Goal: Complete application form: Complete application form

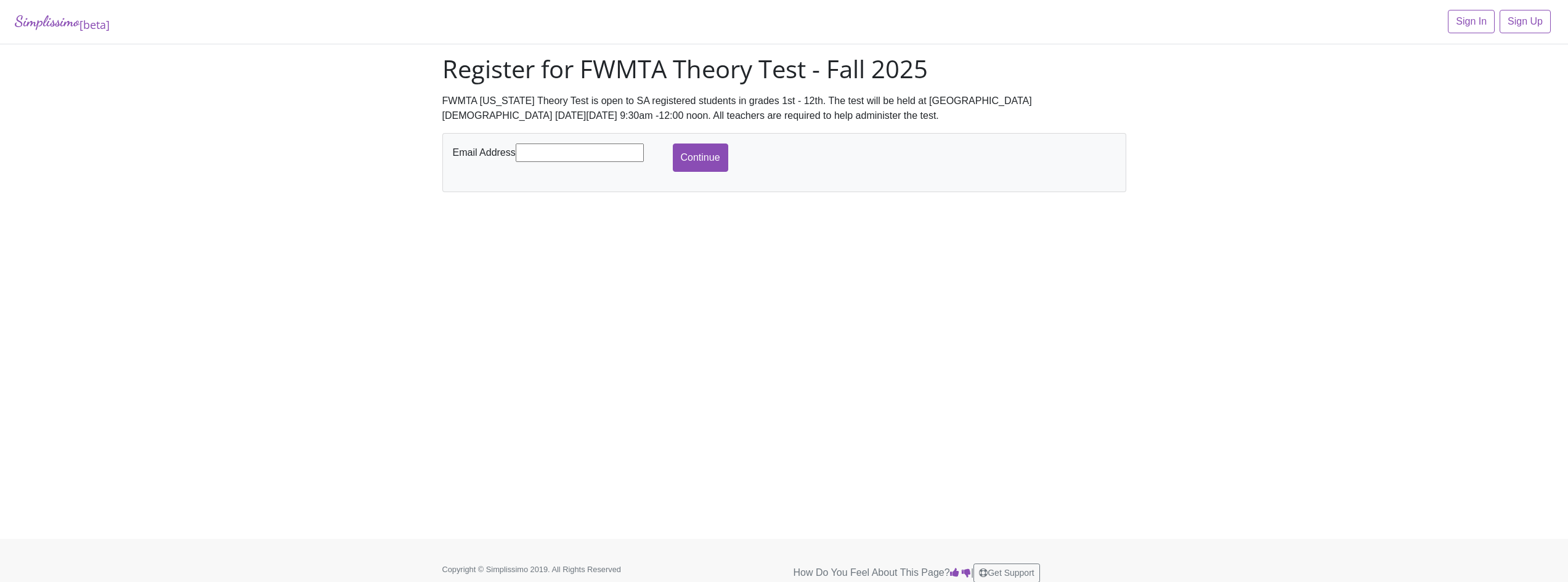
click at [552, 152] on input "text" at bounding box center [579, 152] width 128 height 19
type input "[EMAIL_ADDRESS][DOMAIN_NAME]"
click at [738, 162] on div "Email Address dreaminjesus@hotmail.com Continue" at bounding box center [784, 158] width 669 height 28
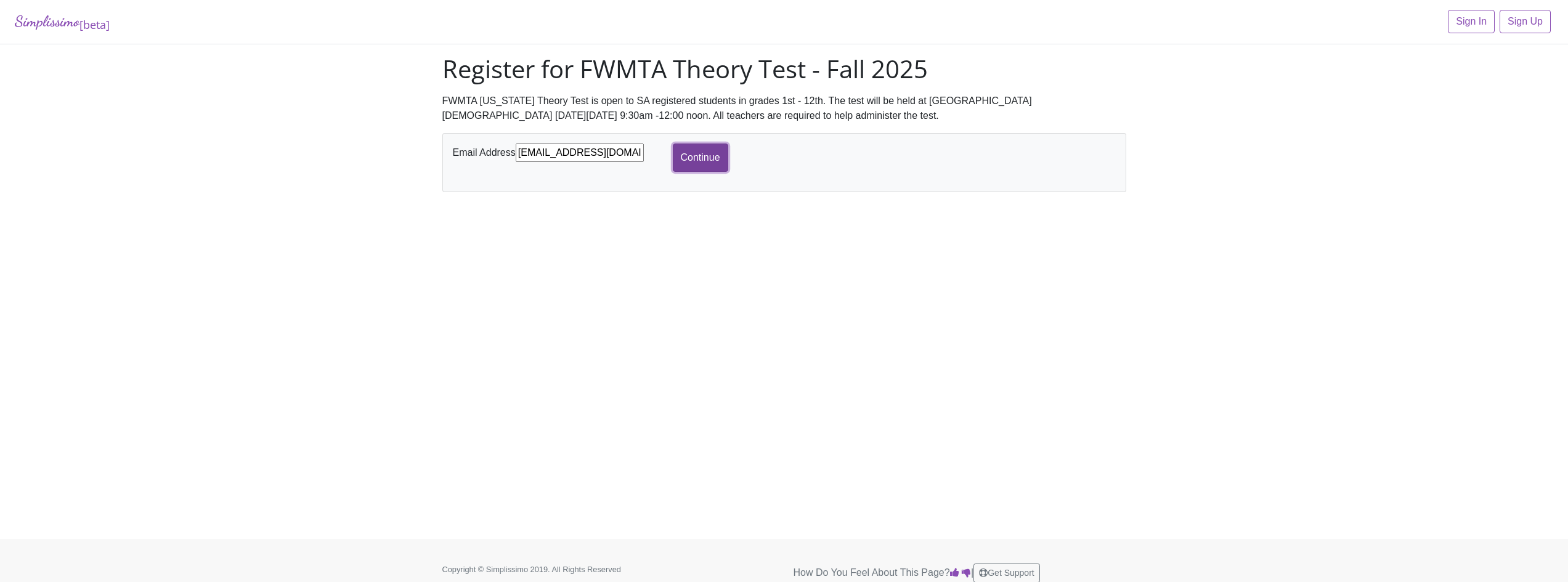
click at [719, 161] on input "Continue" at bounding box center [700, 158] width 56 height 28
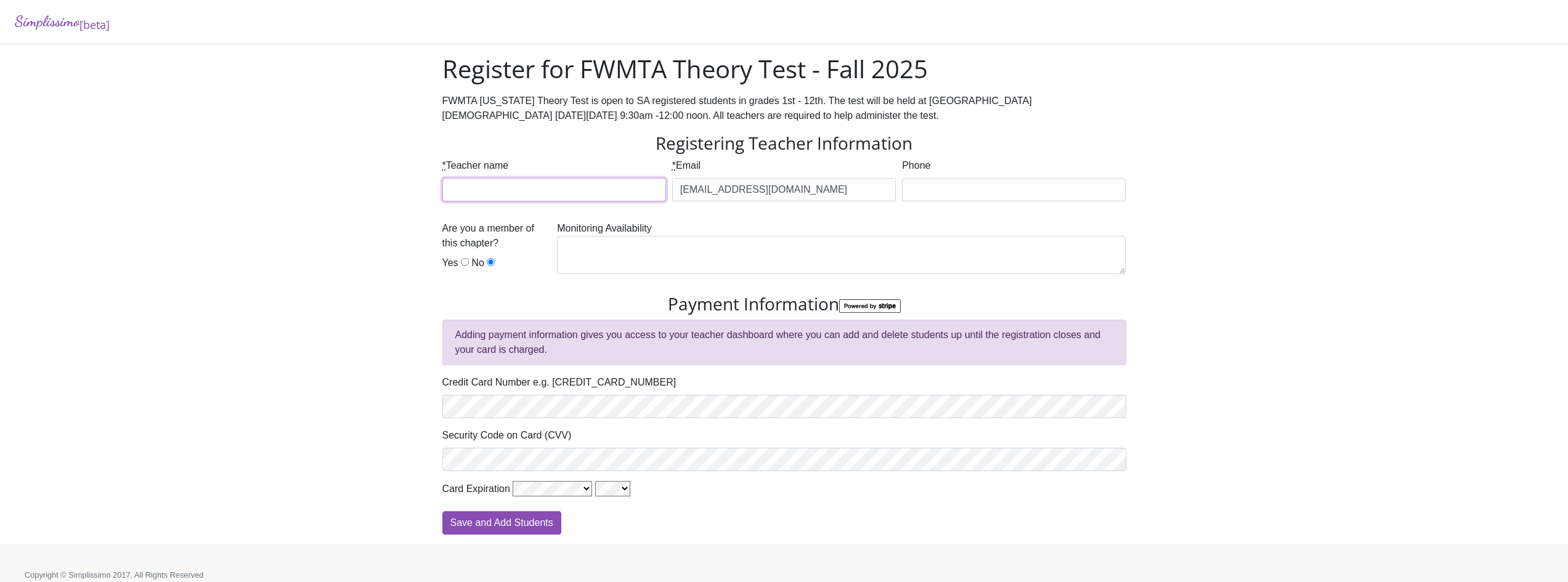
click at [548, 198] on input "* Teacher name" at bounding box center [554, 190] width 223 height 24
type input "[PERSON_NAME]"
click at [604, 264] on textarea at bounding box center [841, 255] width 569 height 38
click at [464, 260] on input "Yes" at bounding box center [465, 262] width 8 height 8
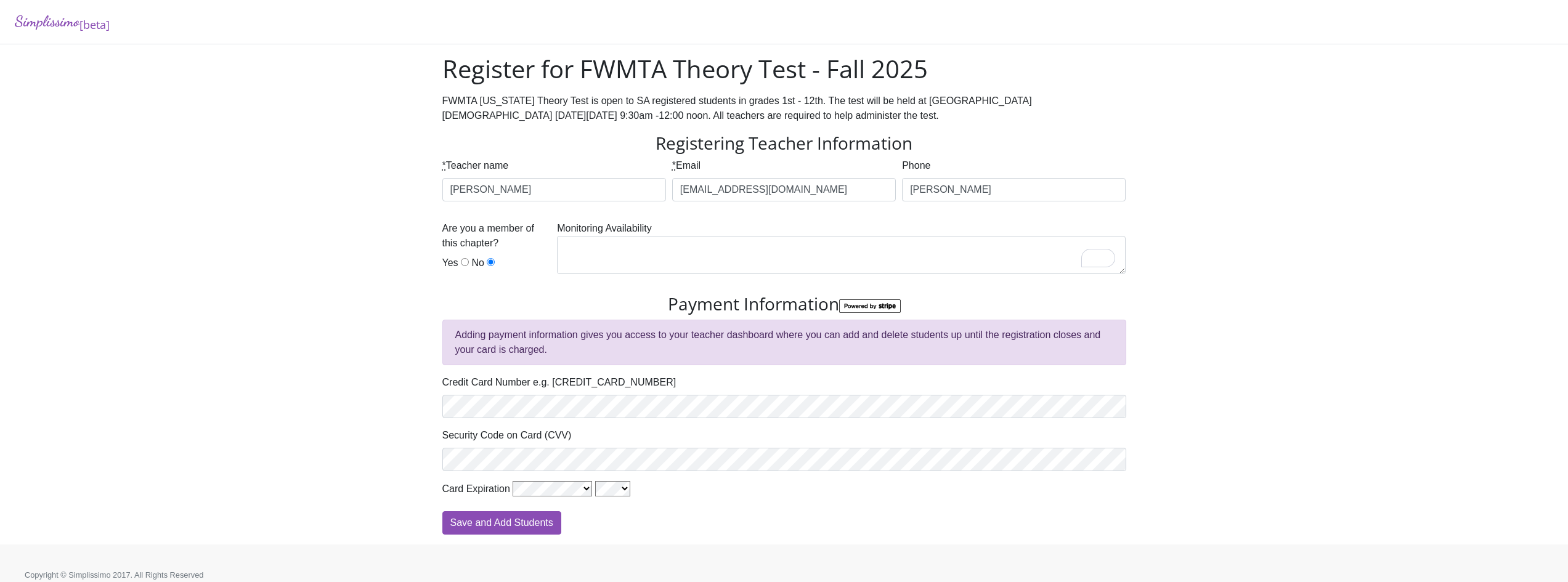
radio input "true"
click at [414, 273] on div "Simplissimo [beta] Register for FWMTA Theory Test - Fall 2025 FWMTA [US_STATE] …" at bounding box center [784, 272] width 1568 height 545
click at [661, 533] on div "Save and Add Students" at bounding box center [784, 523] width 684 height 24
drag, startPoint x: 667, startPoint y: 546, endPoint x: 672, endPoint y: 516, distance: 30.4
click at [669, 537] on body "Simplissimo [beta] Register for FWMTA Theory Test - Fall 2025 FWMTA Texas Theor…" at bounding box center [784, 297] width 1568 height 594
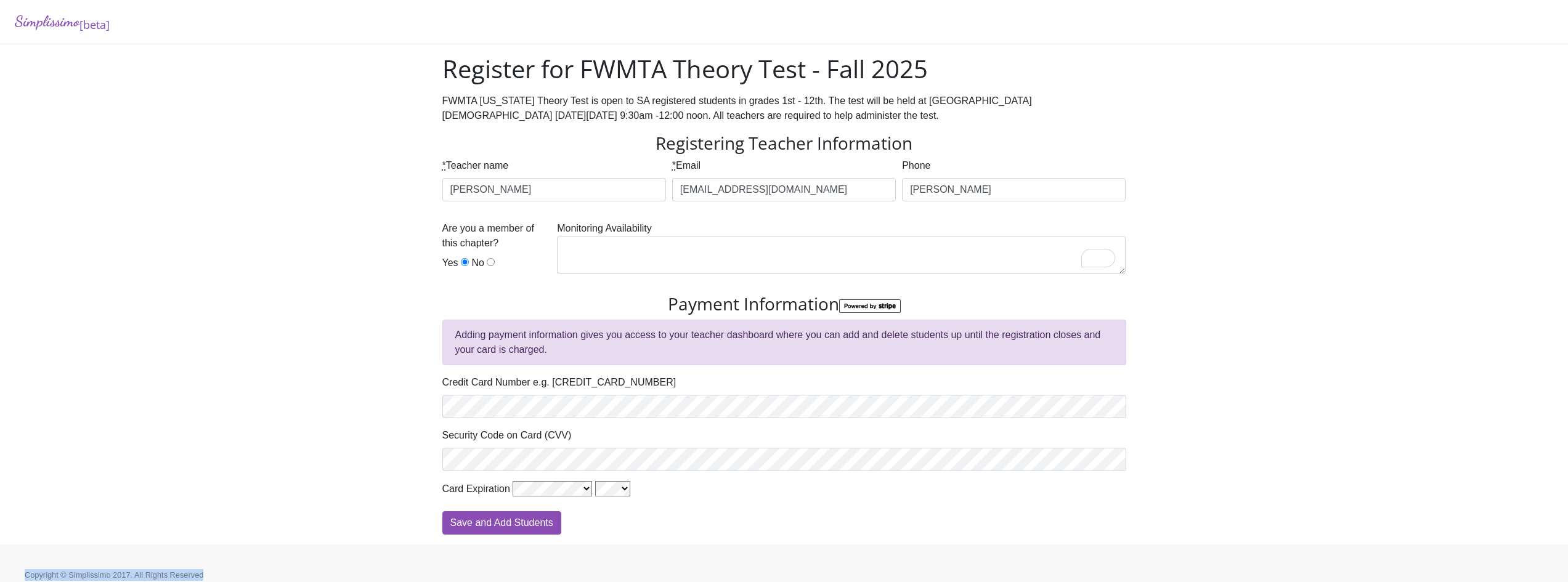
click at [672, 516] on div "Save and Add Students" at bounding box center [784, 523] width 684 height 24
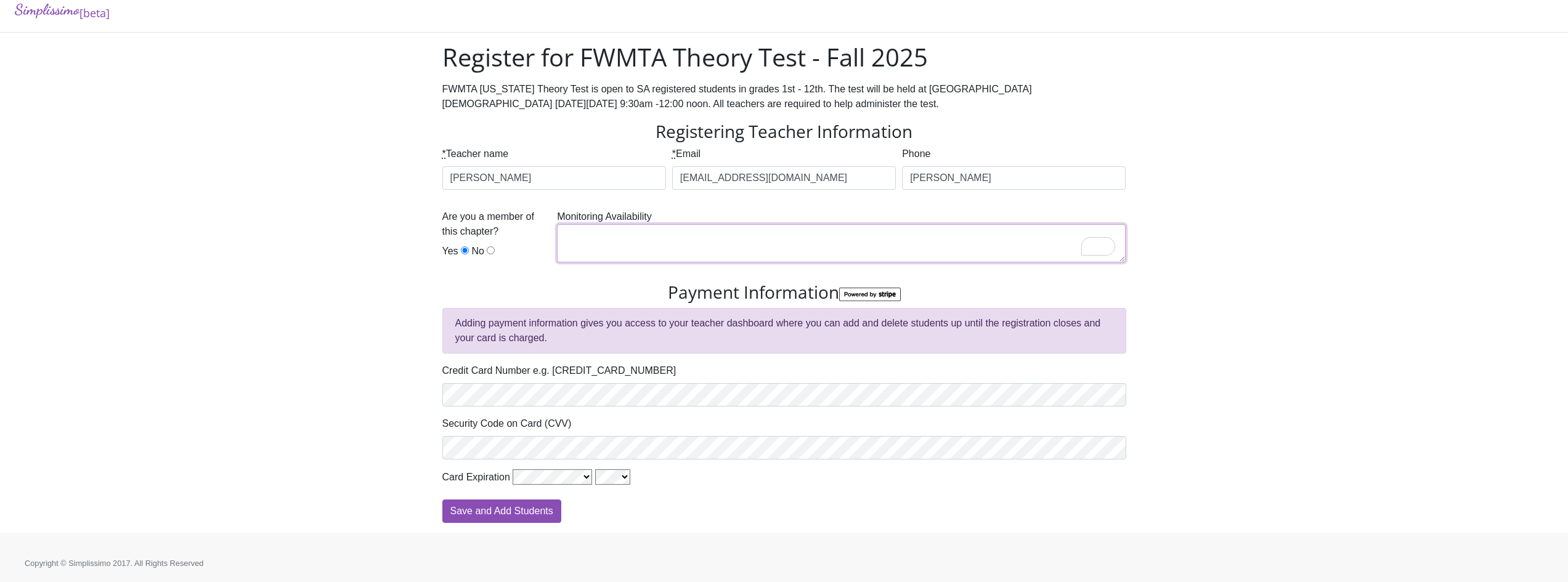
click at [699, 239] on textarea "To enrich screen reader interactions, please activate Accessibility in Grammarl…" at bounding box center [841, 243] width 569 height 38
type textarea "S"
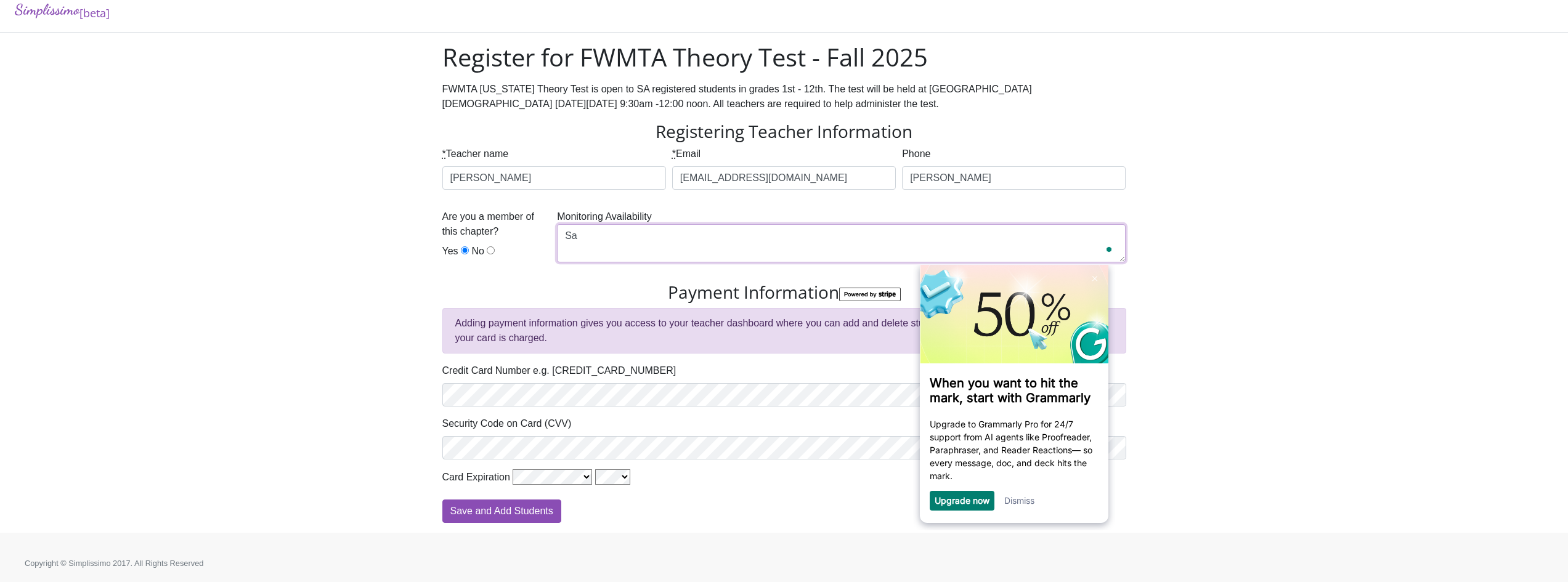
type textarea "S"
type textarea "A"
type textarea "Y"
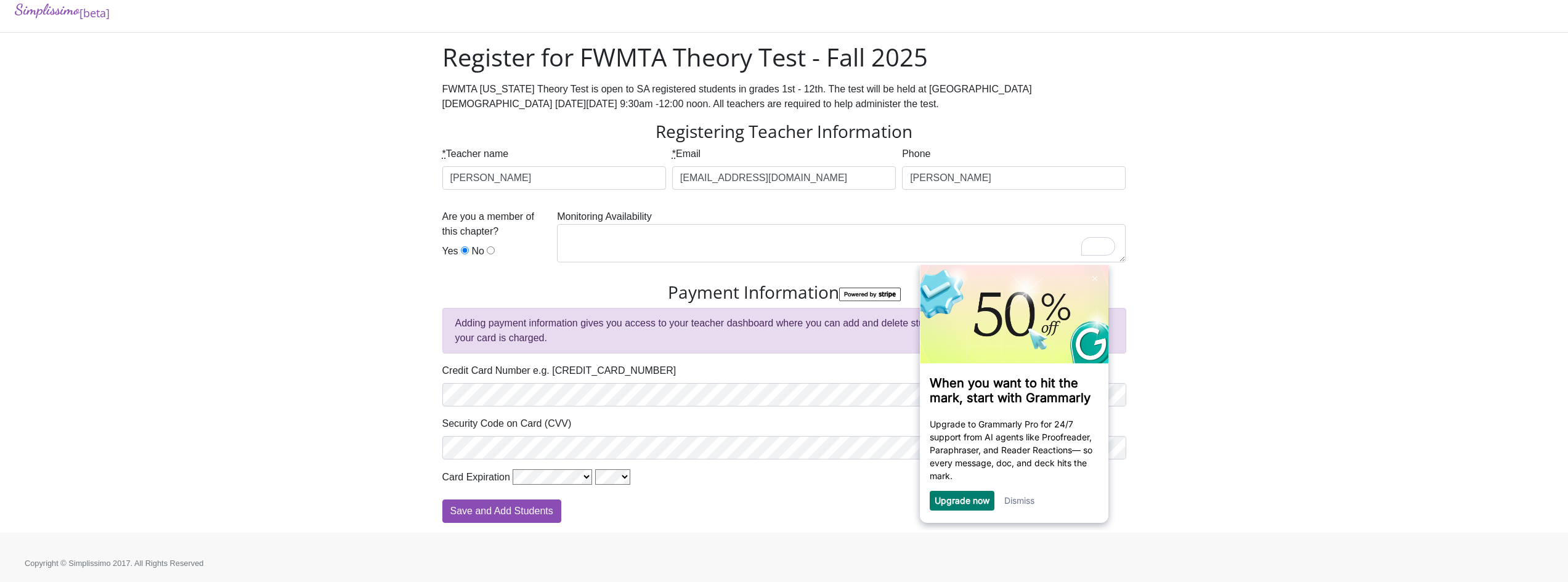
click at [1220, 323] on div "Simplissimo [beta] Register for FWMTA Theory Test - Fall 2025 FWMTA Texas Theor…" at bounding box center [784, 261] width 1568 height 545
click at [495, 512] on input "Save and Add Students" at bounding box center [502, 511] width 119 height 24
type input "Processing"
click at [1031, 501] on link "Dismiss" at bounding box center [1019, 501] width 30 height 10
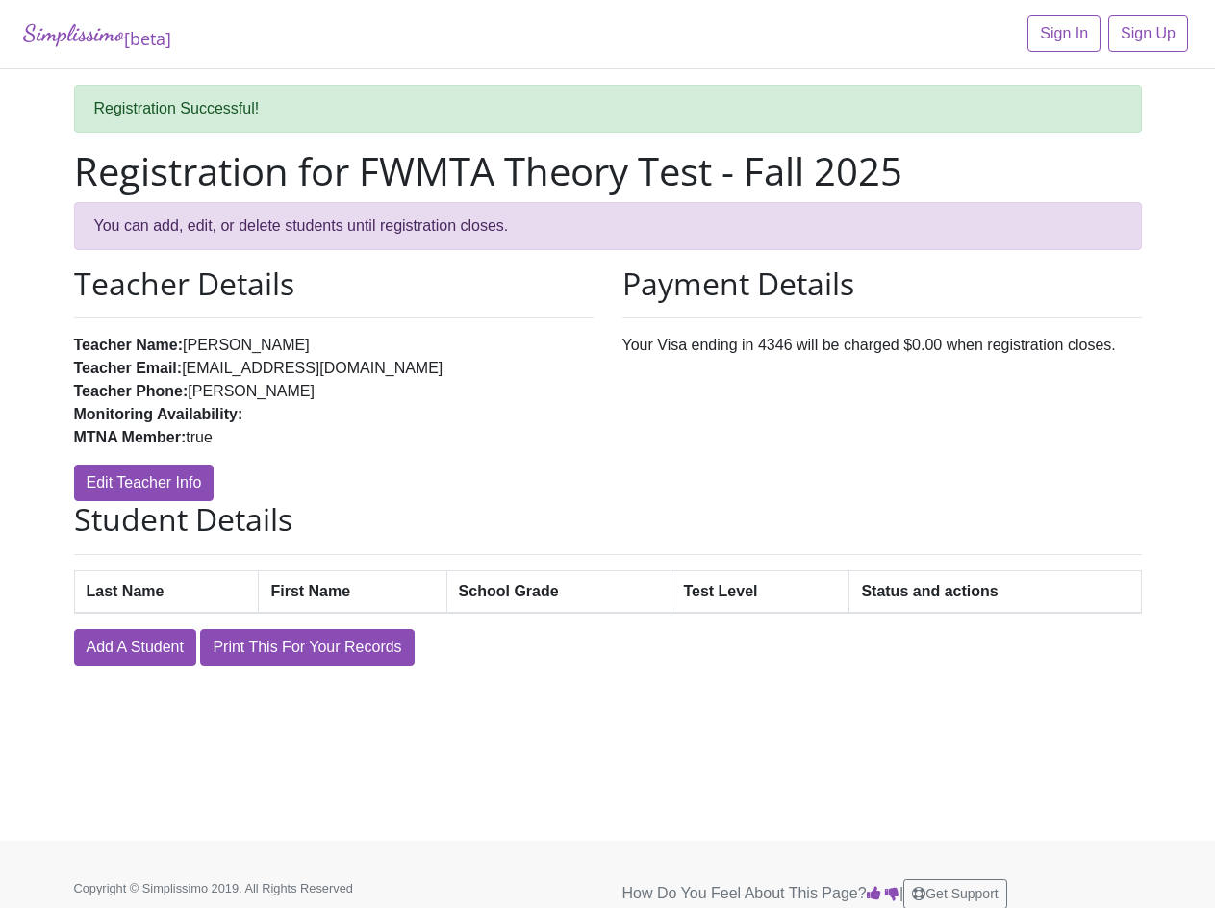
click at [198, 595] on th "Last Name" at bounding box center [166, 592] width 185 height 42
click at [165, 658] on link "Add A Student" at bounding box center [135, 647] width 122 height 37
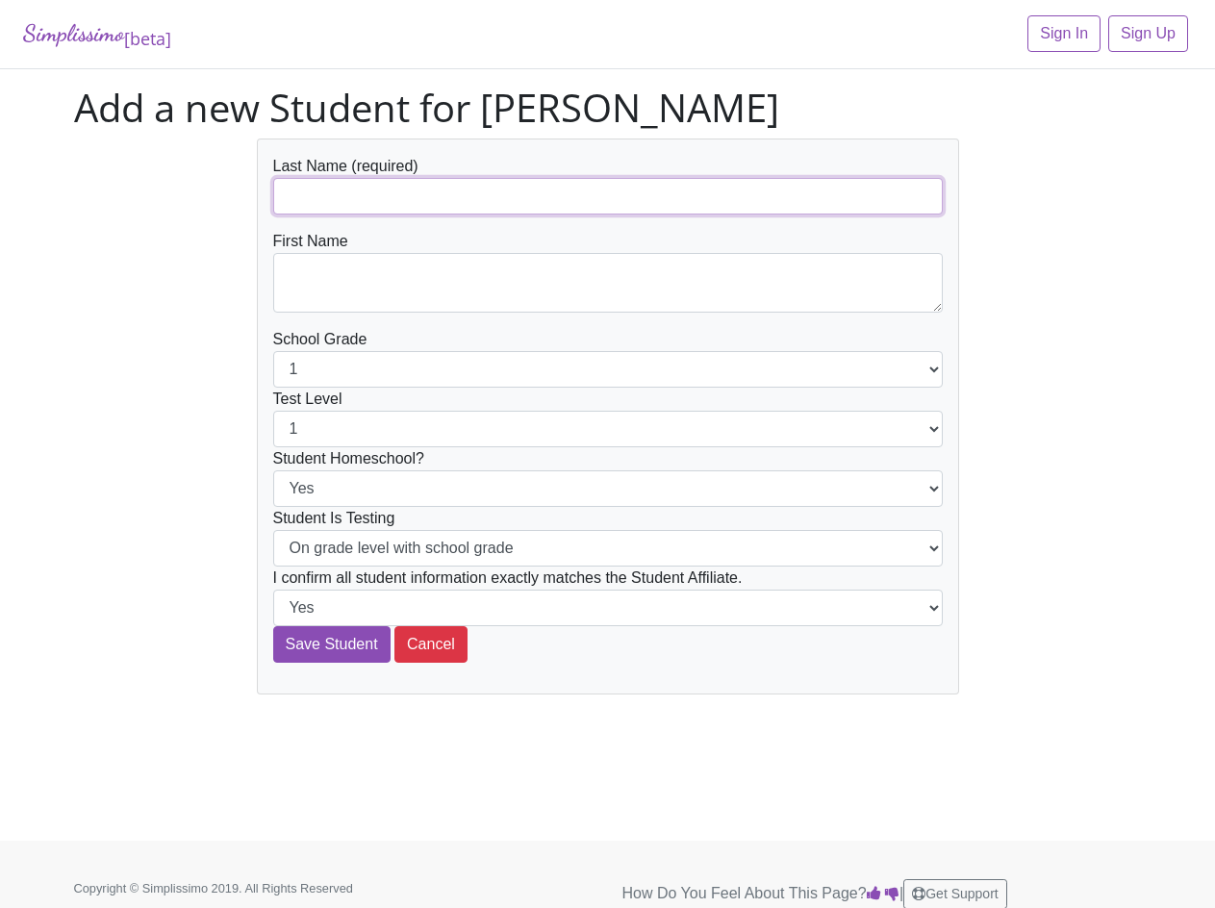
click at [367, 184] on input "text" at bounding box center [608, 196] width 670 height 37
type input "Cabrera"
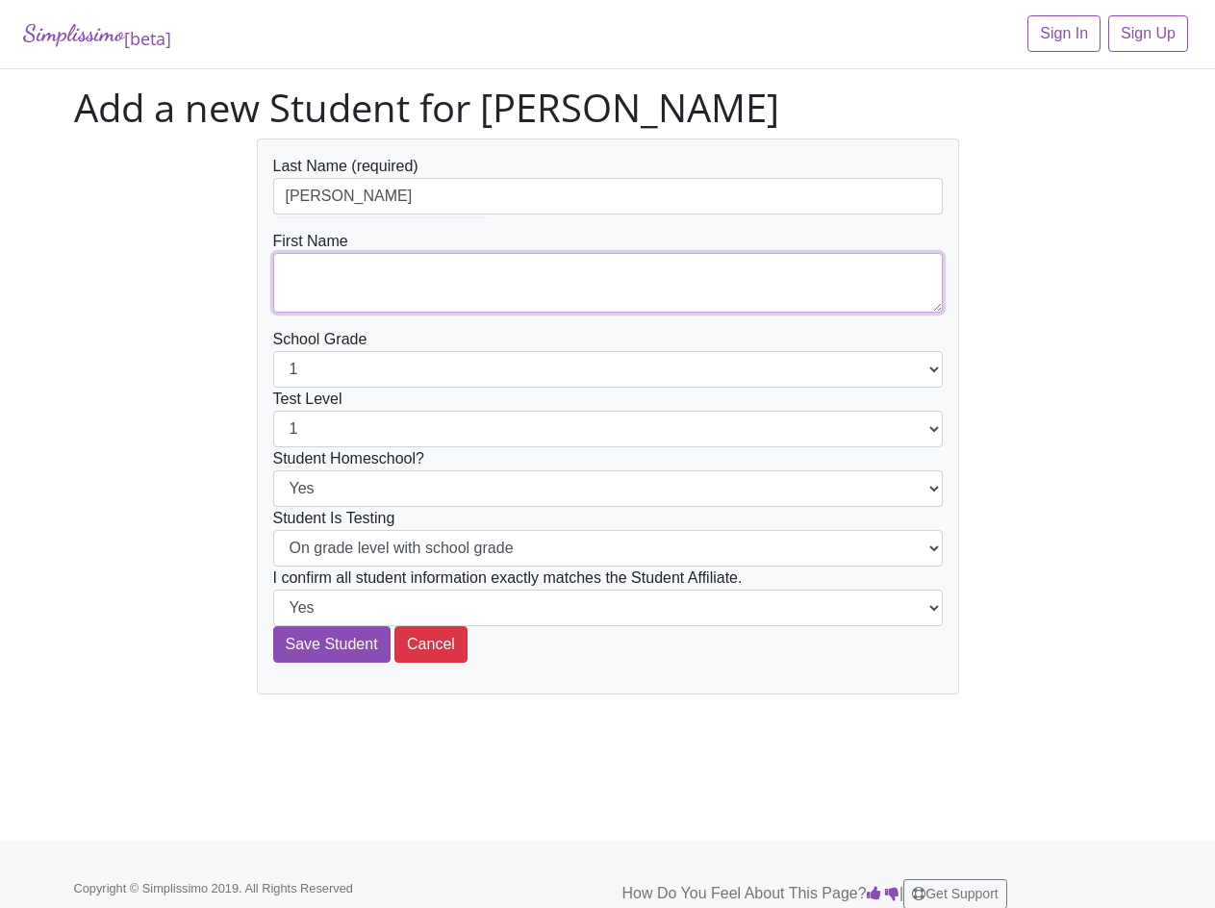
click at [334, 275] on textarea at bounding box center [608, 283] width 670 height 60
type textarea "Paula"
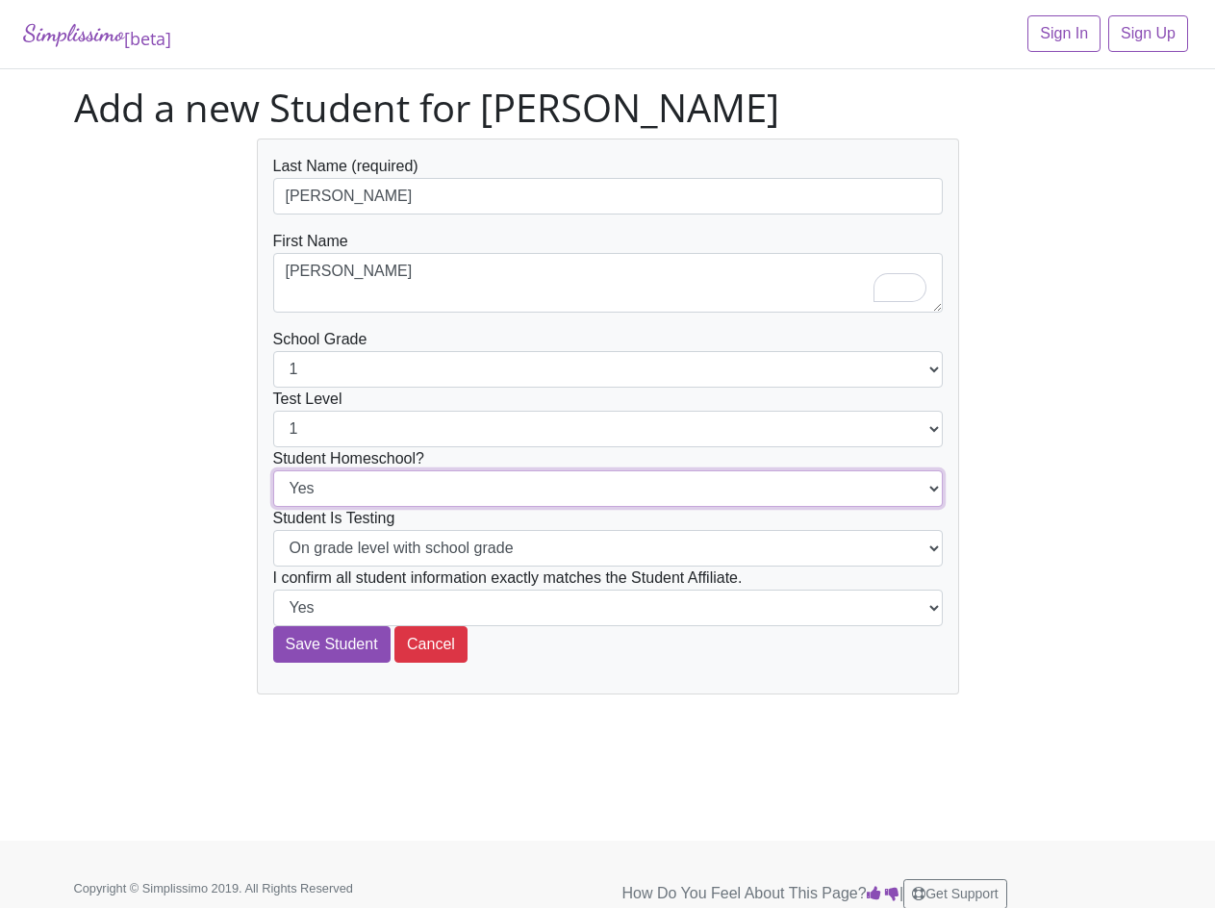
click at [361, 496] on select "Yes No" at bounding box center [608, 489] width 670 height 37
select select "No"
click at [273, 471] on select "Yes No" at bounding box center [608, 489] width 670 height 37
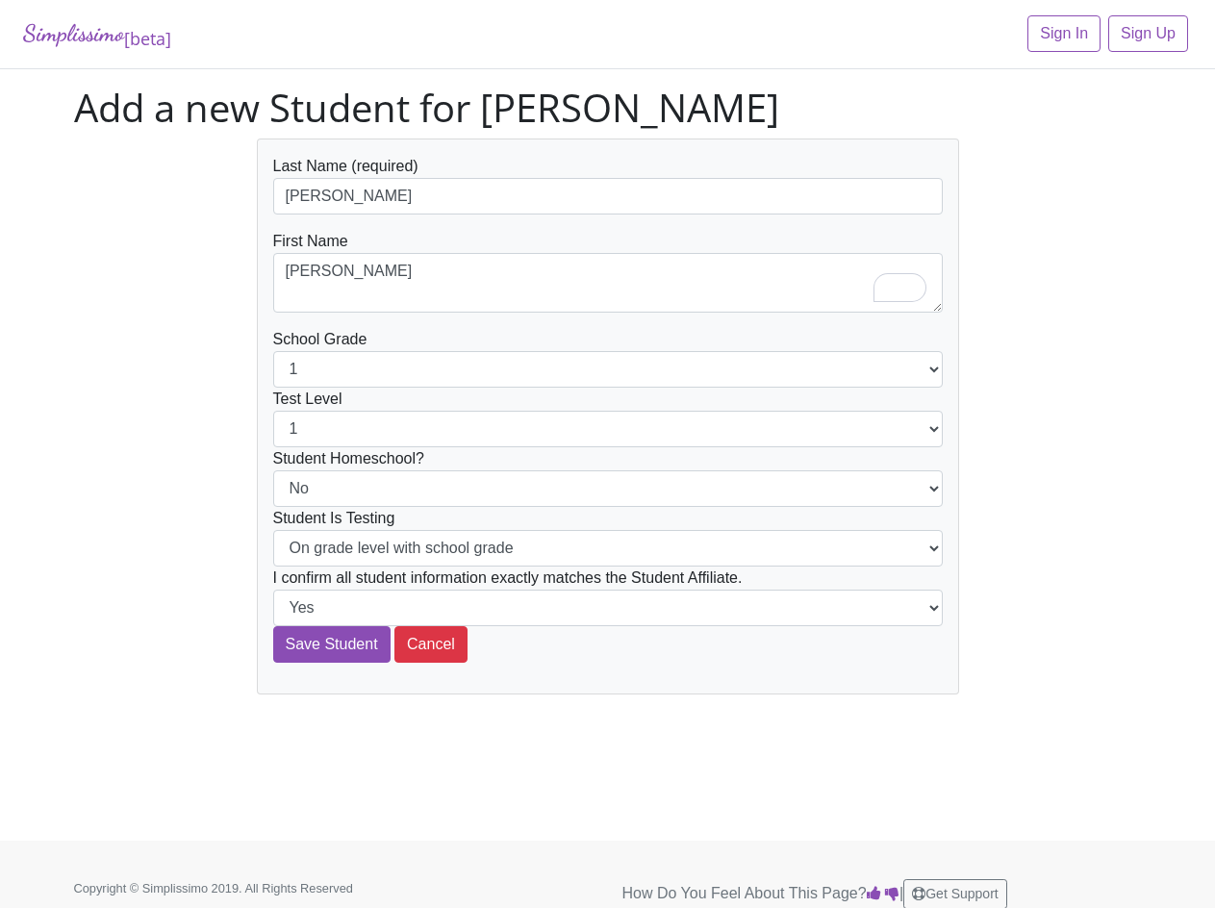
click at [179, 561] on div "Last Name (required) Cabrera First Name Paula School Grade 1 2 3 4 5 6 7 8 9 10…" at bounding box center [608, 417] width 1097 height 556
click at [368, 540] on select "On grade level with school grade Below grade level with school grade" at bounding box center [608, 548] width 670 height 37
click at [140, 551] on div "Last Name (required) Cabrera First Name Paula School Grade 1 2 3 4 5 6 7 8 9 10…" at bounding box center [608, 417] width 1097 height 556
click at [328, 654] on input "Save Student" at bounding box center [331, 644] width 117 height 37
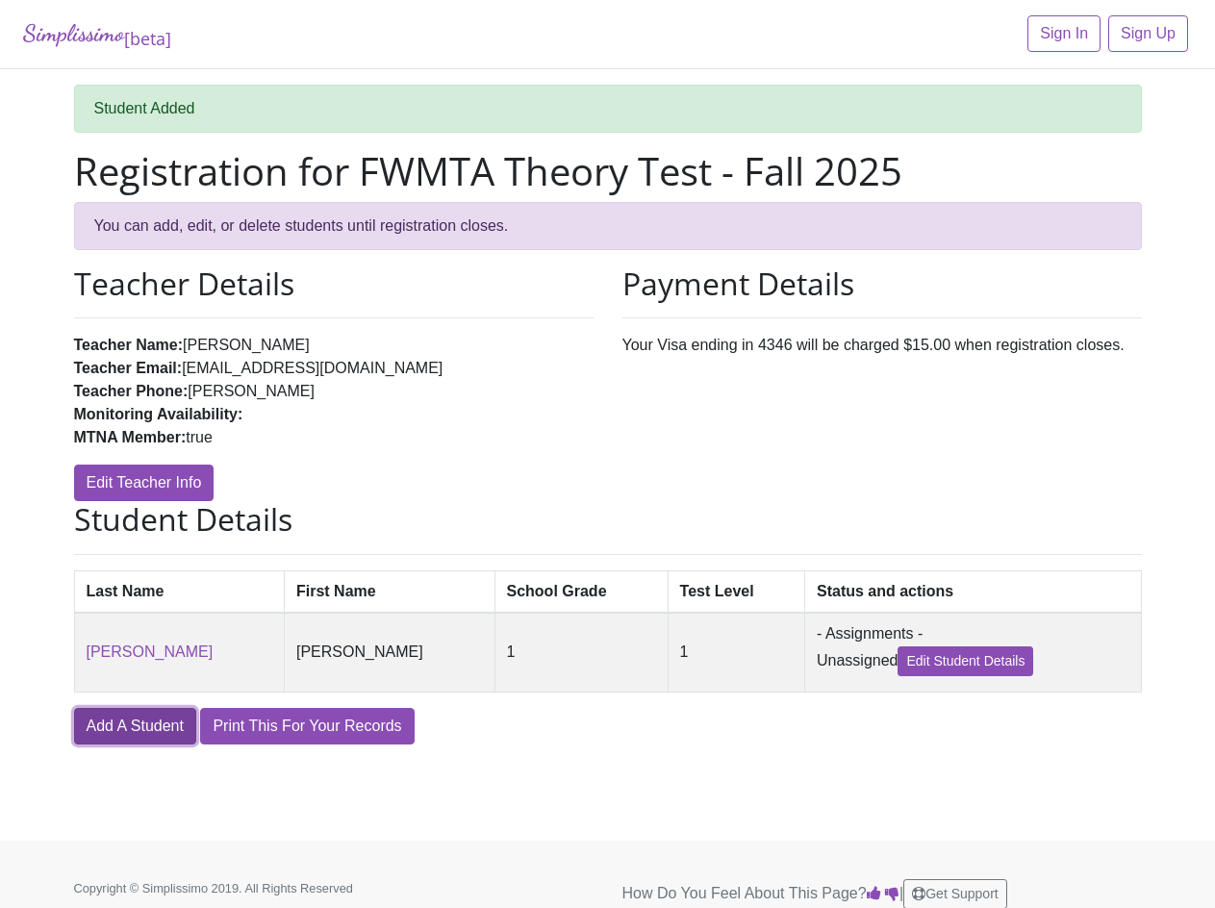
click at [154, 738] on link "Add A Student" at bounding box center [135, 726] width 122 height 37
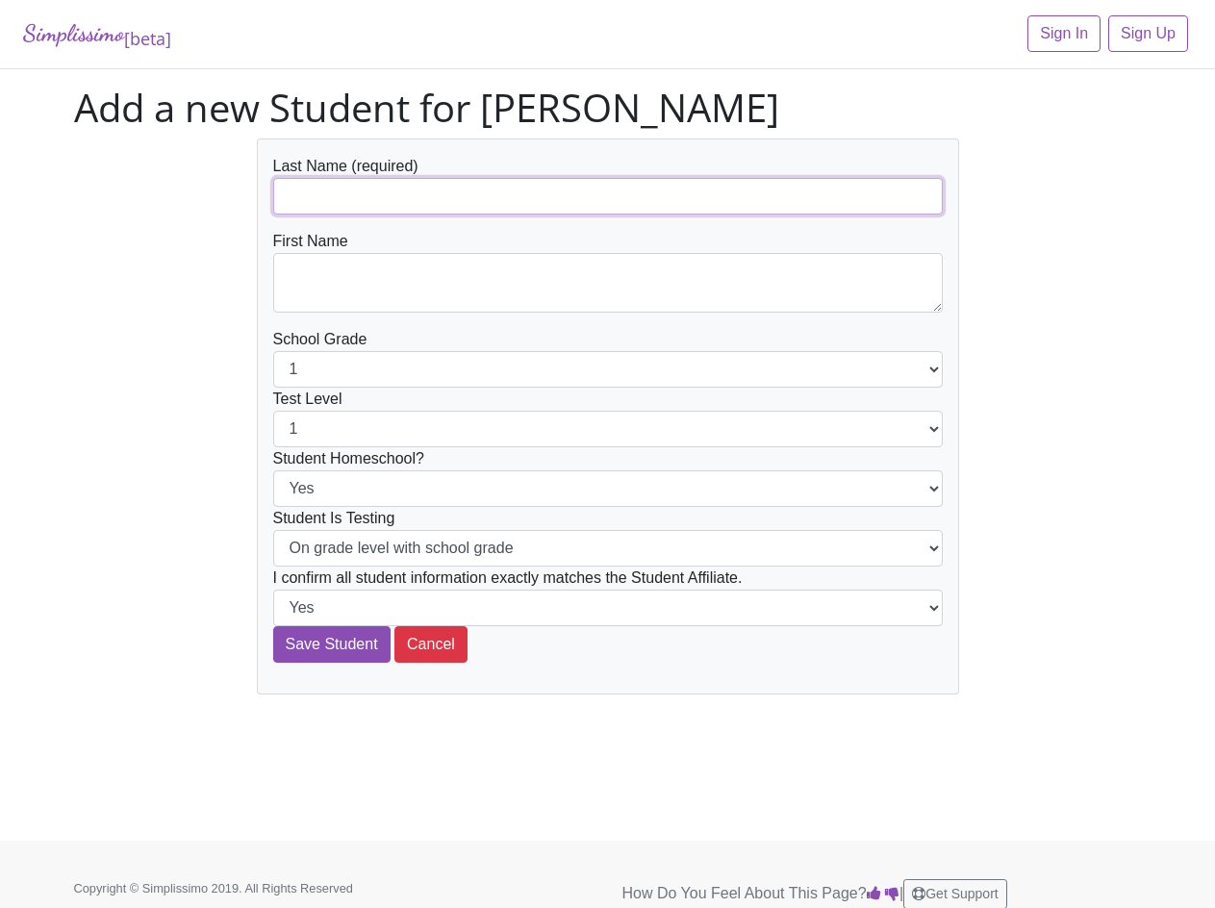
click at [400, 213] on input "text" at bounding box center [608, 196] width 670 height 37
type input "Cabrera"
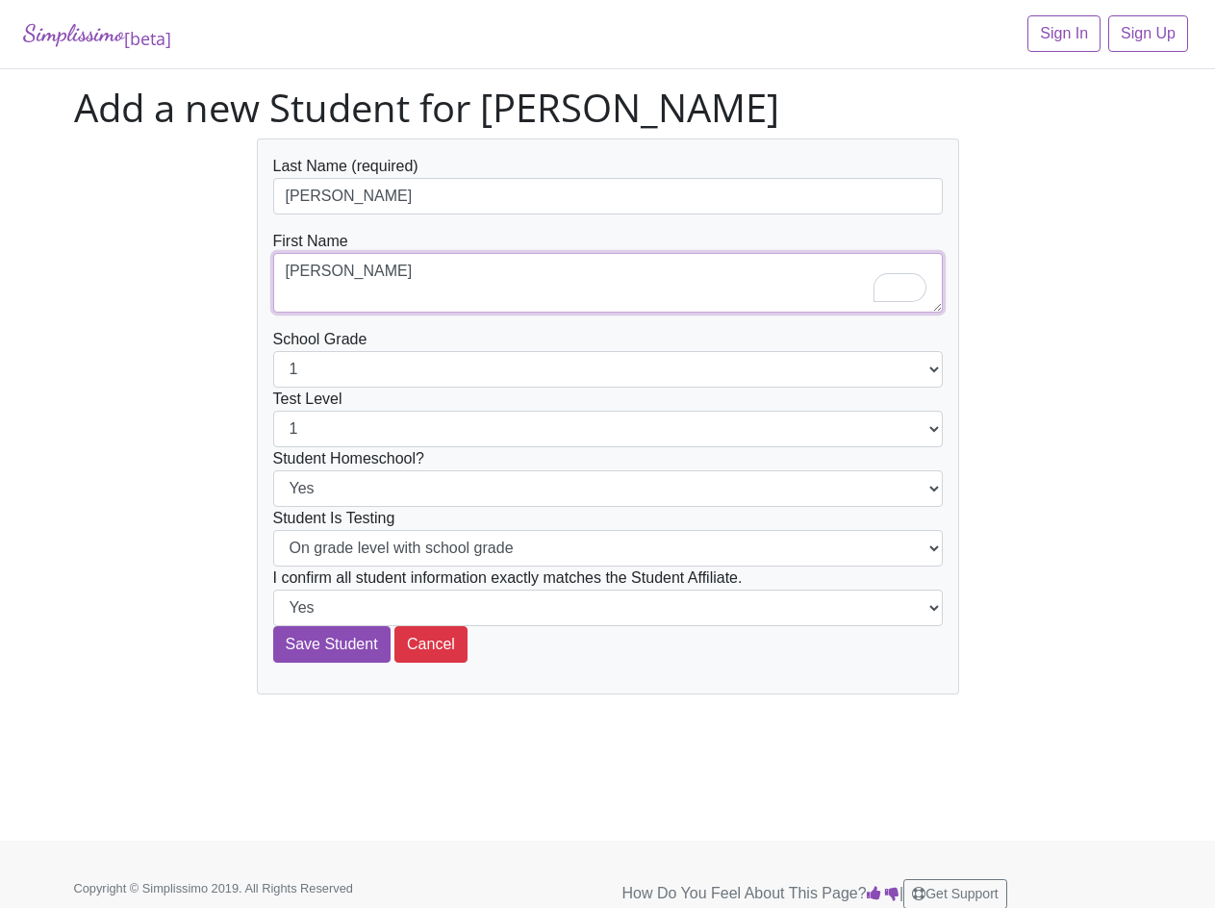
type textarea "Marco"
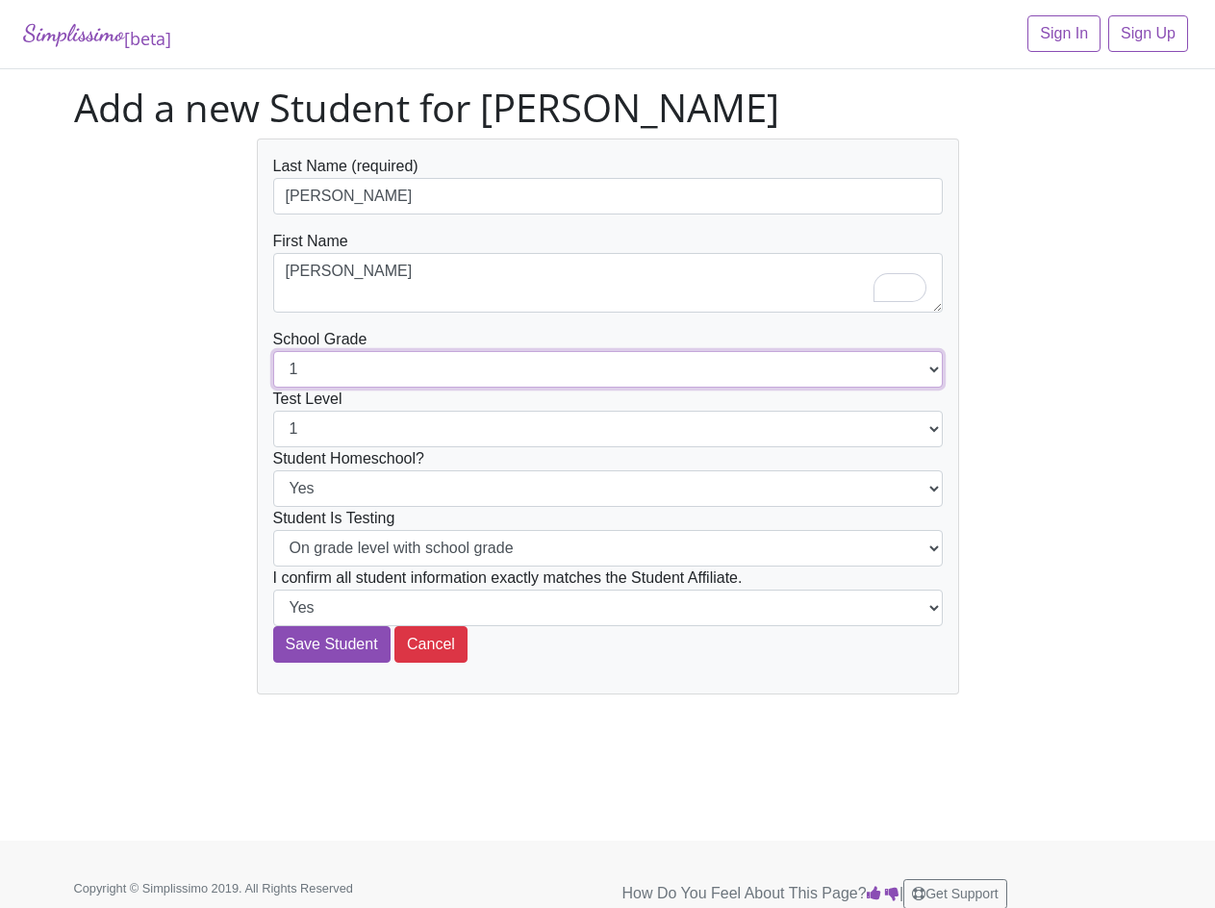
click at [367, 370] on select "1 2 3 4 5 6 7 8 9 10 11 12" at bounding box center [608, 369] width 670 height 37
select select "3"
click at [273, 351] on select "1 2 3 4 5 6 7 8 9 10 11 12" at bounding box center [608, 369] width 670 height 37
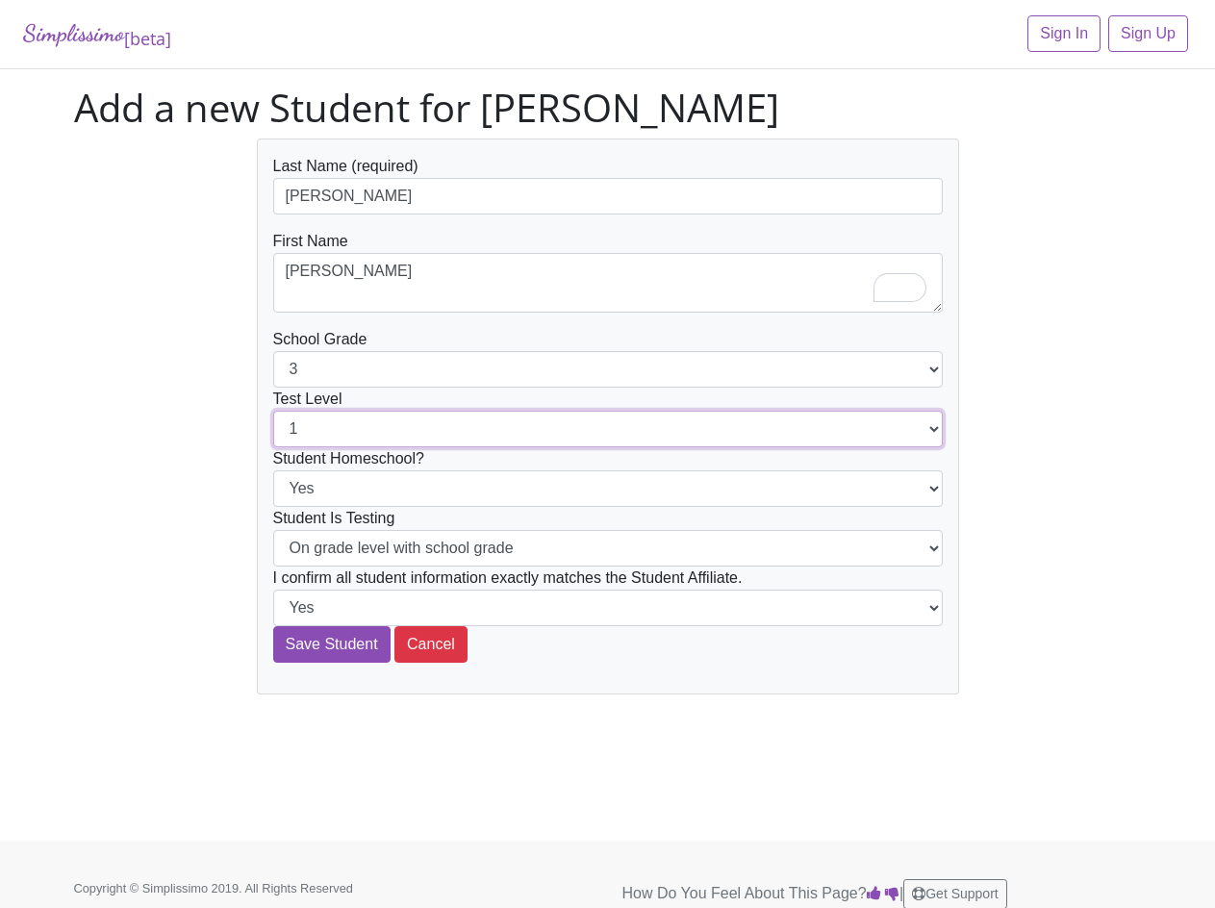
click at [329, 440] on select "1 2 3 4 5 6 7 8 9 10 11 12" at bounding box center [608, 429] width 670 height 37
select select "3"
click at [273, 411] on select "1 2 3 4 5 6 7 8 9 10 11 12" at bounding box center [608, 429] width 670 height 37
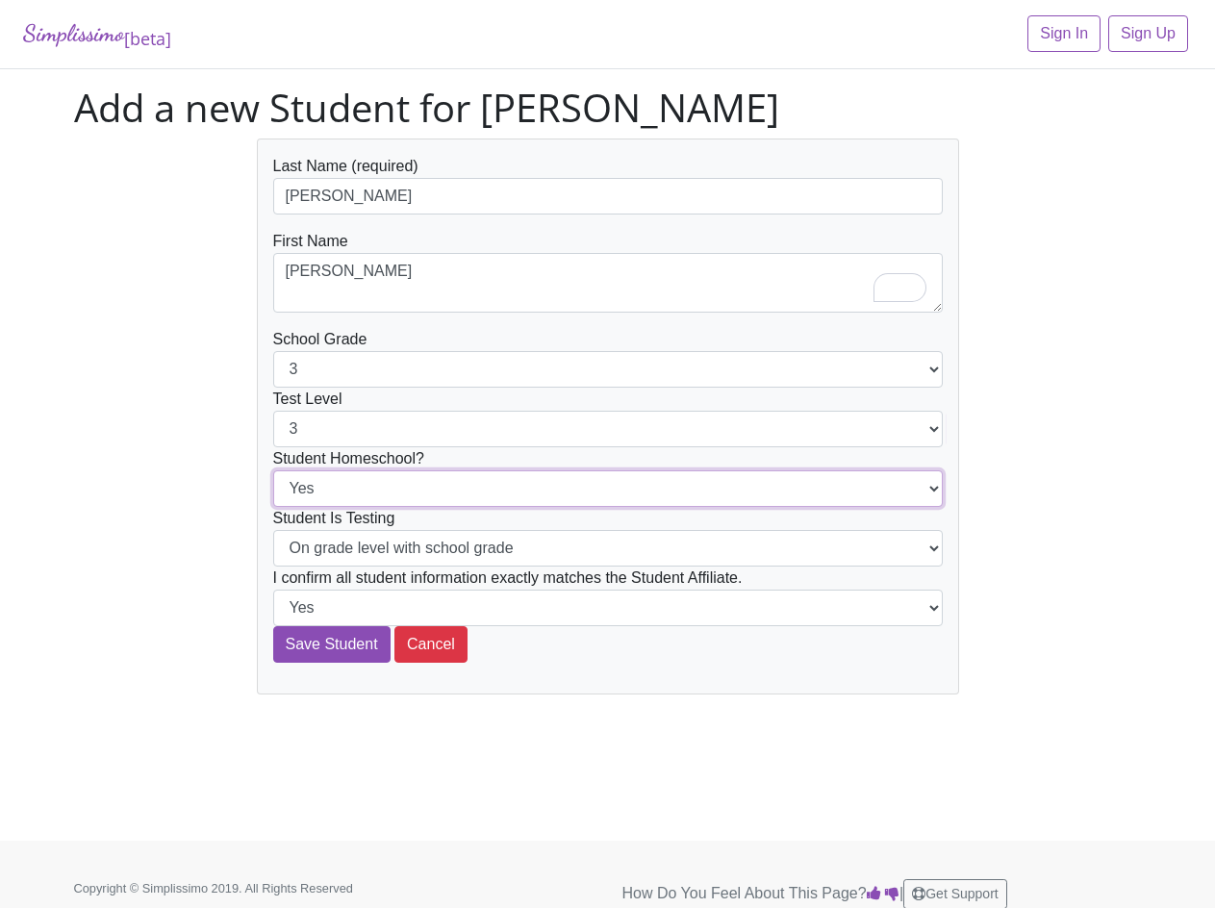
click at [349, 502] on select "Yes No" at bounding box center [608, 489] width 670 height 37
select select "No"
click at [273, 471] on select "Yes No" at bounding box center [608, 489] width 670 height 37
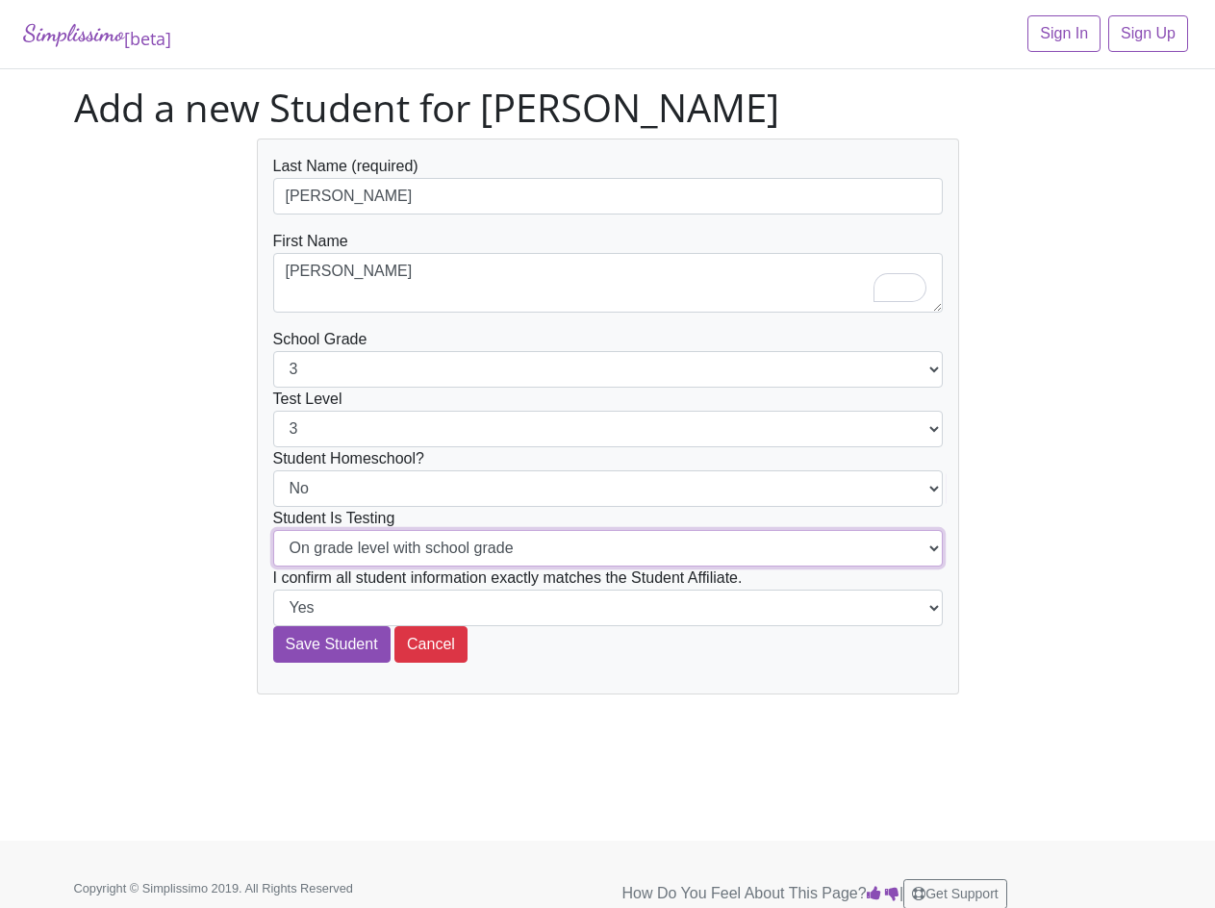
click at [359, 554] on select "On grade level with school grade Below grade level with school grade" at bounding box center [608, 548] width 670 height 37
click at [208, 569] on div "Last Name (required) Cabrera First Name Marco School Grade 1 2 3 4 5 6 7 8 9 10…" at bounding box center [608, 417] width 1097 height 556
click at [378, 648] on input "Save Student" at bounding box center [331, 644] width 117 height 37
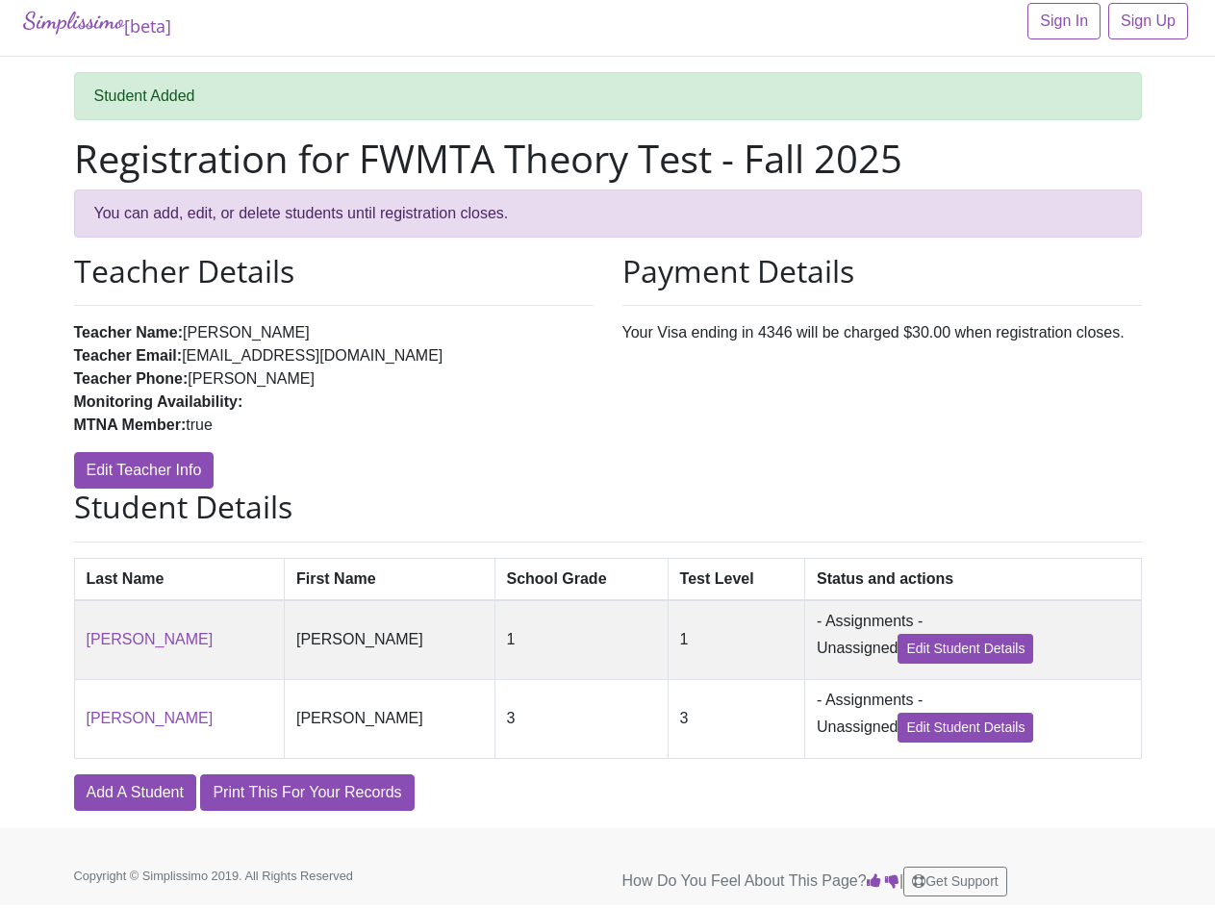
scroll to position [16, 0]
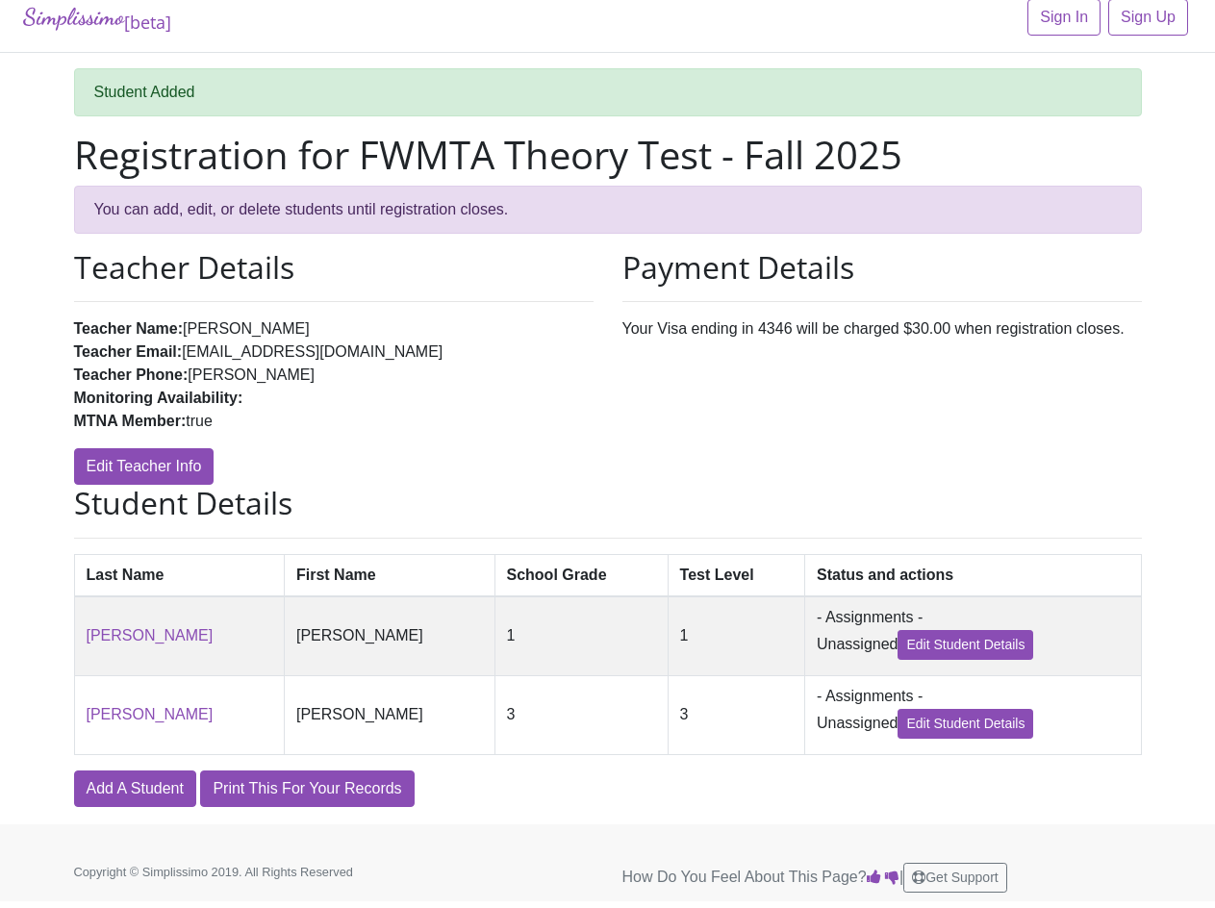
click at [804, 654] on td "- Assignments - Unassigned Edit Student Details" at bounding box center [972, 637] width 337 height 80
click at [898, 654] on link "Edit Student Details" at bounding box center [966, 645] width 136 height 30
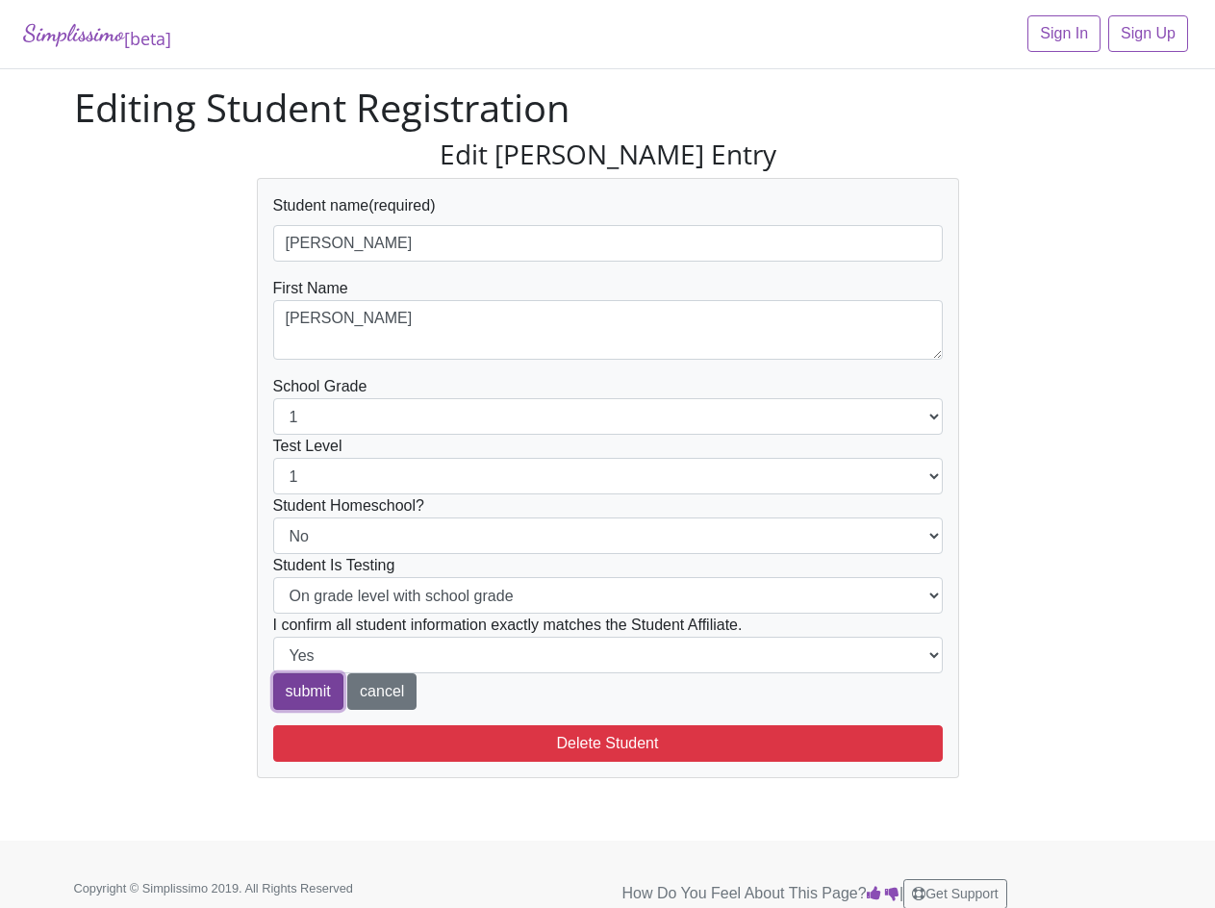
click at [318, 691] on input "submit" at bounding box center [308, 692] width 70 height 37
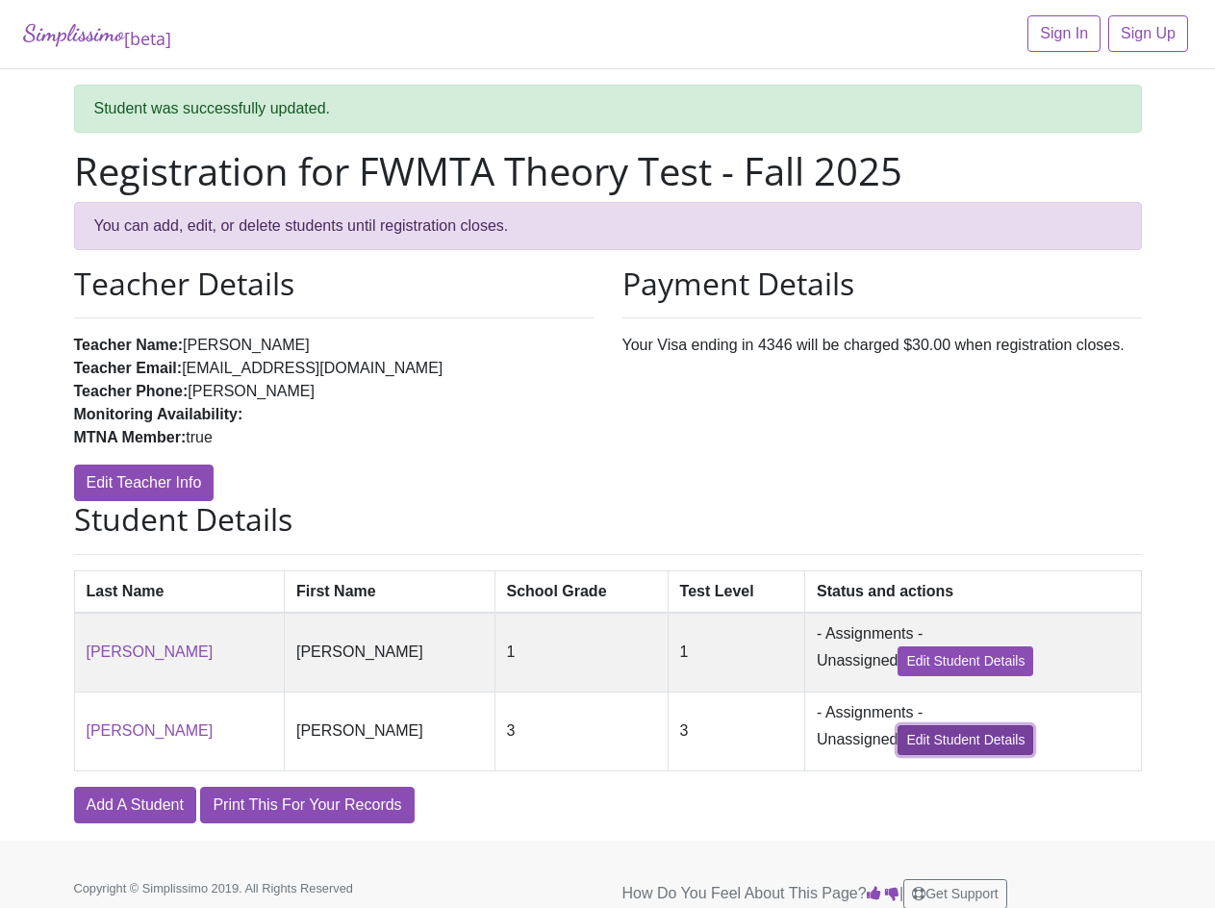
click at [904, 755] on link "Edit Student Details" at bounding box center [966, 740] width 136 height 30
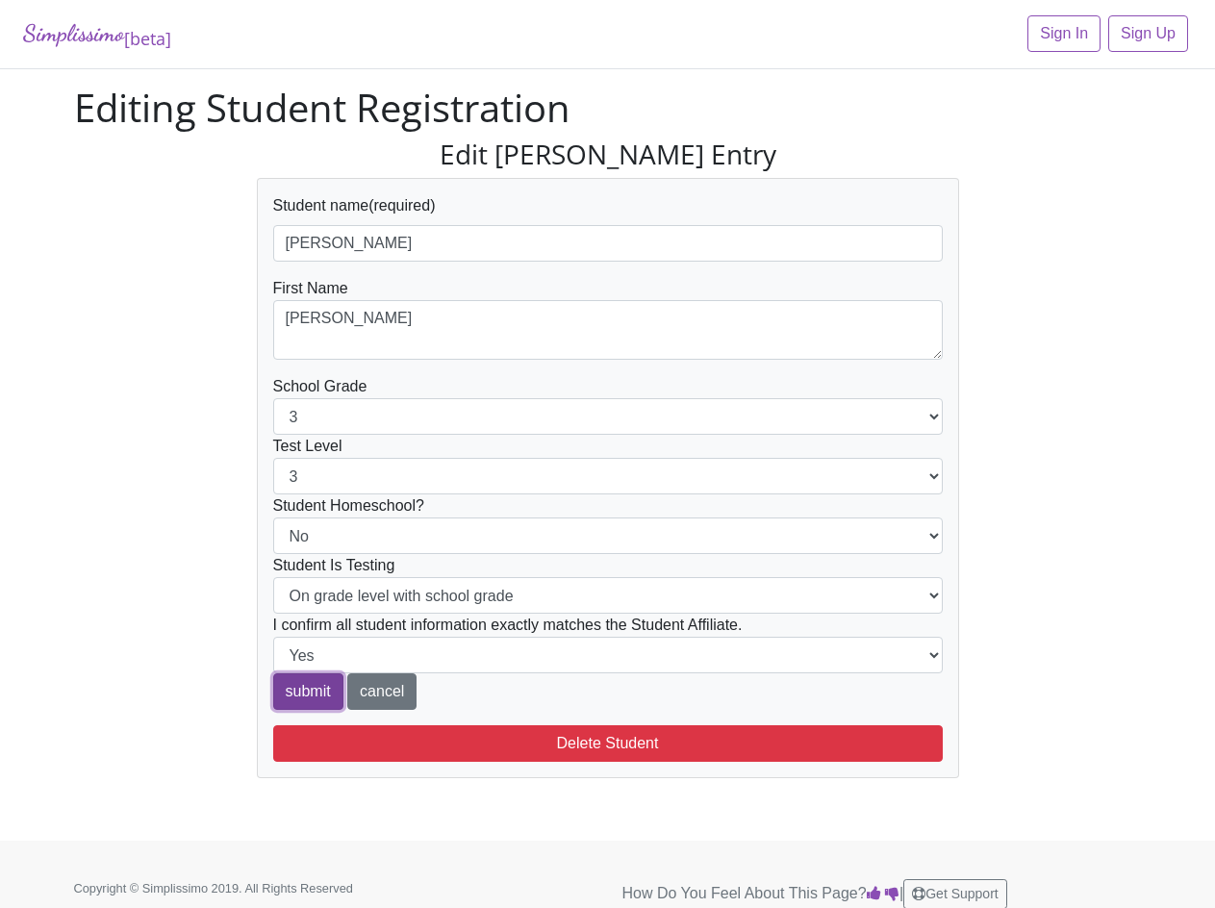
click at [308, 697] on input "submit" at bounding box center [308, 692] width 70 height 37
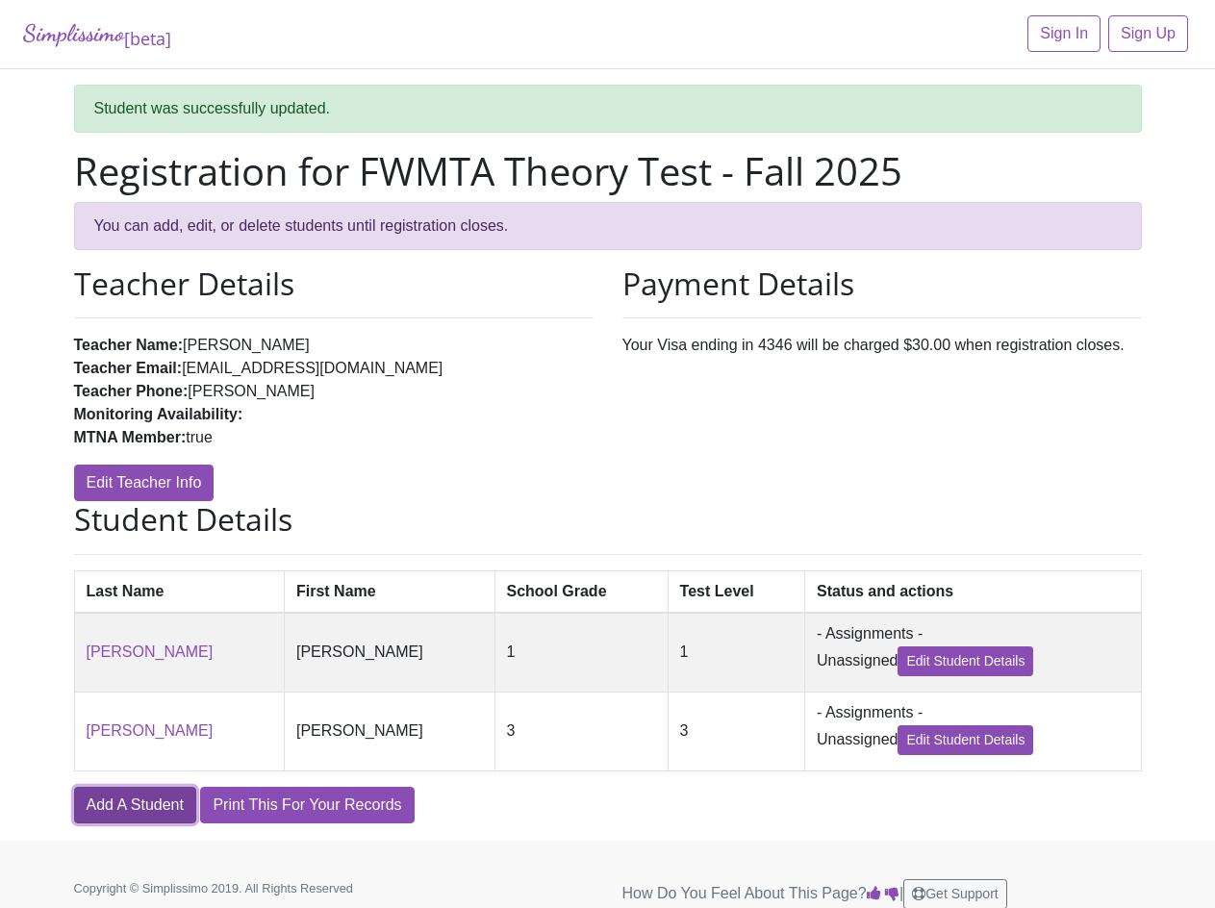
click at [114, 817] on link "Add A Student" at bounding box center [135, 805] width 122 height 37
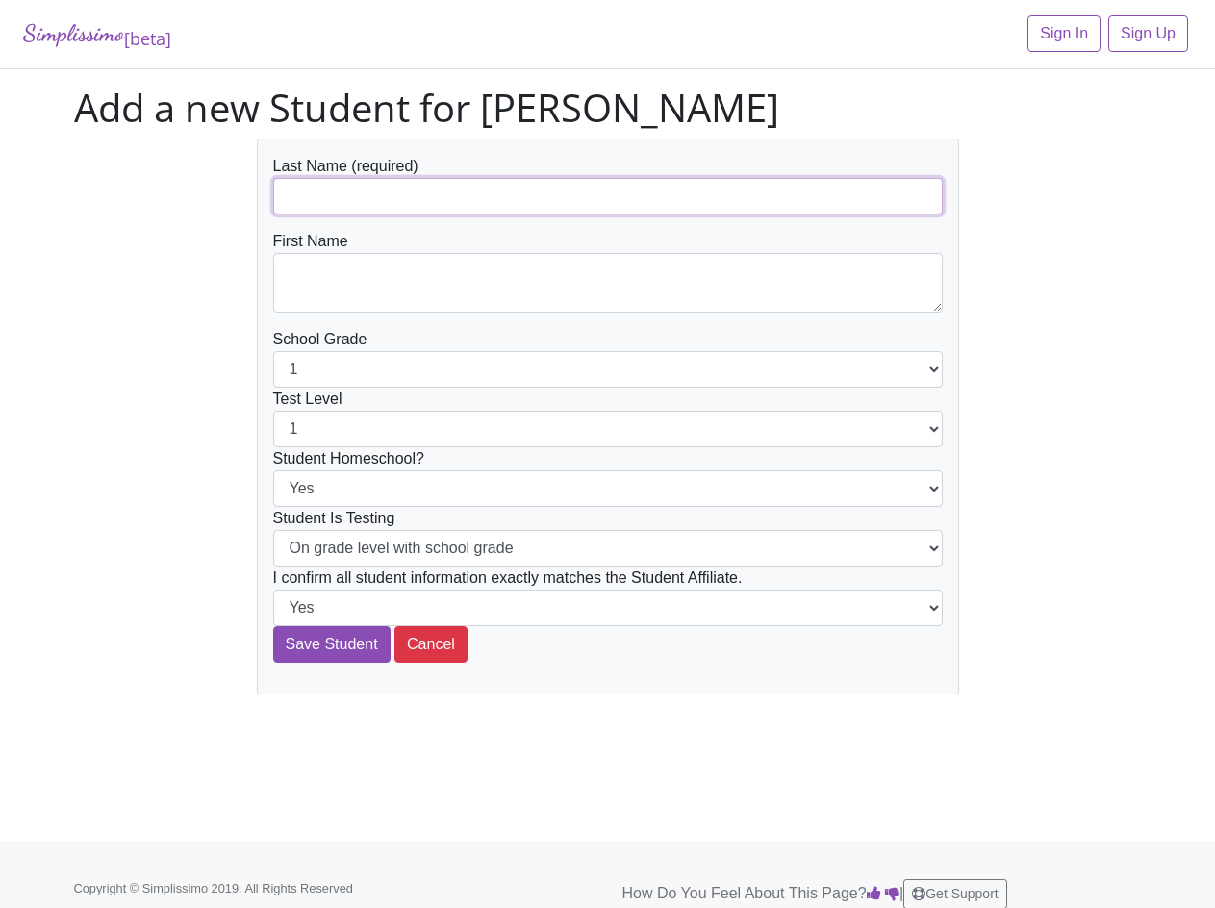
click at [371, 184] on input "text" at bounding box center [608, 196] width 670 height 37
paste input "[PERSON_NAME]"
type input "[PERSON_NAME]"
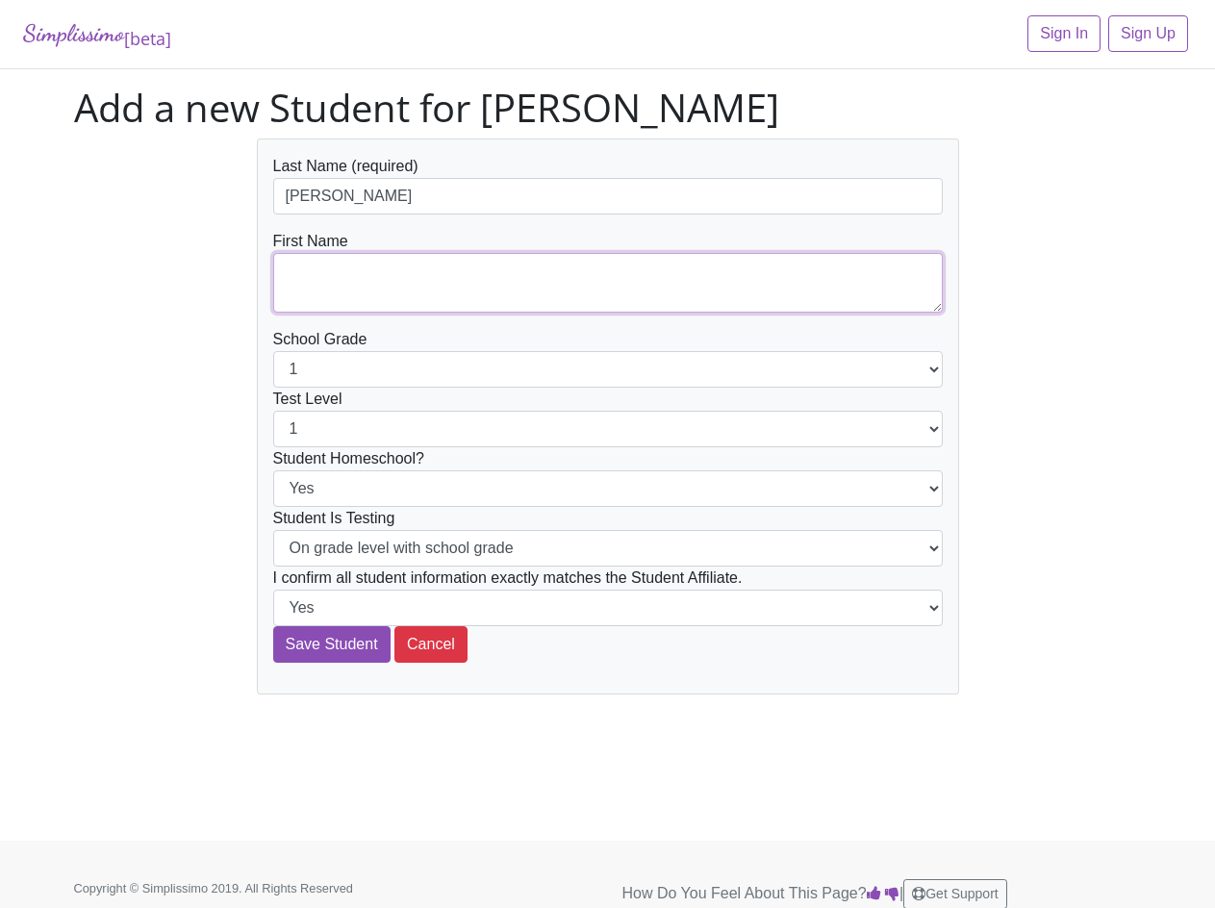
click at [415, 275] on textarea at bounding box center [608, 283] width 670 height 60
paste textarea "[PERSON_NAME]"
click at [374, 277] on textarea "[PERSON_NAME]" at bounding box center [608, 283] width 670 height 60
type textarea "[PERSON_NAME]"
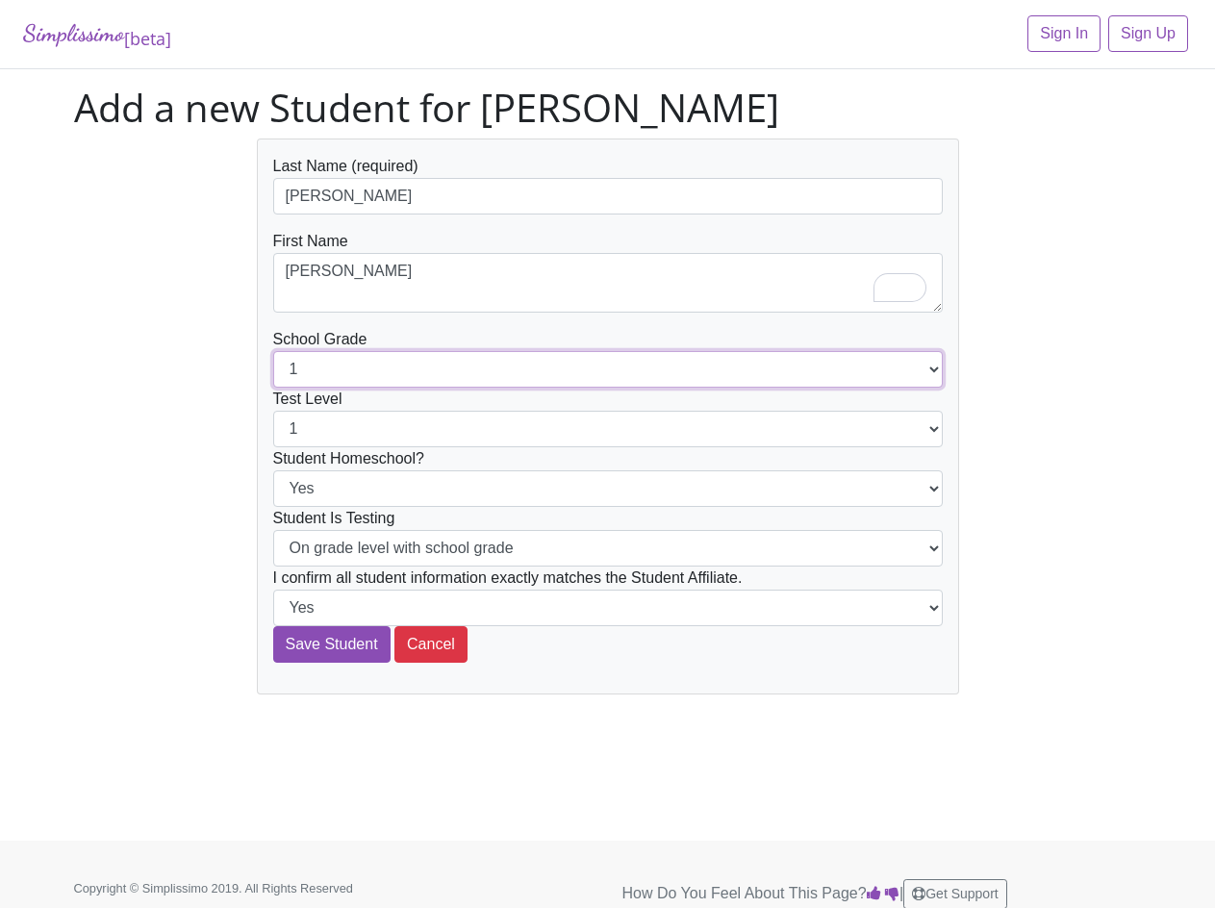
click at [375, 371] on select "1 2 3 4 5 6 7 8 9 10 11 12" at bounding box center [608, 369] width 670 height 37
select select "3"
click at [273, 351] on select "1 2 3 4 5 6 7 8 9 10 11 12" at bounding box center [608, 369] width 670 height 37
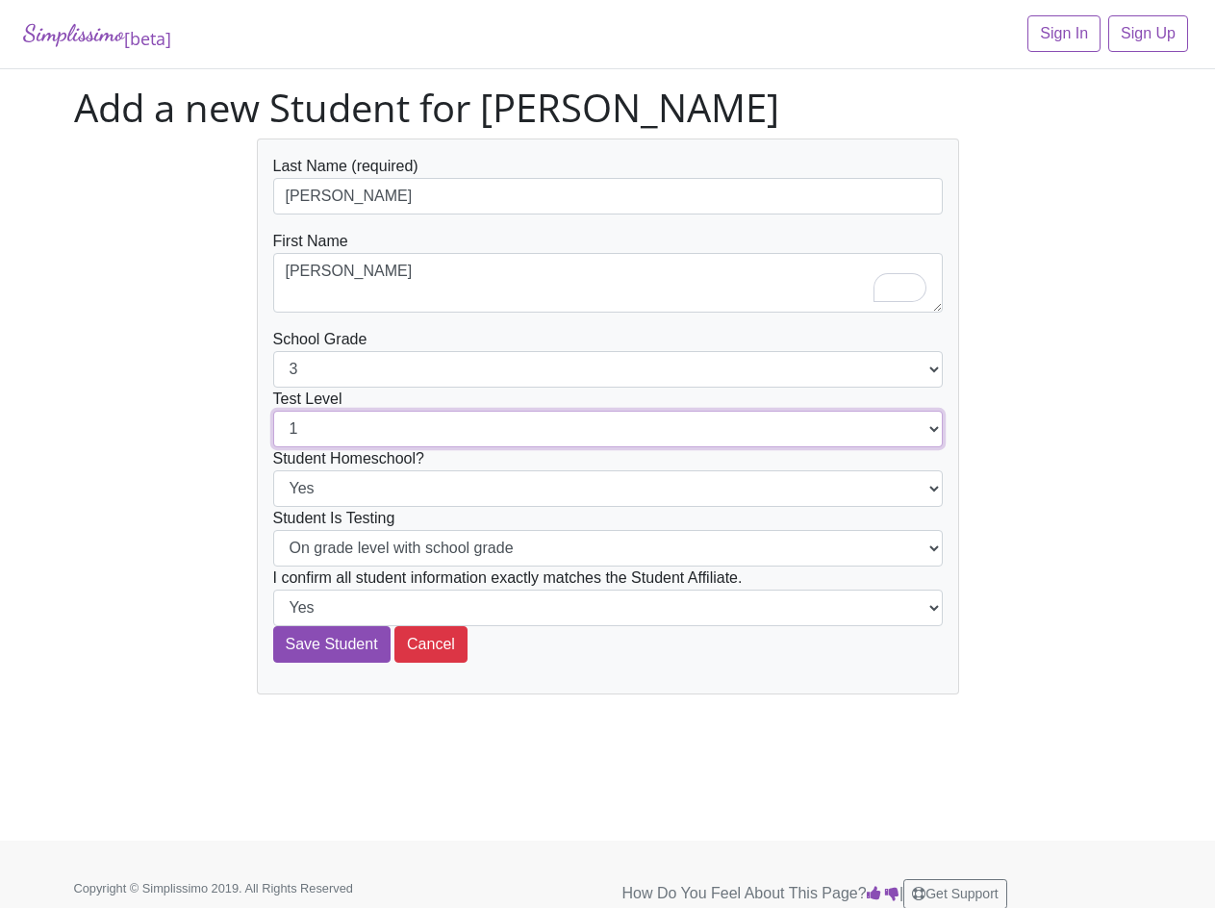
click at [342, 432] on select "1 2 3 4 5 6 7 8 9 10 11 12" at bounding box center [608, 429] width 670 height 37
select select "3"
click at [273, 411] on select "1 2 3 4 5 6 7 8 9 10 11 12" at bounding box center [608, 429] width 670 height 37
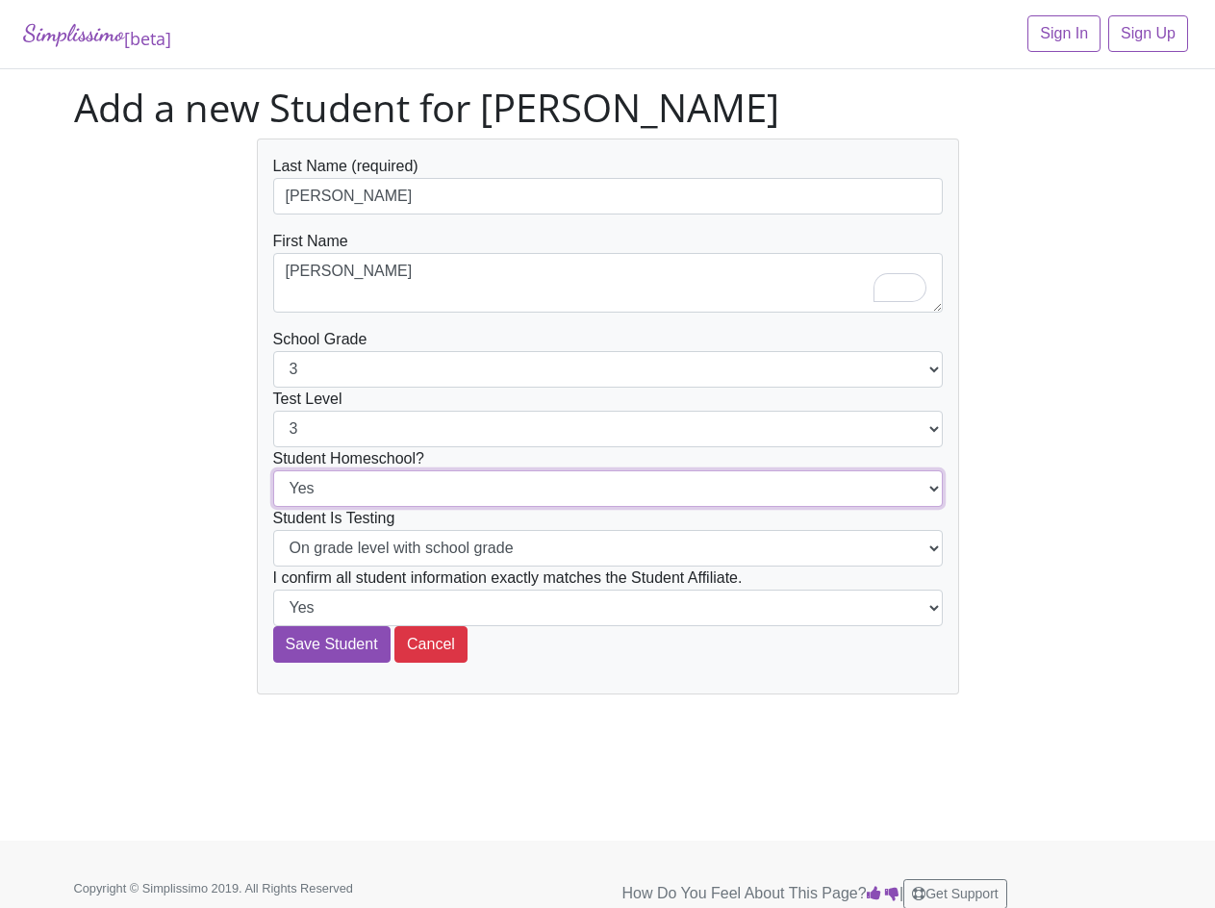
click at [382, 489] on select "Yes No" at bounding box center [608, 489] width 670 height 37
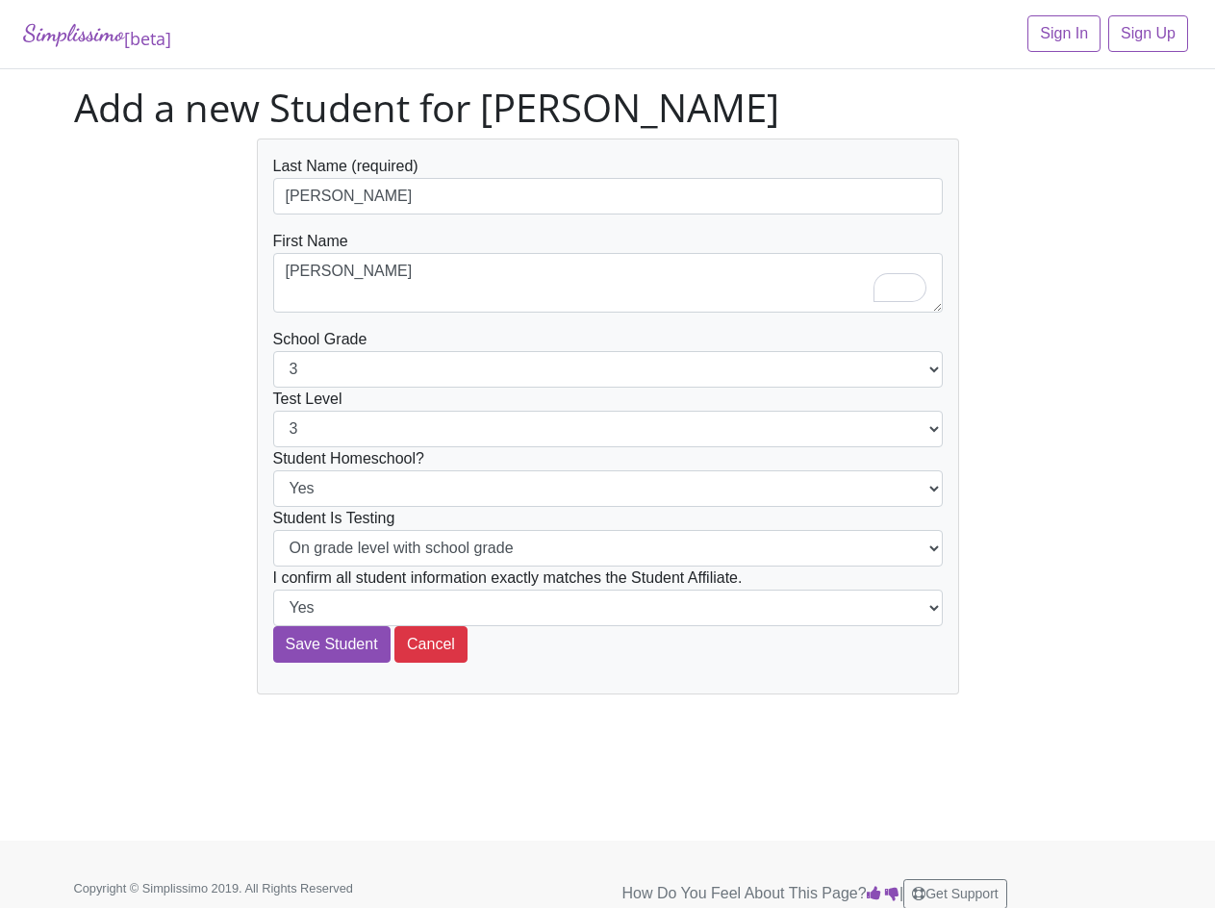
click at [202, 561] on div "Last Name (required) Mayfield First Name Jeremiah School Grade 1 2 3 4 5 6 7 8 …" at bounding box center [608, 417] width 1097 height 556
click at [340, 655] on input "Save Student" at bounding box center [331, 644] width 117 height 37
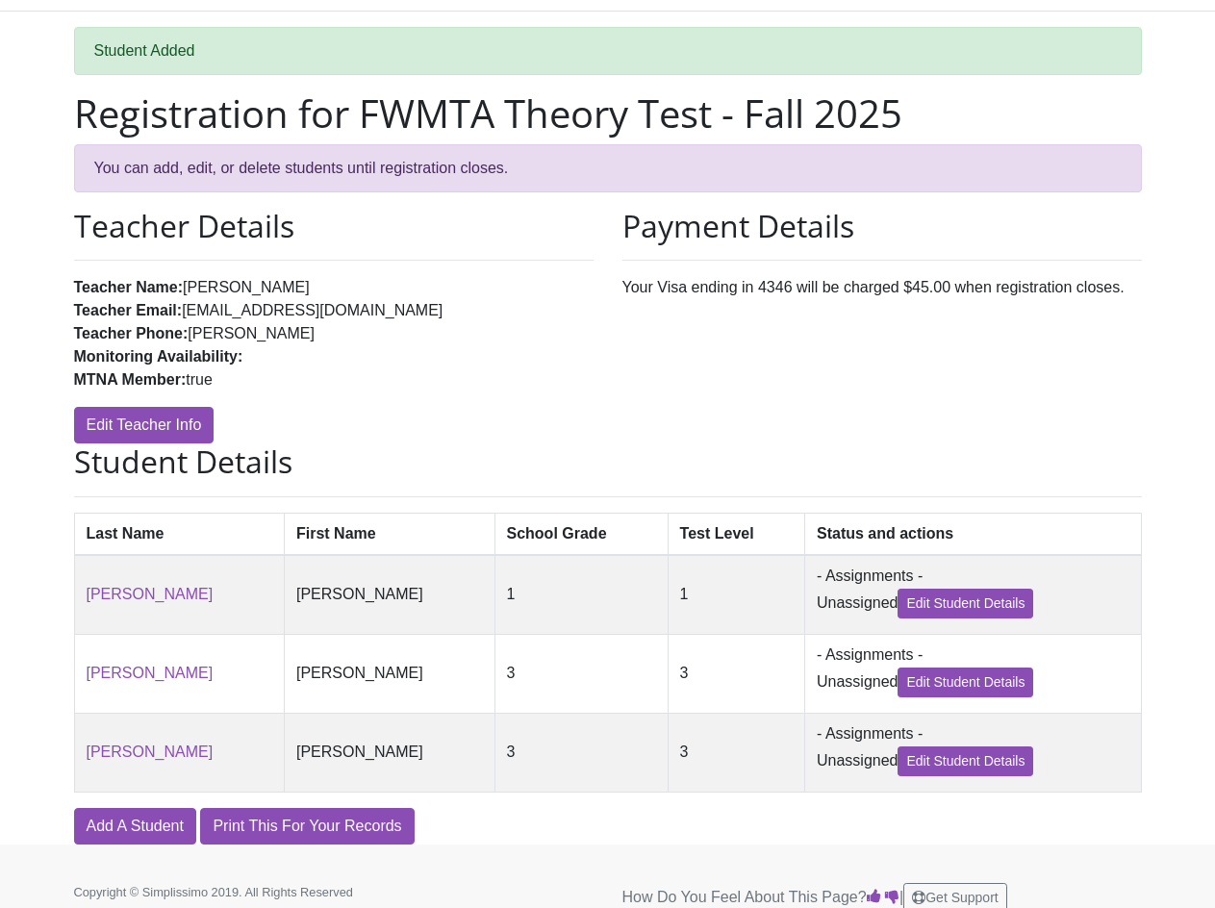
scroll to position [89, 0]
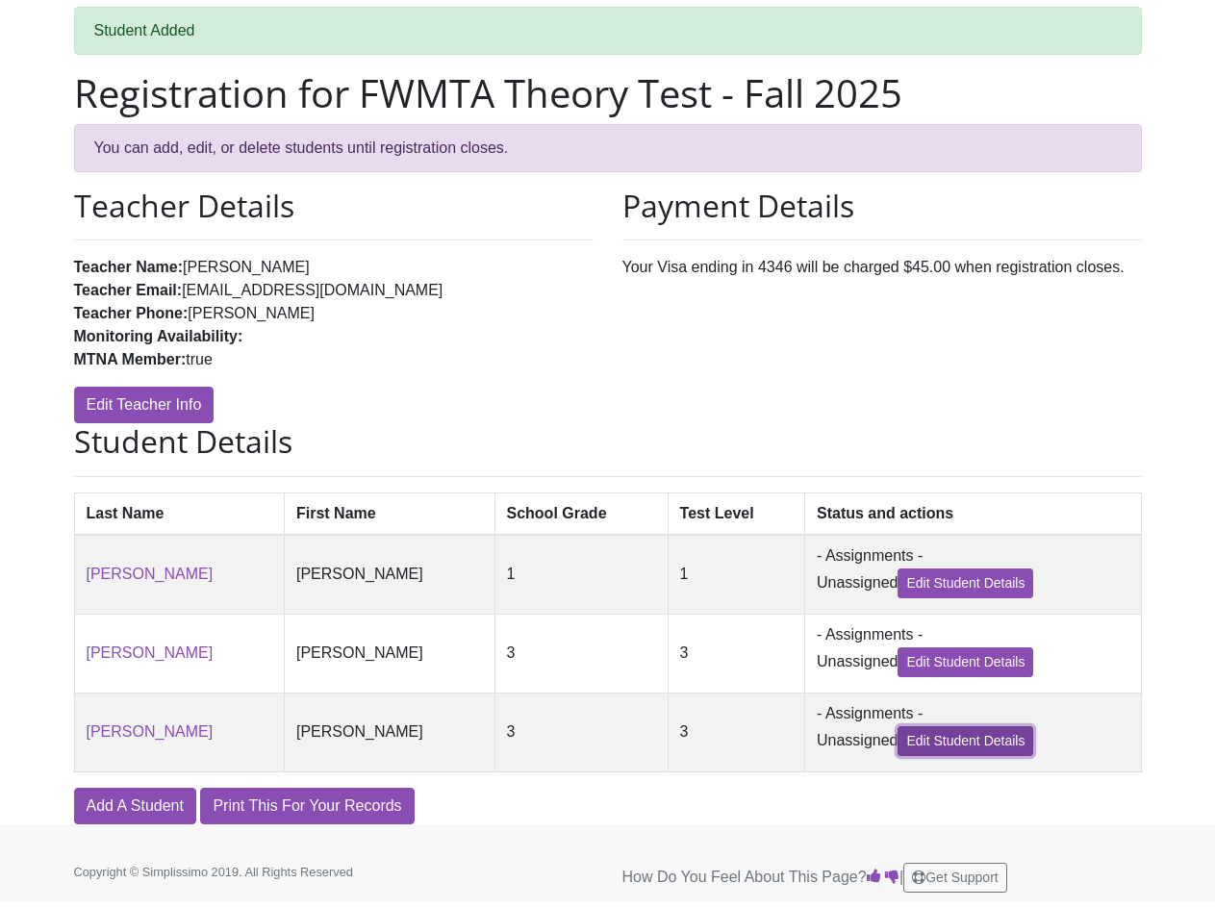
click at [905, 747] on link "Edit Student Details" at bounding box center [966, 741] width 136 height 30
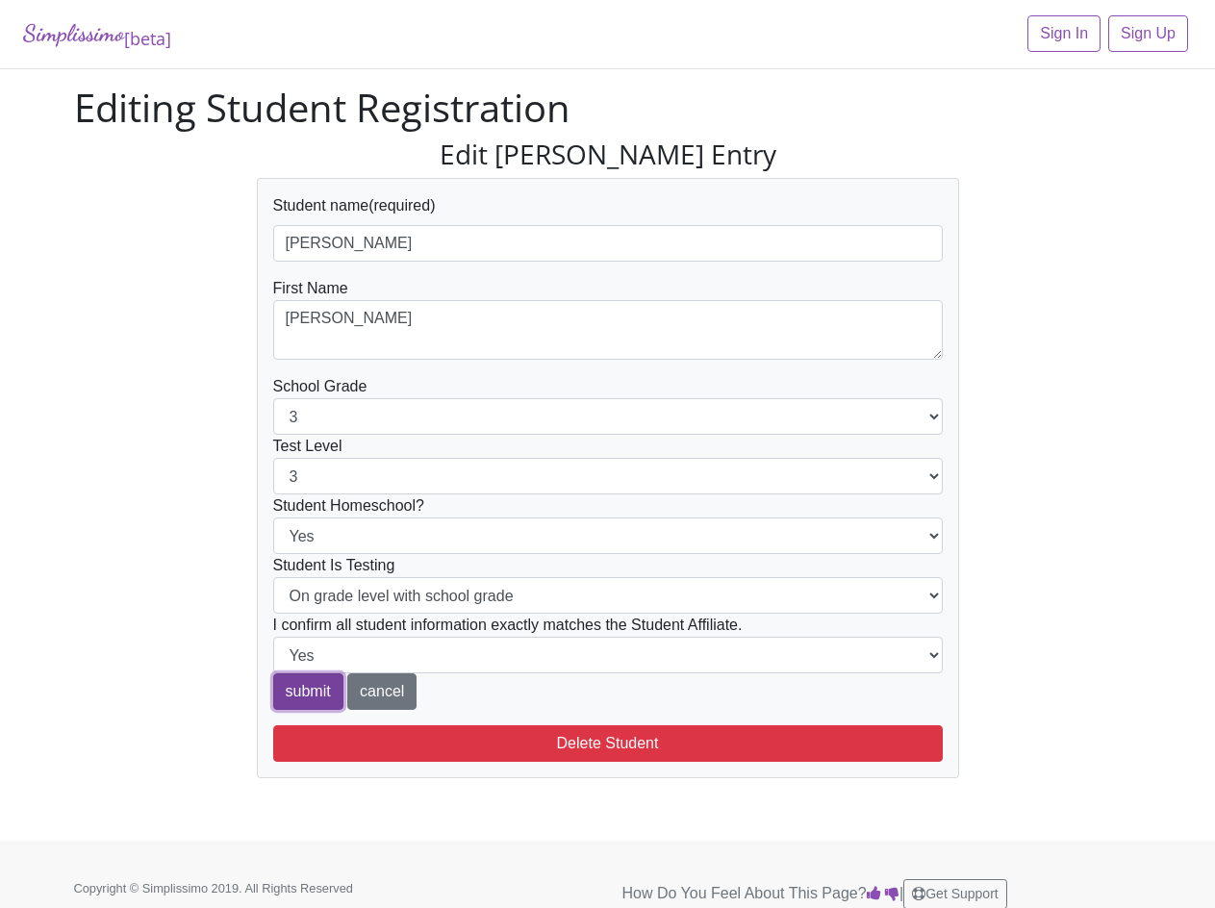
click at [284, 698] on input "submit" at bounding box center [308, 692] width 70 height 37
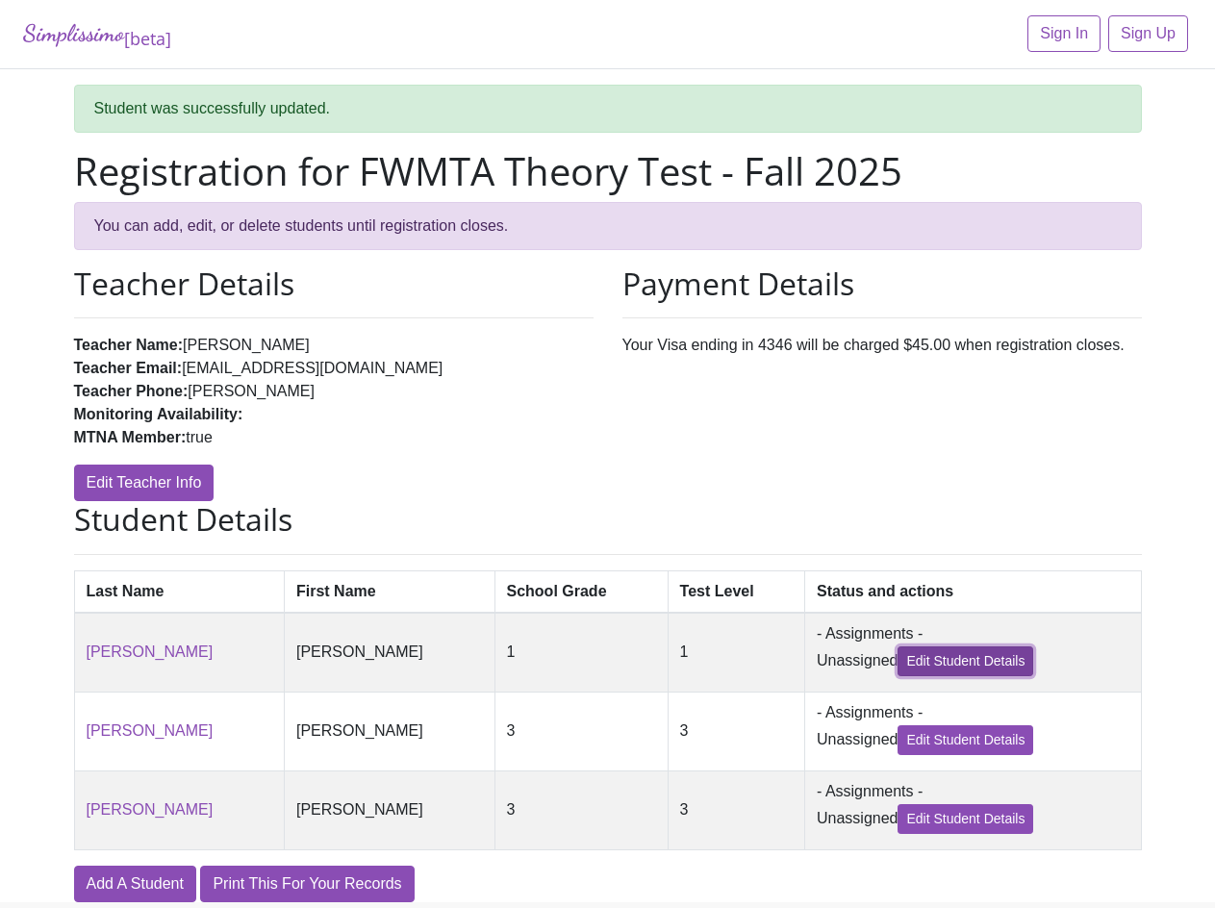
click at [928, 675] on link "Edit Student Details" at bounding box center [966, 662] width 136 height 30
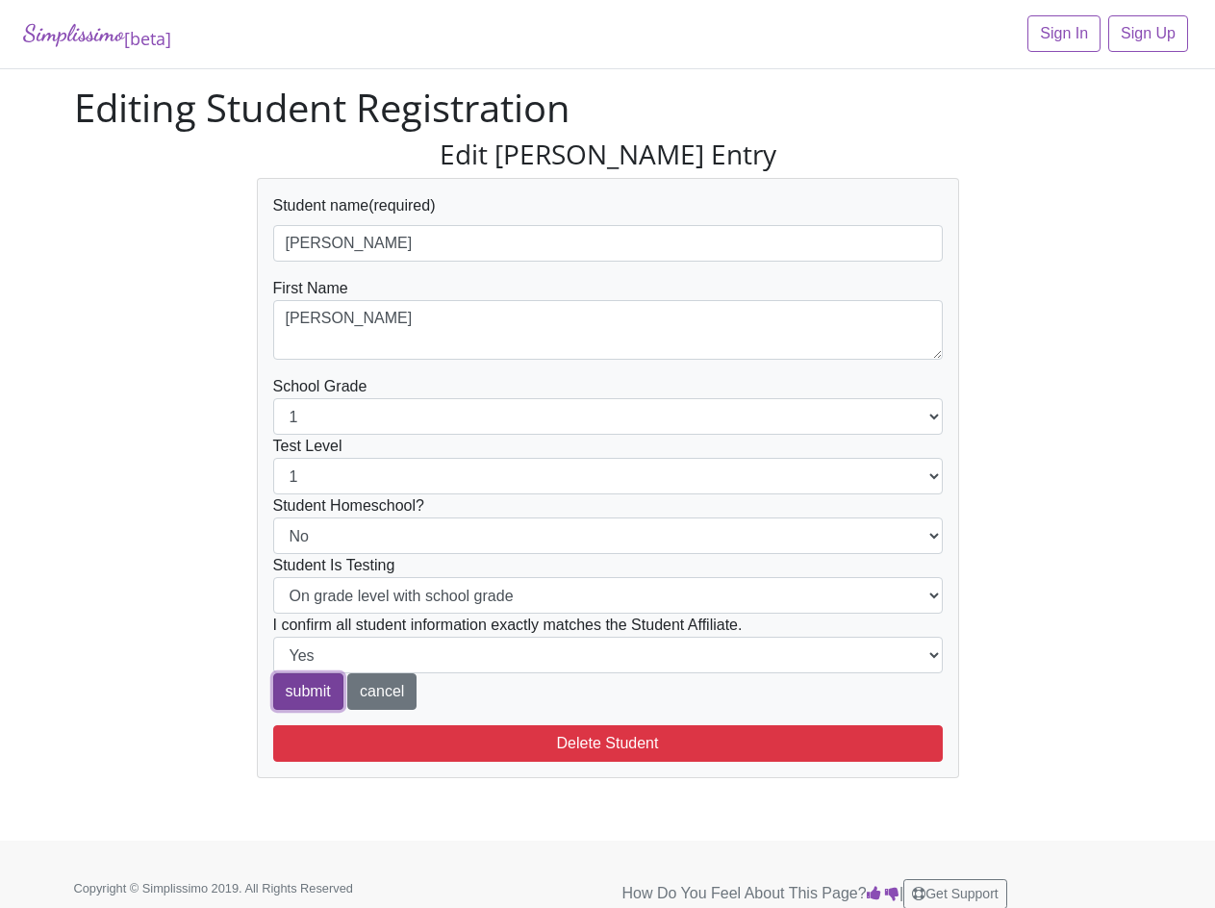
drag, startPoint x: 301, startPoint y: 695, endPoint x: 335, endPoint y: 687, distance: 34.5
click at [302, 695] on input "submit" at bounding box center [308, 692] width 70 height 37
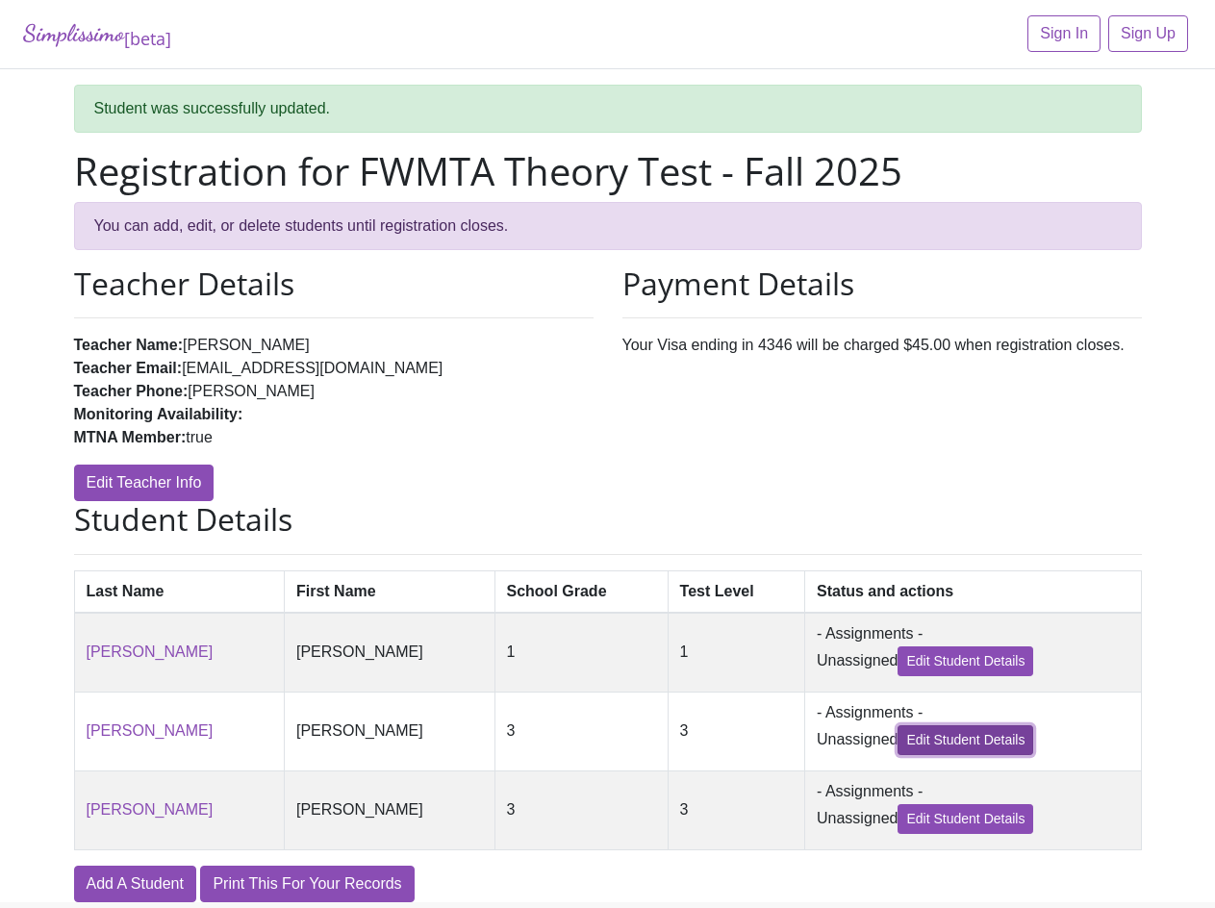
click at [929, 739] on link "Edit Student Details" at bounding box center [966, 740] width 136 height 30
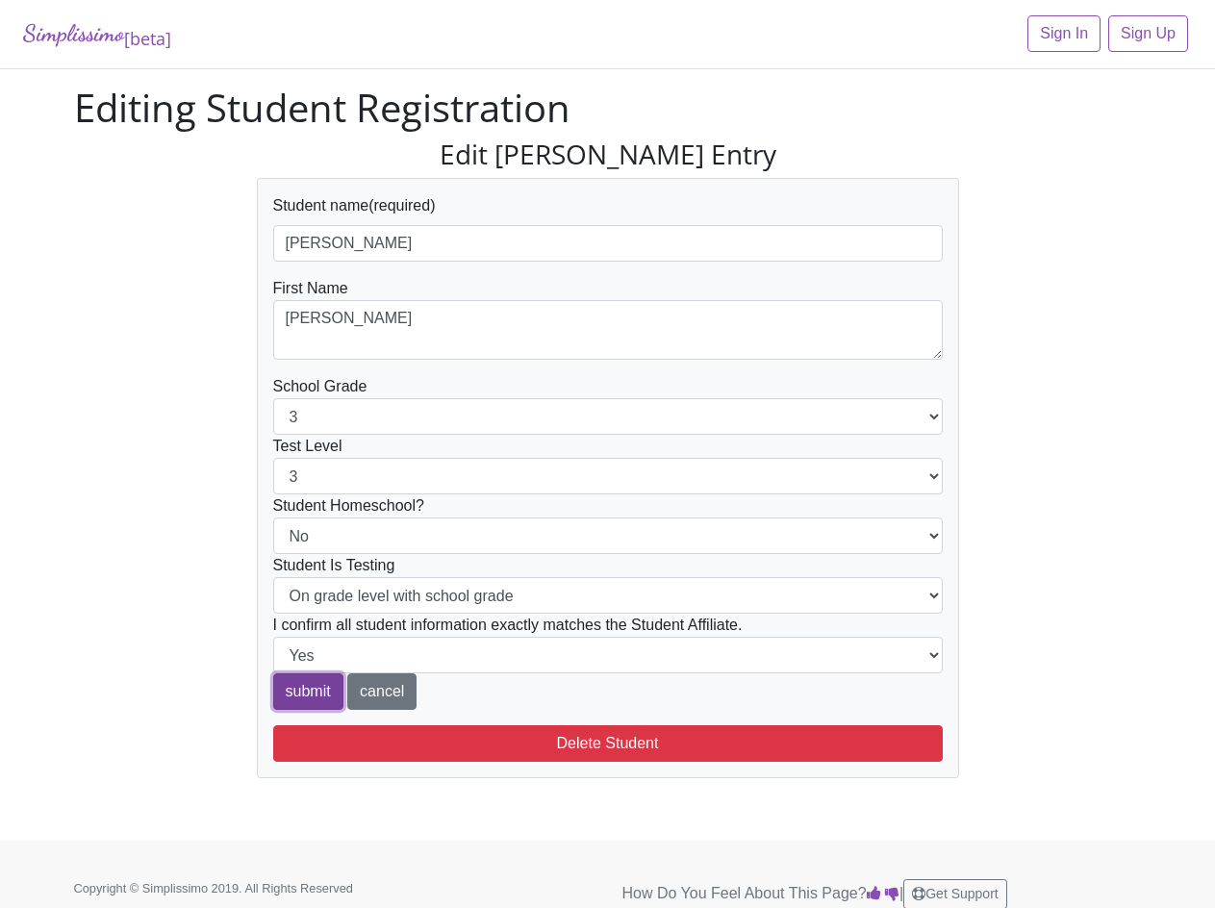
click at [323, 697] on input "submit" at bounding box center [308, 692] width 70 height 37
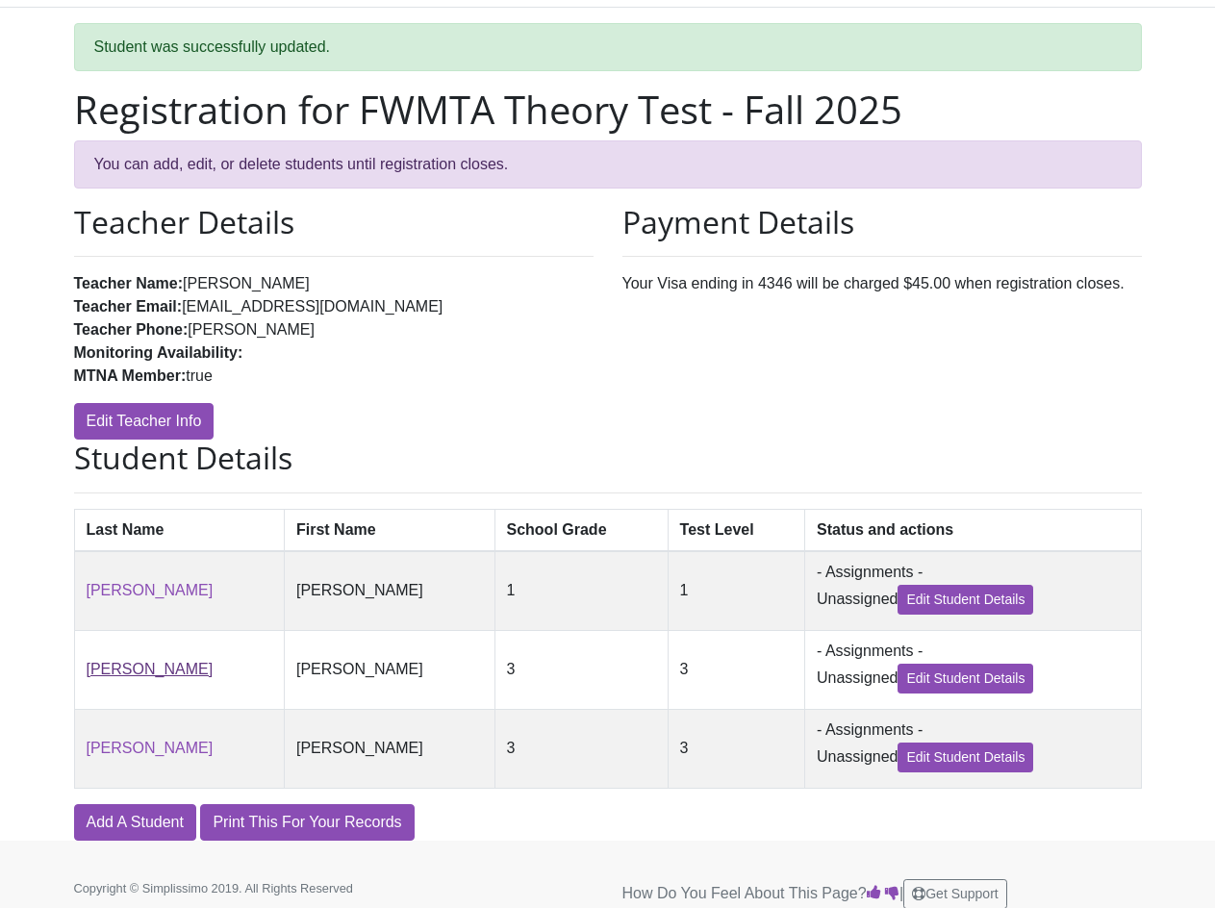
scroll to position [89, 0]
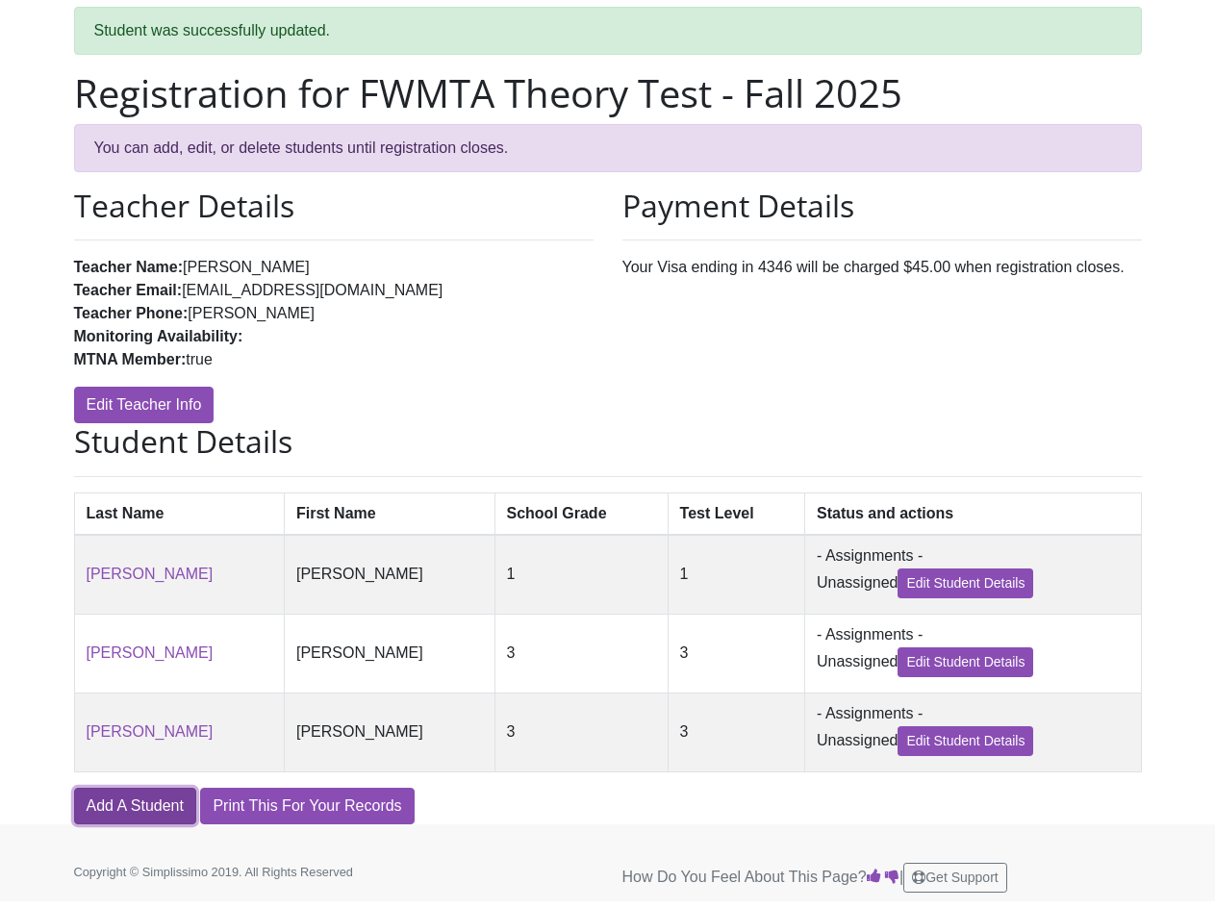
click at [111, 792] on link "Add A Student" at bounding box center [135, 806] width 122 height 37
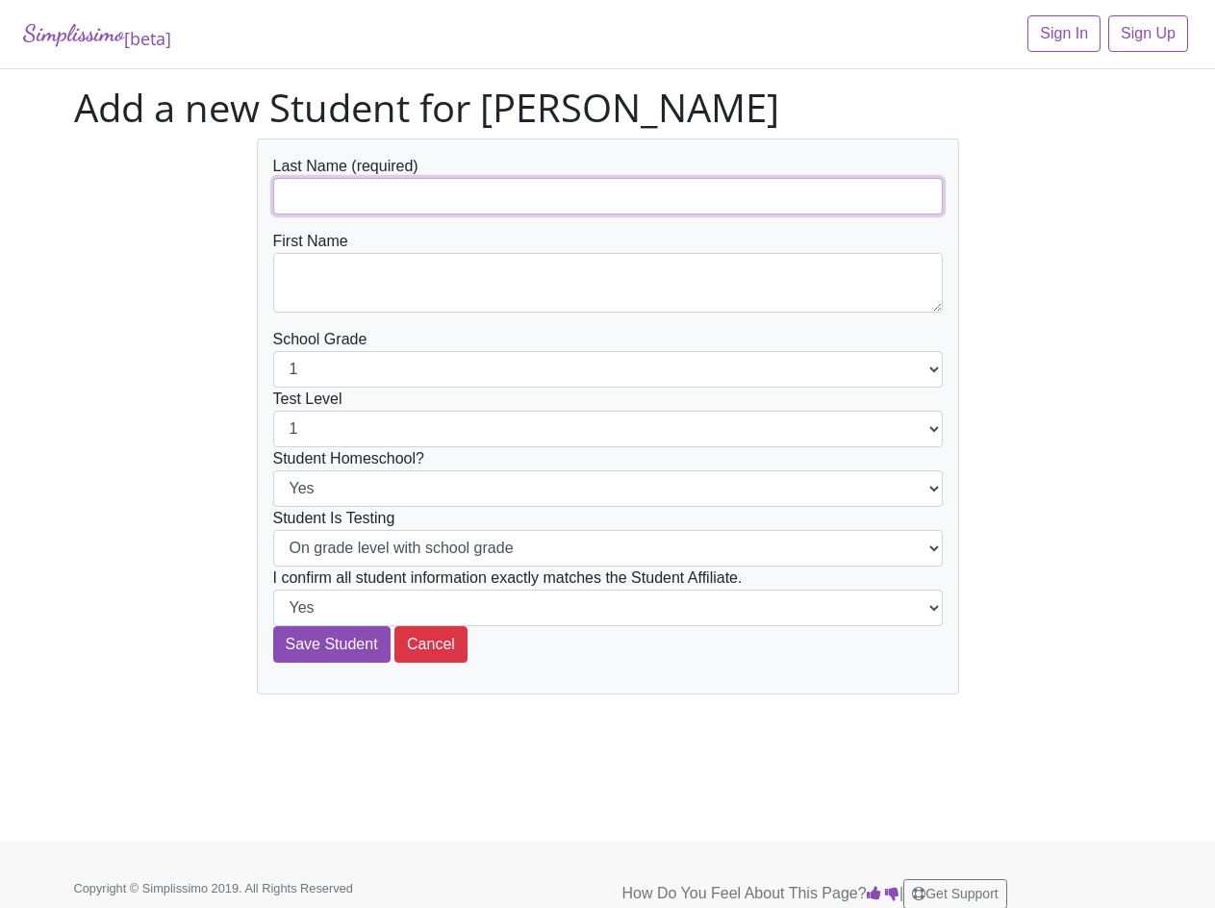
click at [435, 187] on input "text" at bounding box center [608, 196] width 670 height 37
paste input "[PERSON_NAME]"
type input "[PERSON_NAME]"
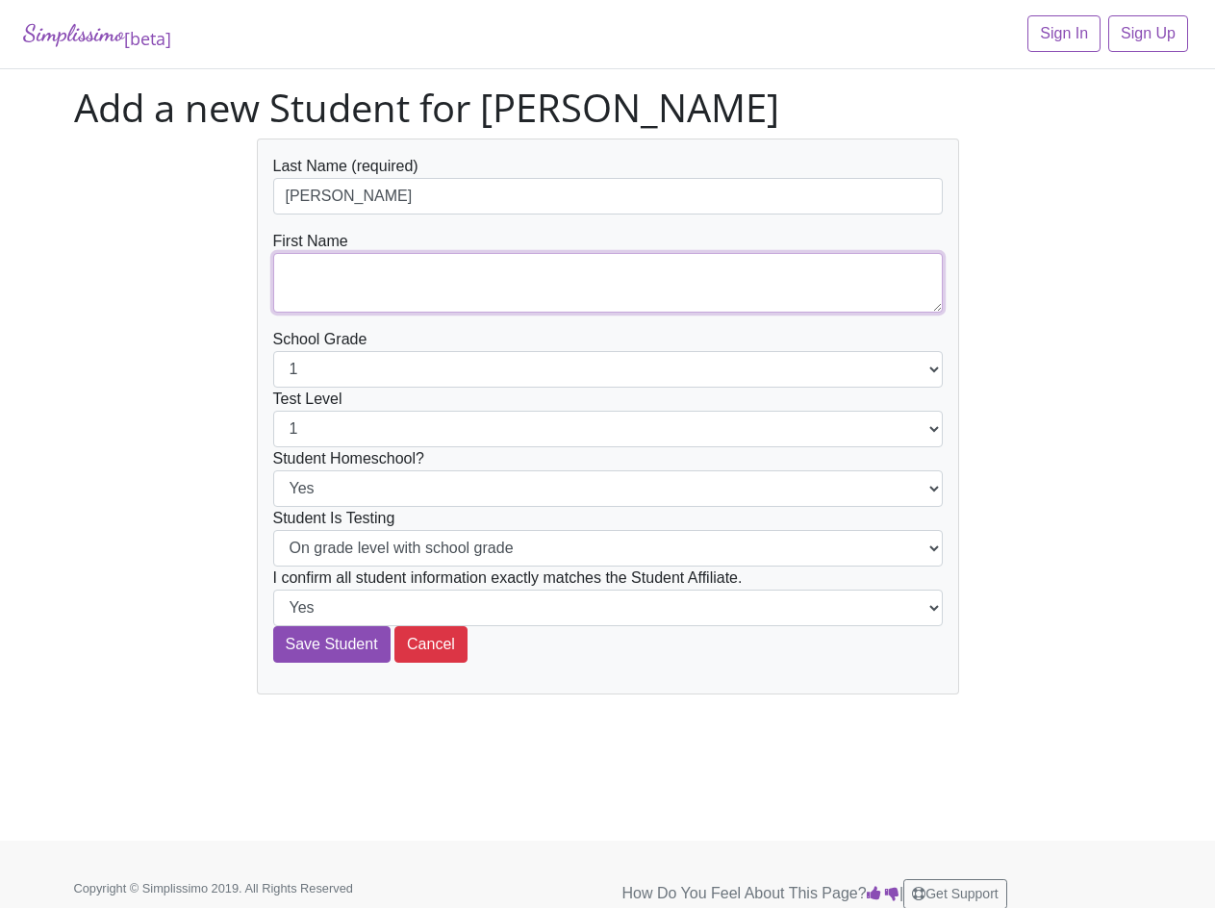
click at [338, 283] on textarea at bounding box center [608, 283] width 670 height 60
paste textarea "[PERSON_NAME]"
click at [314, 280] on textarea "[PERSON_NAME]" at bounding box center [608, 283] width 670 height 60
type textarea "[PERSON_NAME]"
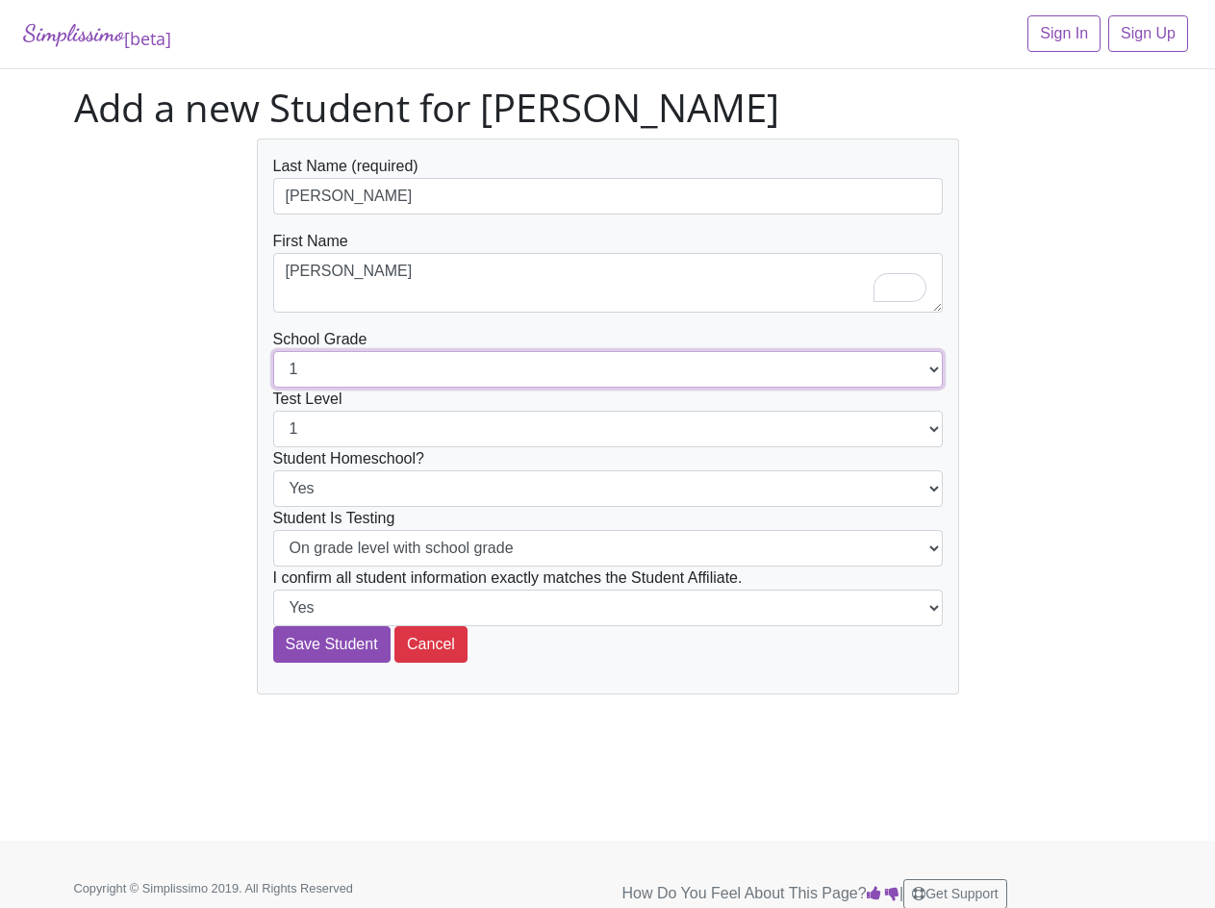
click at [341, 360] on select "1 2 3 4 5 6 7 8 9 10 11 12" at bounding box center [608, 369] width 670 height 37
select select "3"
click at [273, 351] on select "1 2 3 4 5 6 7 8 9 10 11 12" at bounding box center [608, 369] width 670 height 37
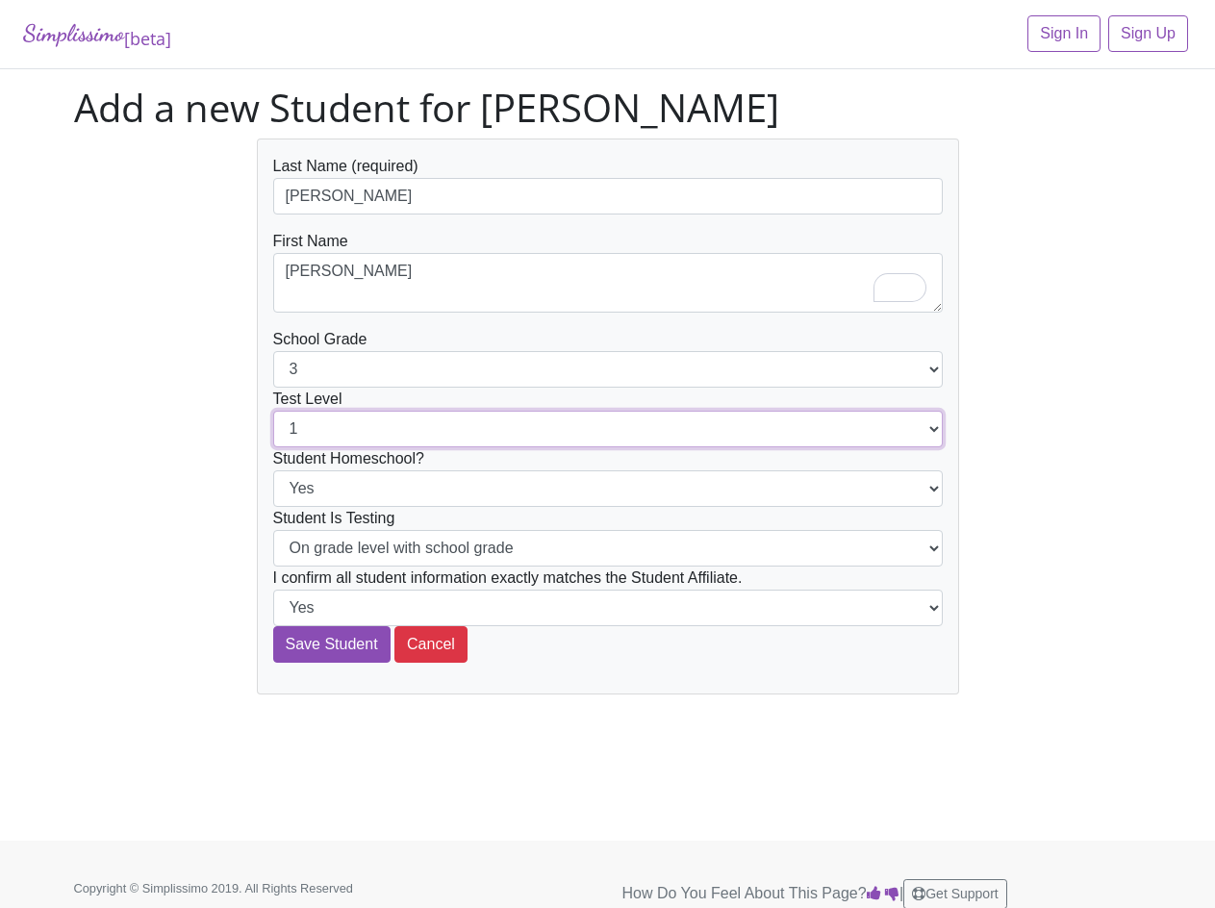
click at [336, 440] on select "1 2 3 4 5 6 7 8 9 10 11 12" at bounding box center [608, 429] width 670 height 37
select select "2"
click at [273, 411] on select "1 2 3 4 5 6 7 8 9 10 11 12" at bounding box center [608, 429] width 670 height 37
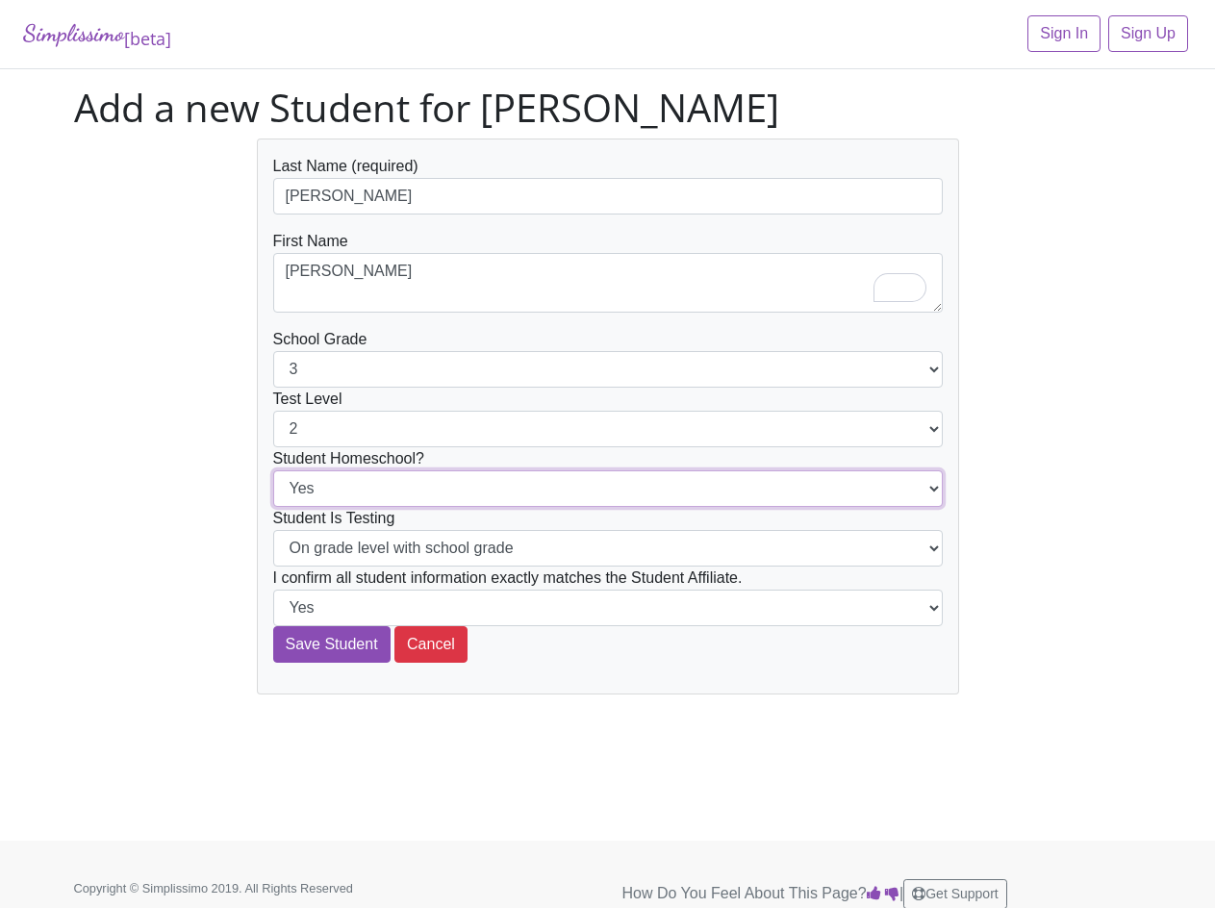
click at [334, 485] on select "Yes No" at bounding box center [608, 489] width 670 height 37
select select "No"
click at [273, 471] on select "Yes No" at bounding box center [608, 489] width 670 height 37
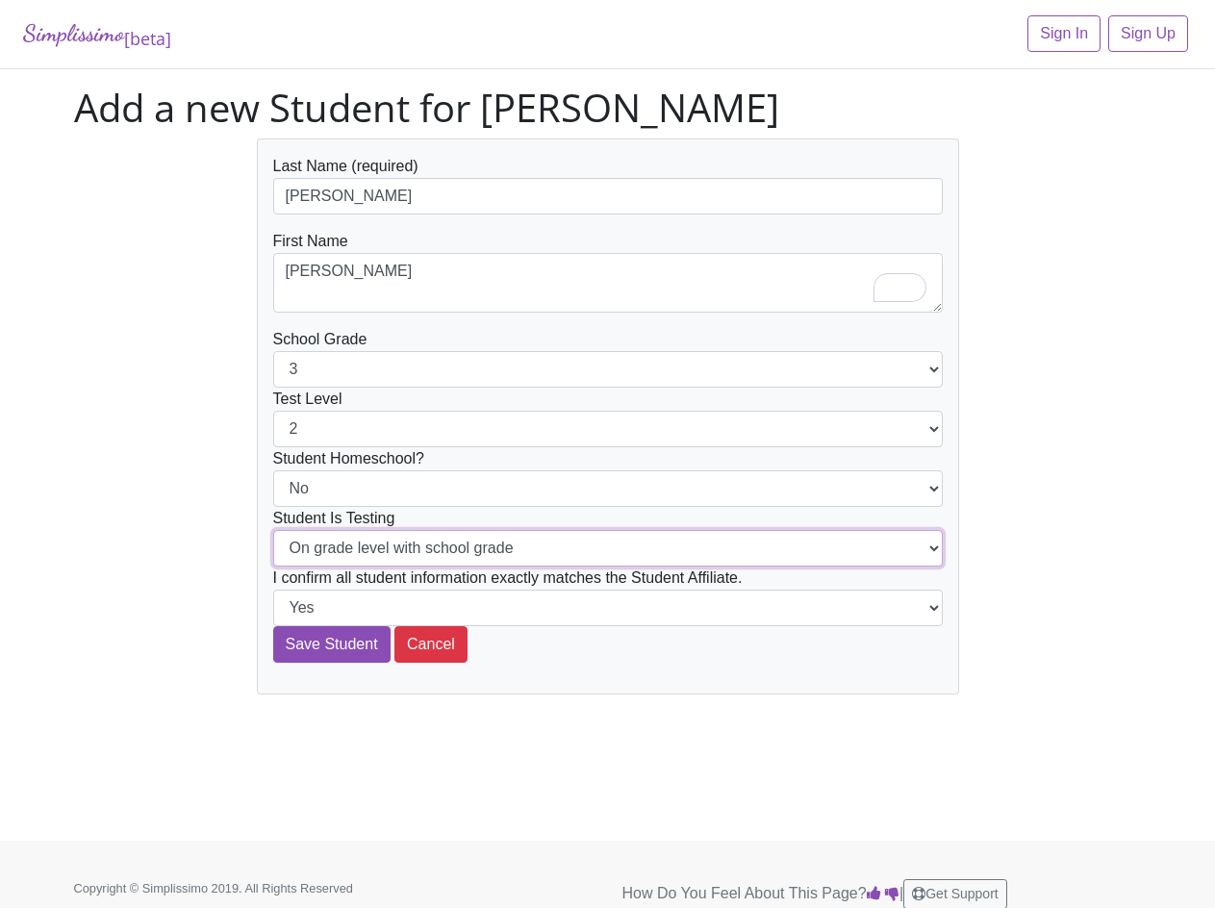
click at [338, 550] on select "On grade level with school grade Below grade level with school grade" at bounding box center [608, 548] width 670 height 37
select select "Below grade level with school grade"
click at [273, 530] on select "On grade level with school grade Below grade level with school grade" at bounding box center [608, 548] width 670 height 37
click at [183, 657] on div "Last Name (required) Pham First Name Jonathan School Grade 1 2 3 4 5 6 7 8 9 10…" at bounding box center [608, 417] width 1097 height 556
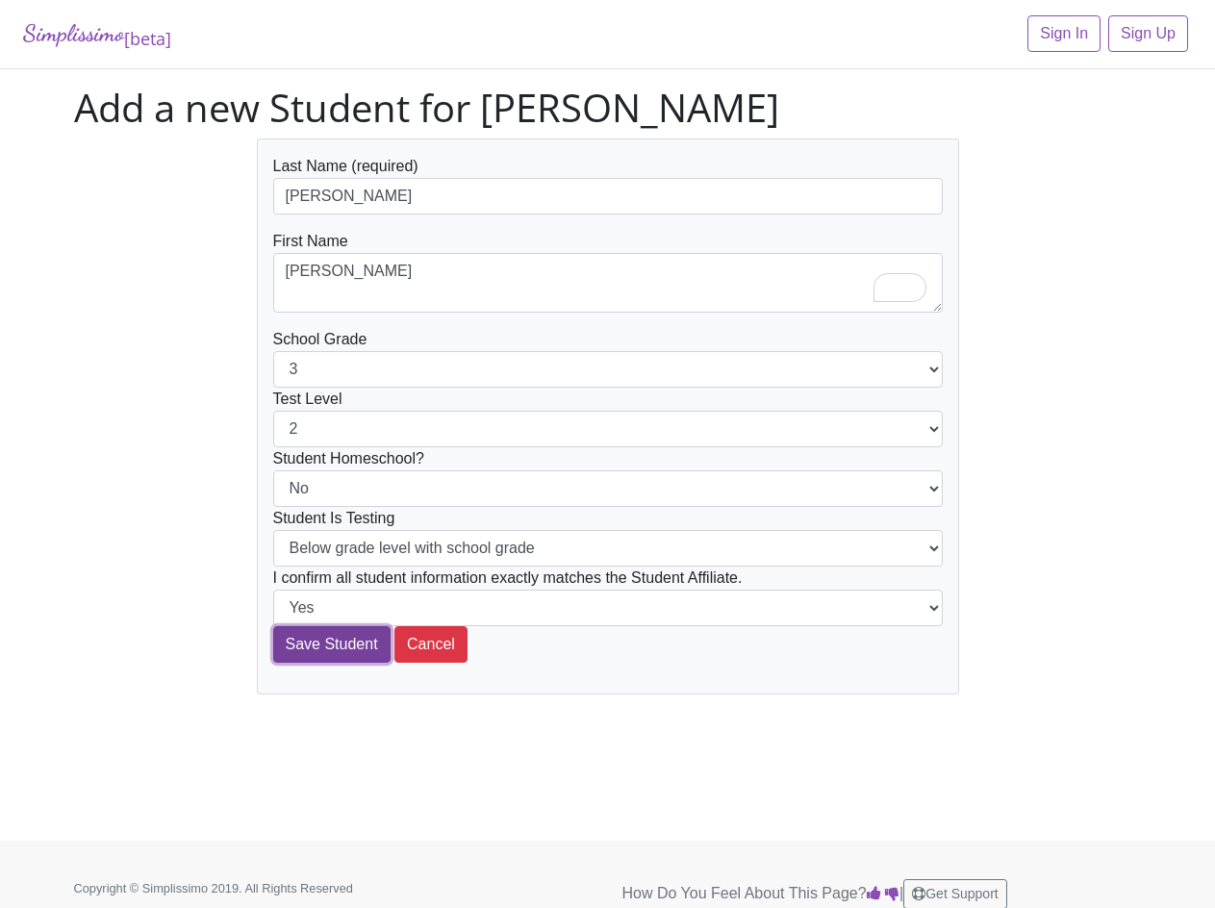
click at [354, 650] on input "Save Student" at bounding box center [331, 644] width 117 height 37
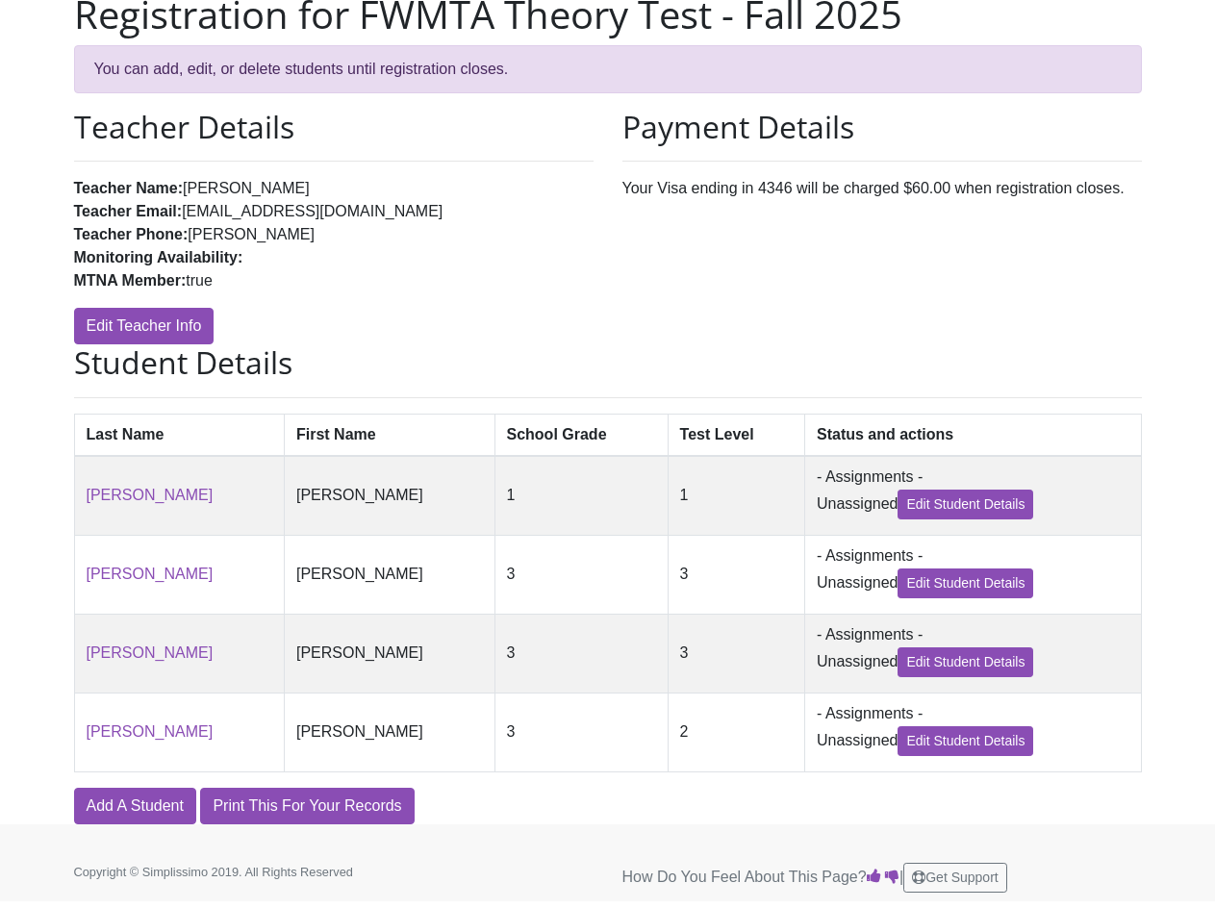
scroll to position [171, 0]
click at [96, 802] on link "Add A Student" at bounding box center [135, 806] width 122 height 37
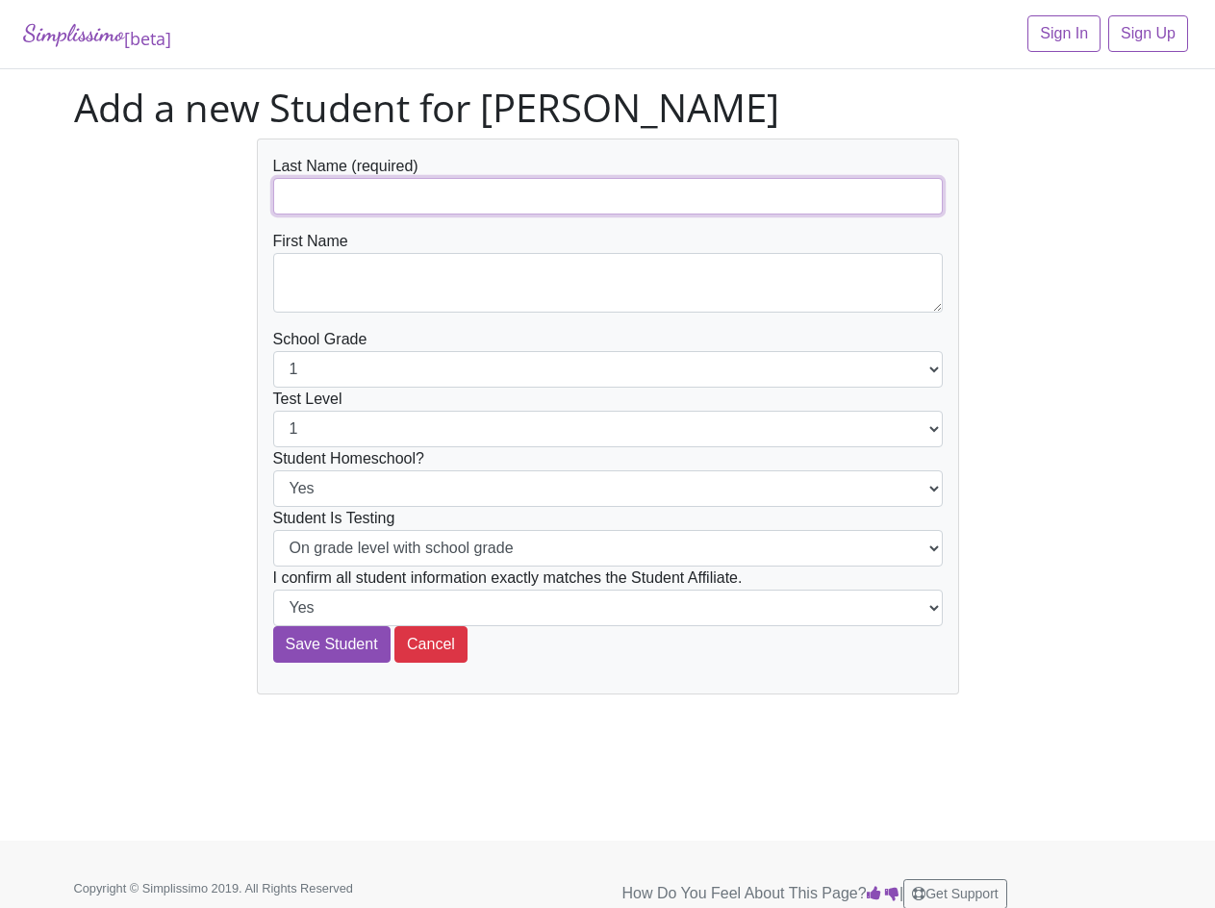
click at [292, 190] on input "text" at bounding box center [608, 196] width 670 height 37
paste input "Le"
type input "Le"
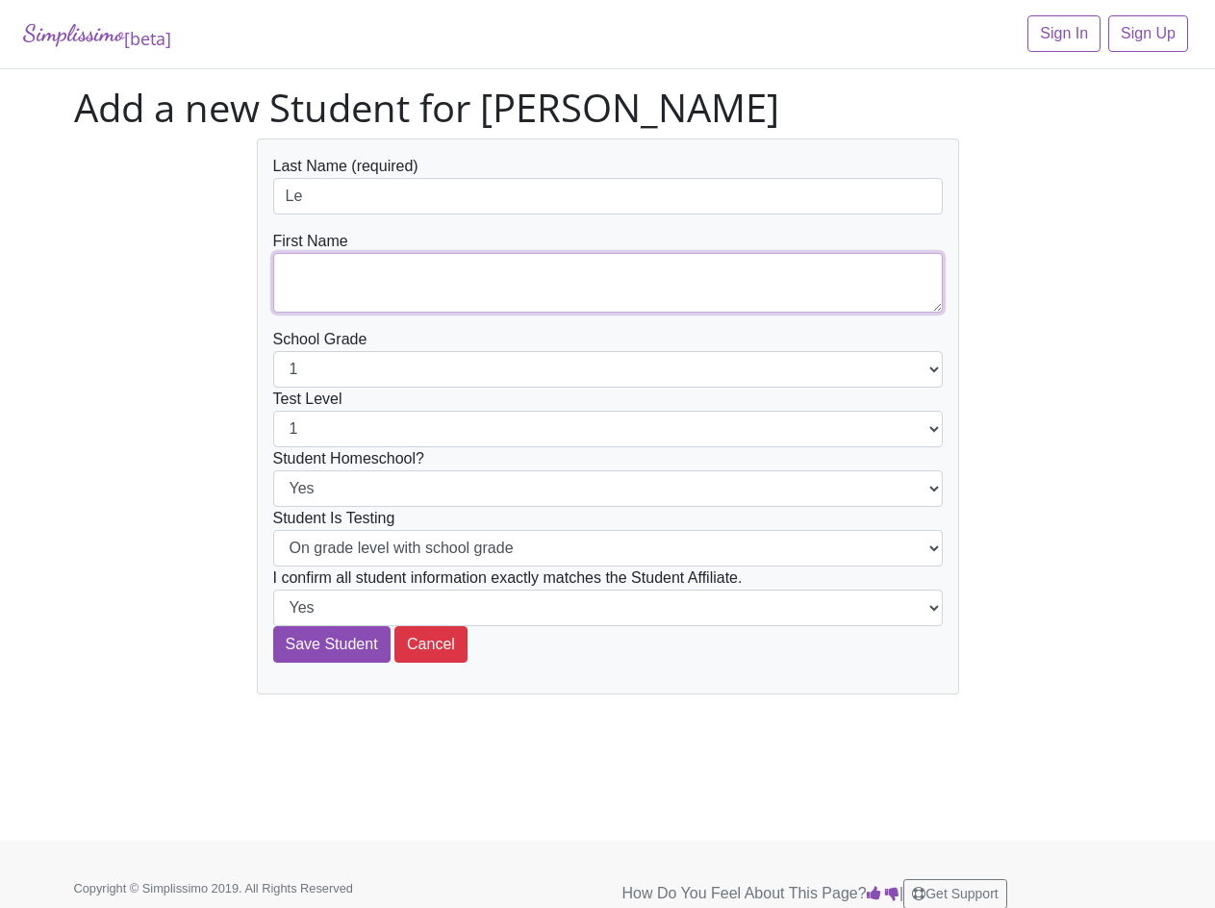
click at [346, 277] on textarea at bounding box center [608, 283] width 670 height 60
paste textarea "[PERSON_NAME]"
click at [281, 294] on textarea "[PERSON_NAME]" at bounding box center [608, 283] width 670 height 60
type textarea "[PERSON_NAME]"
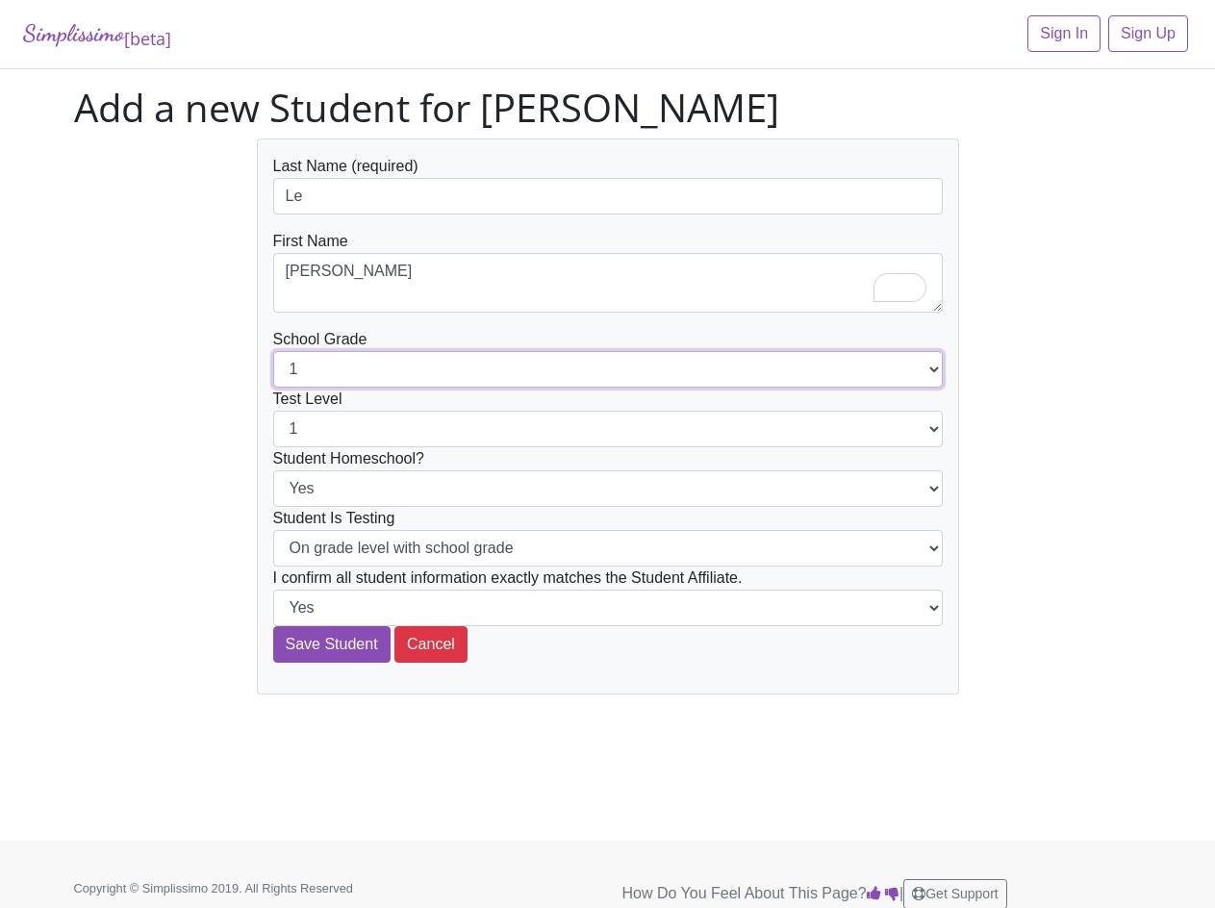
click at [391, 376] on select "1 2 3 4 5 6 7 8 9 10 11 12" at bounding box center [608, 369] width 670 height 37
select select "3"
click at [273, 351] on select "1 2 3 4 5 6 7 8 9 10 11 12" at bounding box center [608, 369] width 670 height 37
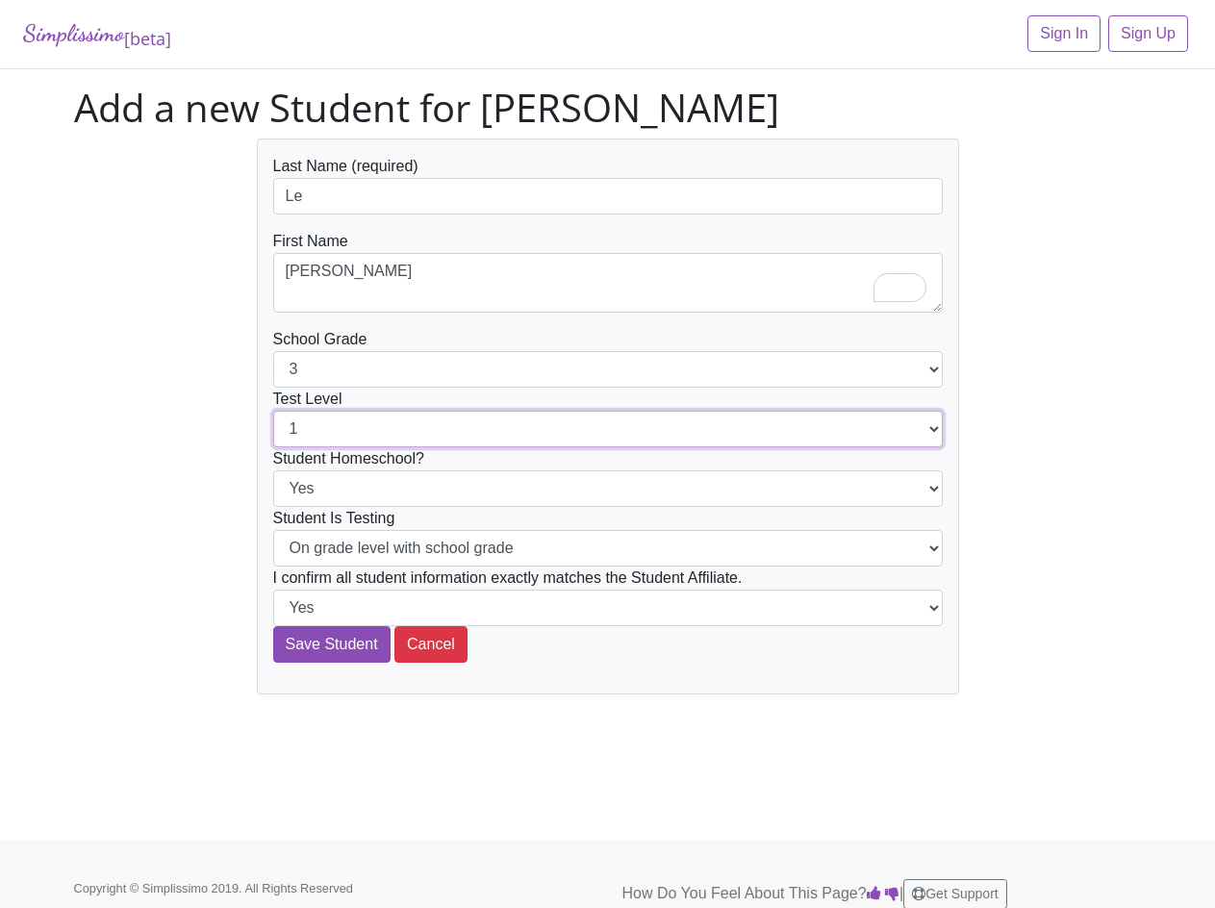
click at [372, 430] on select "1 2 3 4 5 6 7 8 9 10 11 12" at bounding box center [608, 429] width 670 height 37
click at [273, 411] on select "1 2 3 4 5 6 7 8 9 10 11 12" at bounding box center [608, 429] width 670 height 37
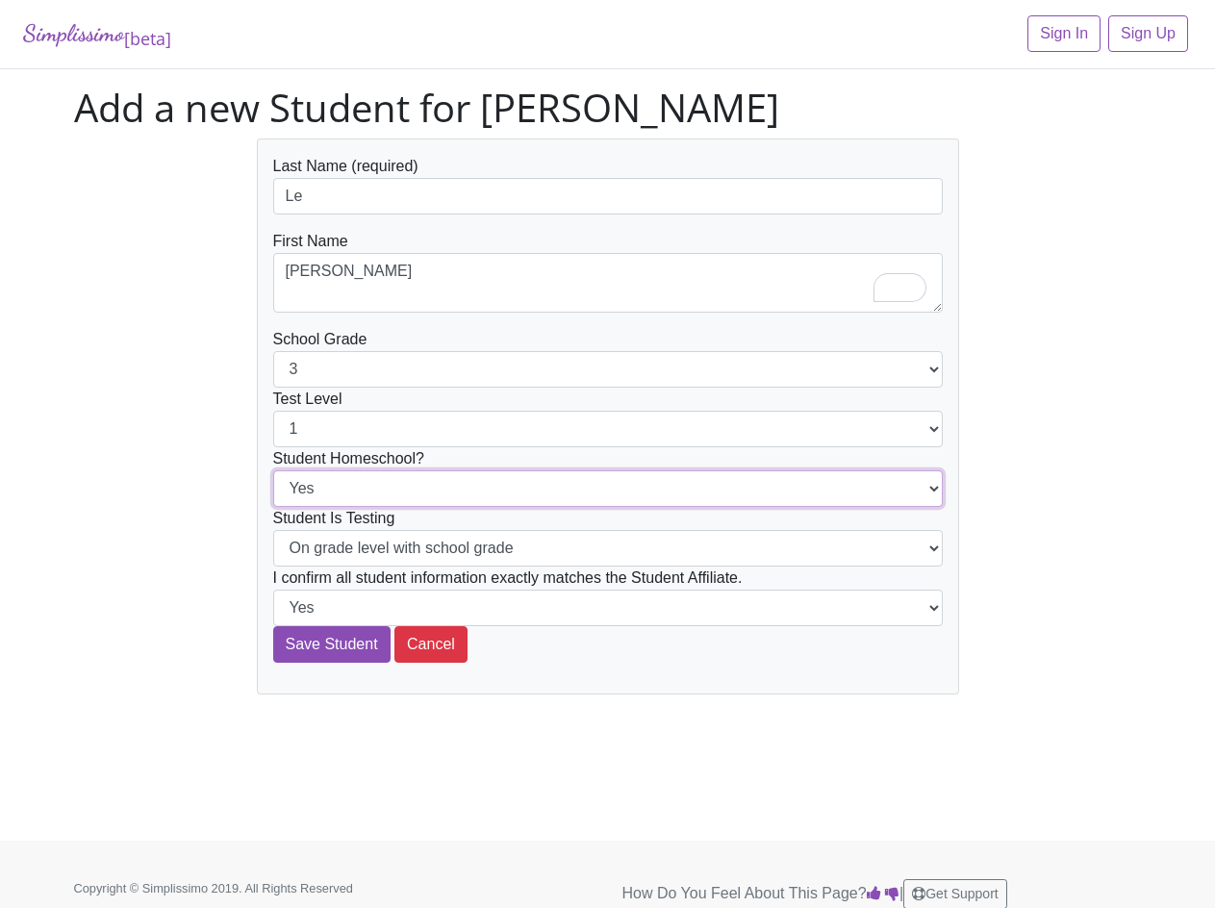
click at [365, 494] on select "Yes No" at bounding box center [608, 489] width 670 height 37
select select "No"
click at [273, 471] on select "Yes No" at bounding box center [608, 489] width 670 height 37
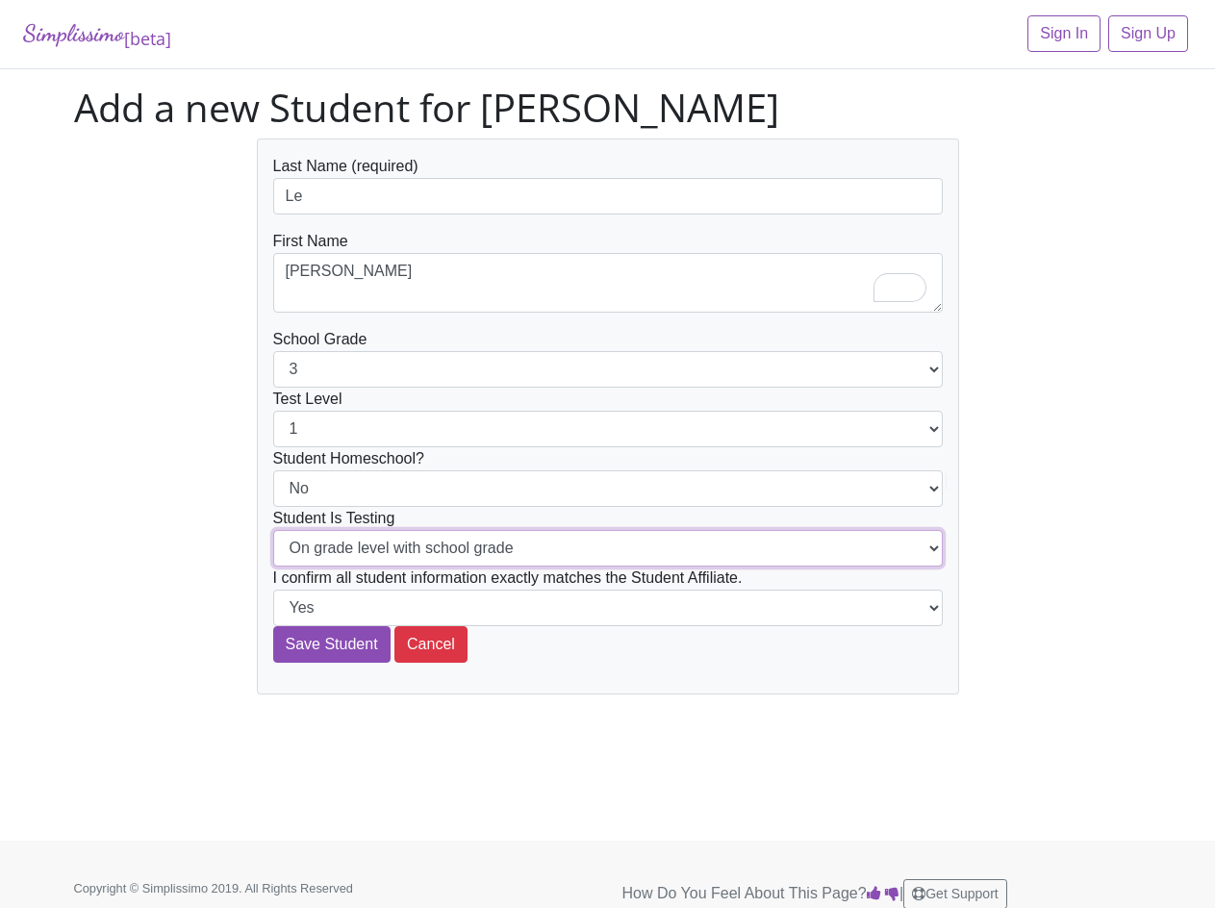
click at [350, 537] on select "On grade level with school grade Below grade level with school grade" at bounding box center [608, 548] width 670 height 37
select select "Below grade level with school grade"
click at [273, 530] on select "On grade level with school grade Below grade level with school grade" at bounding box center [608, 548] width 670 height 37
click at [144, 557] on div "Last Name (required) Le First Name Jackson School Grade 1 2 3 4 5 6 7 8 9 10 11…" at bounding box center [608, 417] width 1097 height 556
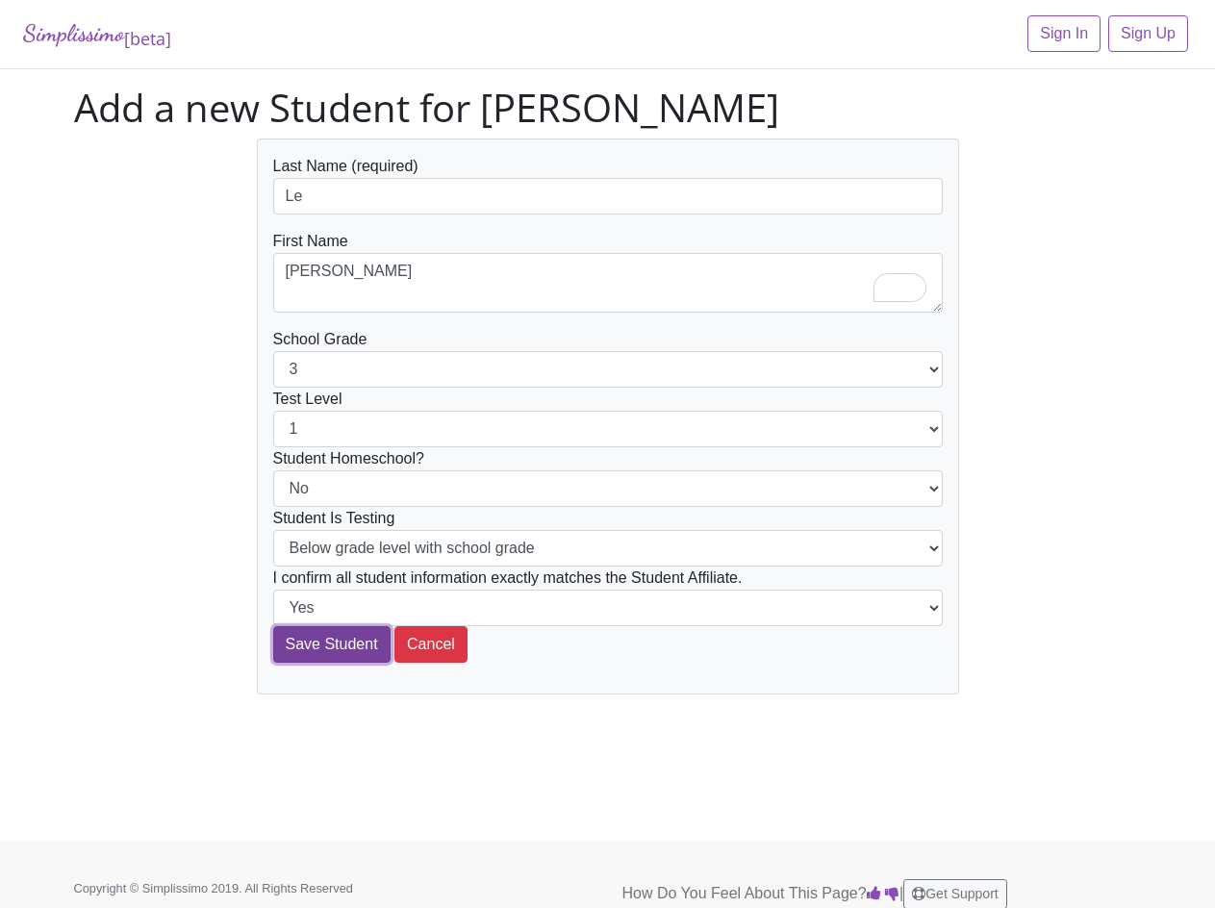
click at [345, 657] on input "Save Student" at bounding box center [331, 644] width 117 height 37
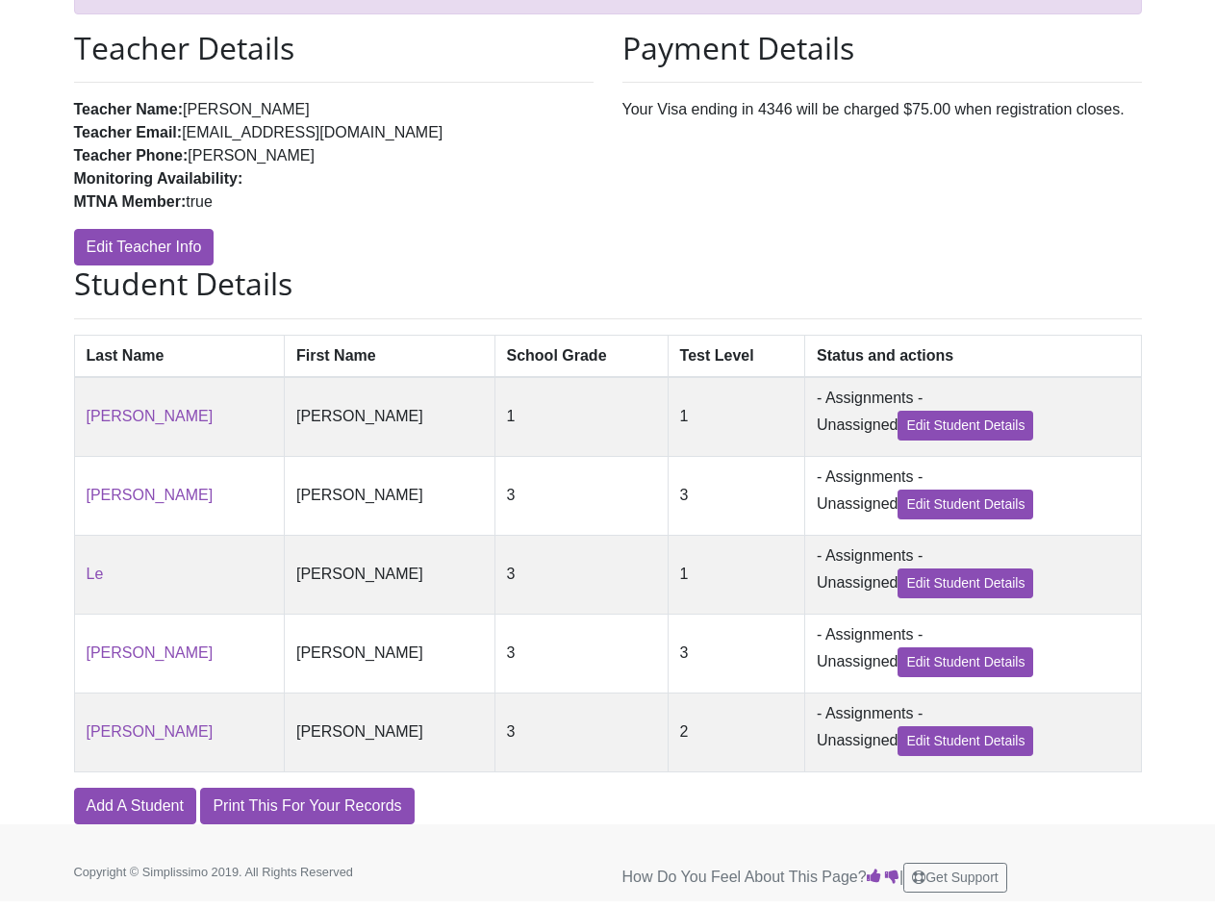
scroll to position [253, 0]
click at [927, 590] on link "Edit Student Details" at bounding box center [966, 584] width 136 height 30
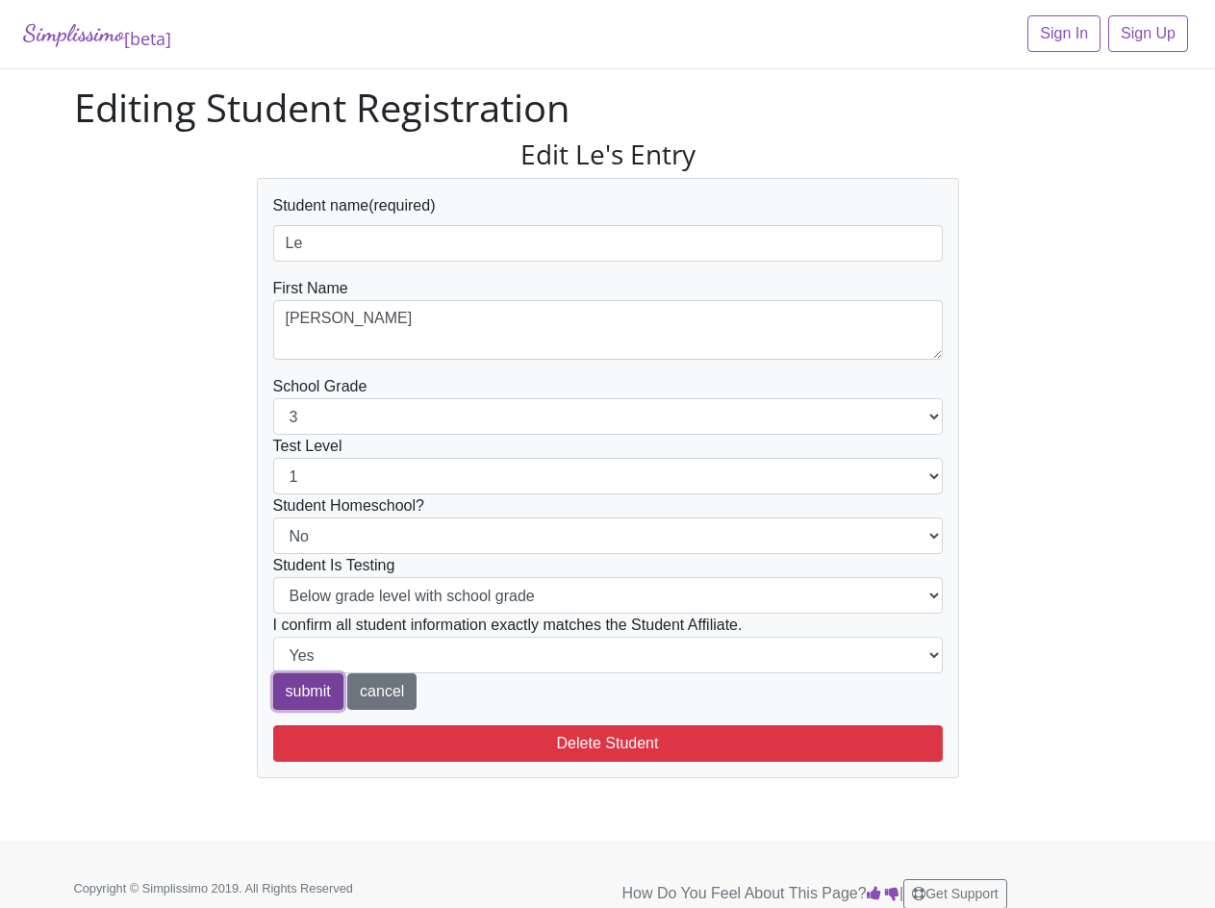
click at [279, 694] on input "submit" at bounding box center [308, 692] width 70 height 37
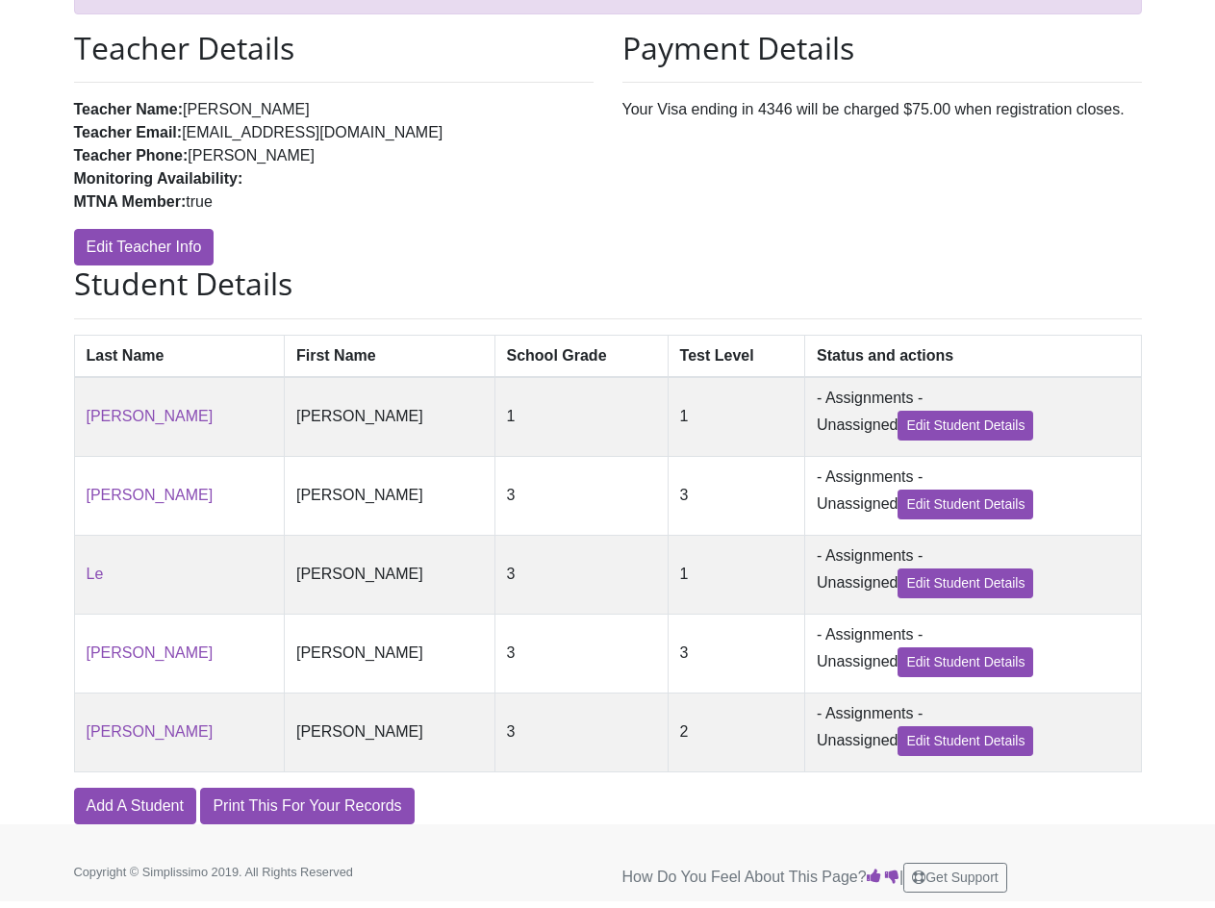
scroll to position [253, 0]
click at [181, 814] on link "Add A Student" at bounding box center [135, 806] width 122 height 37
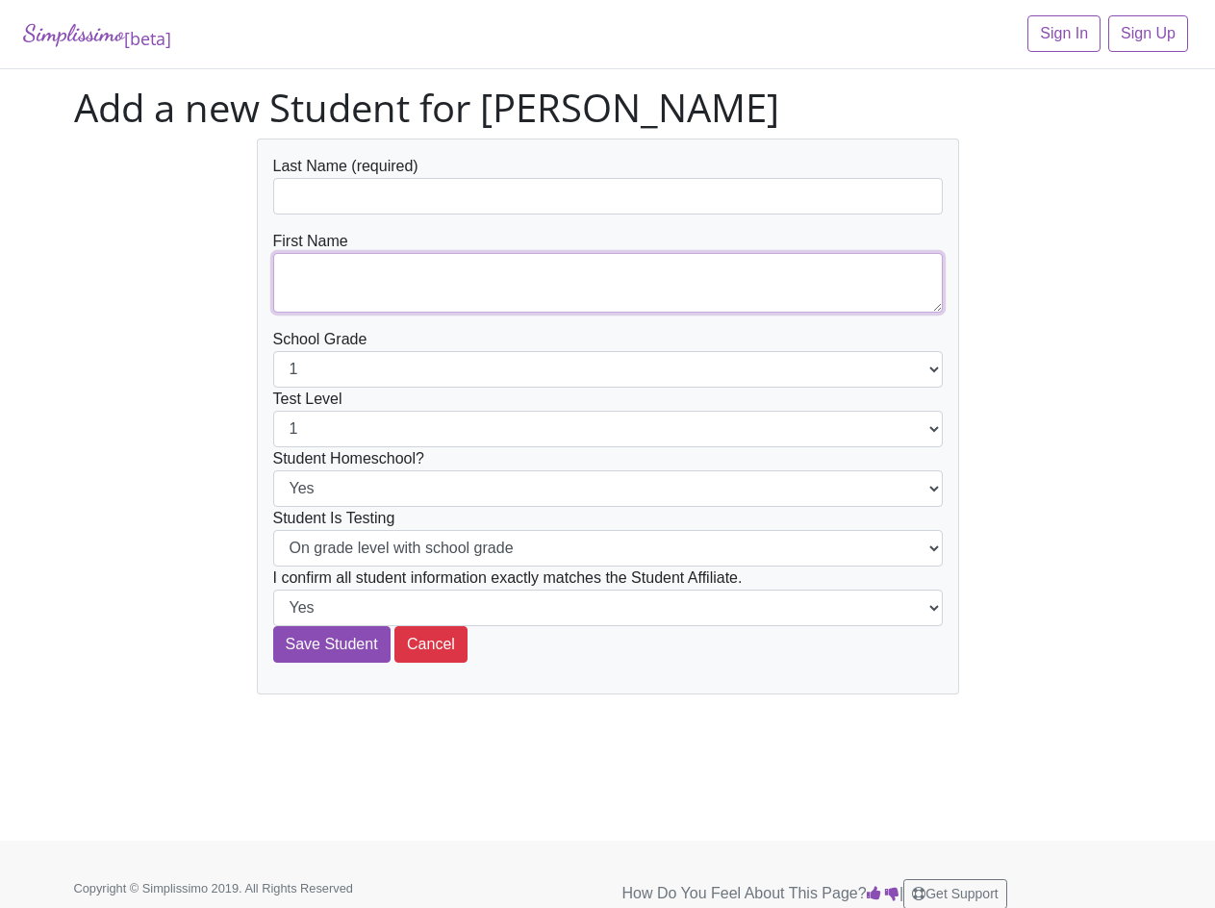
click at [347, 286] on textarea at bounding box center [608, 283] width 670 height 60
paste textarea "Jadyn Calista"
type textarea "Jadyn Calista"
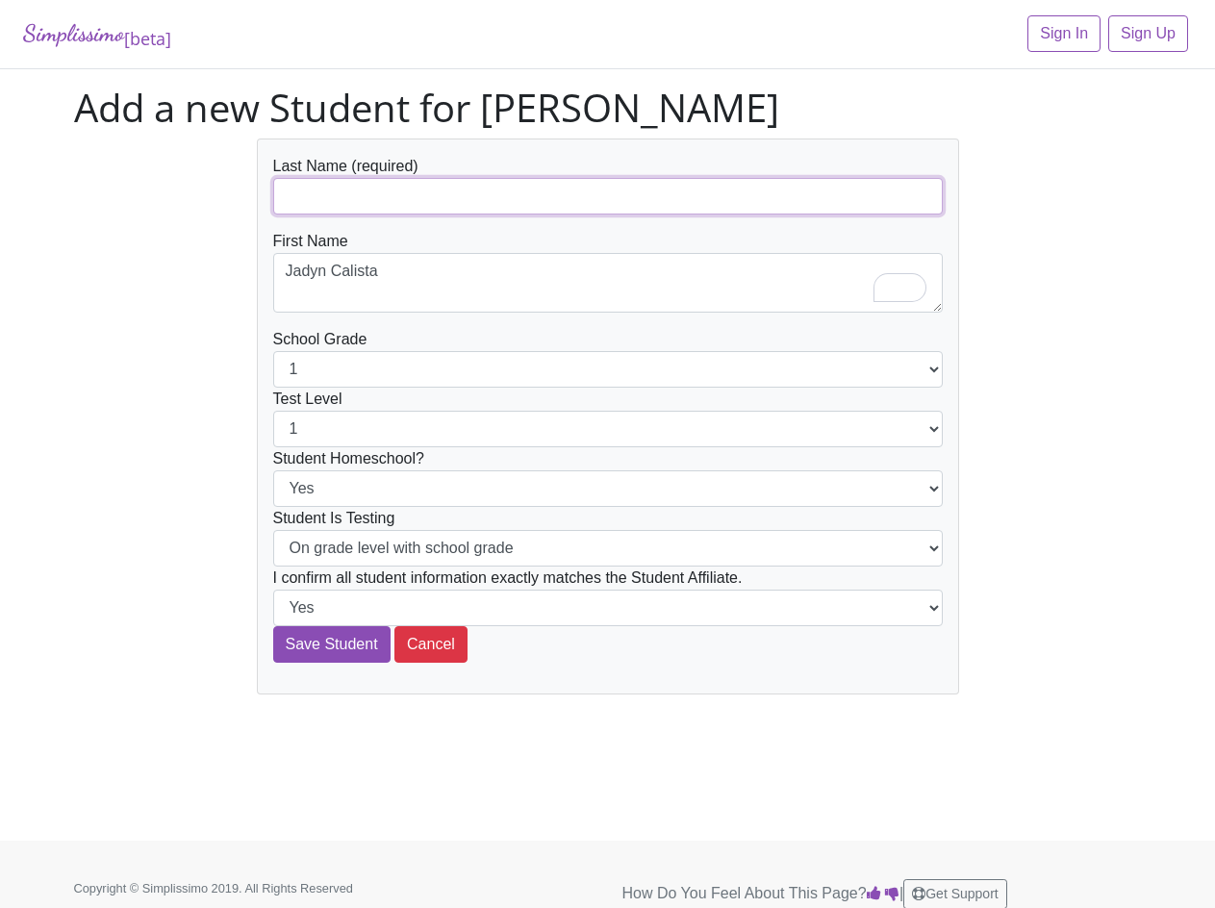
click at [292, 206] on input "text" at bounding box center [608, 196] width 670 height 37
paste input "Johny"
type input "Johny"
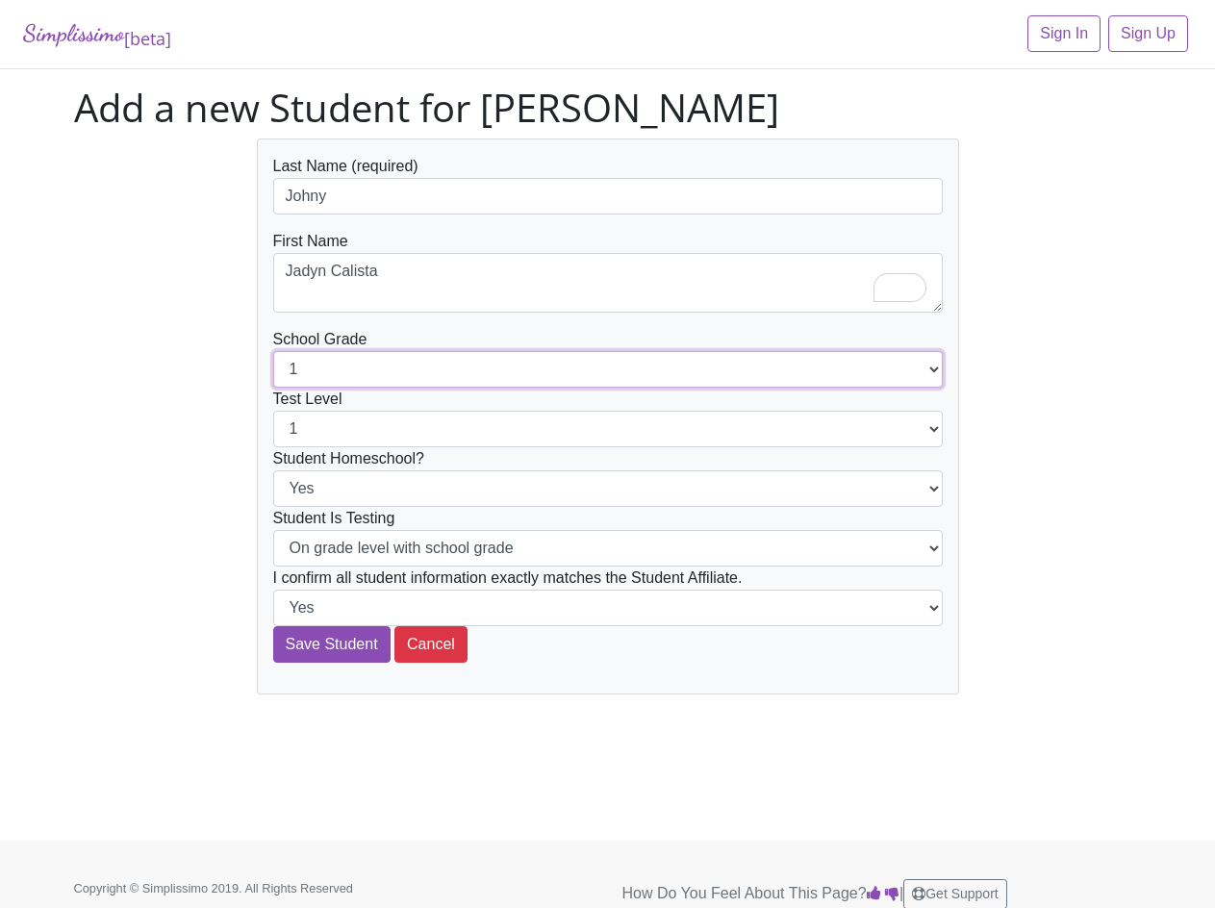
click at [330, 376] on select "1 2 3 4 5 6 7 8 9 10 11 12" at bounding box center [608, 369] width 670 height 37
select select "3"
click at [273, 351] on select "1 2 3 4 5 6 7 8 9 10 11 12" at bounding box center [608, 369] width 670 height 37
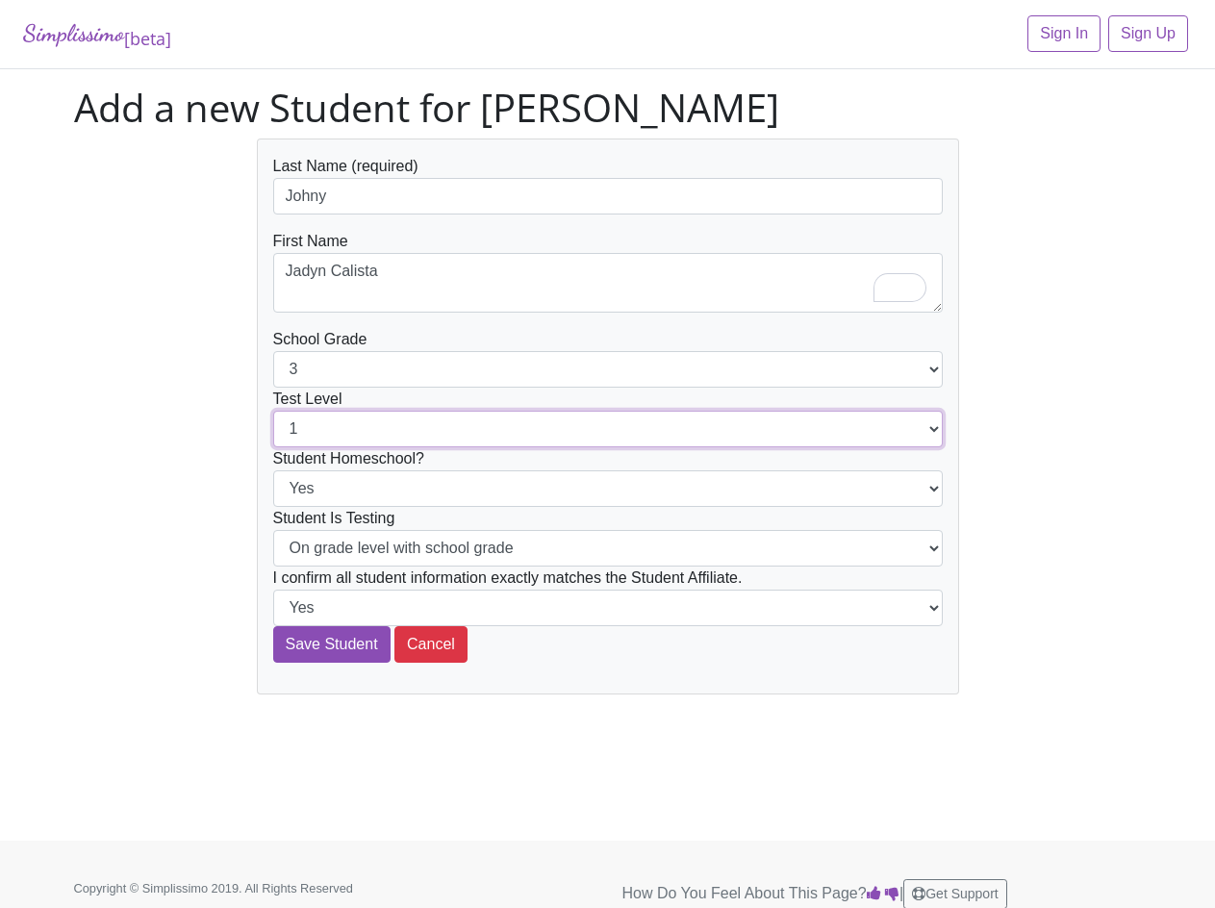
click at [331, 427] on select "1 2 3 4 5 6 7 8 9 10 11 12" at bounding box center [608, 429] width 670 height 37
select select "3"
click at [273, 411] on select "1 2 3 4 5 6 7 8 9 10 11 12" at bounding box center [608, 429] width 670 height 37
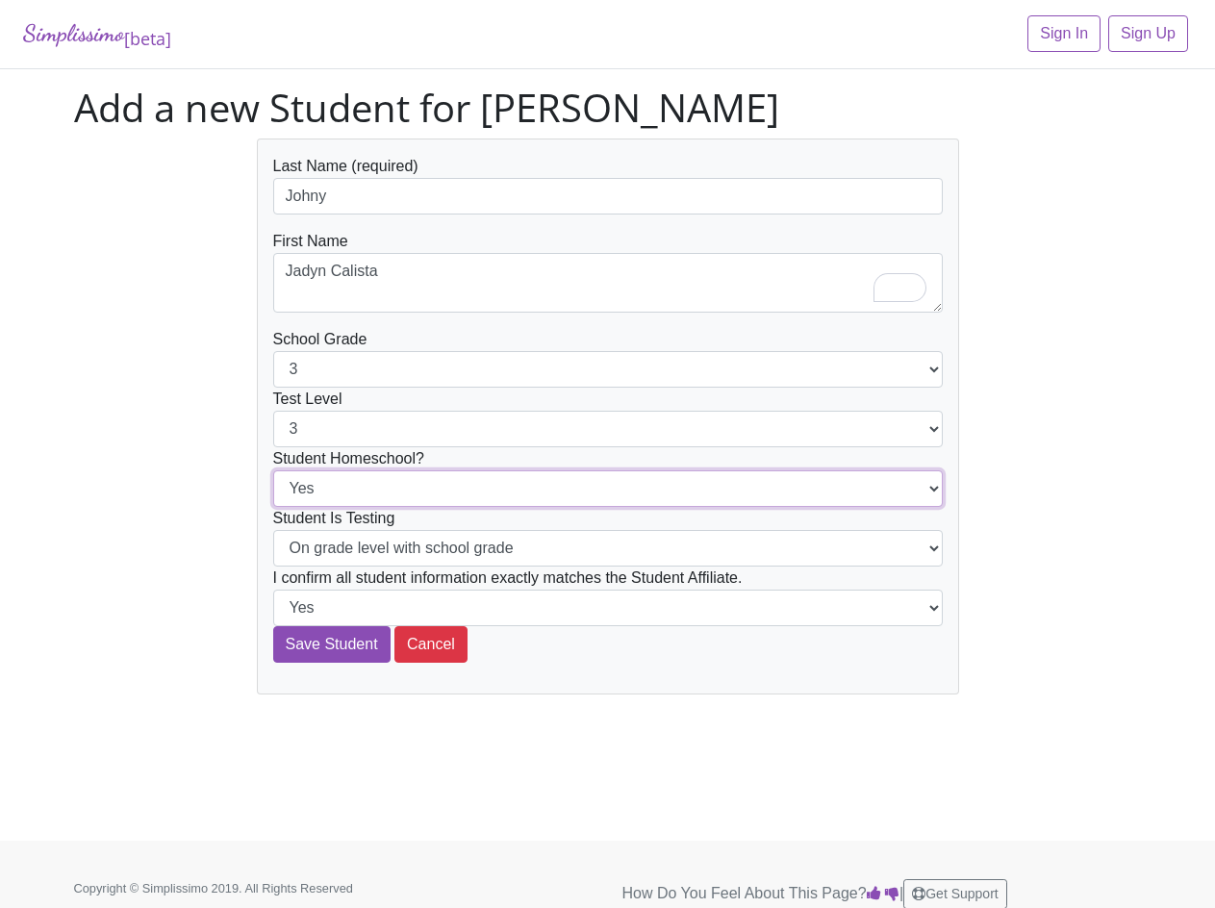
click at [328, 497] on select "Yes No" at bounding box center [608, 489] width 670 height 37
select select "No"
click at [273, 471] on select "Yes No" at bounding box center [608, 489] width 670 height 37
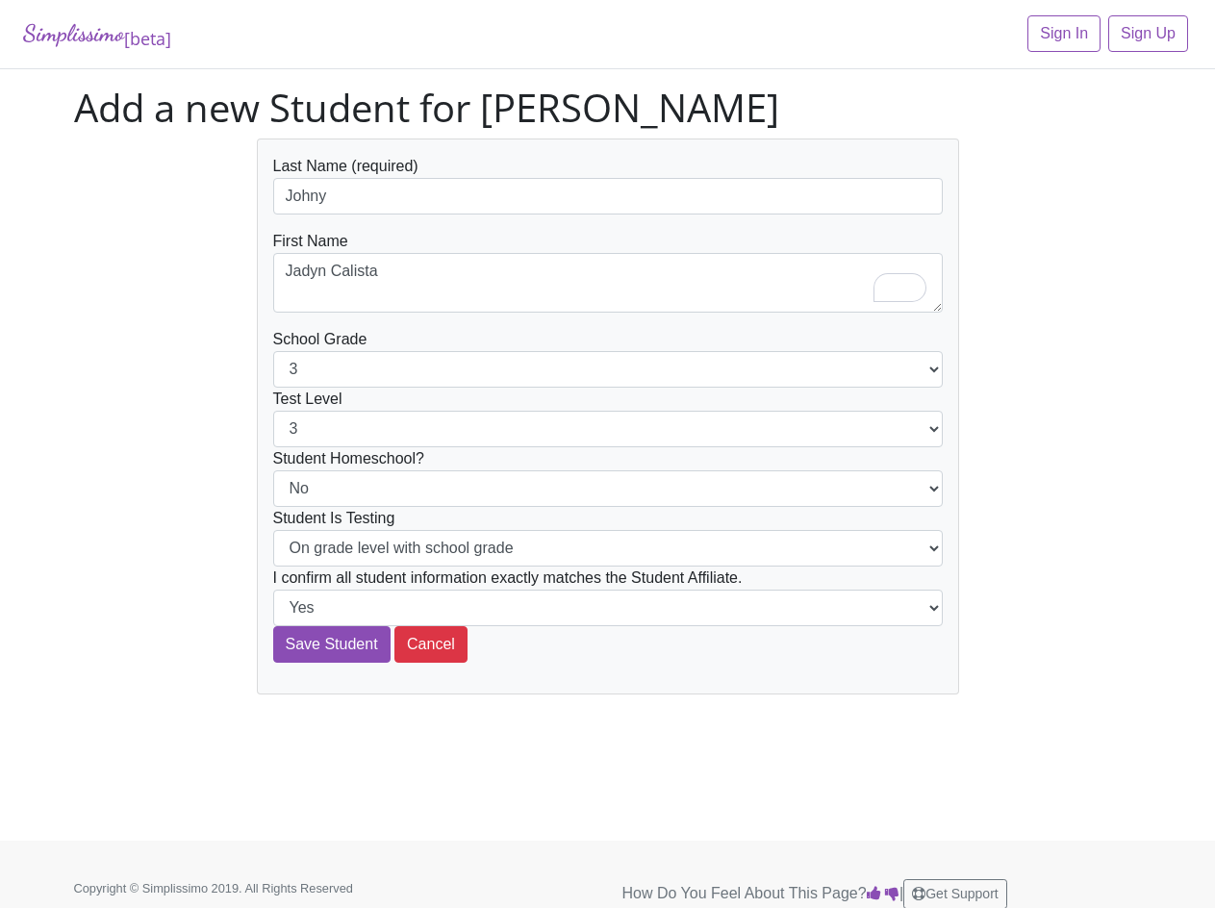
click at [187, 639] on div "Last Name (required) Johny First Name Jadyn Calista School Grade 1 2 3 4 5 6 7 …" at bounding box center [608, 417] width 1097 height 556
click at [330, 650] on input "Save Student" at bounding box center [331, 644] width 117 height 37
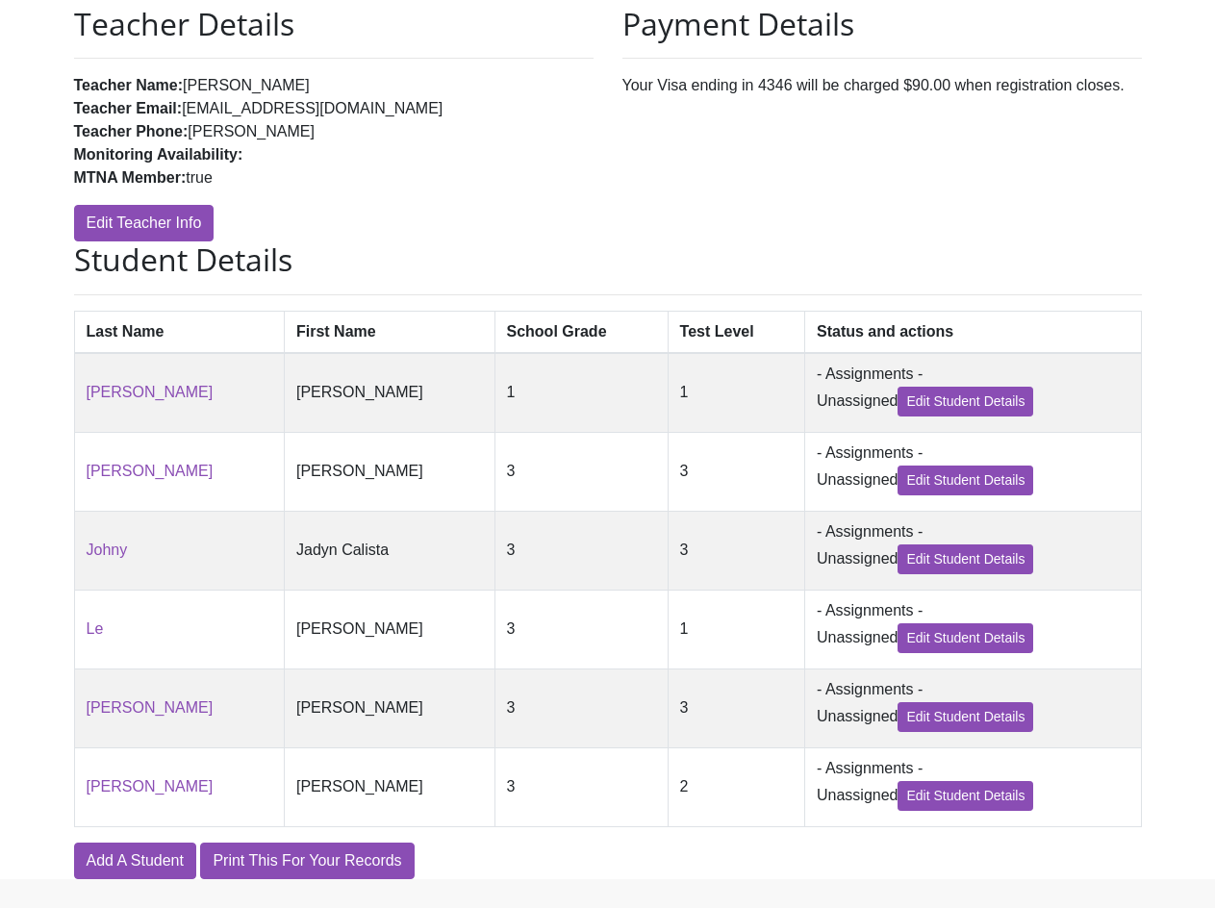
scroll to position [335, 0]
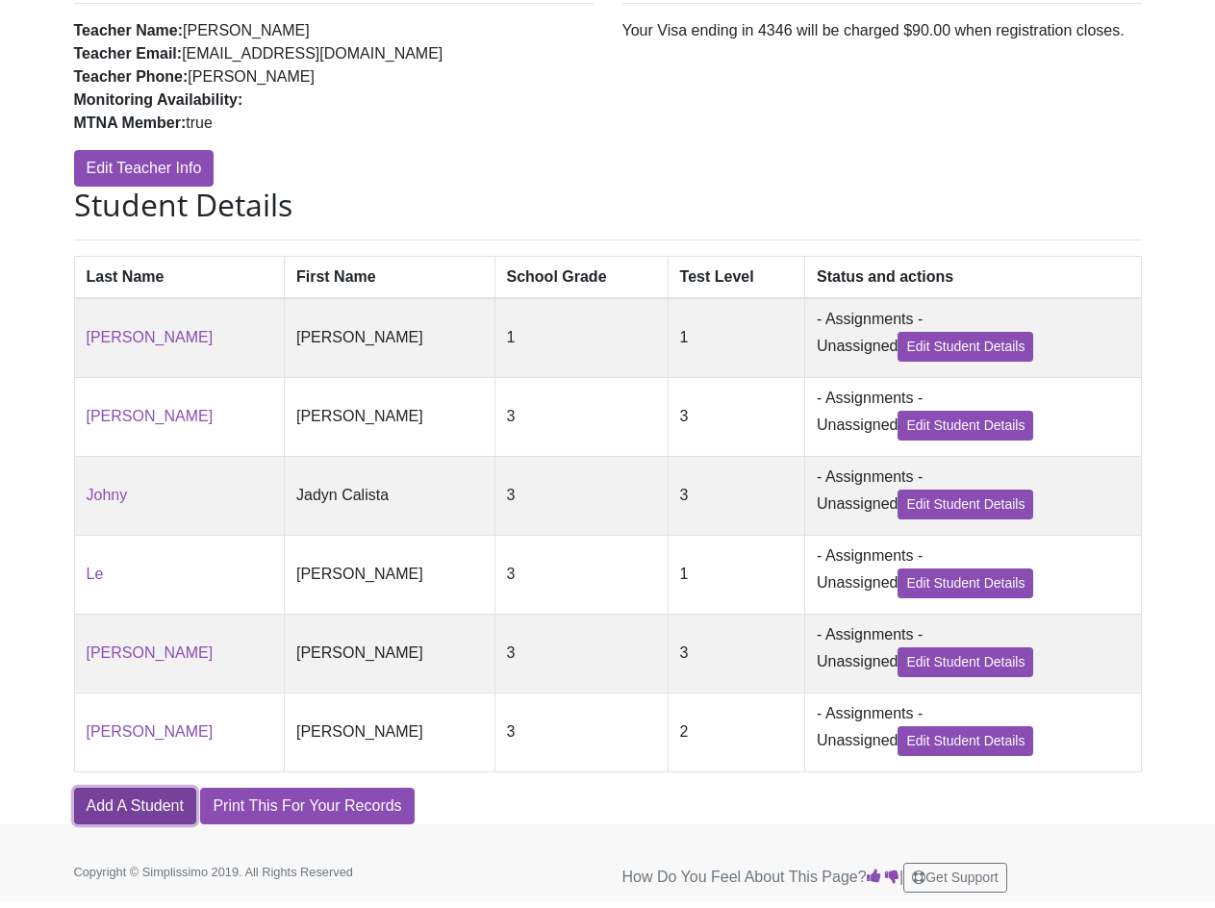
click at [161, 812] on link "Add A Student" at bounding box center [135, 806] width 122 height 37
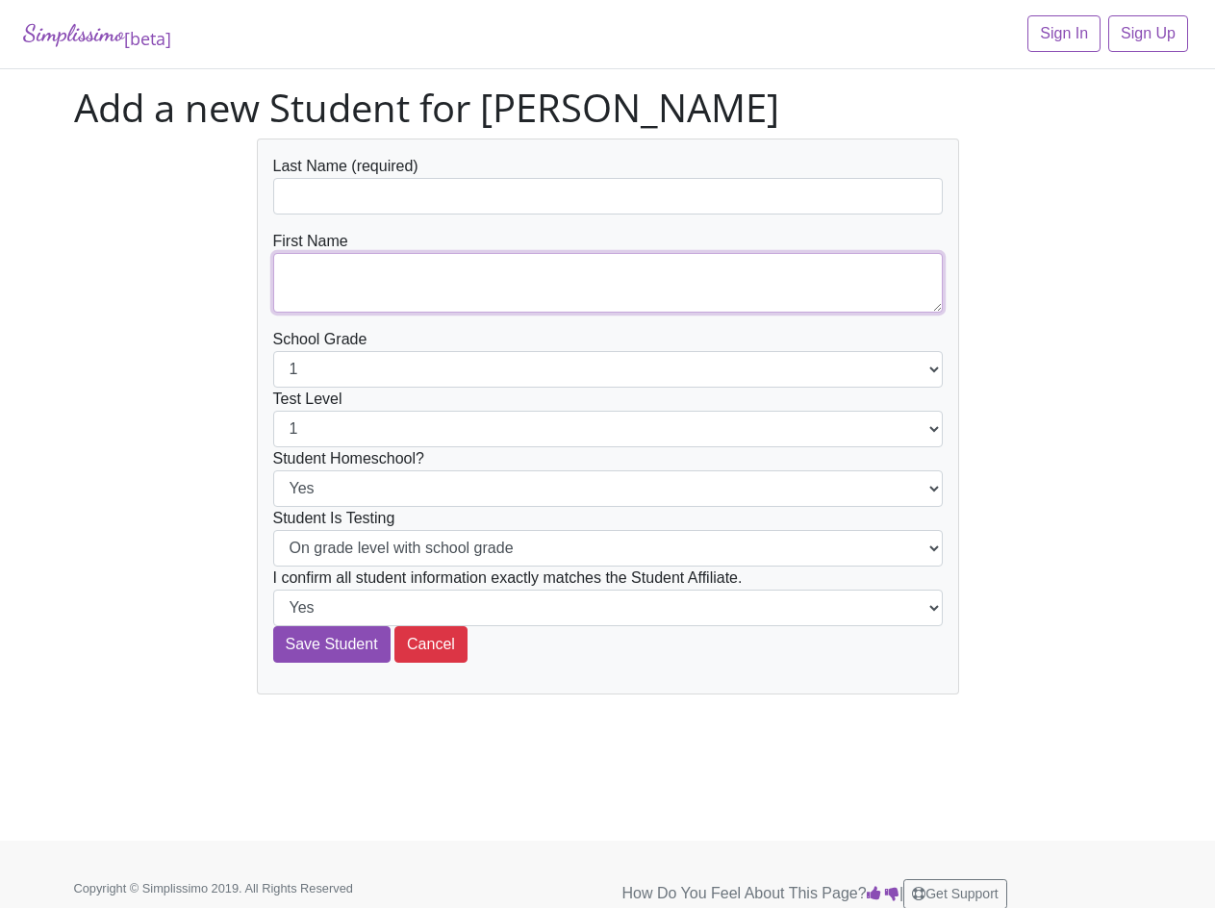
click at [391, 292] on textarea at bounding box center [608, 283] width 670 height 60
paste textarea "[PERSON_NAME]"
type textarea "[PERSON_NAME]"
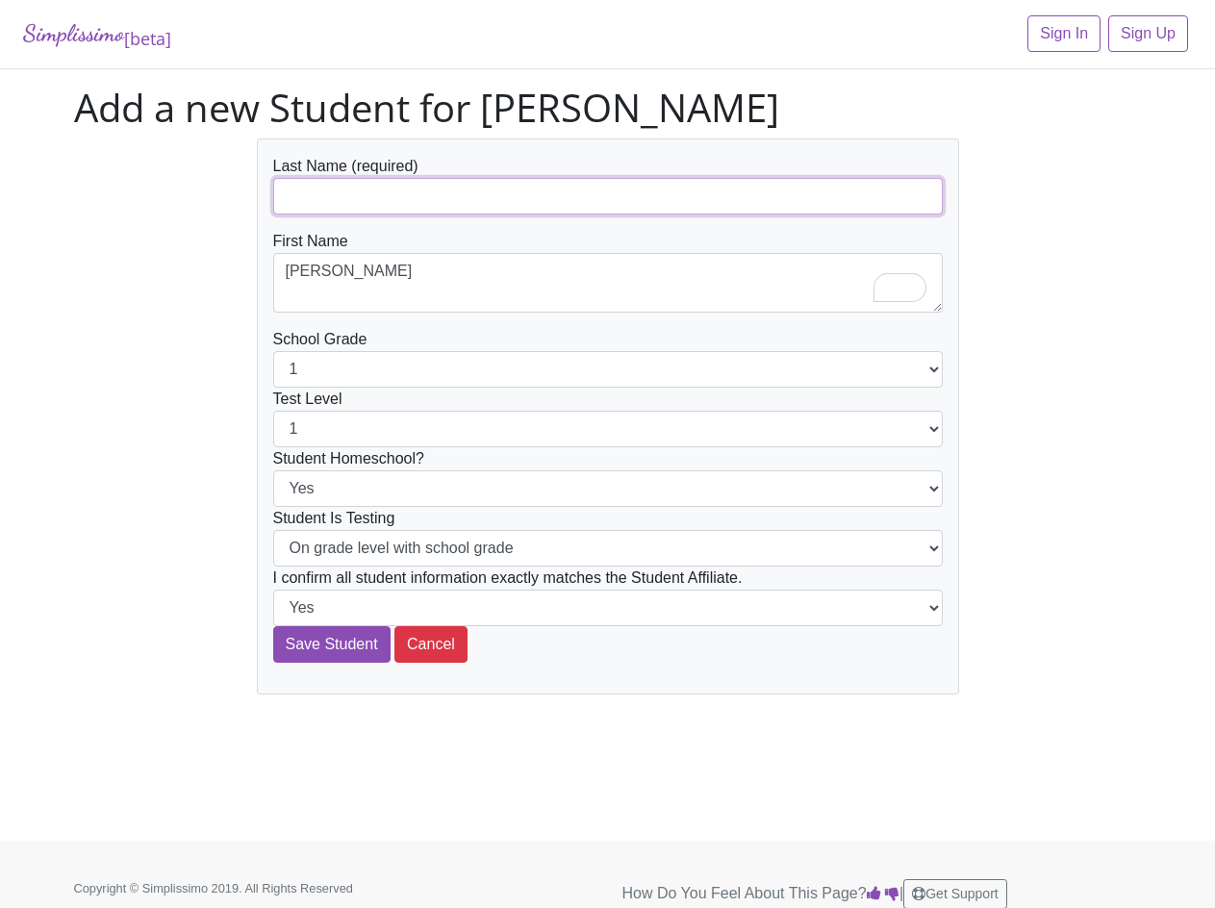
click at [327, 190] on input "text" at bounding box center [608, 196] width 670 height 37
paste input "[PERSON_NAME]"
type input "[PERSON_NAME]"
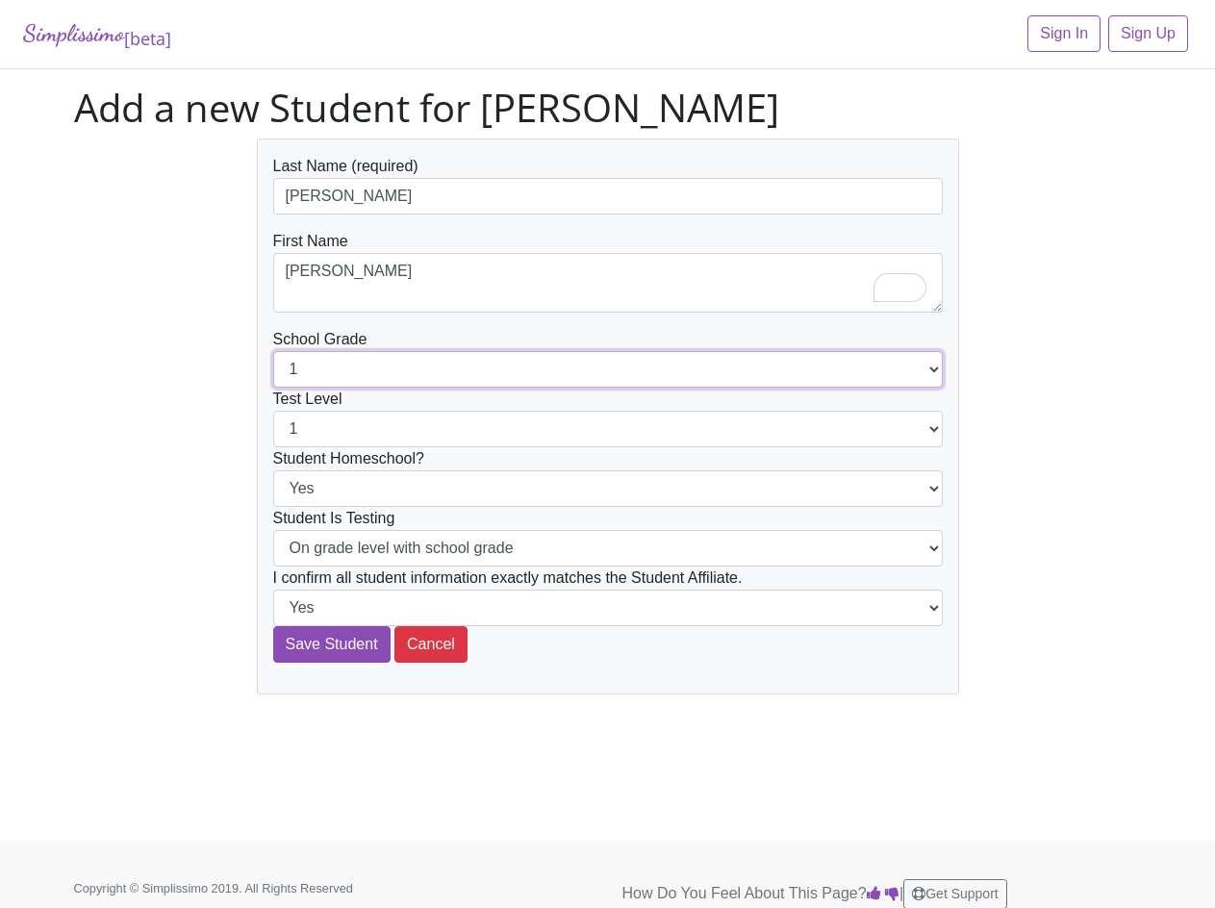
click at [332, 370] on select "1 2 3 4 5 6 7 8 9 10 11 12" at bounding box center [608, 369] width 670 height 37
select select "4"
click at [273, 351] on select "1 2 3 4 5 6 7 8 9 10 11 12" at bounding box center [608, 369] width 670 height 37
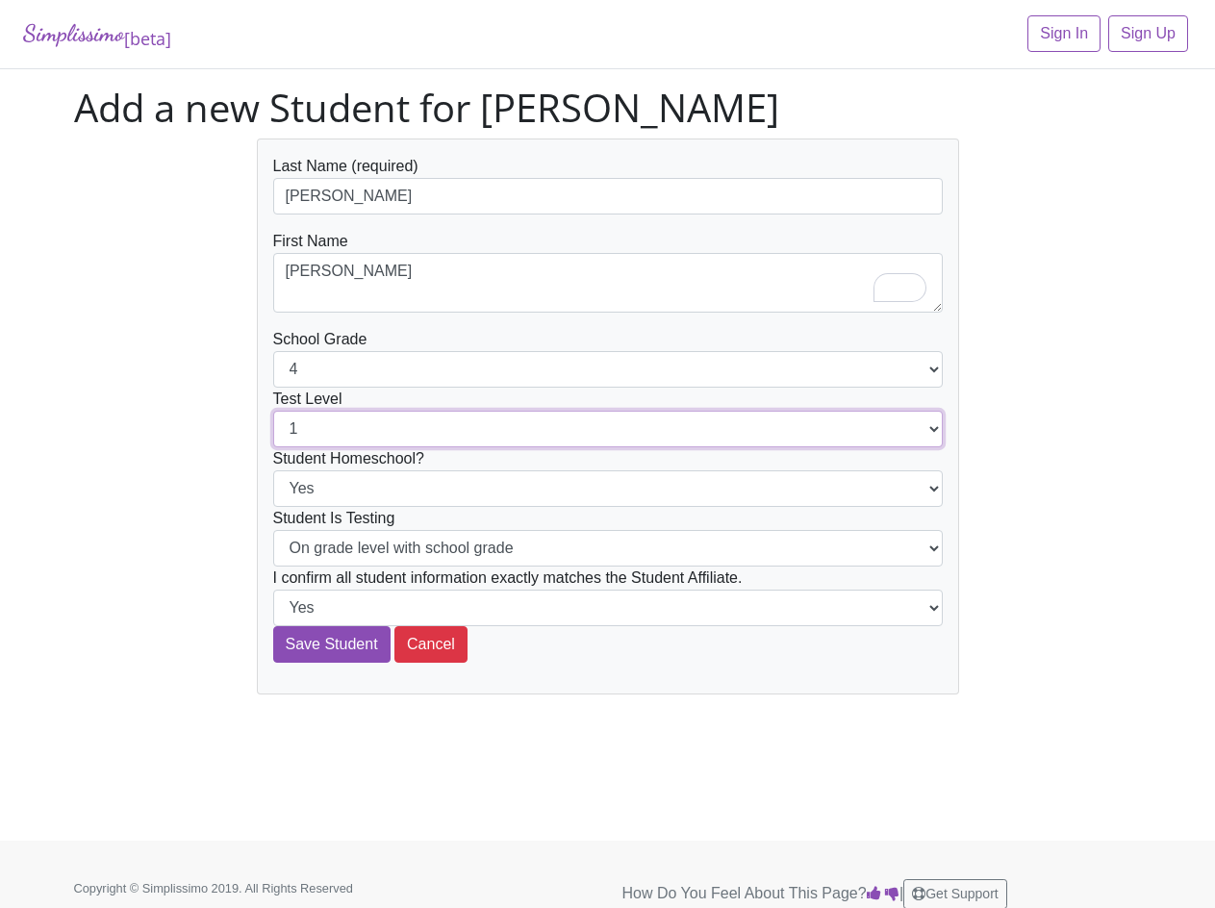
click at [340, 436] on select "1 2 3 4 5 6 7 8 9 10 11 12" at bounding box center [608, 429] width 670 height 37
select select "3"
click at [273, 411] on select "1 2 3 4 5 6 7 8 9 10 11 12" at bounding box center [608, 429] width 670 height 37
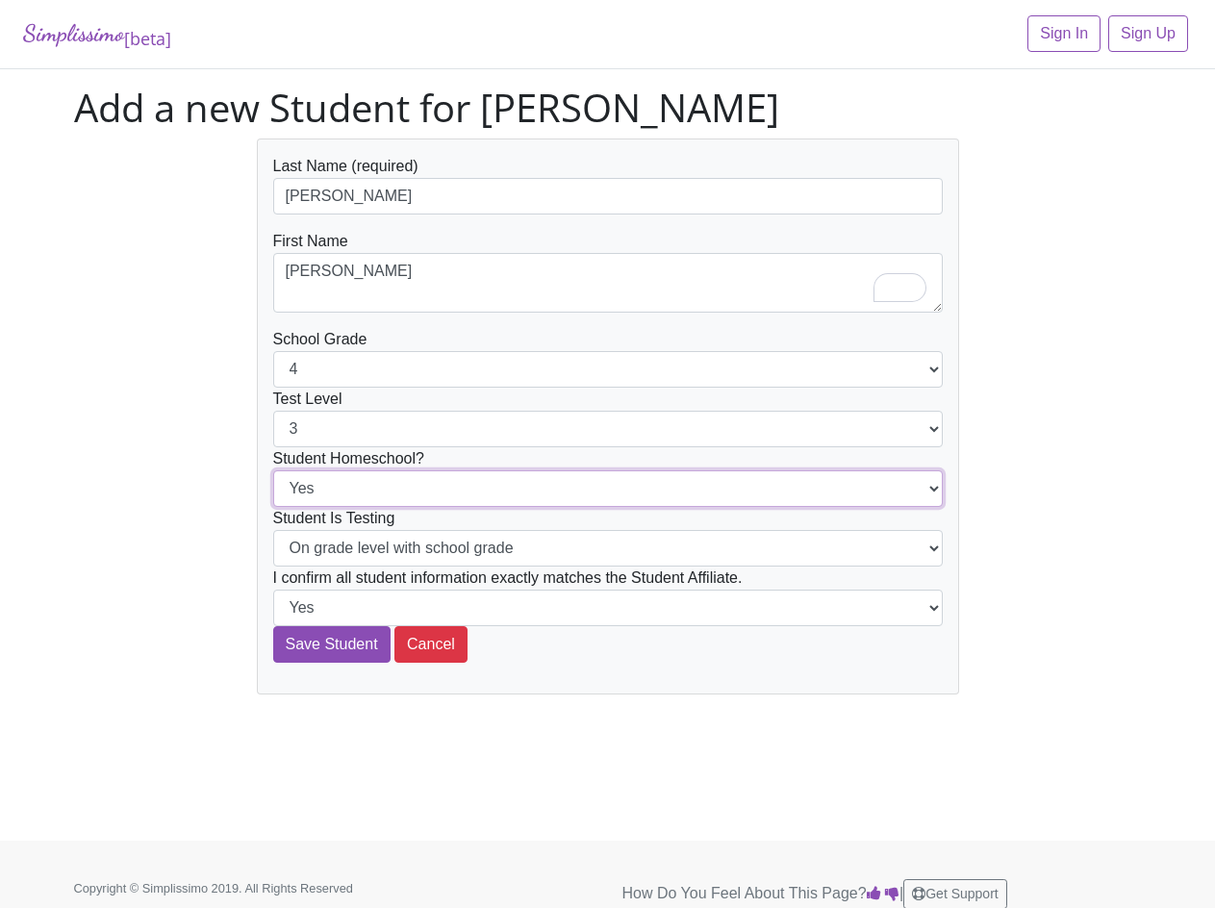
click at [341, 496] on select "Yes No" at bounding box center [608, 489] width 670 height 37
select select "No"
click at [273, 471] on select "Yes No" at bounding box center [608, 489] width 670 height 37
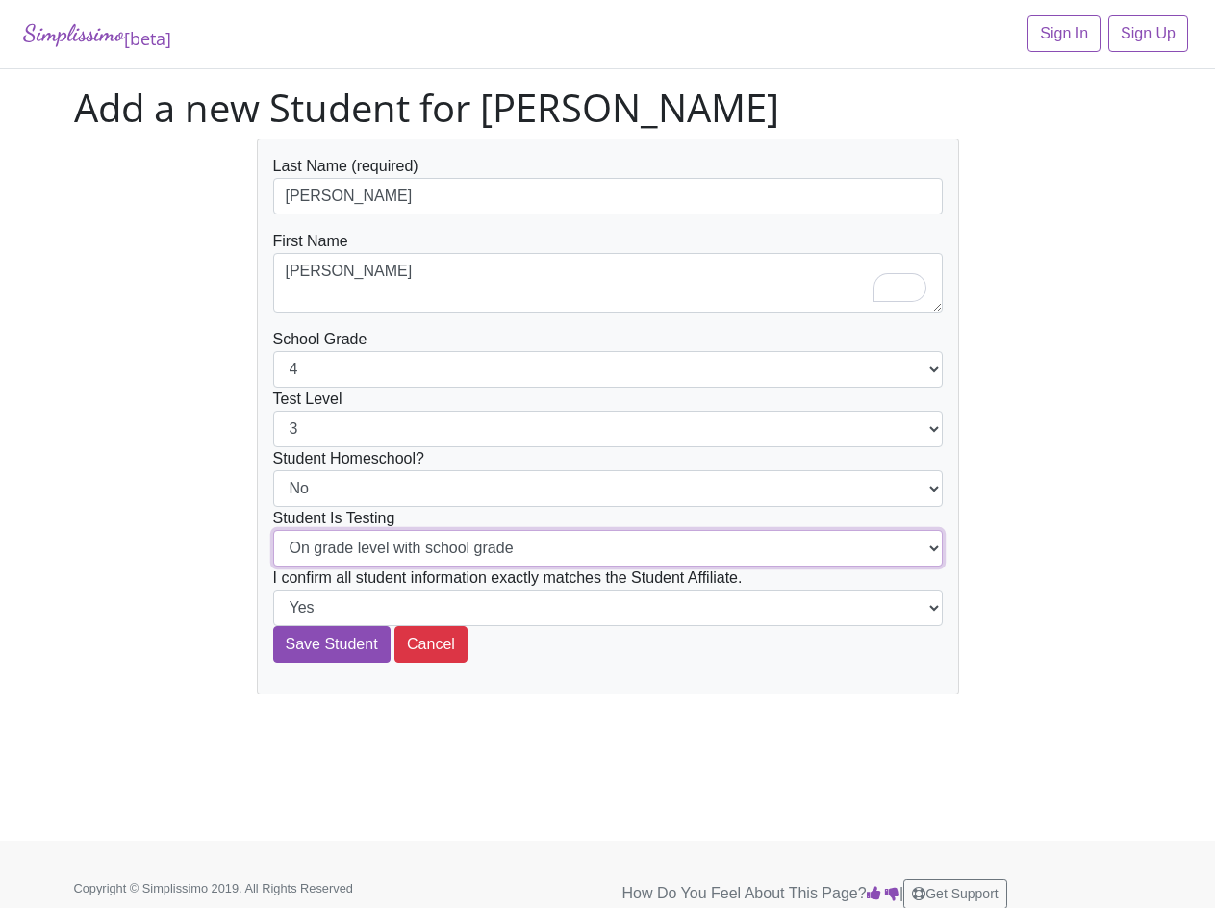
click at [339, 546] on select "On grade level with school grade Below grade level with school grade" at bounding box center [608, 548] width 670 height 37
select select "Below grade level with school grade"
click at [273, 530] on select "On grade level with school grade Below grade level with school grade" at bounding box center [608, 548] width 670 height 37
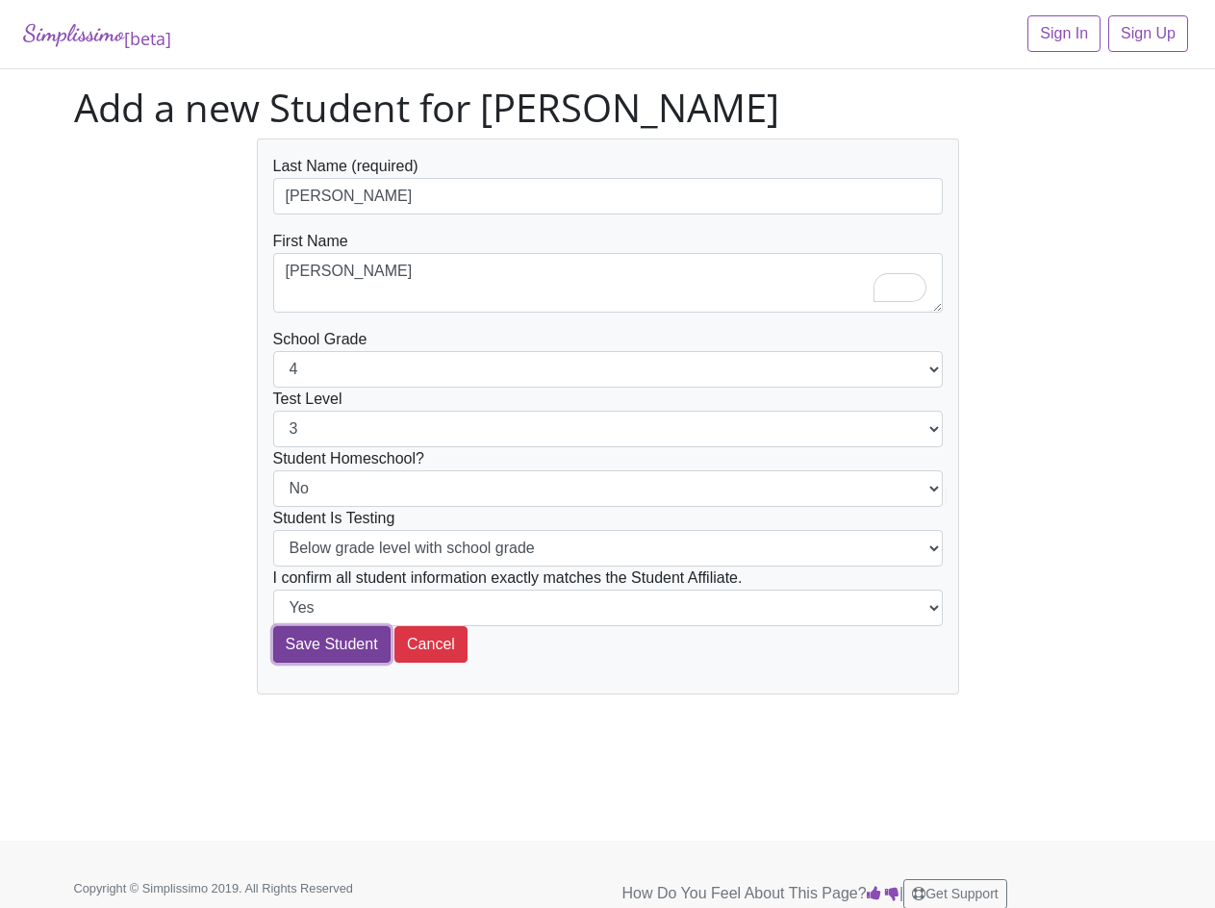
click at [320, 656] on input "Save Student" at bounding box center [331, 644] width 117 height 37
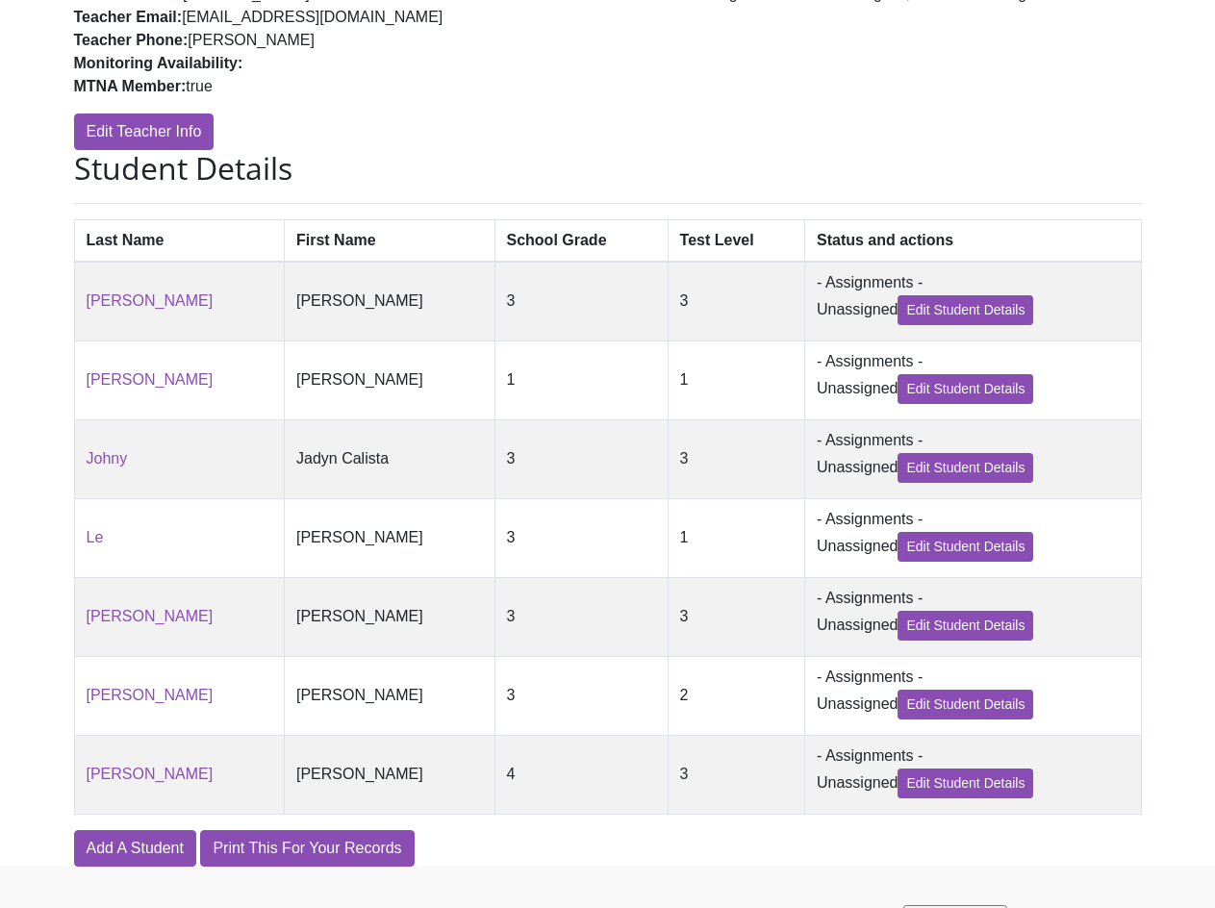
scroll to position [385, 0]
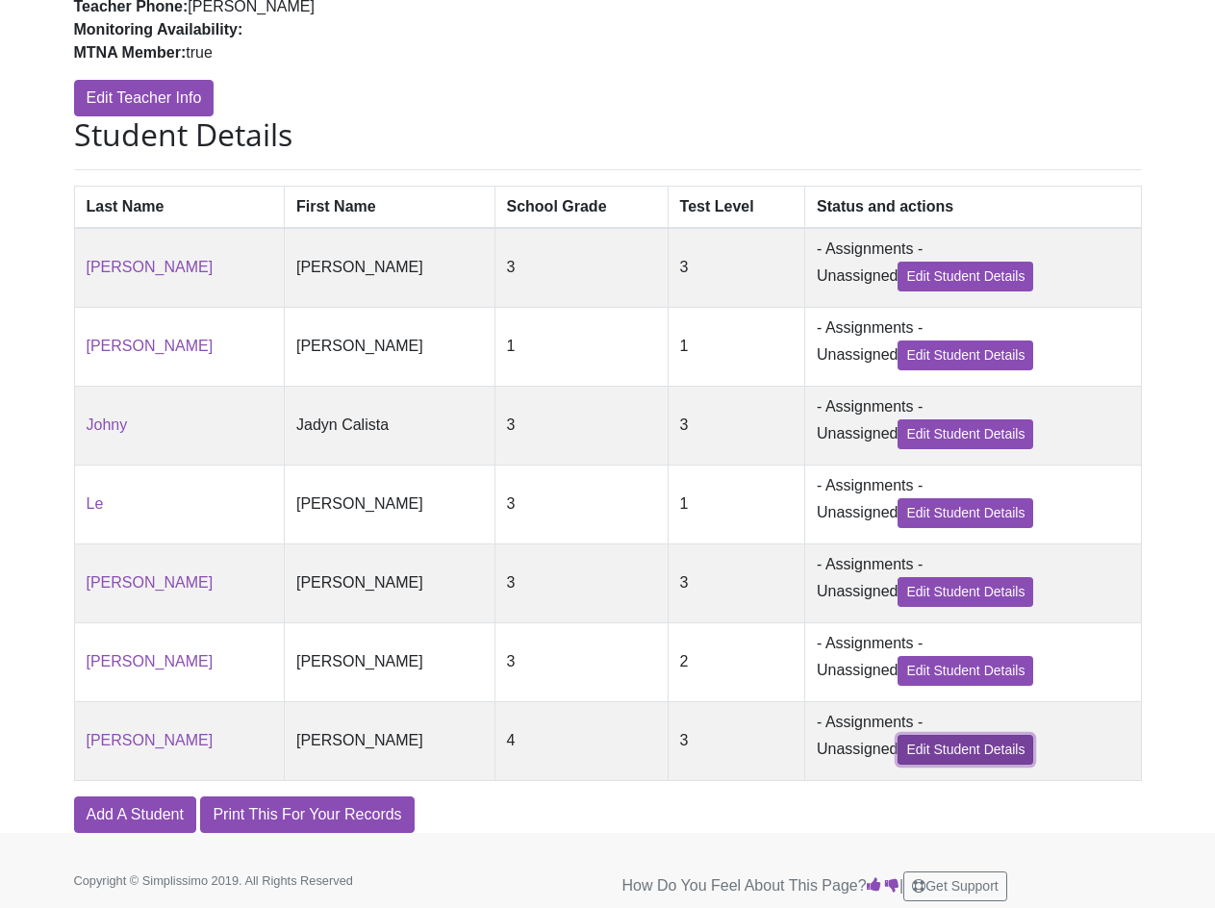
click at [909, 765] on link "Edit Student Details" at bounding box center [966, 750] width 136 height 30
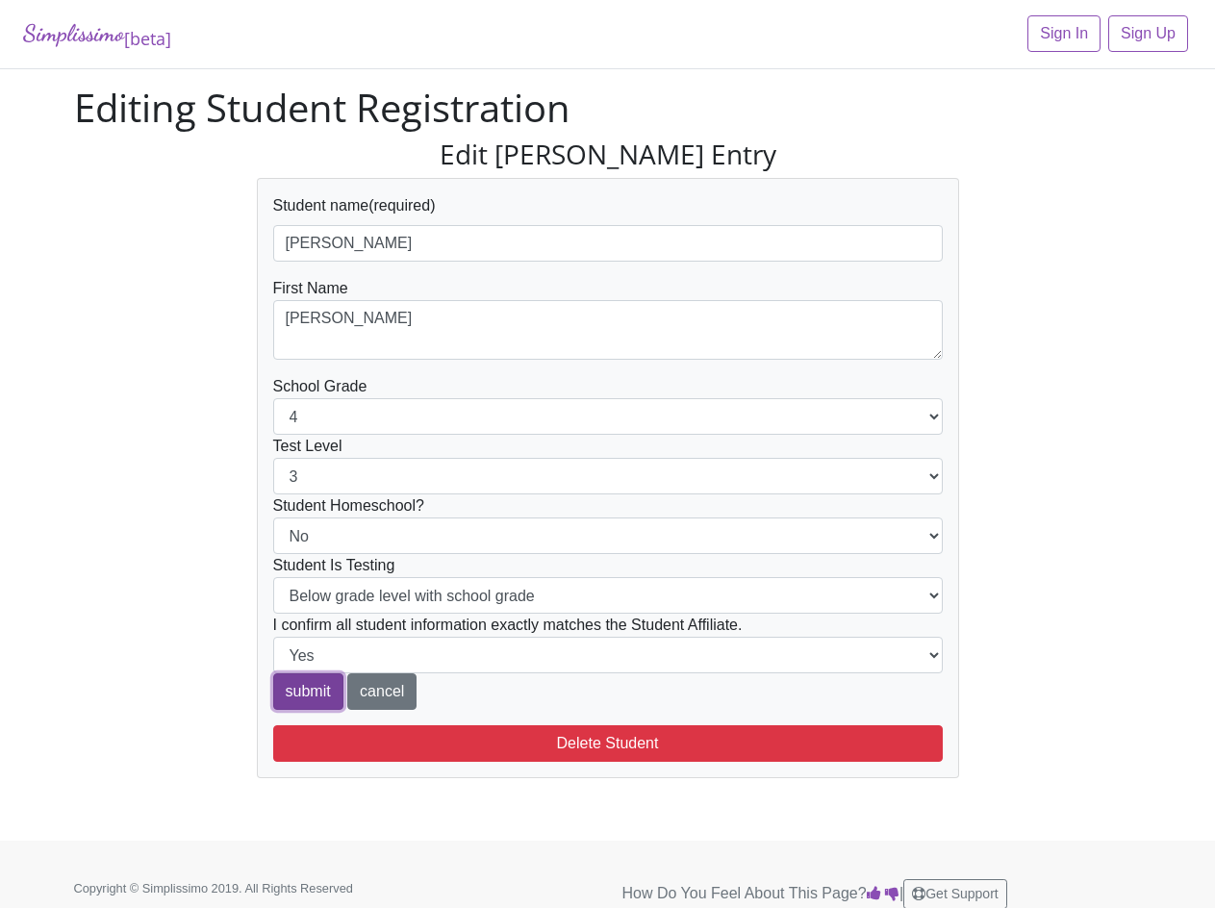
click at [330, 700] on input "submit" at bounding box center [308, 692] width 70 height 37
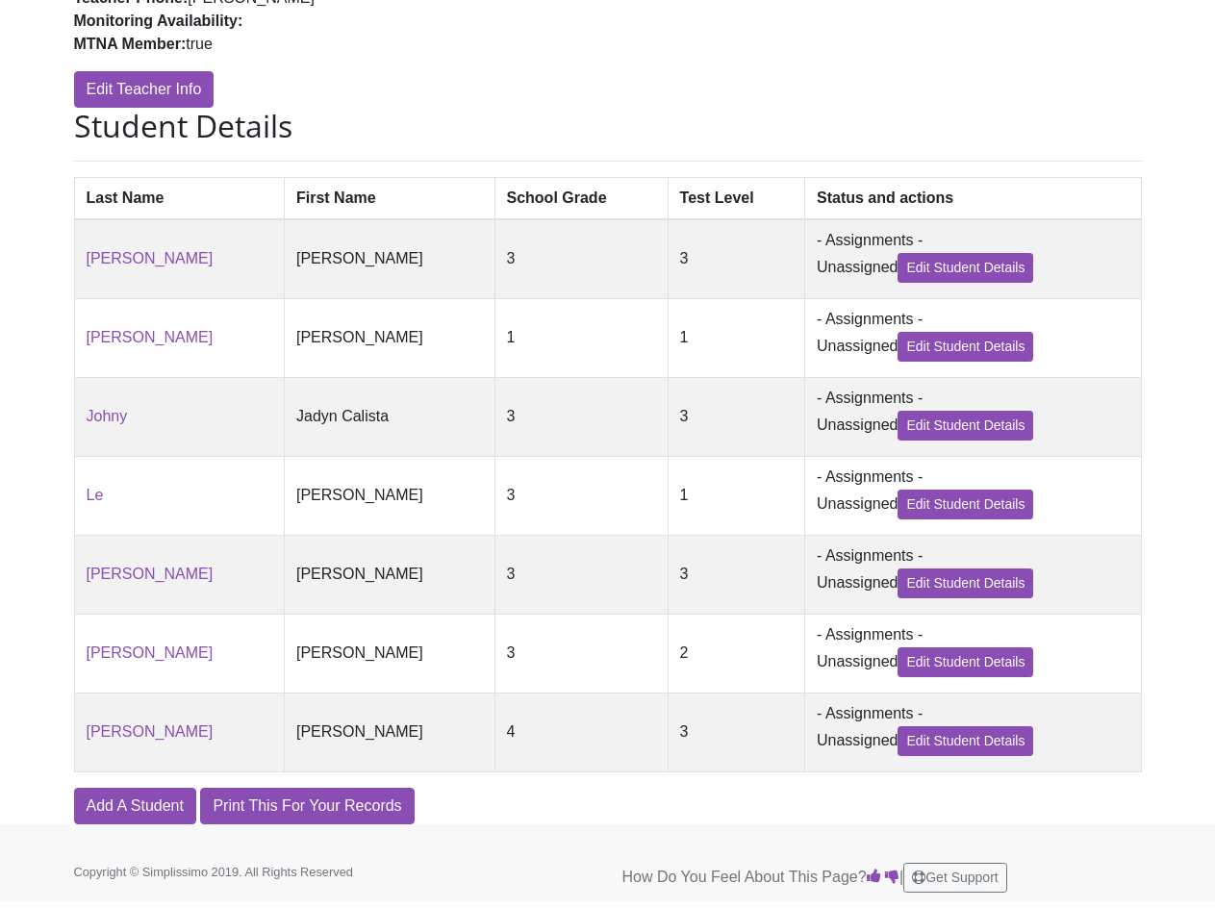
scroll to position [417, 0]
click at [162, 800] on link "Add A Student" at bounding box center [135, 806] width 122 height 37
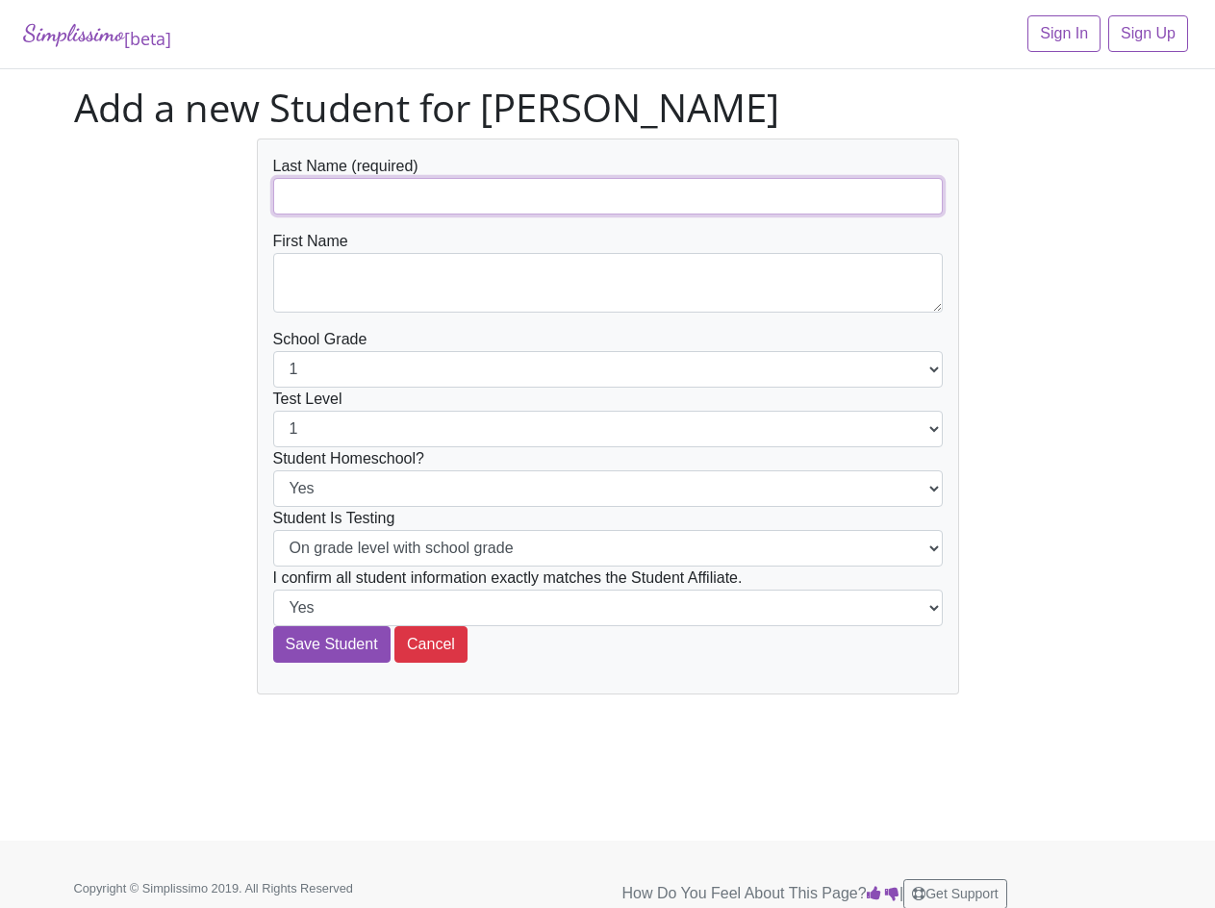
click at [346, 208] on input "text" at bounding box center [608, 196] width 670 height 37
paste input "Le"
type input "Le"
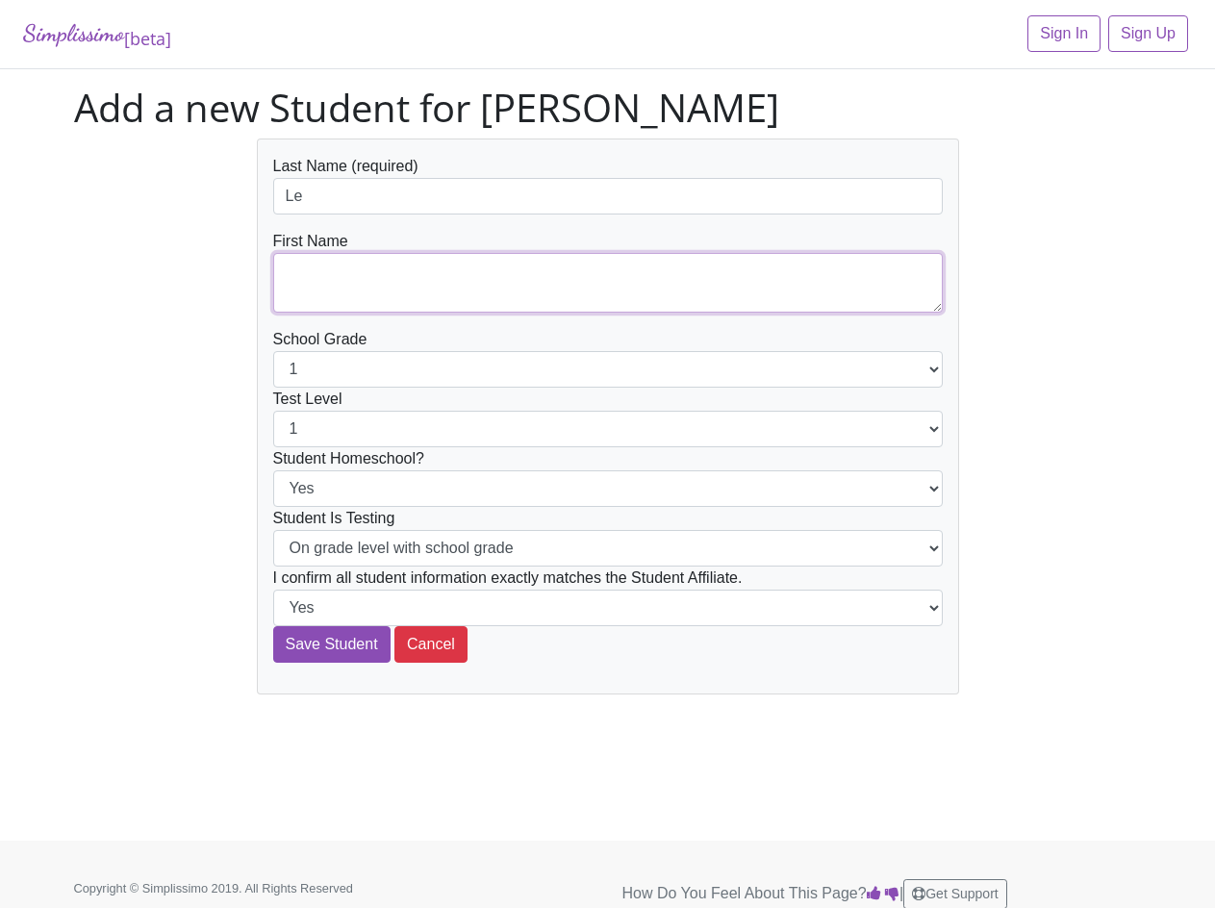
click at [355, 270] on textarea at bounding box center [608, 283] width 670 height 60
paste textarea "[PERSON_NAME]"
click at [287, 297] on textarea "[PERSON_NAME]" at bounding box center [608, 283] width 670 height 60
type textarea "[PERSON_NAME]"
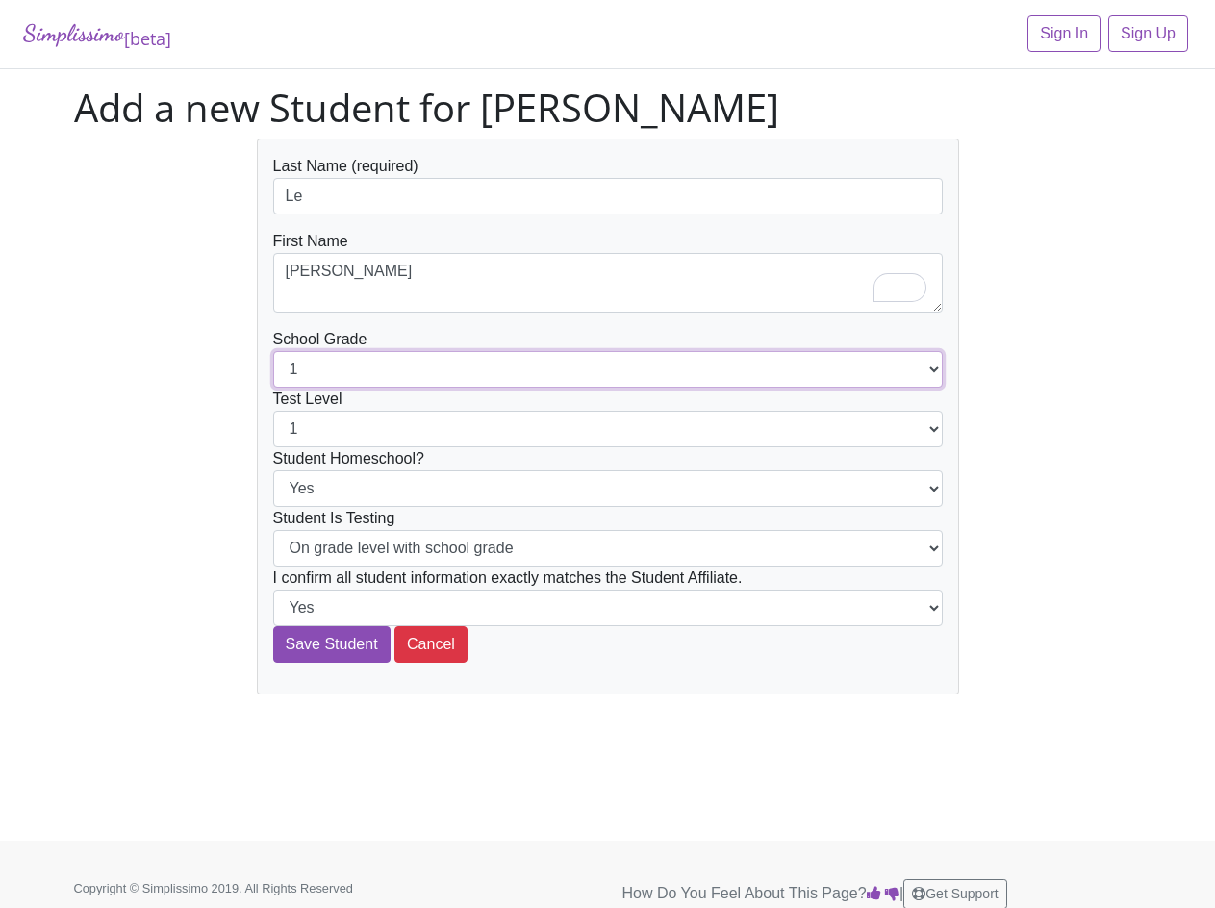
click at [332, 374] on select "1 2 3 4 5 6 7 8 9 10 11 12" at bounding box center [608, 369] width 670 height 37
select select "5"
click at [273, 351] on select "1 2 3 4 5 6 7 8 9 10 11 12" at bounding box center [608, 369] width 670 height 37
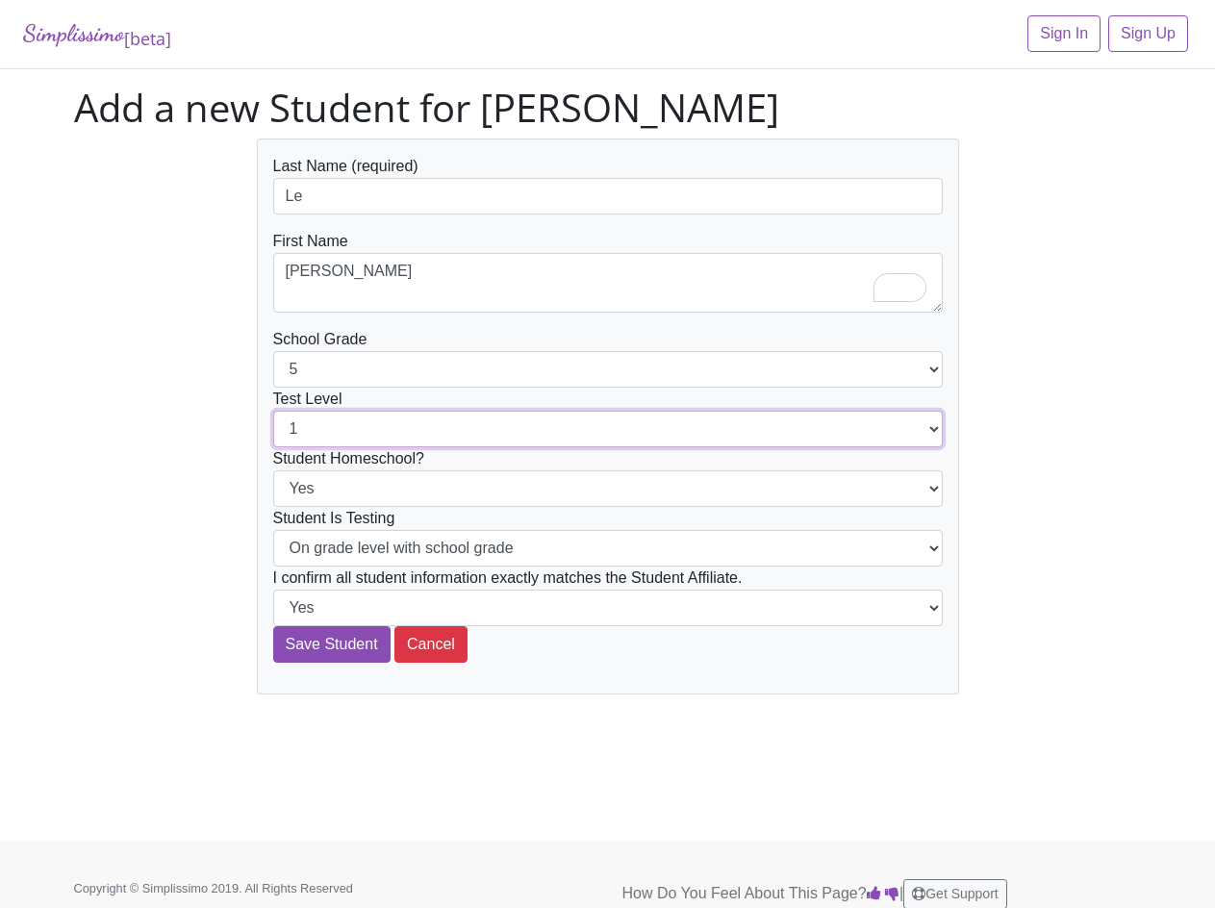
click at [342, 434] on select "1 2 3 4 5 6 7 8 9 10 11 12" at bounding box center [608, 429] width 670 height 37
select select "5"
click at [273, 411] on select "1 2 3 4 5 6 7 8 9 10 11 12" at bounding box center [608, 429] width 670 height 37
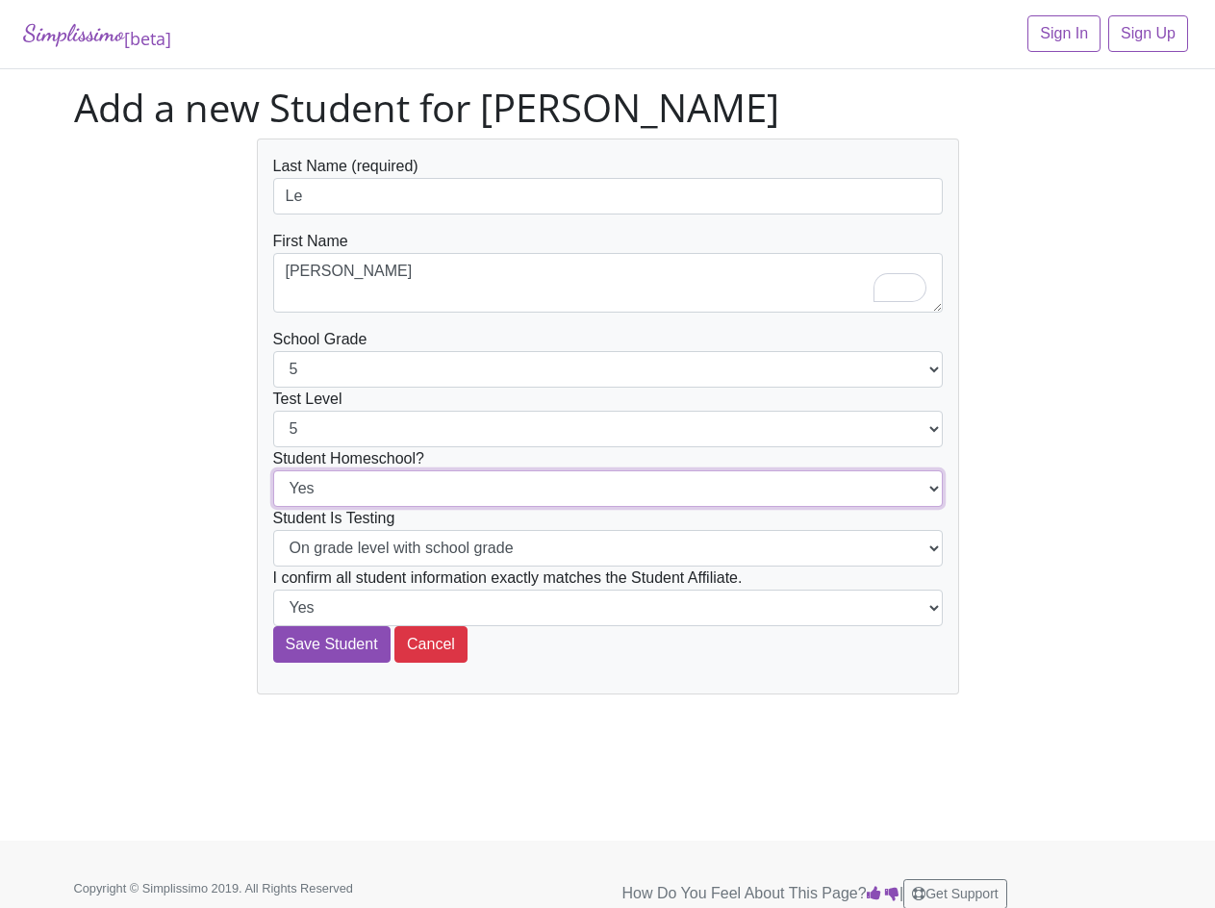
click at [342, 482] on select "Yes No" at bounding box center [608, 489] width 670 height 37
select select "No"
click at [273, 471] on select "Yes No" at bounding box center [608, 489] width 670 height 37
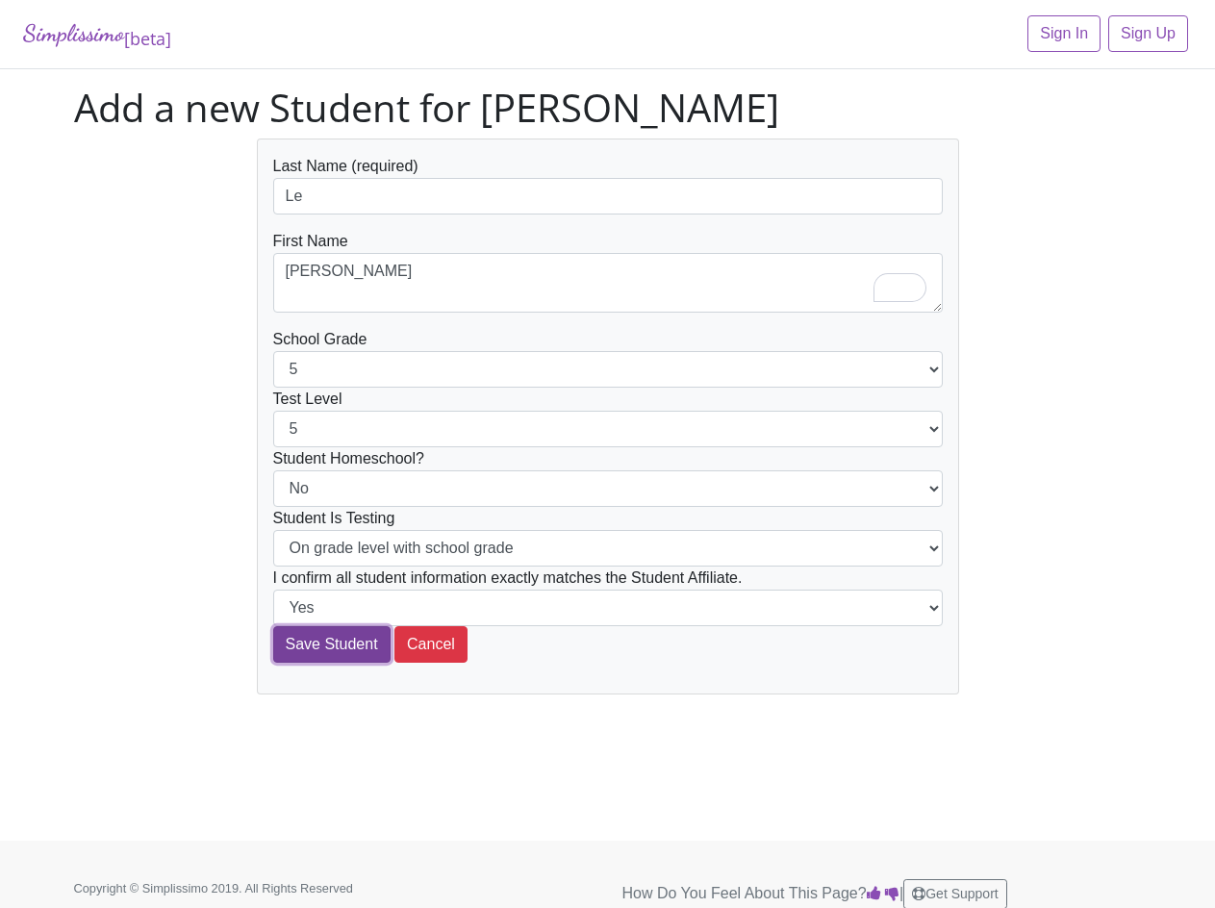
click at [330, 649] on input "Save Student" at bounding box center [331, 644] width 117 height 37
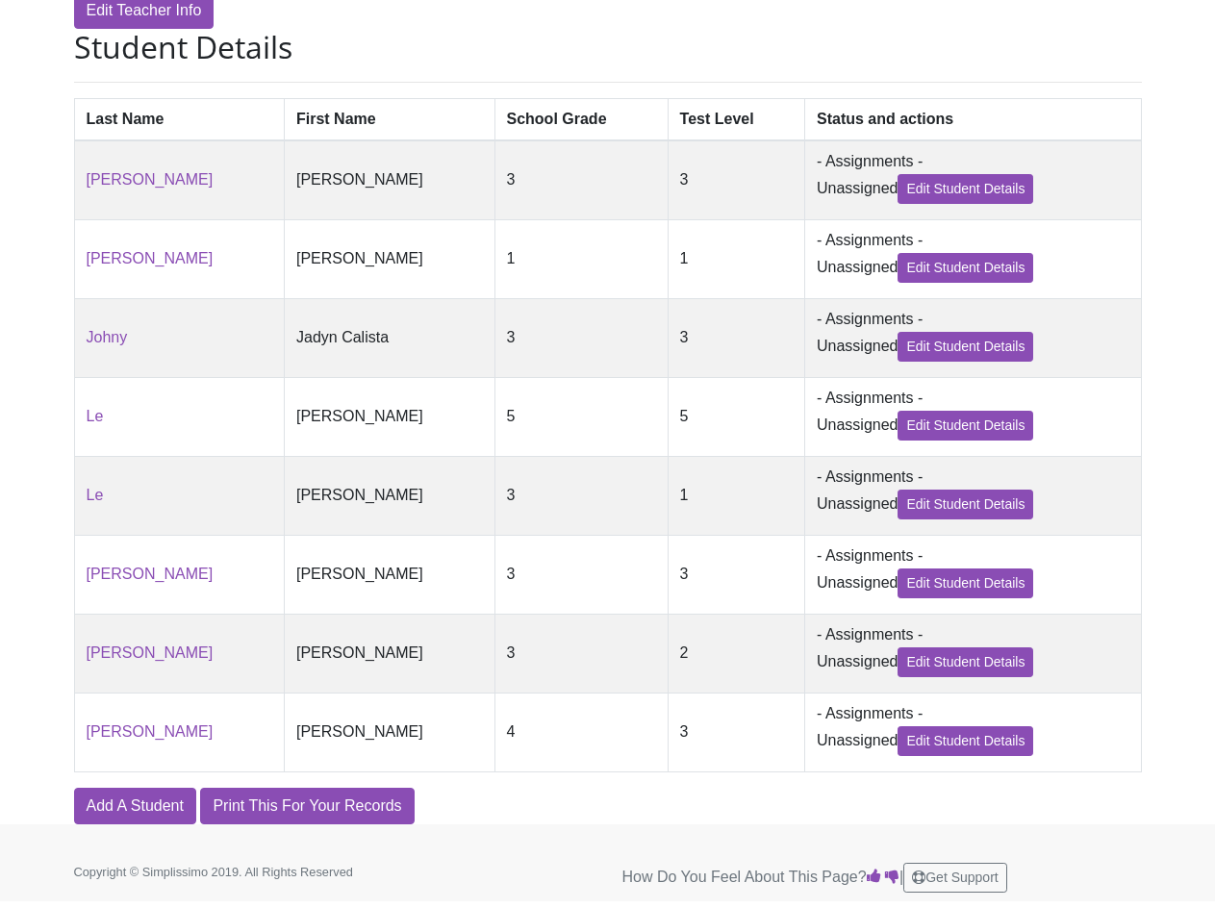
scroll to position [498, 0]
drag, startPoint x: 218, startPoint y: 676, endPoint x: 189, endPoint y: 727, distance: 59.1
click at [189, 727] on td "[PERSON_NAME]" at bounding box center [179, 732] width 211 height 79
click at [100, 813] on link "Add A Student" at bounding box center [135, 806] width 122 height 37
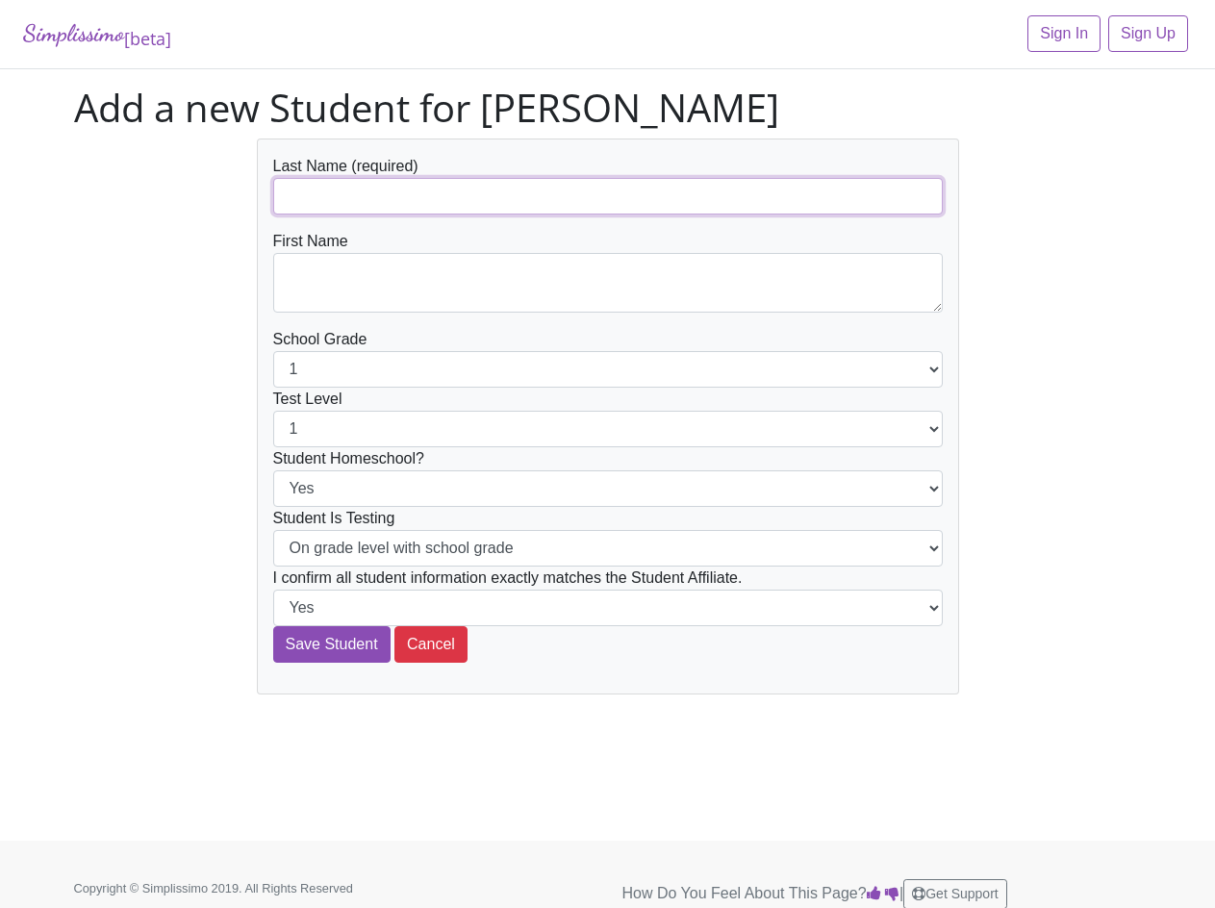
click at [375, 211] on input "text" at bounding box center [608, 196] width 670 height 37
paste input "[PERSON_NAME]"
type input "Y"
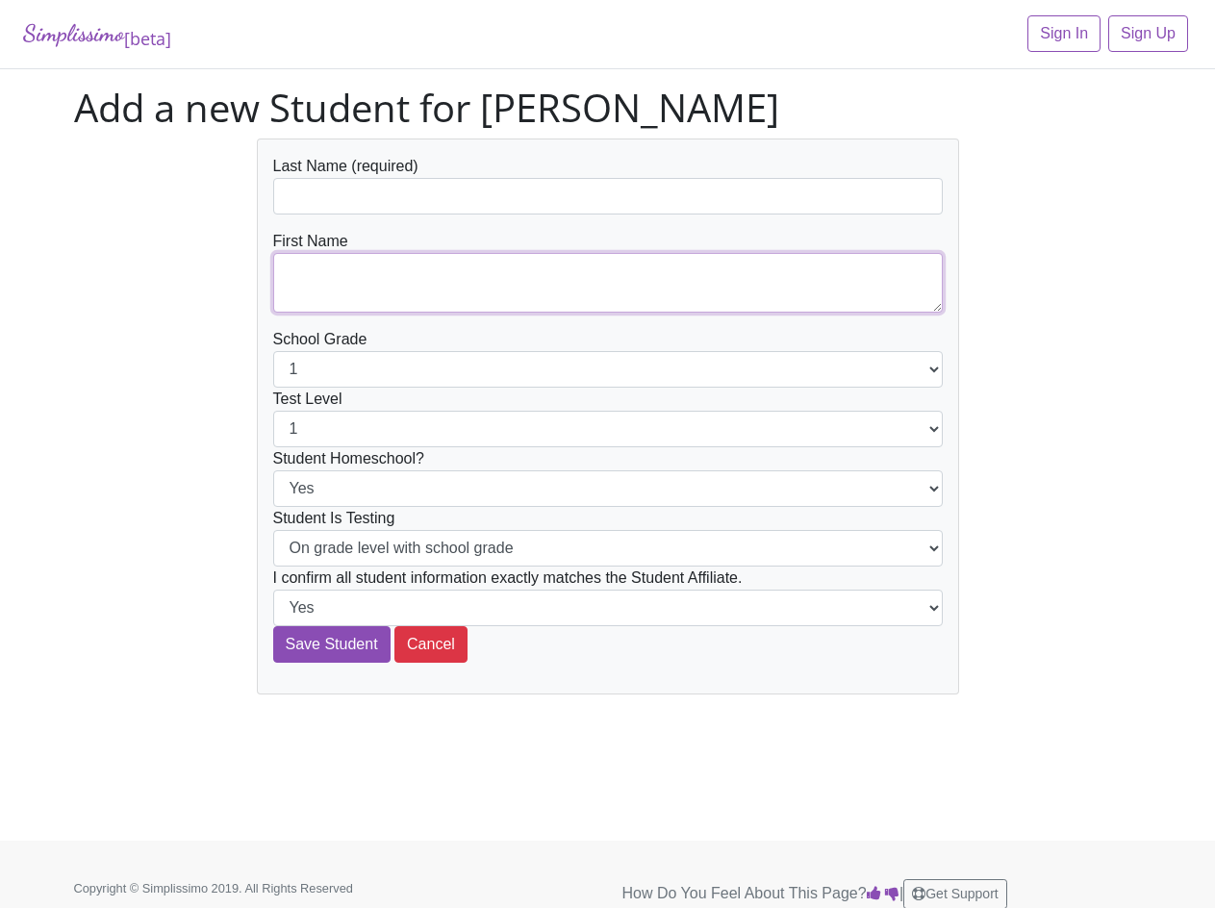
click at [312, 253] on textarea at bounding box center [608, 283] width 670 height 60
paste textarea "[PERSON_NAME]"
type textarea "[PERSON_NAME]"
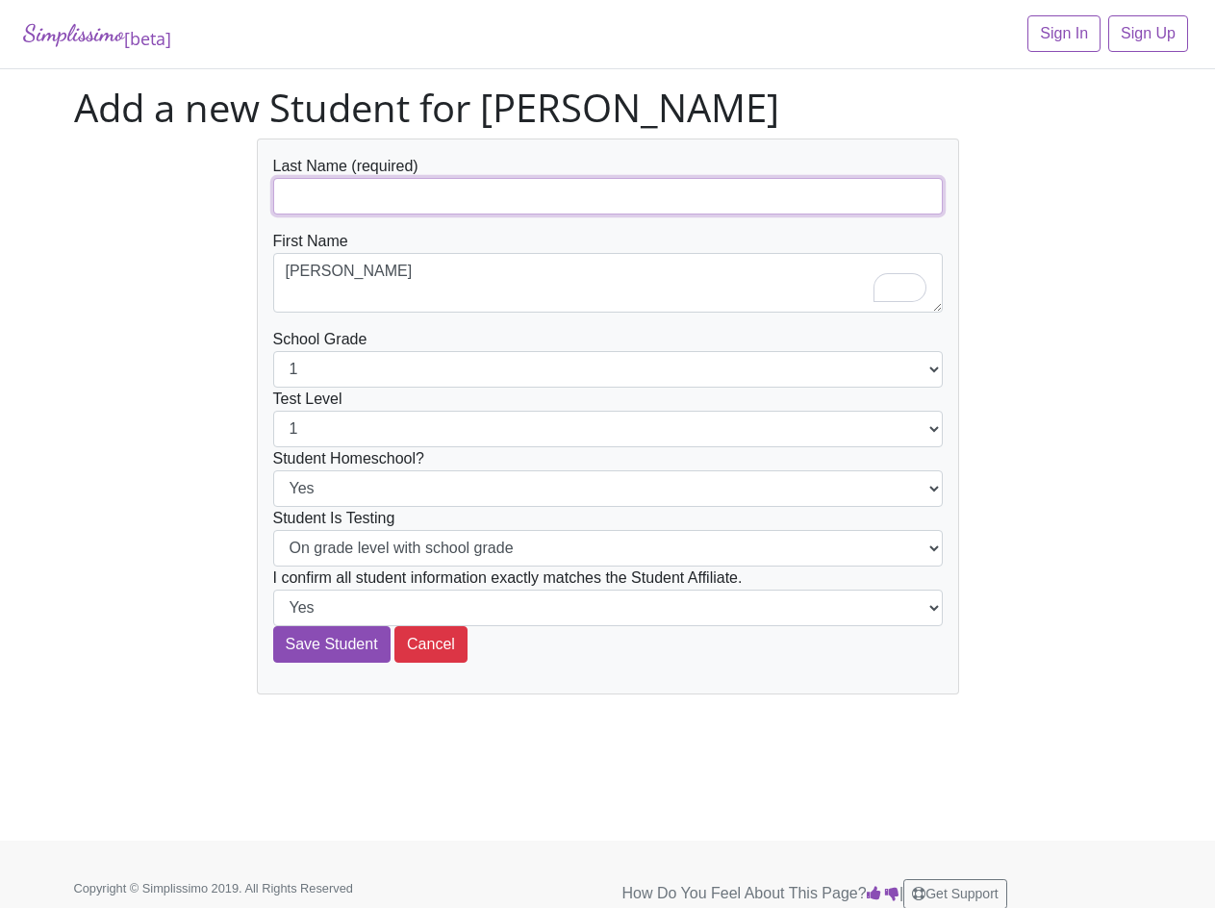
click at [318, 196] on input "text" at bounding box center [608, 196] width 670 height 37
paste input "[PERSON_NAME]"
type input "[PERSON_NAME]"
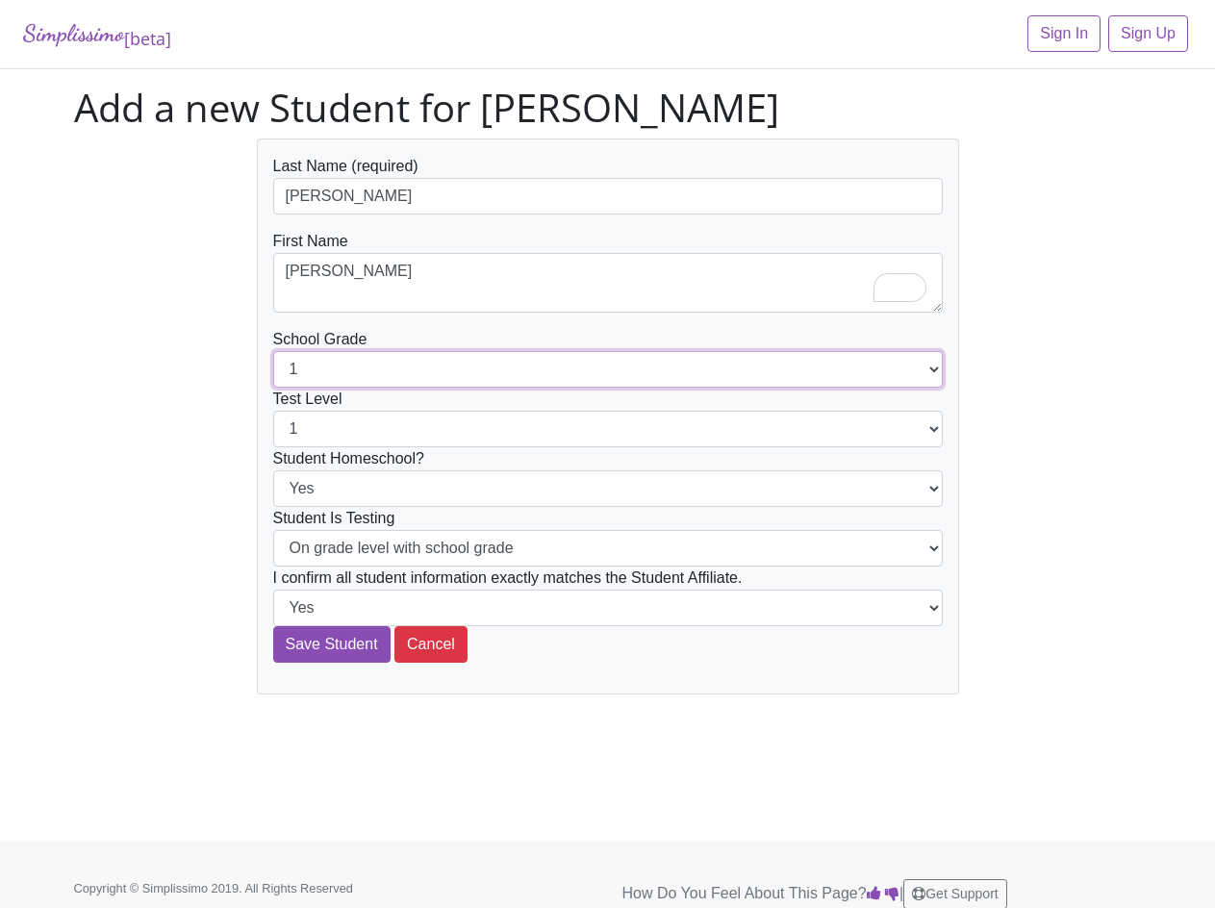
click at [334, 369] on select "1 2 3 4 5 6 7 8 9 10 11 12" at bounding box center [608, 369] width 670 height 37
select select "5"
click at [273, 351] on select "1 2 3 4 5 6 7 8 9 10 11 12" at bounding box center [608, 369] width 670 height 37
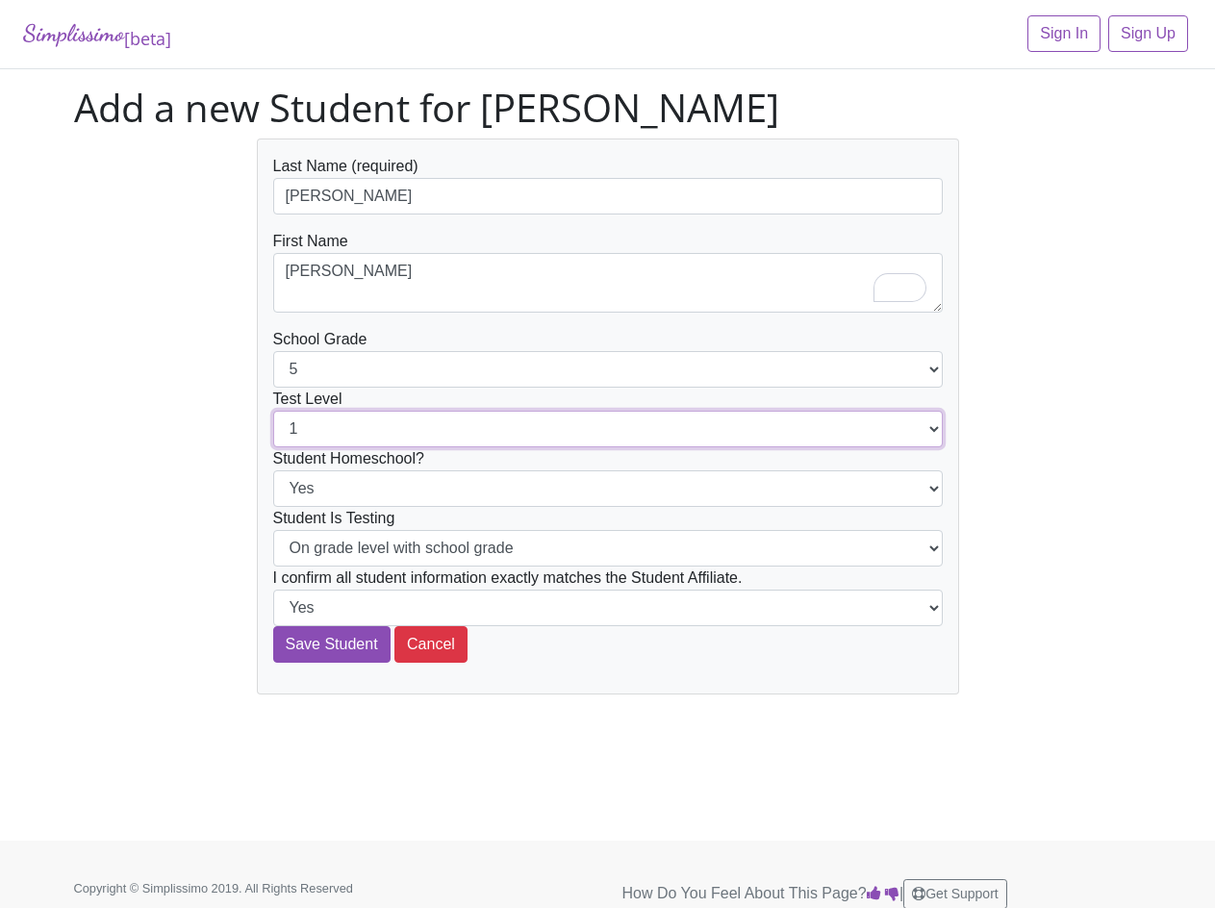
click at [342, 436] on select "1 2 3 4 5 6 7 8 9 10 11 12" at bounding box center [608, 429] width 670 height 37
select select "5"
click at [273, 411] on select "1 2 3 4 5 6 7 8 9 10 11 12" at bounding box center [608, 429] width 670 height 37
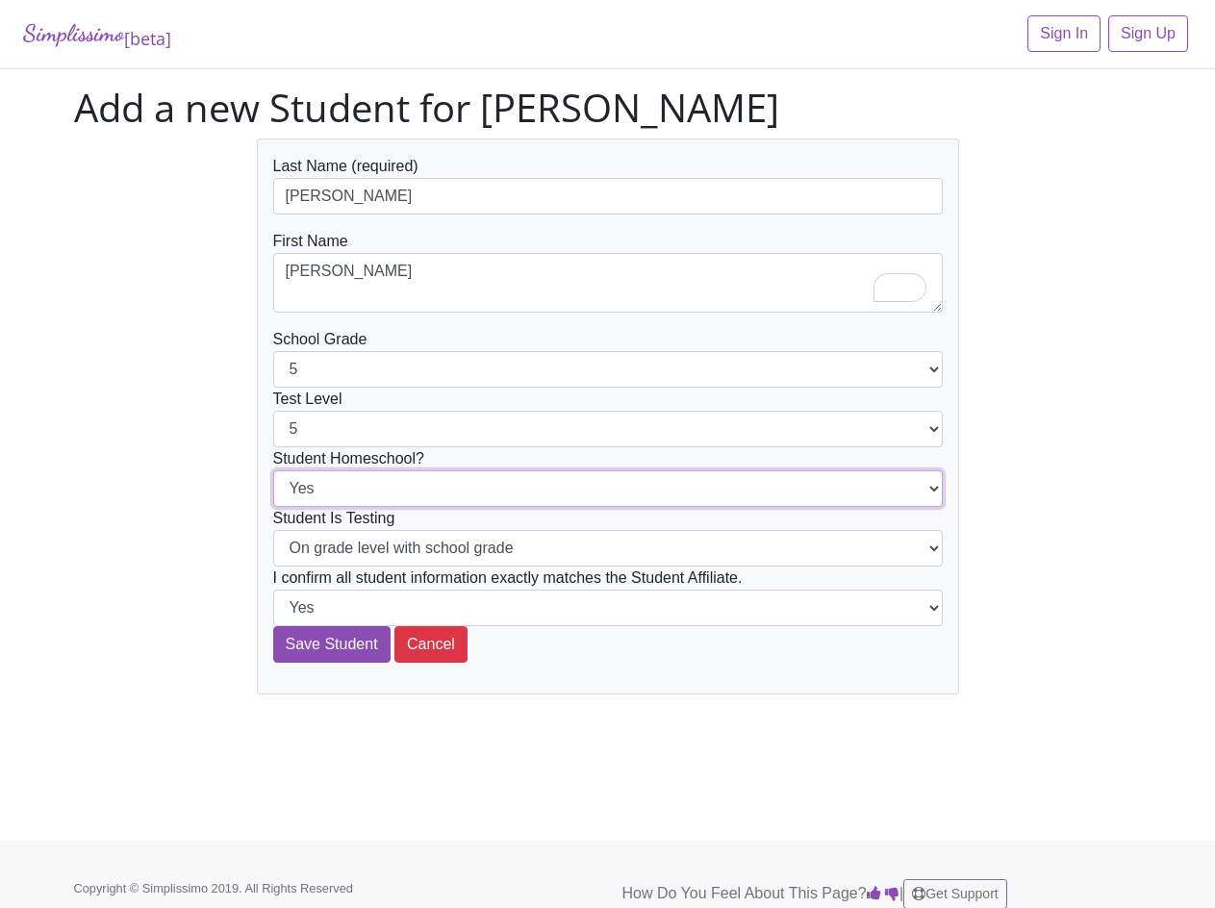
click at [344, 494] on select "Yes No" at bounding box center [608, 489] width 670 height 37
select select "No"
click at [273, 471] on select "Yes No" at bounding box center [608, 489] width 670 height 37
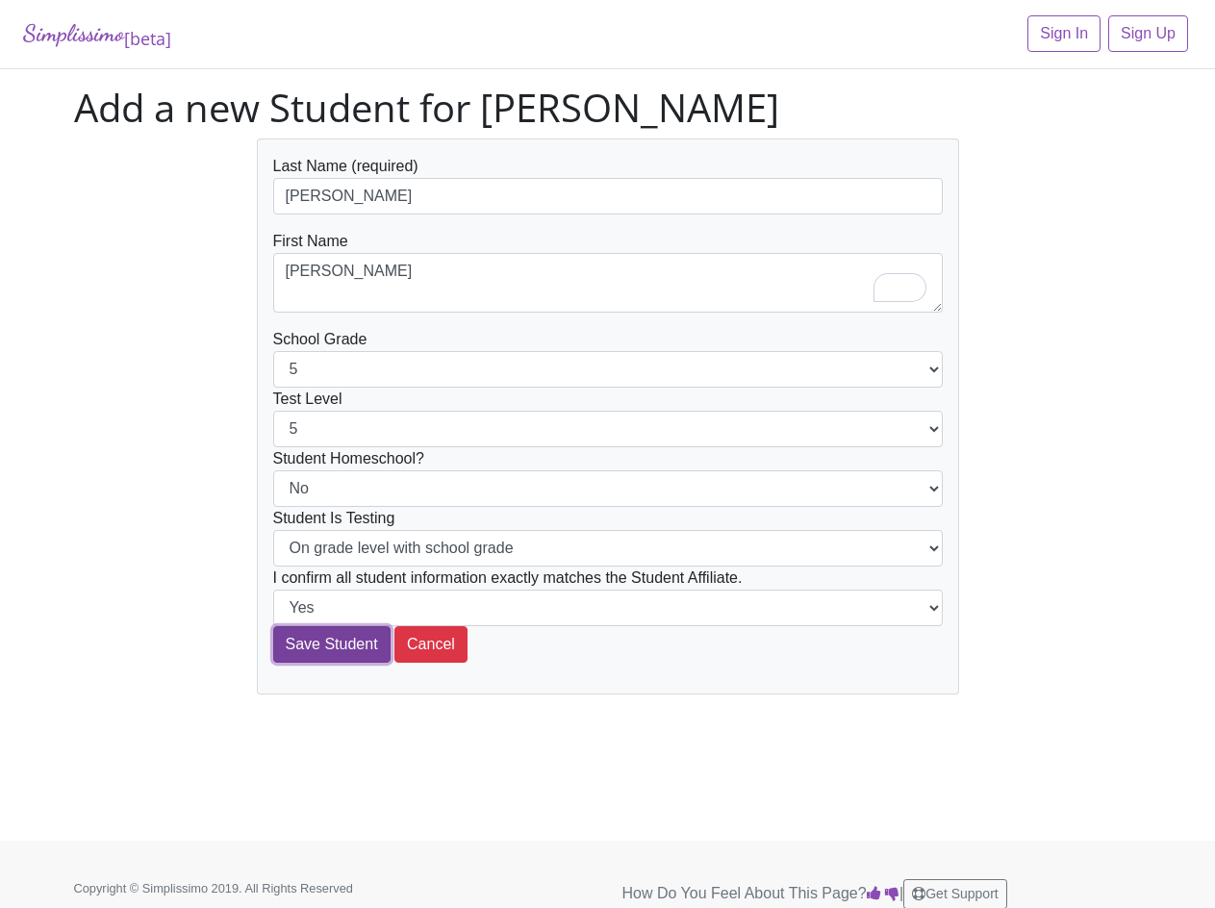
click at [315, 644] on input "Save Student" at bounding box center [331, 644] width 117 height 37
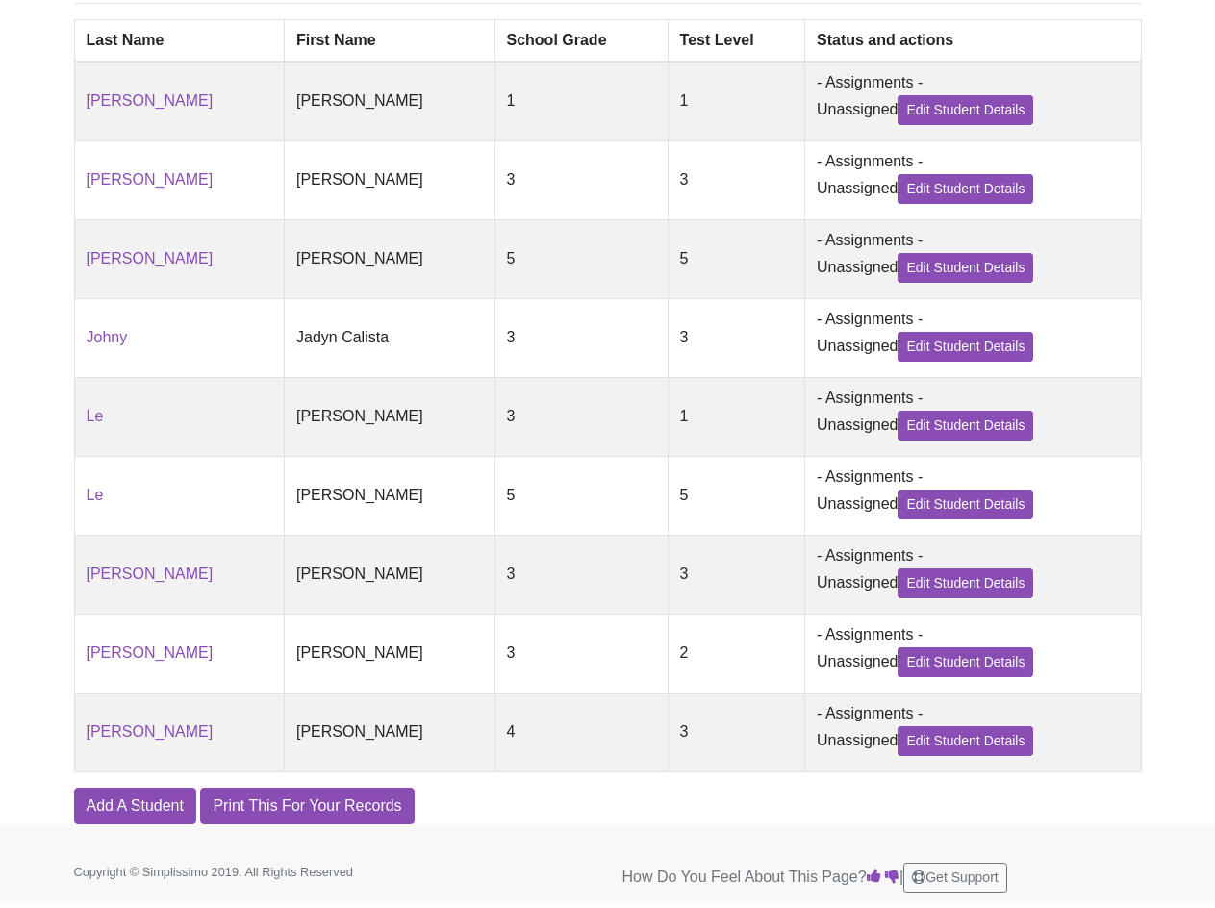
scroll to position [580, 0]
click at [158, 800] on link "Add A Student" at bounding box center [135, 806] width 122 height 37
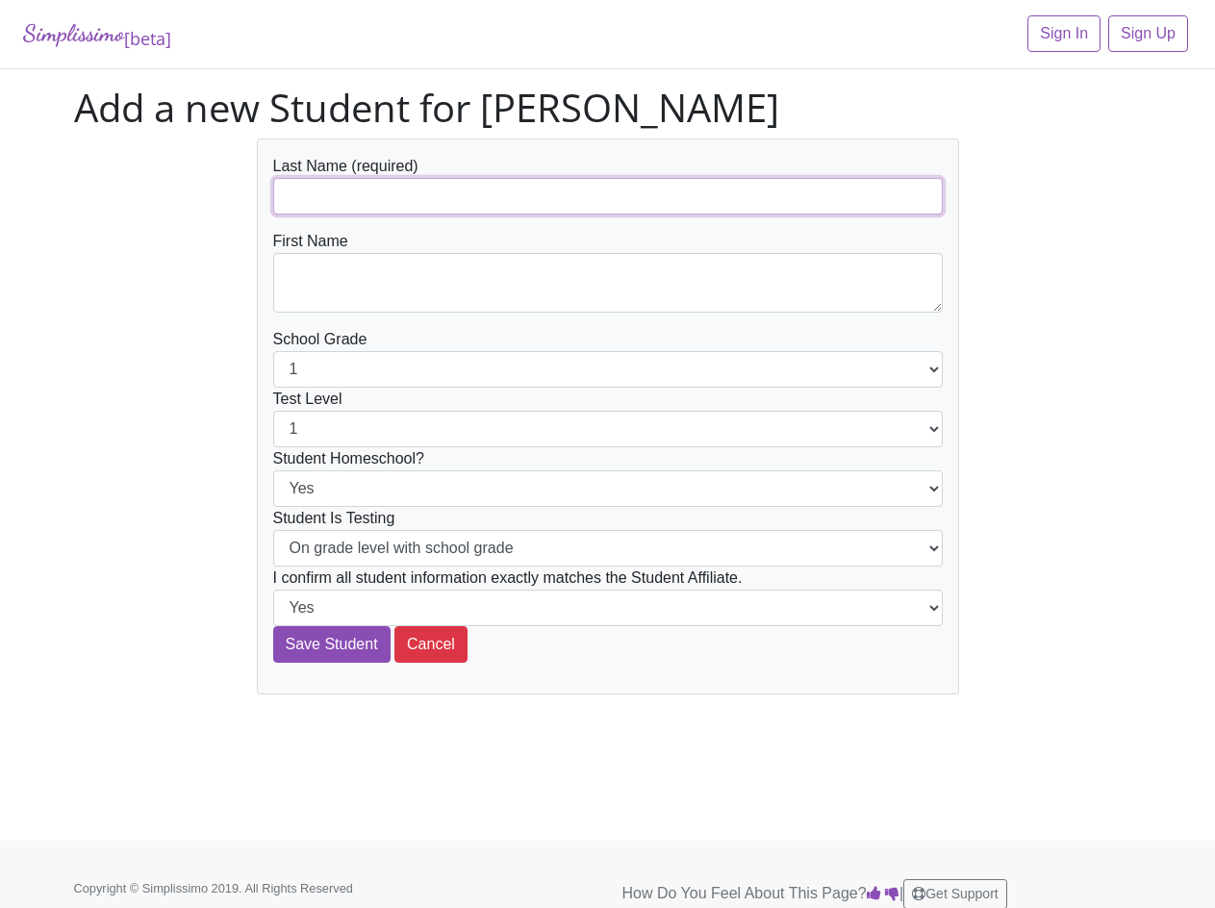
click at [375, 199] on input "text" at bounding box center [608, 196] width 670 height 37
paste input "[PERSON_NAME]"
type input "[PERSON_NAME]"
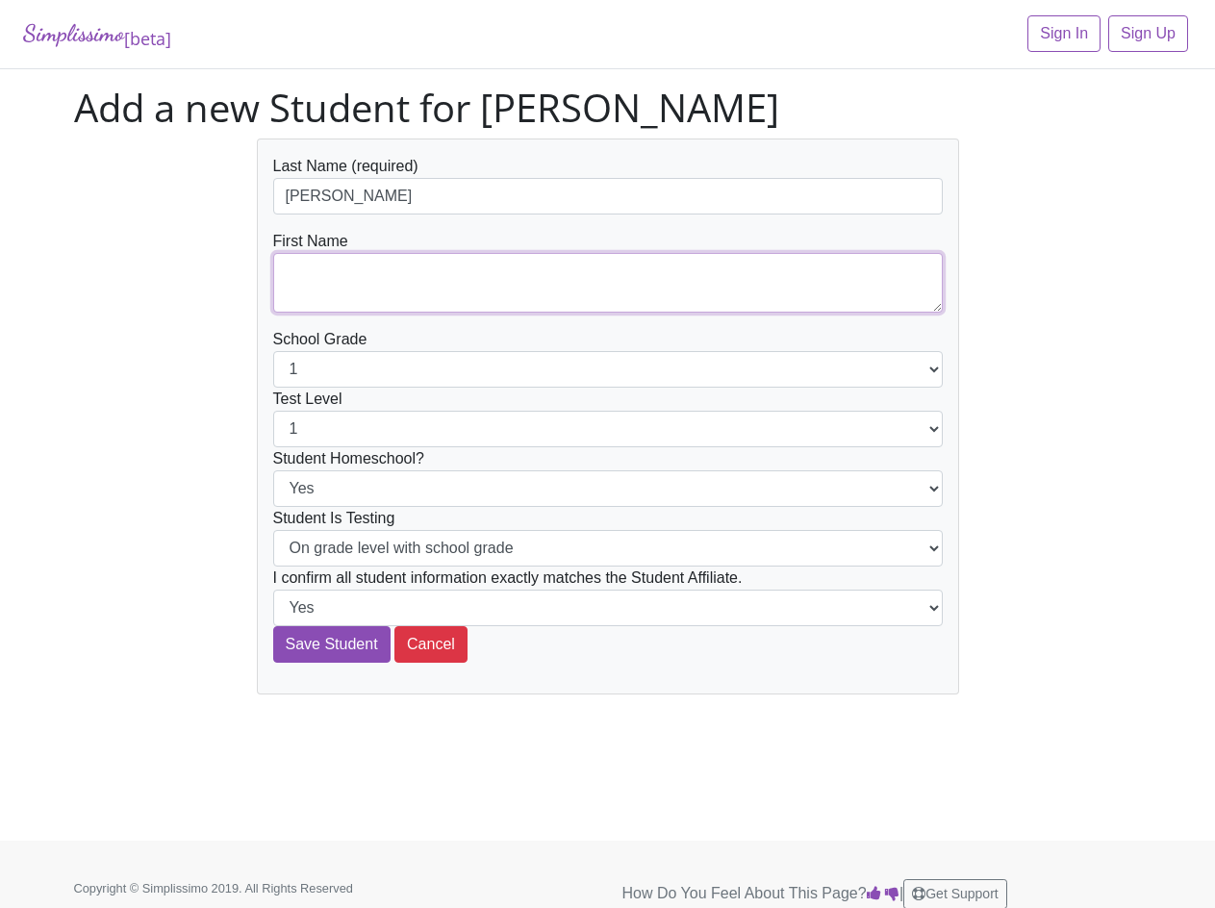
click at [337, 265] on textarea at bounding box center [608, 283] width 670 height 60
paste textarea "[PERSON_NAME]"
type textarea "[PERSON_NAME]"
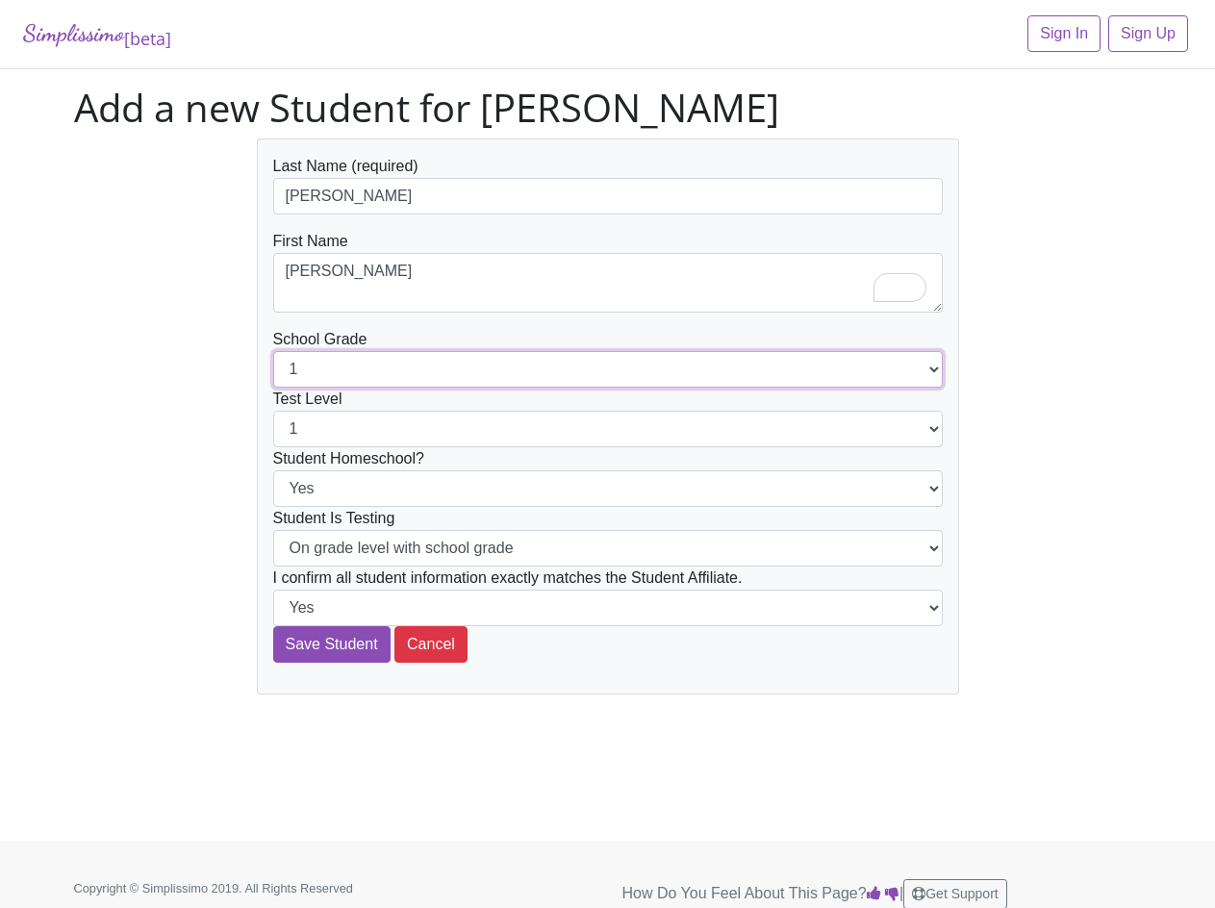
click at [373, 373] on select "1 2 3 4 5 6 7 8 9 10 11 12" at bounding box center [608, 369] width 670 height 37
select select "5"
click at [273, 351] on select "1 2 3 4 5 6 7 8 9 10 11 12" at bounding box center [608, 369] width 670 height 37
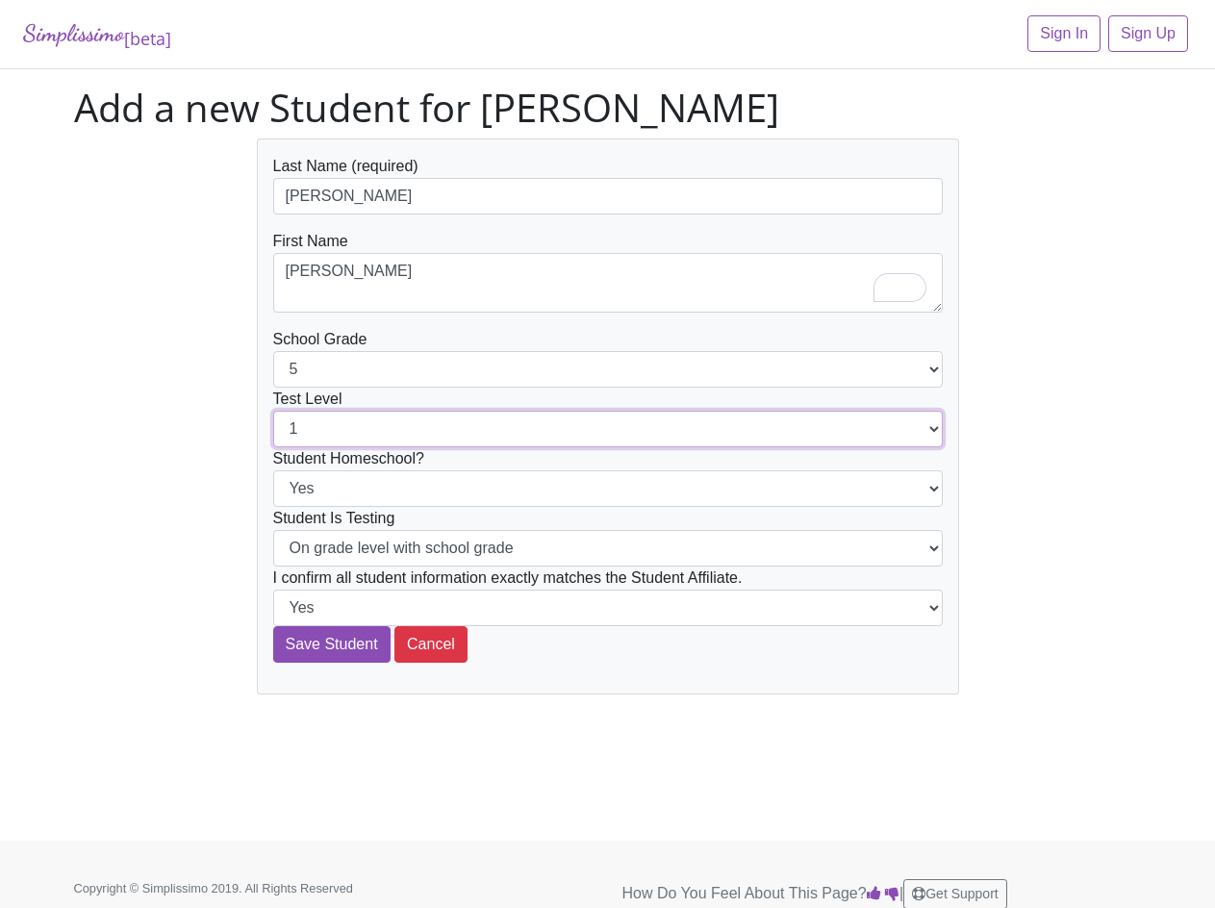
click at [343, 424] on select "1 2 3 4 5 6 7 8 9 10 11 12" at bounding box center [608, 429] width 670 height 37
select select "5"
click at [273, 411] on select "1 2 3 4 5 6 7 8 9 10 11 12" at bounding box center [608, 429] width 670 height 37
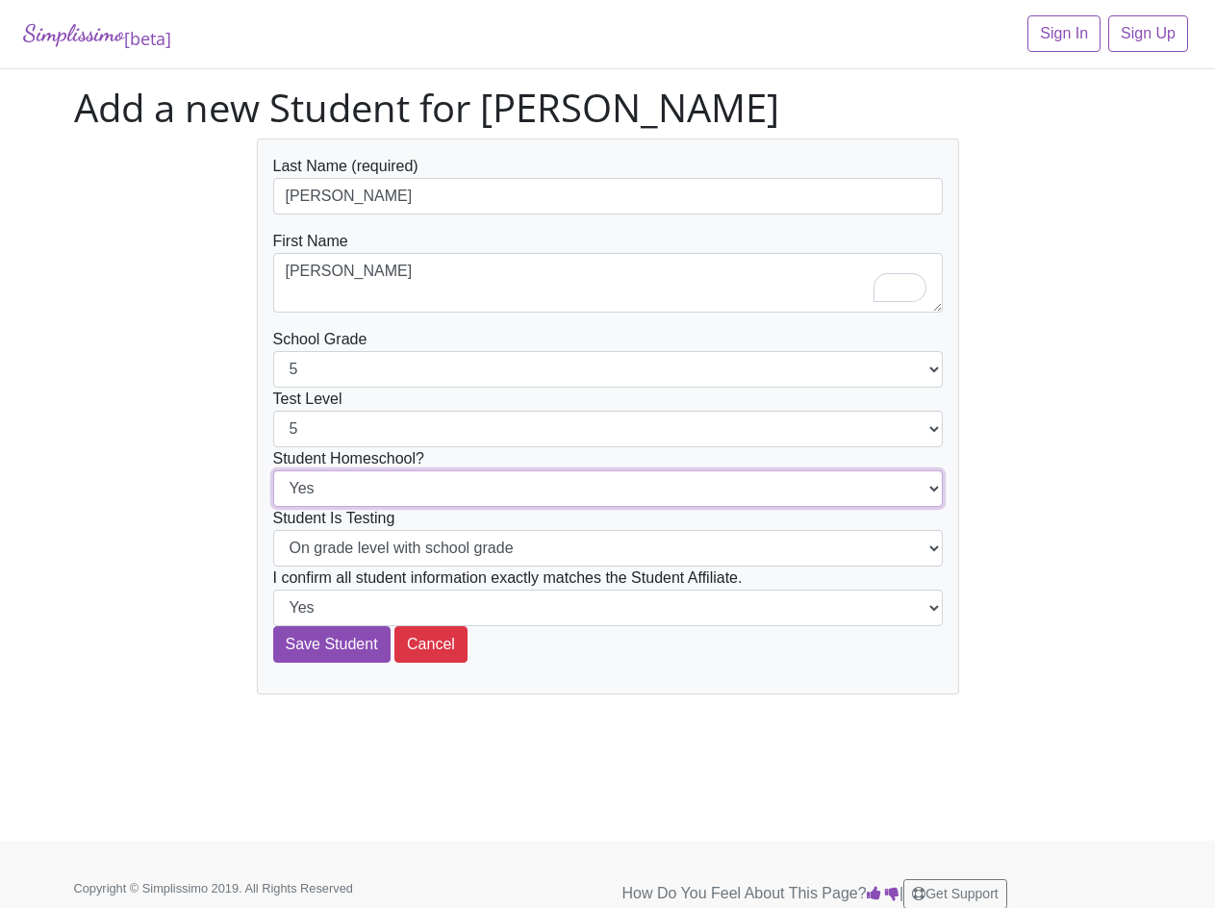
click at [378, 473] on select "Yes No" at bounding box center [608, 489] width 670 height 37
select select "No"
click at [273, 471] on select "Yes No" at bounding box center [608, 489] width 670 height 37
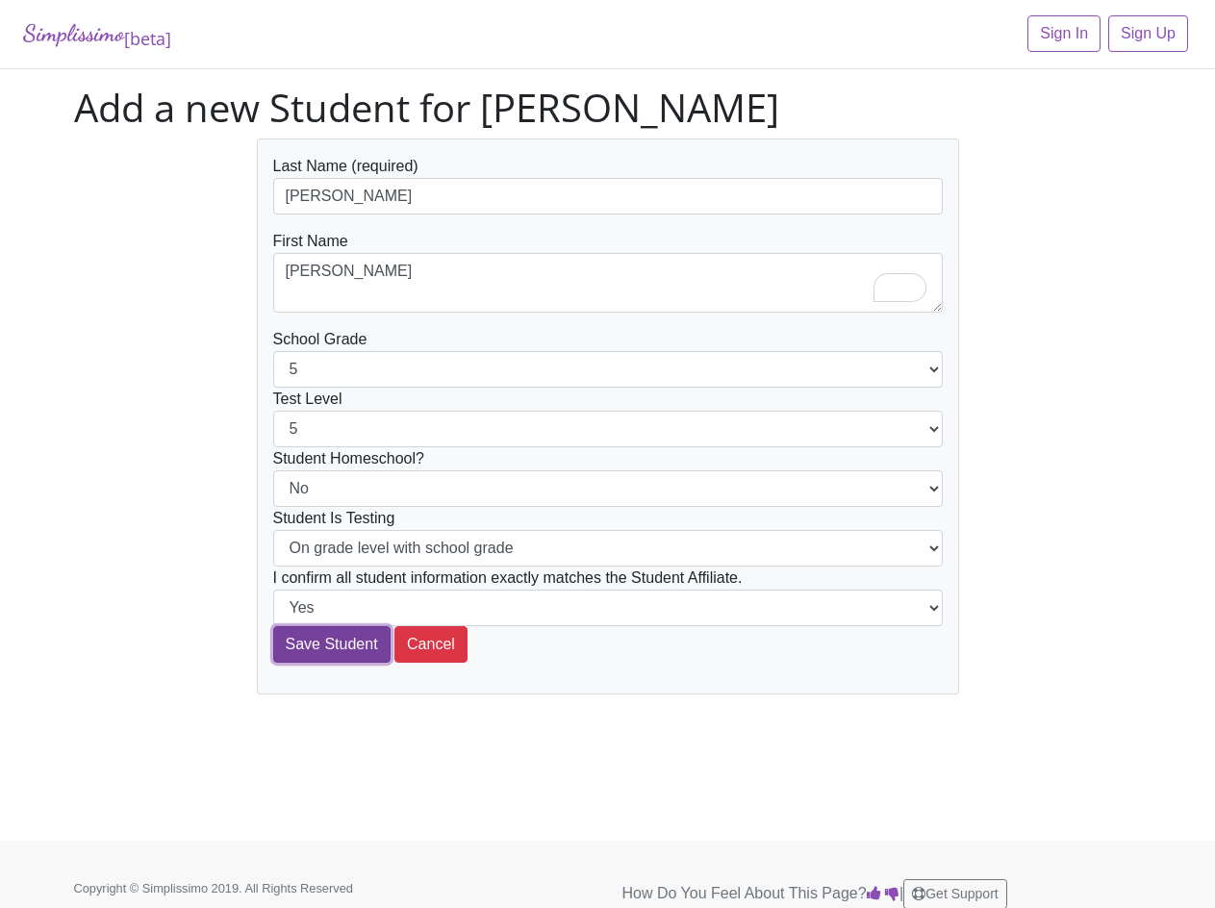
click at [346, 649] on input "Save Student" at bounding box center [331, 644] width 117 height 37
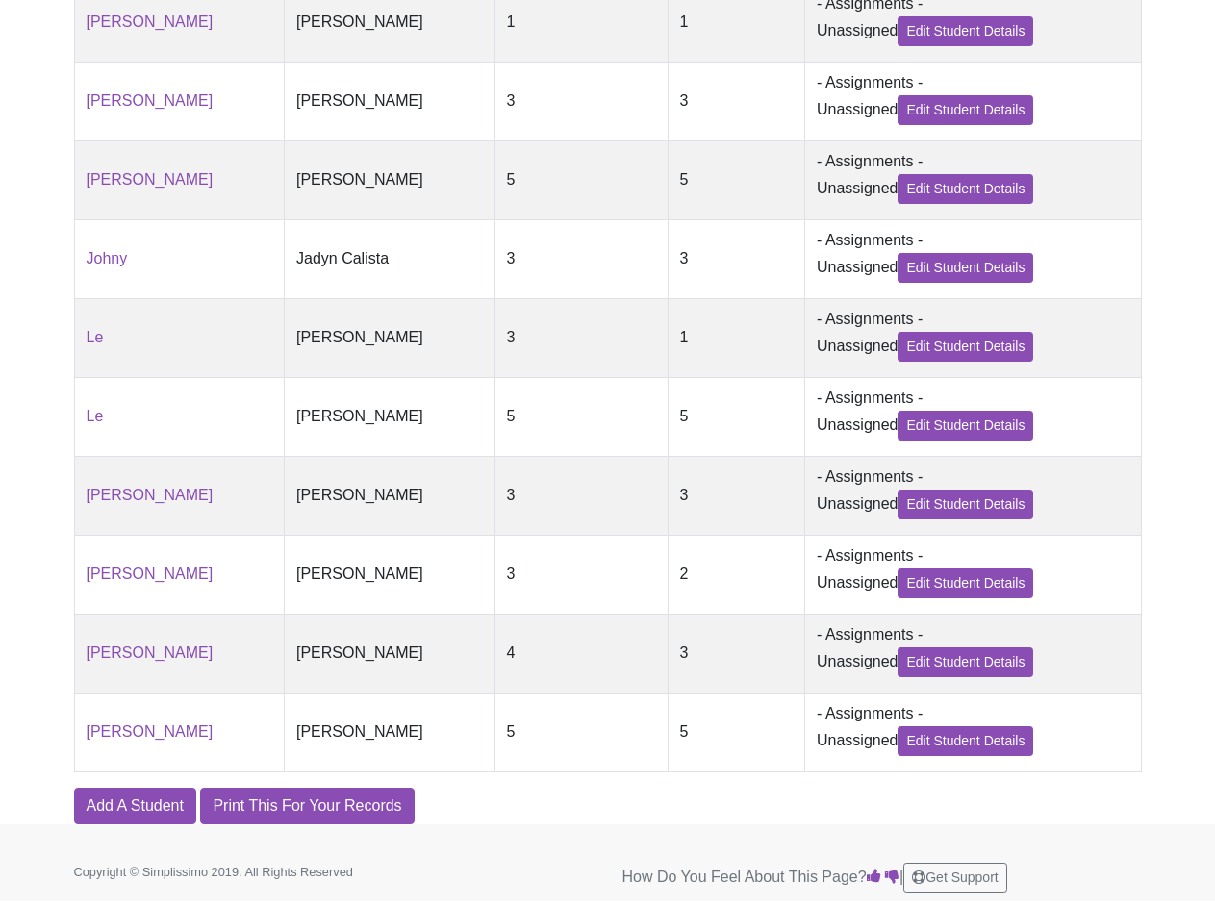
scroll to position [662, 0]
click at [146, 810] on link "Add A Student" at bounding box center [135, 806] width 122 height 37
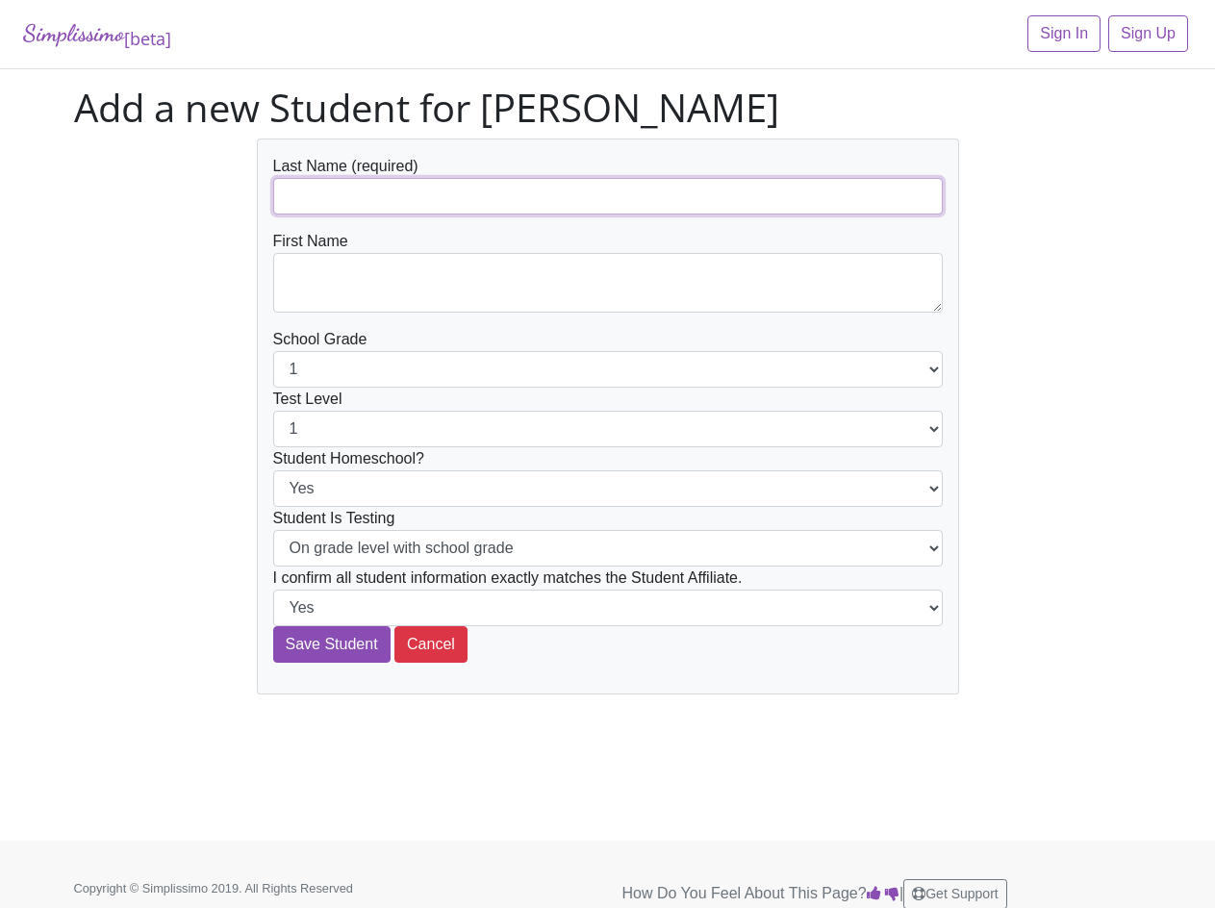
click at [344, 198] on input "text" at bounding box center [608, 196] width 670 height 37
paste input "[PERSON_NAME]"
type input "[PERSON_NAME]"
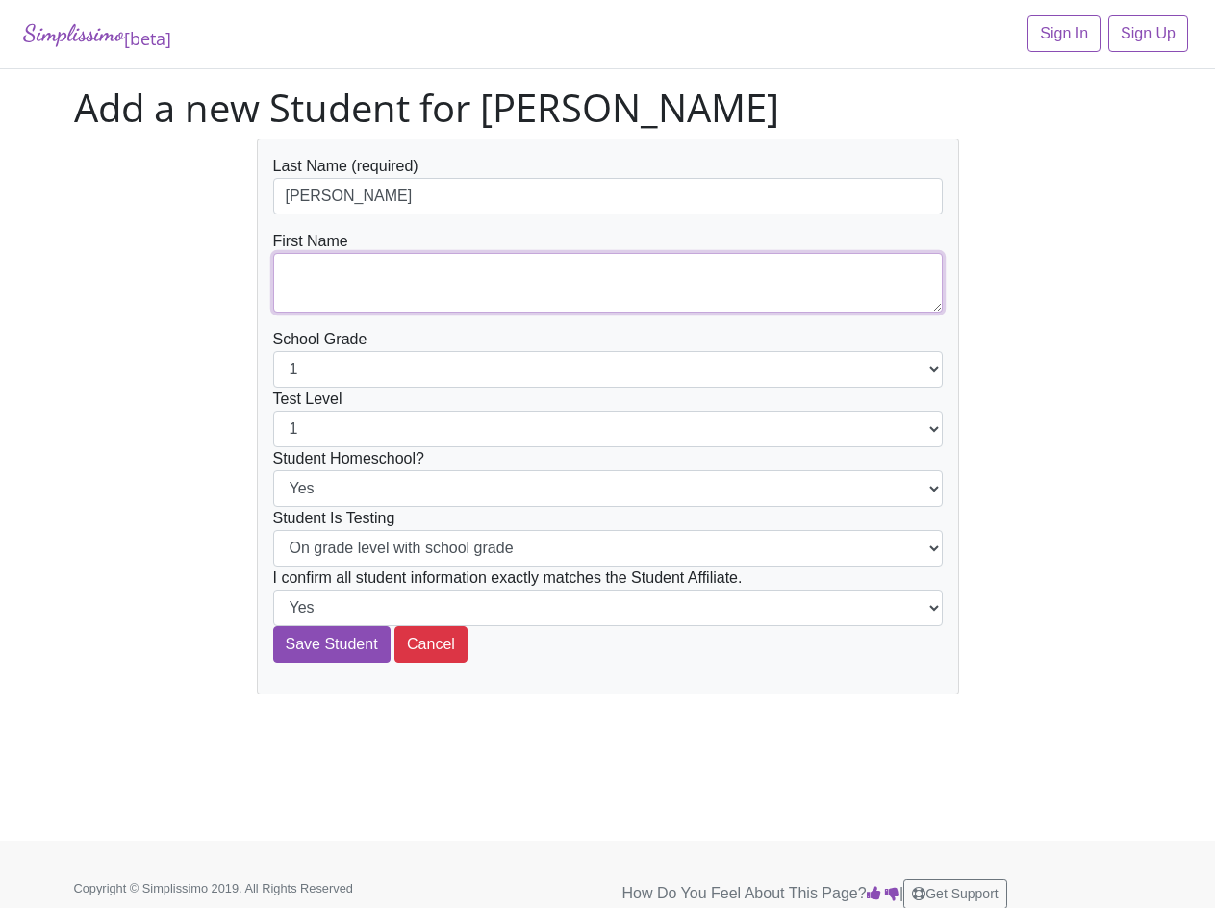
click at [373, 274] on textarea at bounding box center [608, 283] width 670 height 60
paste textarea "[PERSON_NAME]"
click at [283, 293] on textarea "[PERSON_NAME]" at bounding box center [608, 283] width 670 height 60
type textarea "[PERSON_NAME]"
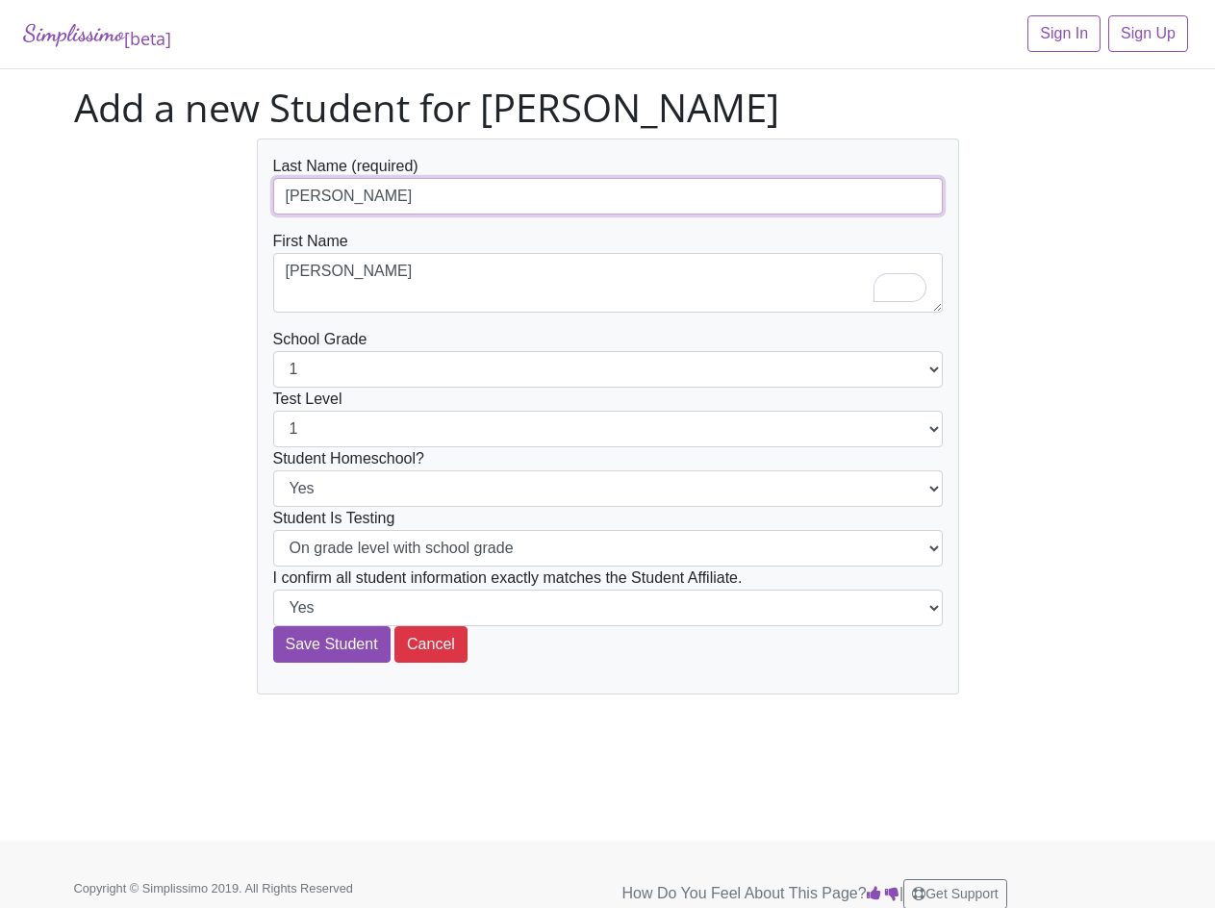
drag, startPoint x: 284, startPoint y: 200, endPoint x: 265, endPoint y: 199, distance: 19.3
click at [265, 199] on div "Last Name (required) Nguyen First Name Ryan School Grade 1 2 3 4 5 6 7 8 9 10 1…" at bounding box center [608, 417] width 702 height 556
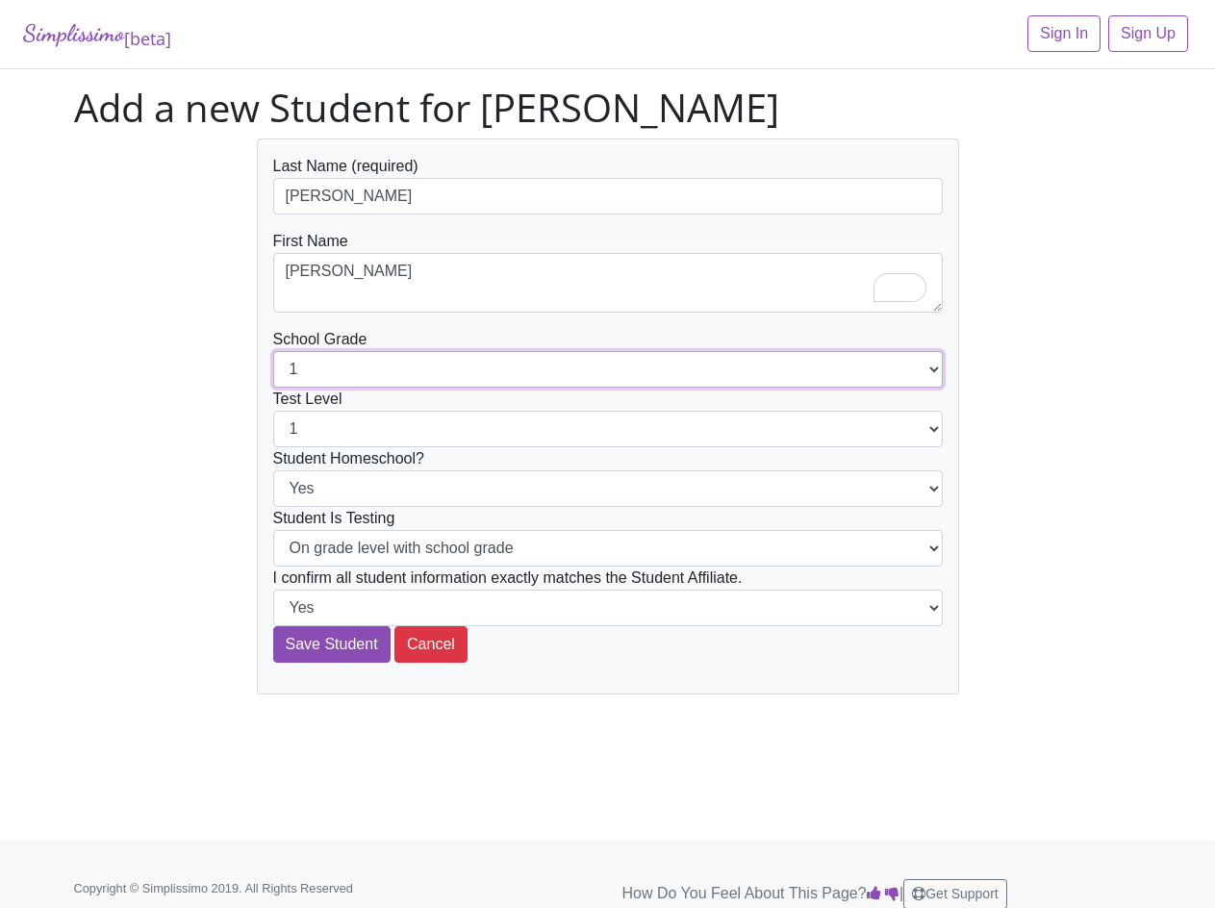
click at [309, 373] on select "1 2 3 4 5 6 7 8 9 10 11 12" at bounding box center [608, 369] width 670 height 37
select select "5"
click at [273, 351] on select "1 2 3 4 5 6 7 8 9 10 11 12" at bounding box center [608, 369] width 670 height 37
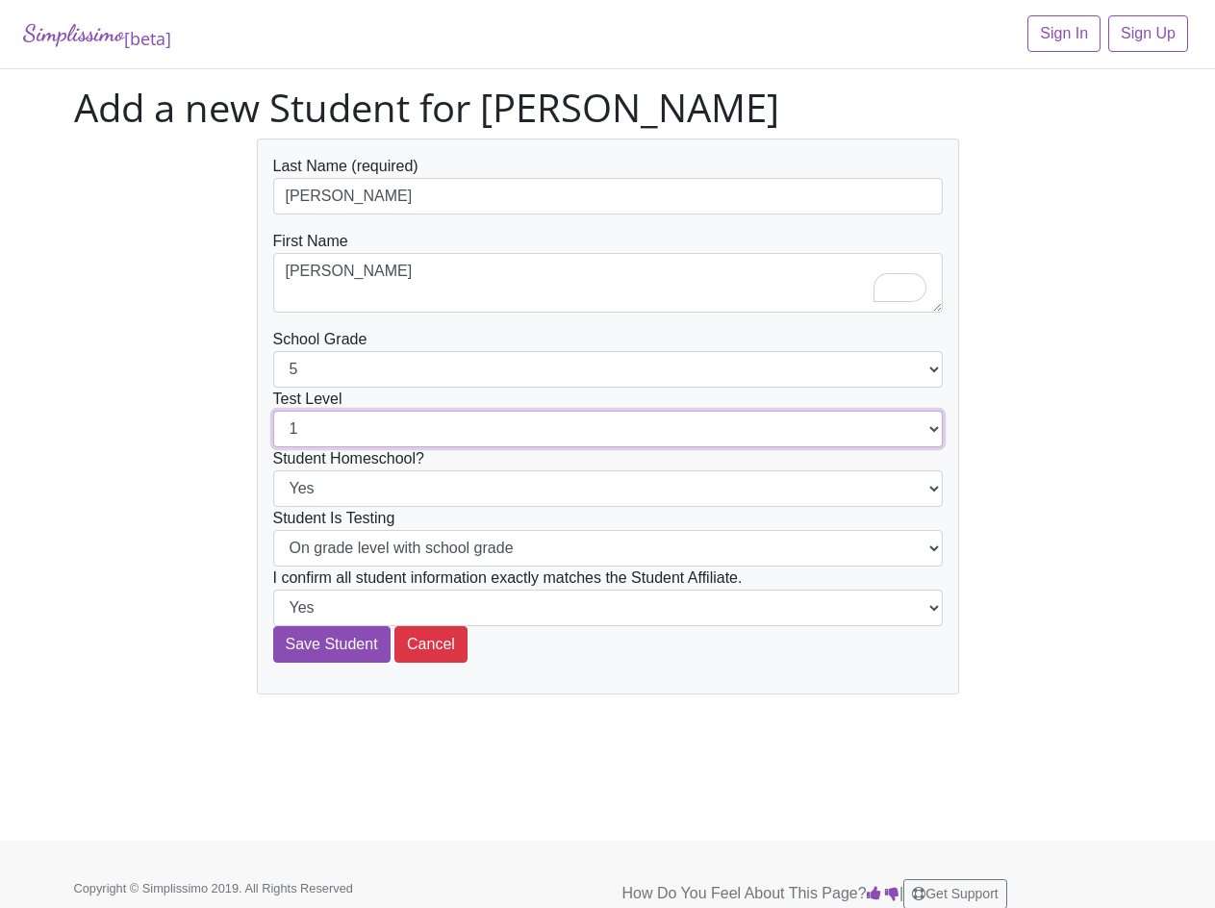
click at [334, 441] on select "1 2 3 4 5 6 7 8 9 10 11 12" at bounding box center [608, 429] width 670 height 37
select select "3"
click at [273, 411] on select "1 2 3 4 5 6 7 8 9 10 11 12" at bounding box center [608, 429] width 670 height 37
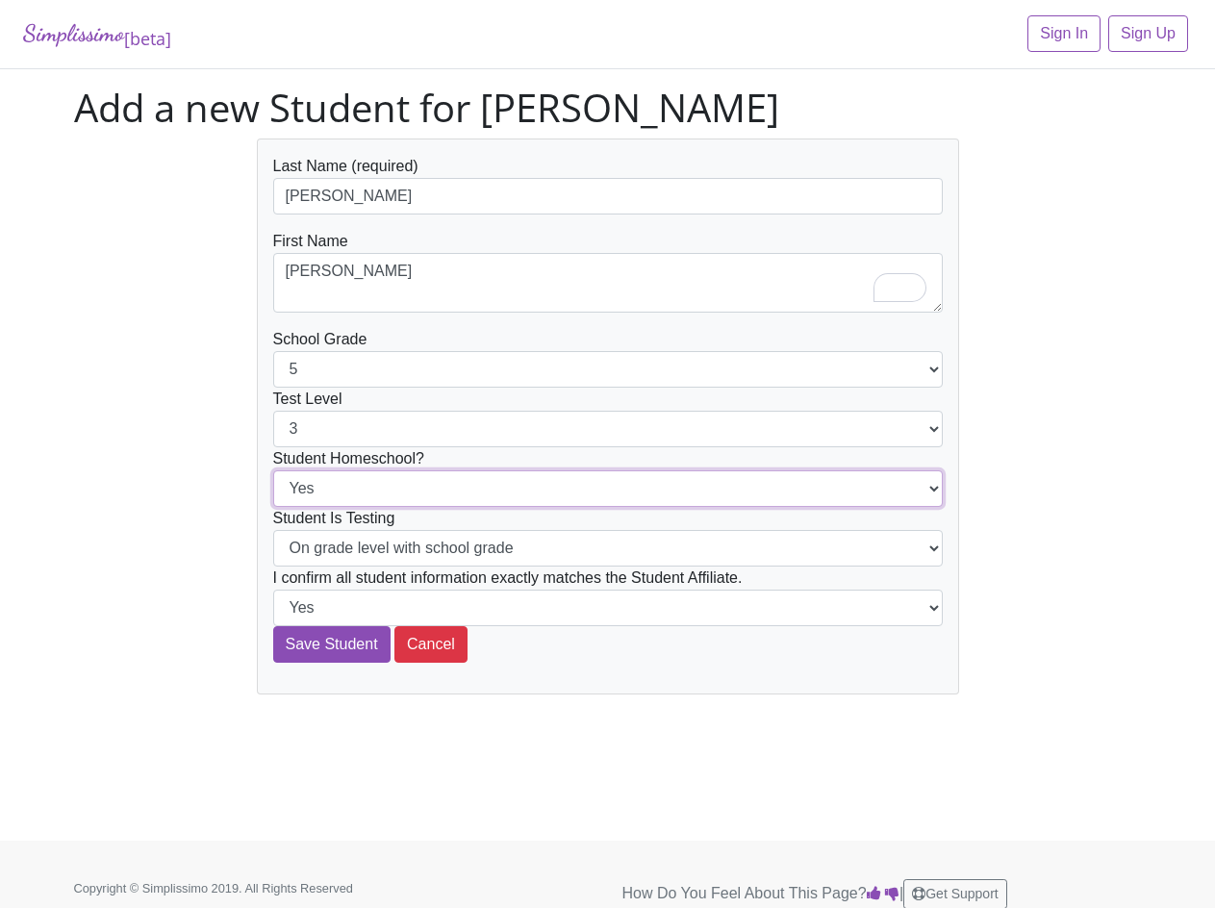
click at [330, 496] on select "Yes No" at bounding box center [608, 489] width 670 height 37
select select "No"
click at [273, 471] on select "Yes No" at bounding box center [608, 489] width 670 height 37
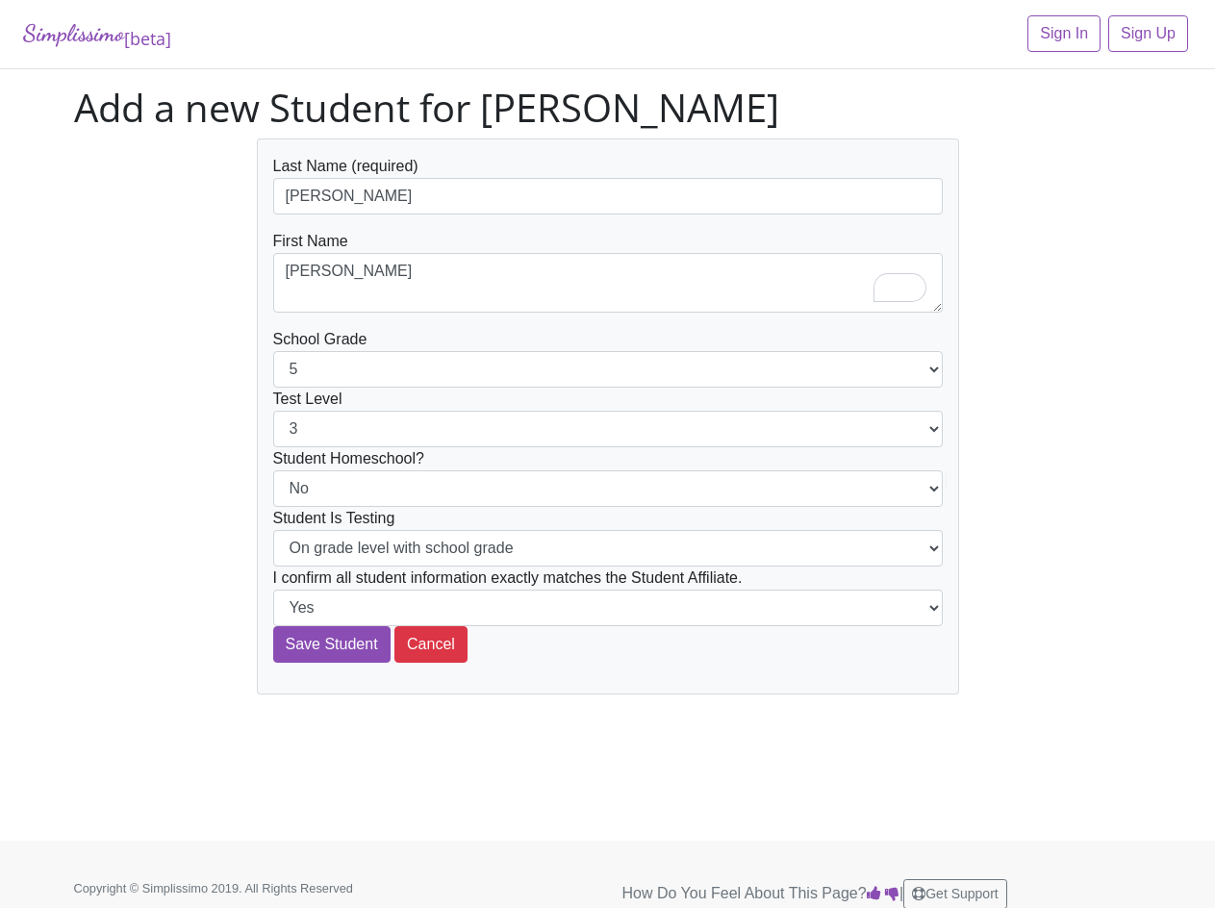
click at [210, 677] on div "Last Name (required) Nguyen First Name Ryan School Grade 1 2 3 4 5 6 7 8 9 10 1…" at bounding box center [608, 417] width 1097 height 556
click at [353, 559] on select "On grade level with school grade Below grade level with school grade" at bounding box center [608, 548] width 670 height 37
select select "Below grade level with school grade"
click at [273, 530] on select "On grade level with school grade Below grade level with school grade" at bounding box center [608, 548] width 670 height 37
click at [196, 602] on div "Last Name (required) Nguyen First Name Ryan School Grade 1 2 3 4 5 6 7 8 9 10 1…" at bounding box center [608, 417] width 1097 height 556
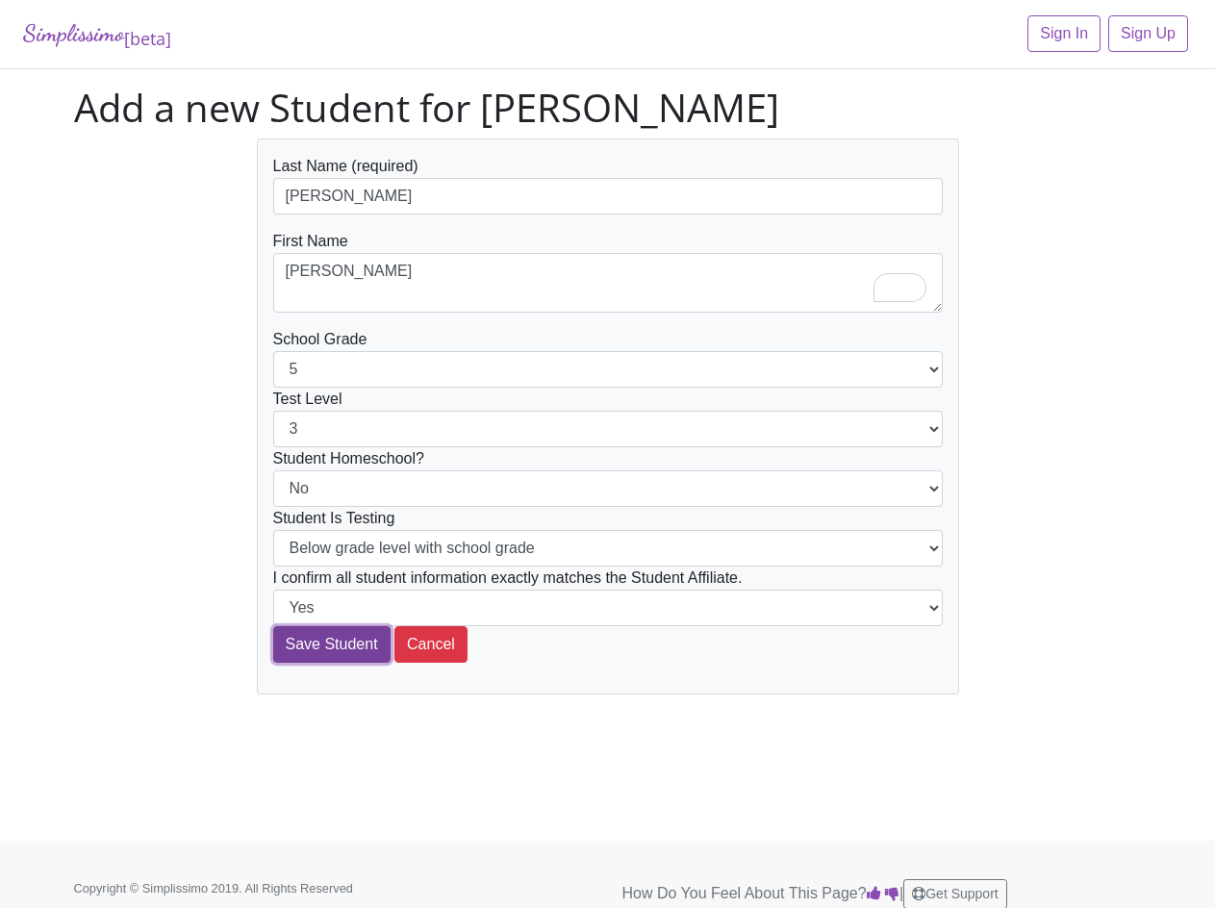
click at [287, 652] on input "Save Student" at bounding box center [331, 644] width 117 height 37
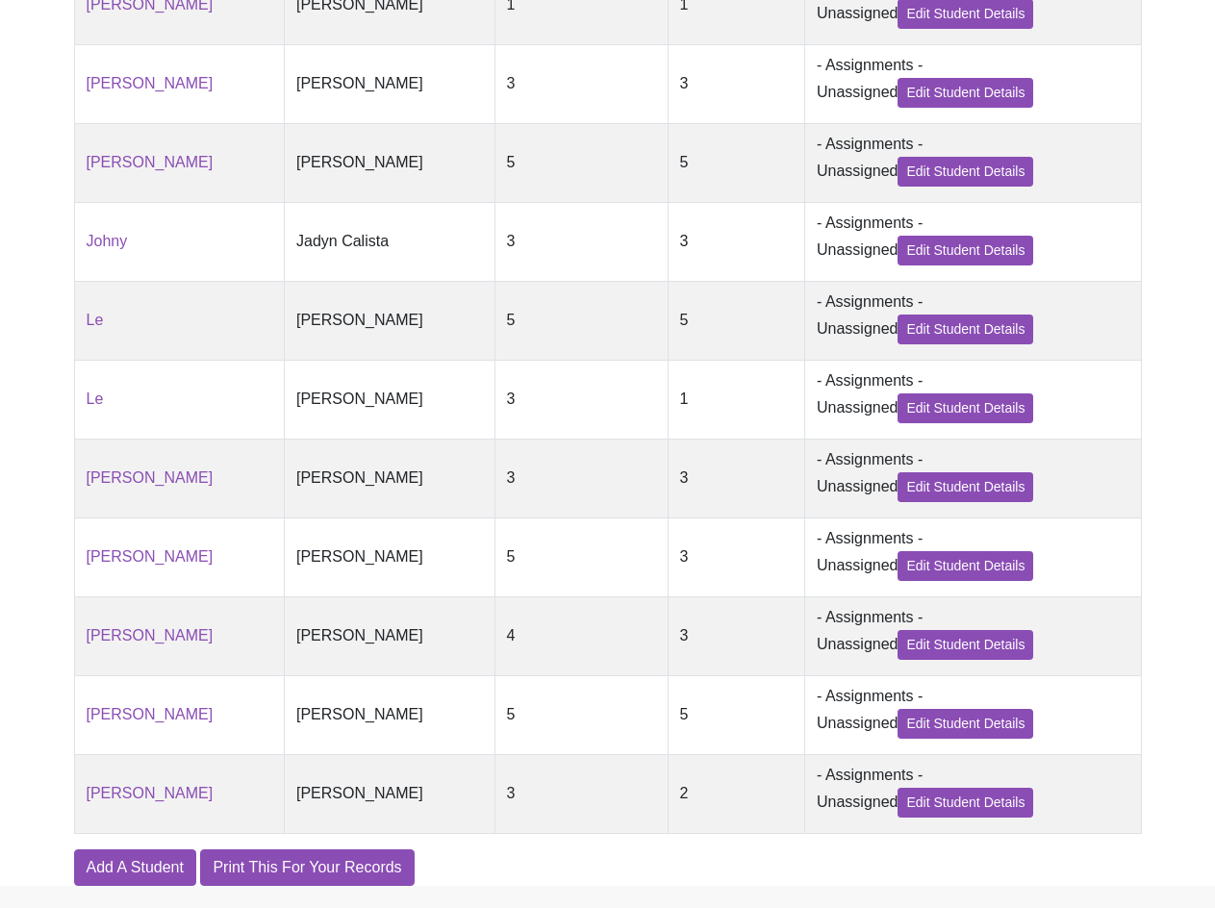
scroll to position [674, 0]
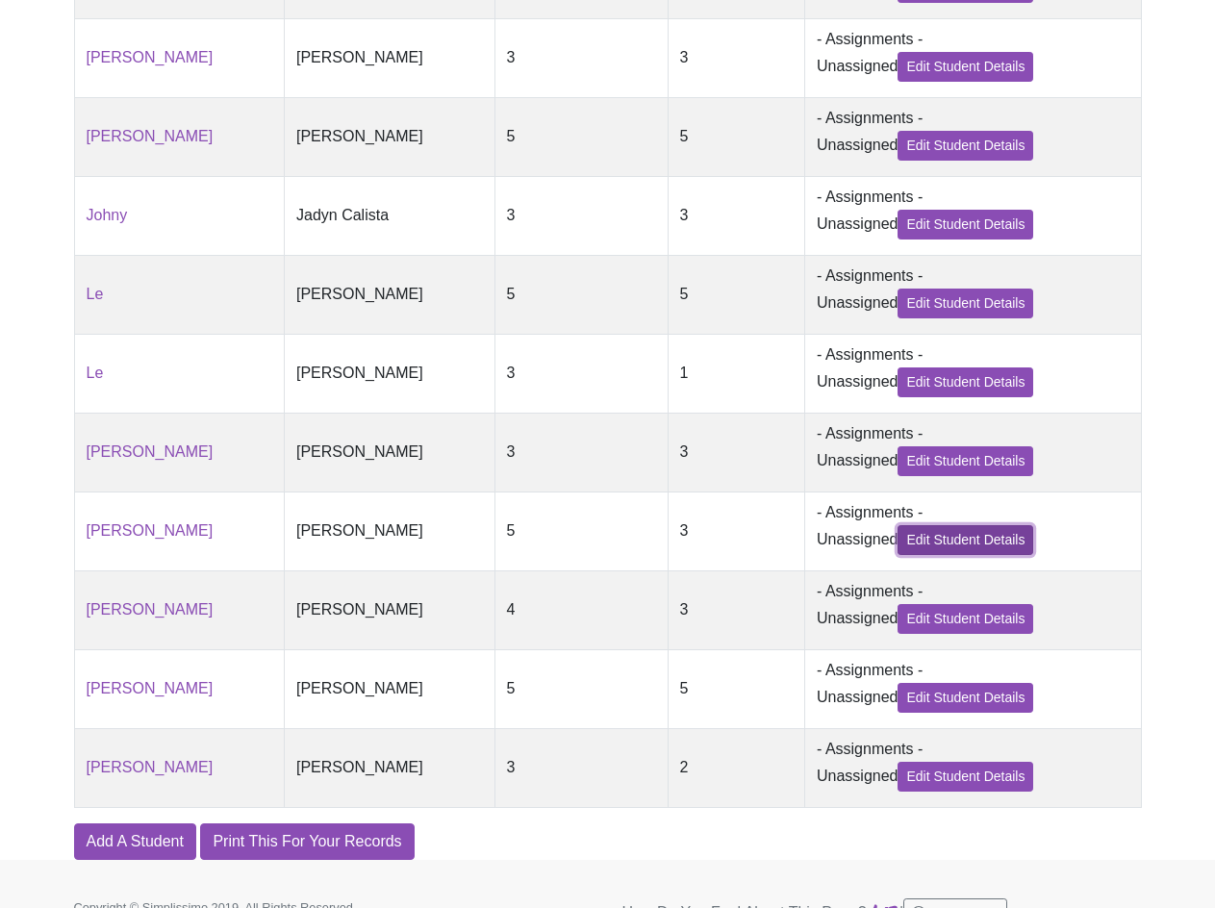
click at [949, 555] on link "Edit Student Details" at bounding box center [966, 540] width 136 height 30
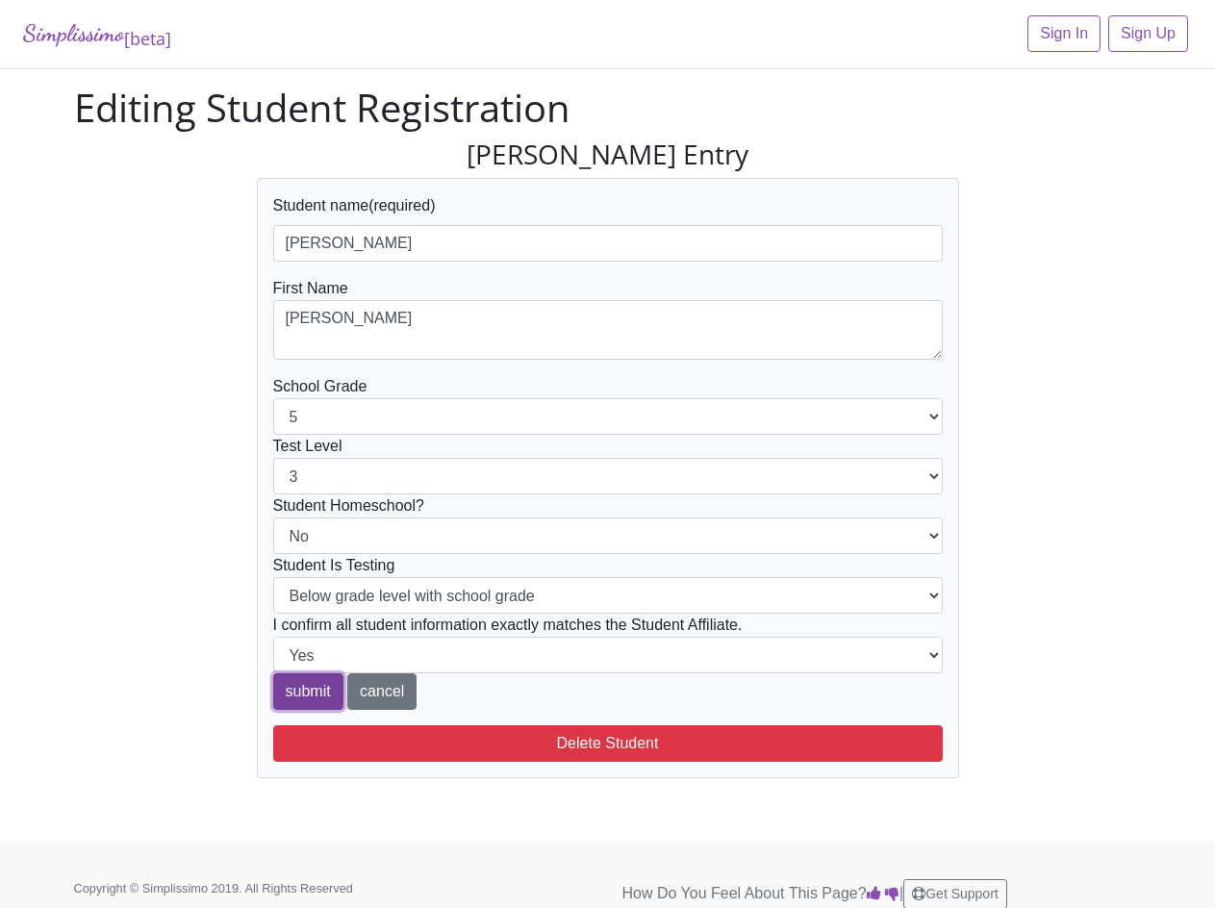
click at [306, 688] on input "submit" at bounding box center [308, 692] width 70 height 37
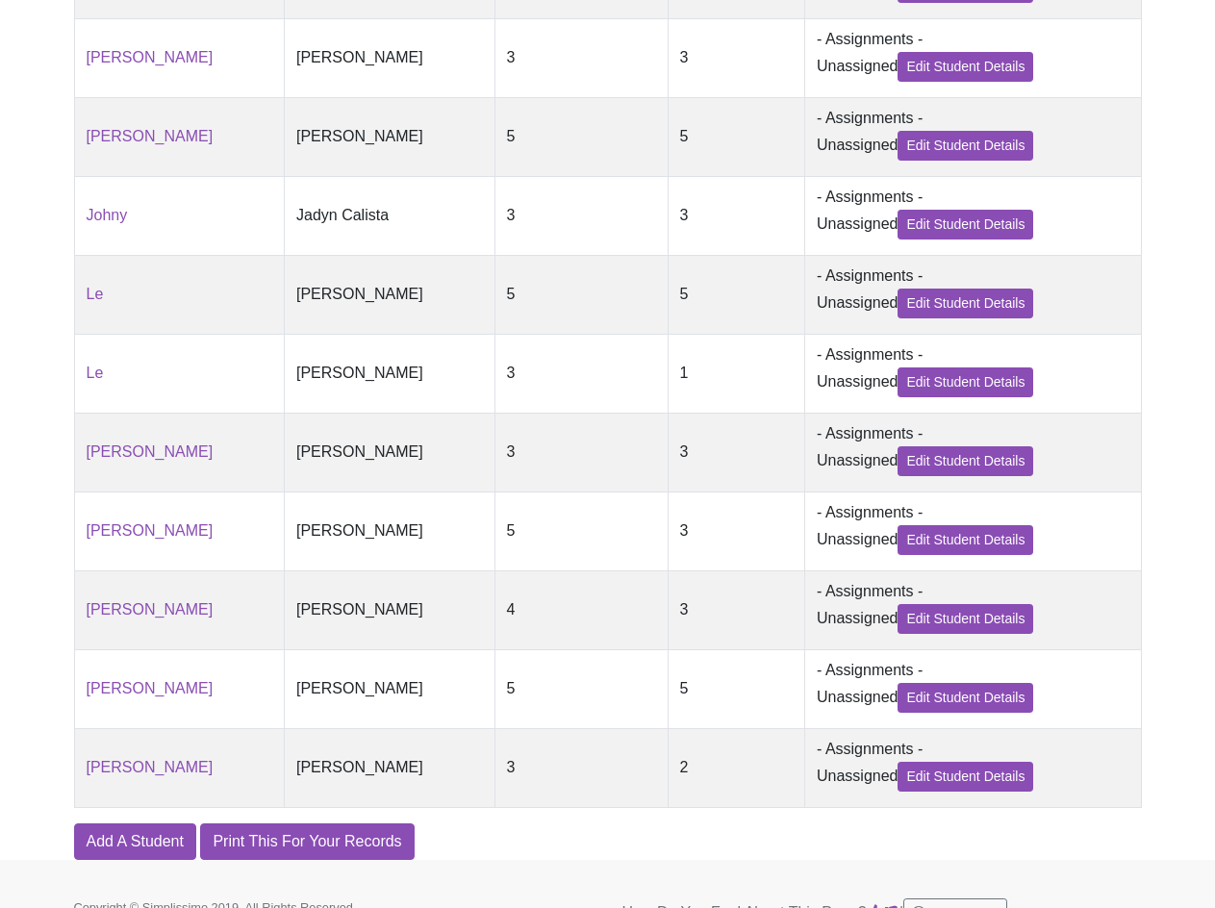
scroll to position [744, 0]
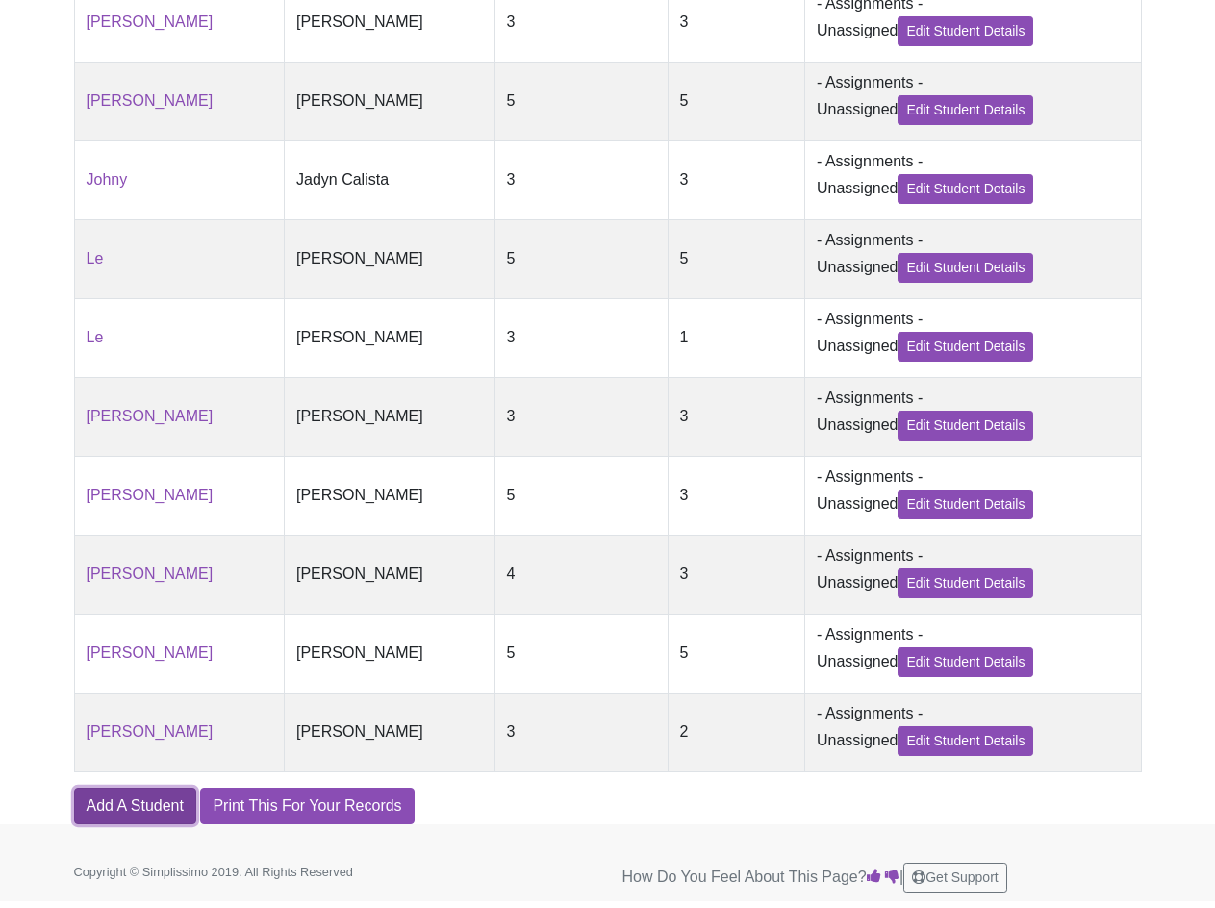
click at [181, 807] on link "Add A Student" at bounding box center [135, 806] width 122 height 37
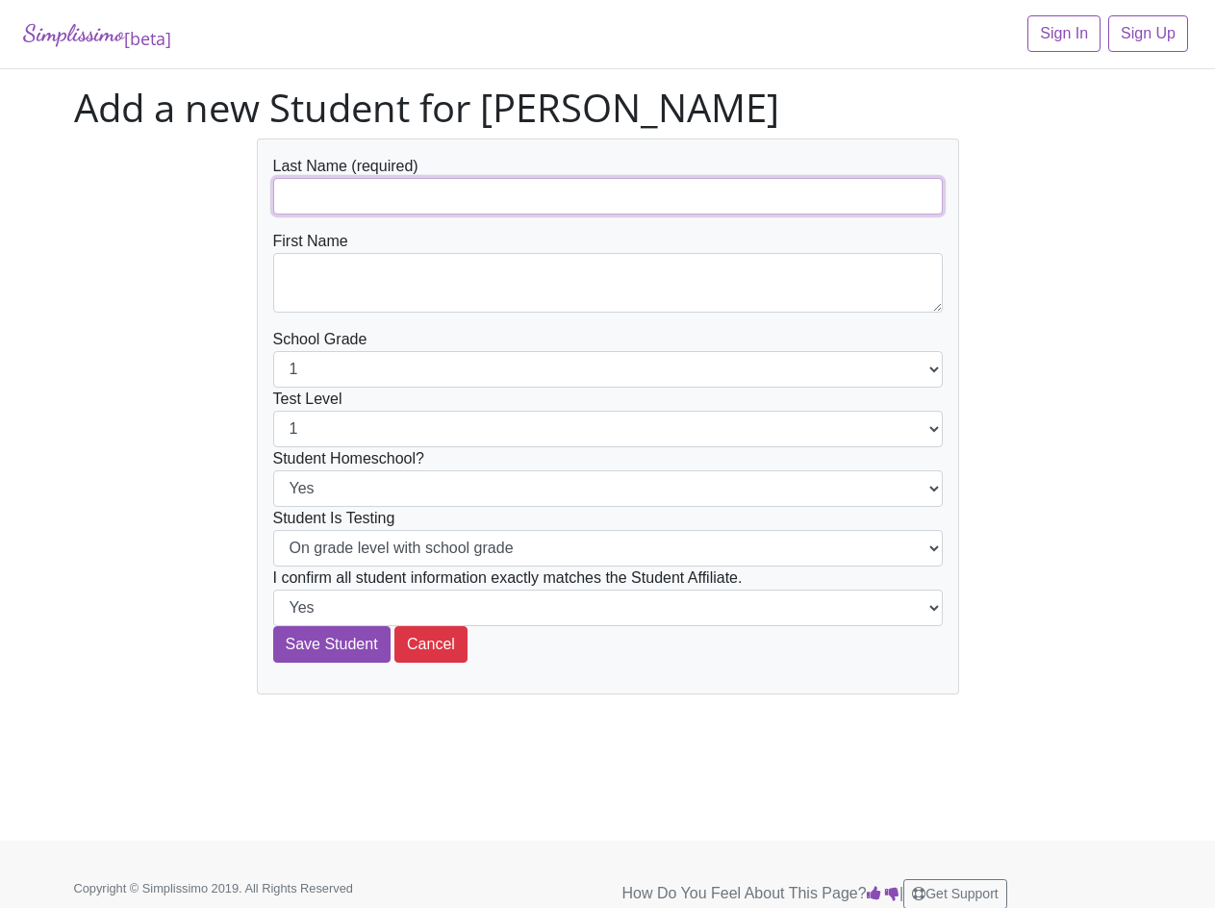
click at [334, 199] on input "text" at bounding box center [608, 196] width 670 height 37
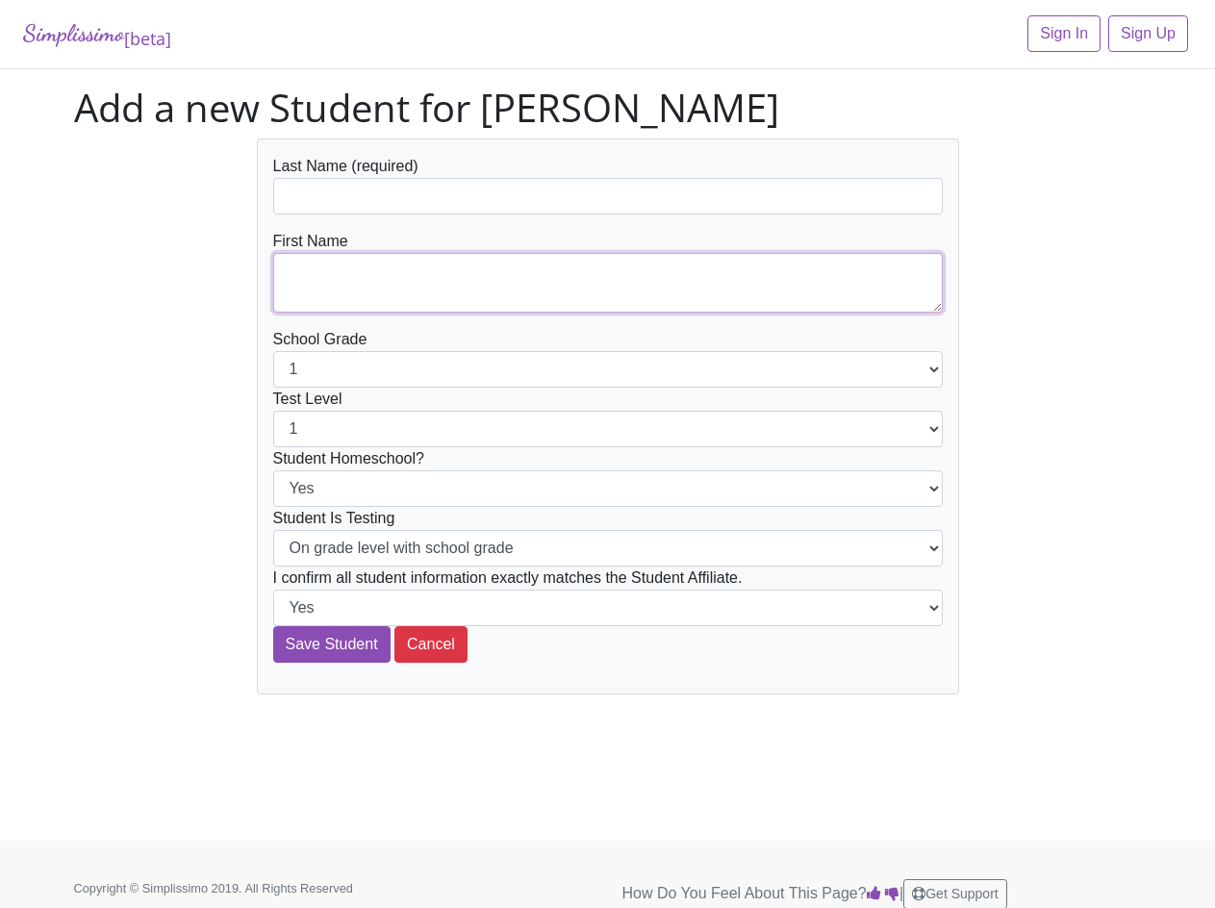
click at [286, 265] on textarea at bounding box center [608, 283] width 670 height 60
paste textarea "[PERSON_NAME]"
type textarea "[PERSON_NAME]"
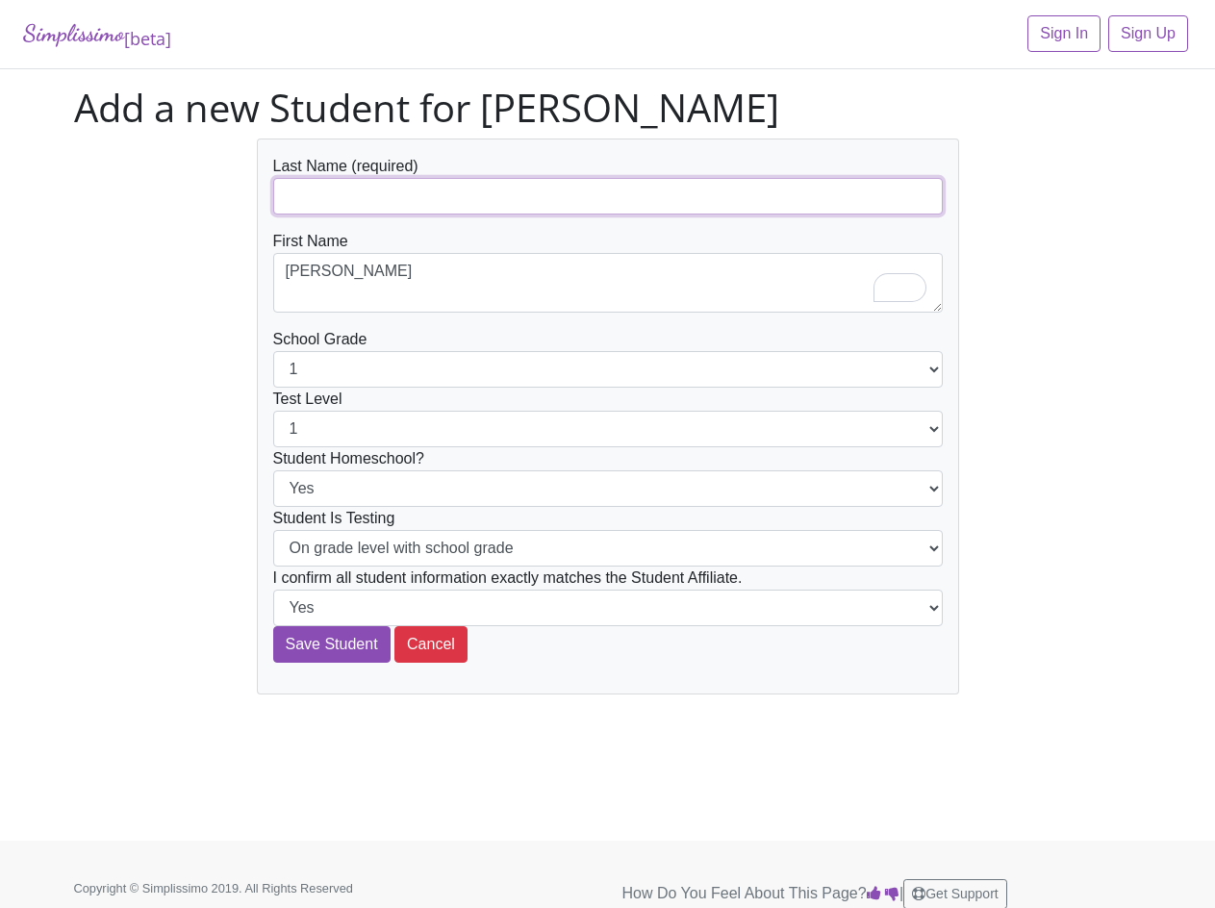
click at [297, 196] on input "text" at bounding box center [608, 196] width 670 height 37
paste input "[PERSON_NAME]"
type input "[PERSON_NAME]"
click at [210, 311] on div "Last Name (required) [PERSON_NAME] First Name [PERSON_NAME] School Grade 1 2 3 …" at bounding box center [608, 417] width 1097 height 556
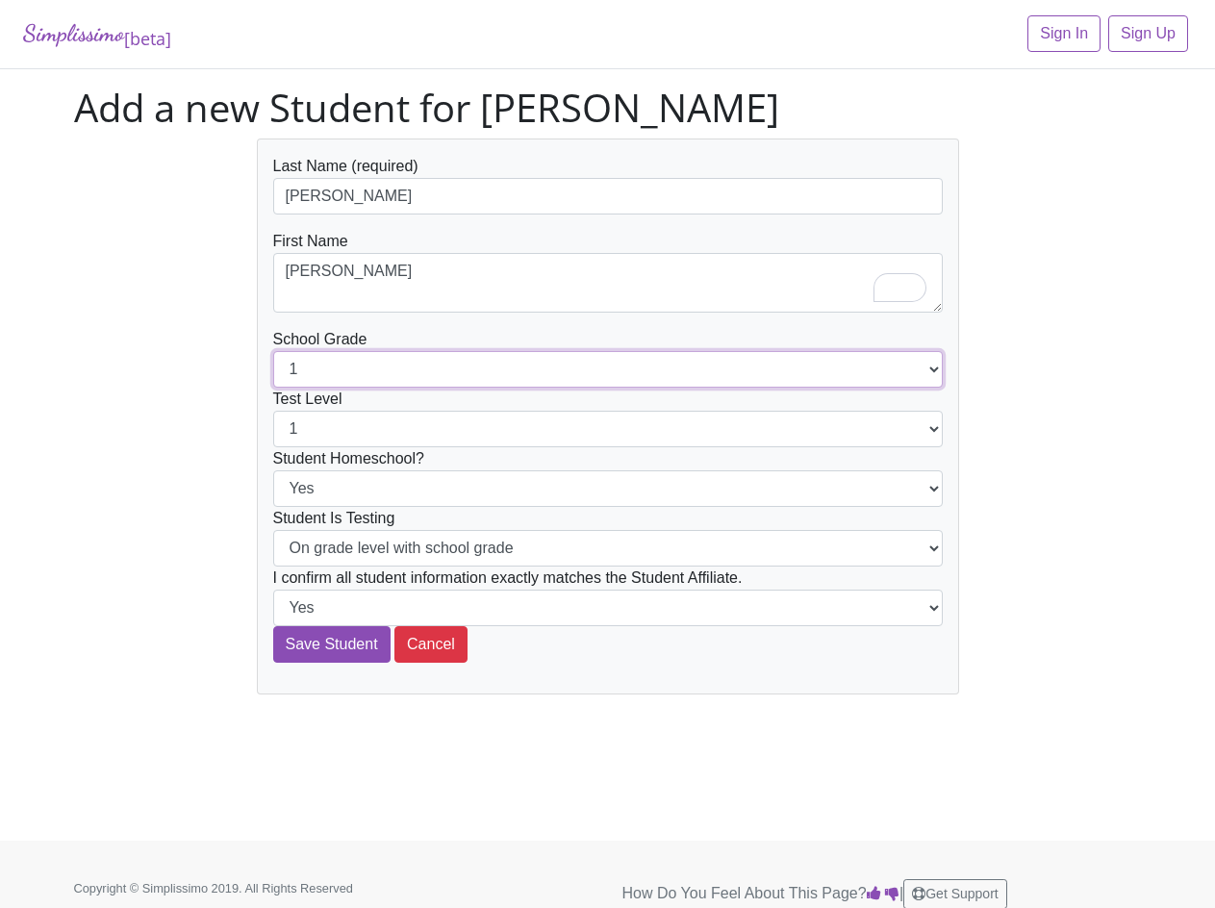
click at [322, 371] on select "1 2 3 4 5 6 7 8 9 10 11 12" at bounding box center [608, 369] width 670 height 37
select select "7"
click at [273, 351] on select "1 2 3 4 5 6 7 8 9 10 11 12" at bounding box center [608, 369] width 670 height 37
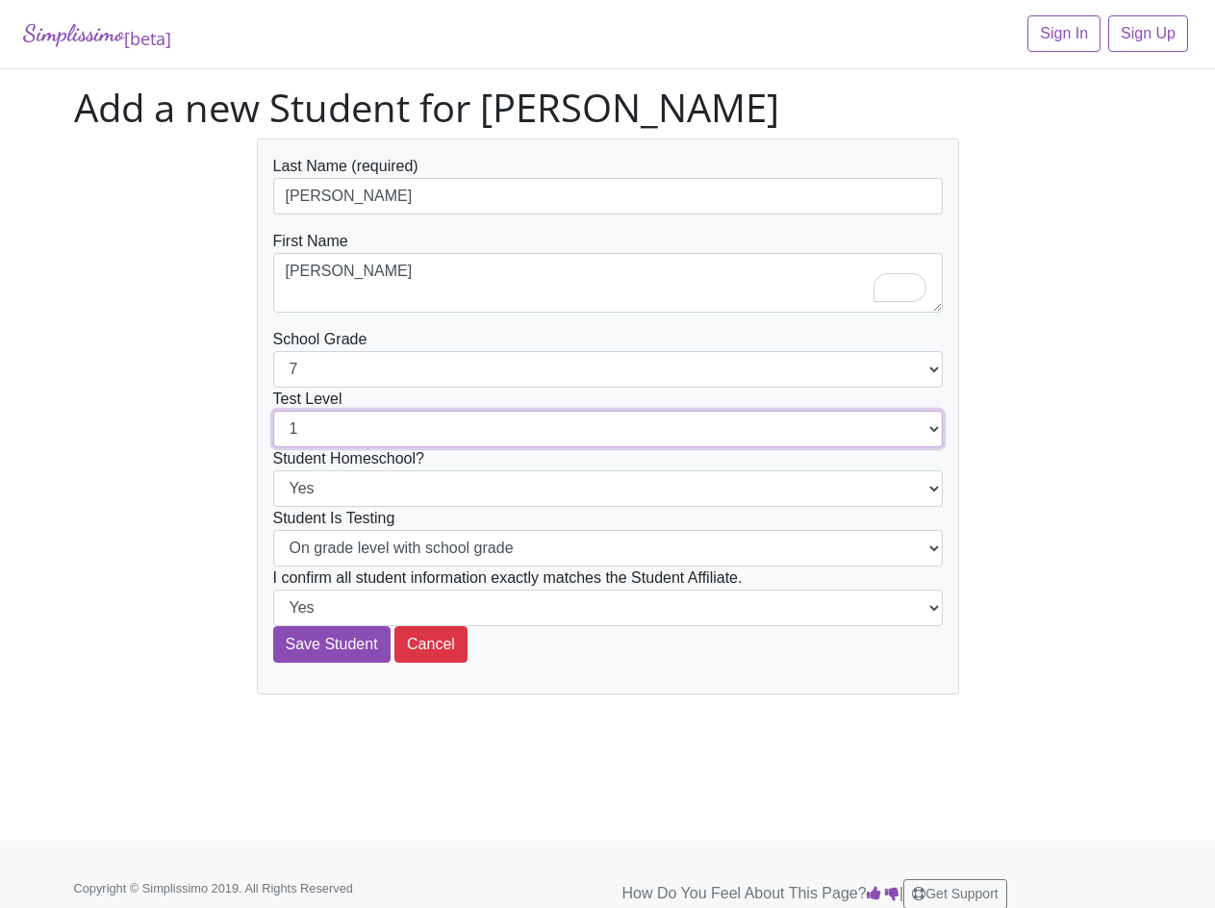
click at [328, 427] on select "1 2 3 4 5 6 7 8 9 10 11 12" at bounding box center [608, 429] width 670 height 37
select select "3"
click at [273, 411] on select "1 2 3 4 5 6 7 8 9 10 11 12" at bounding box center [608, 429] width 670 height 37
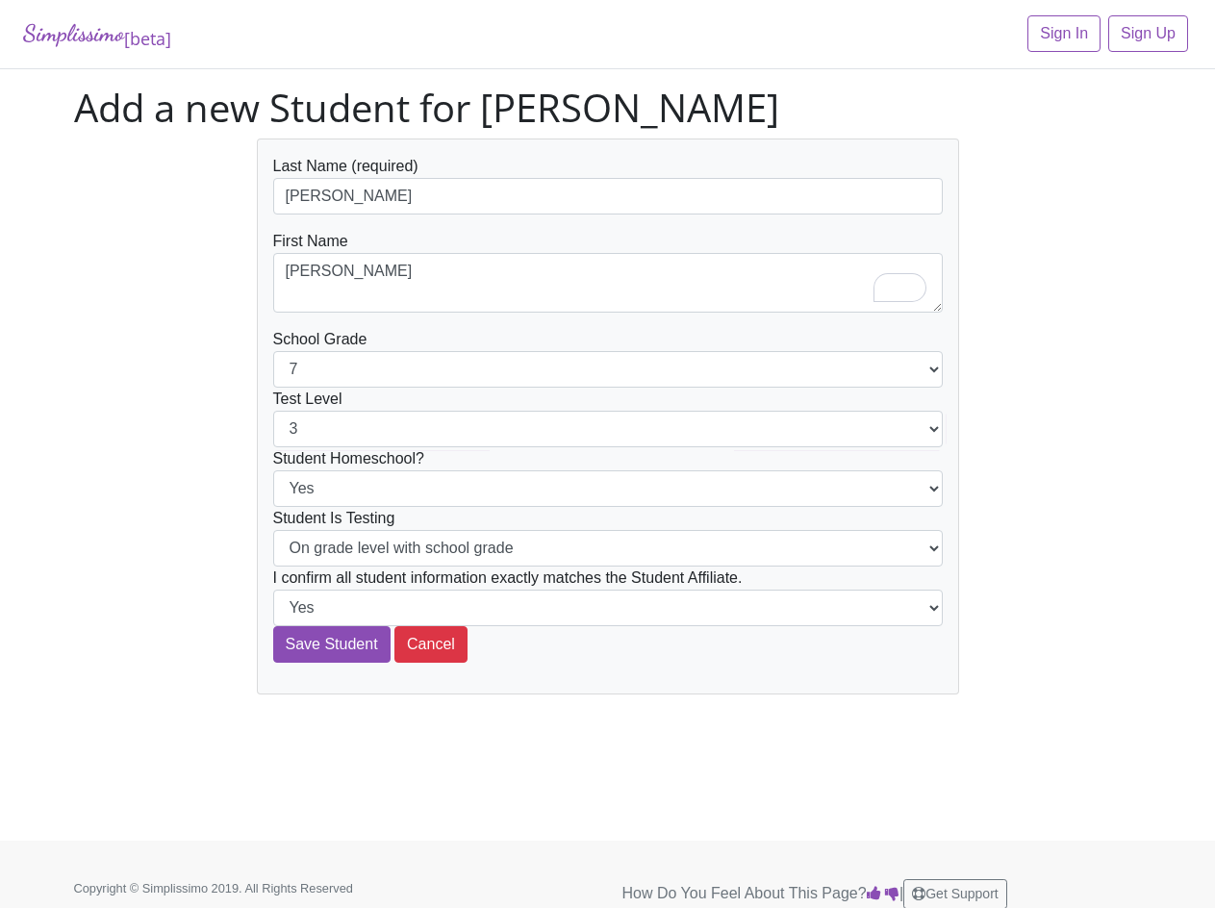
click at [130, 456] on div "Last Name (required) Pagel First Name Chloe School Grade 1 2 3 4 5 6 7 8 9 10 1…" at bounding box center [608, 417] width 1097 height 556
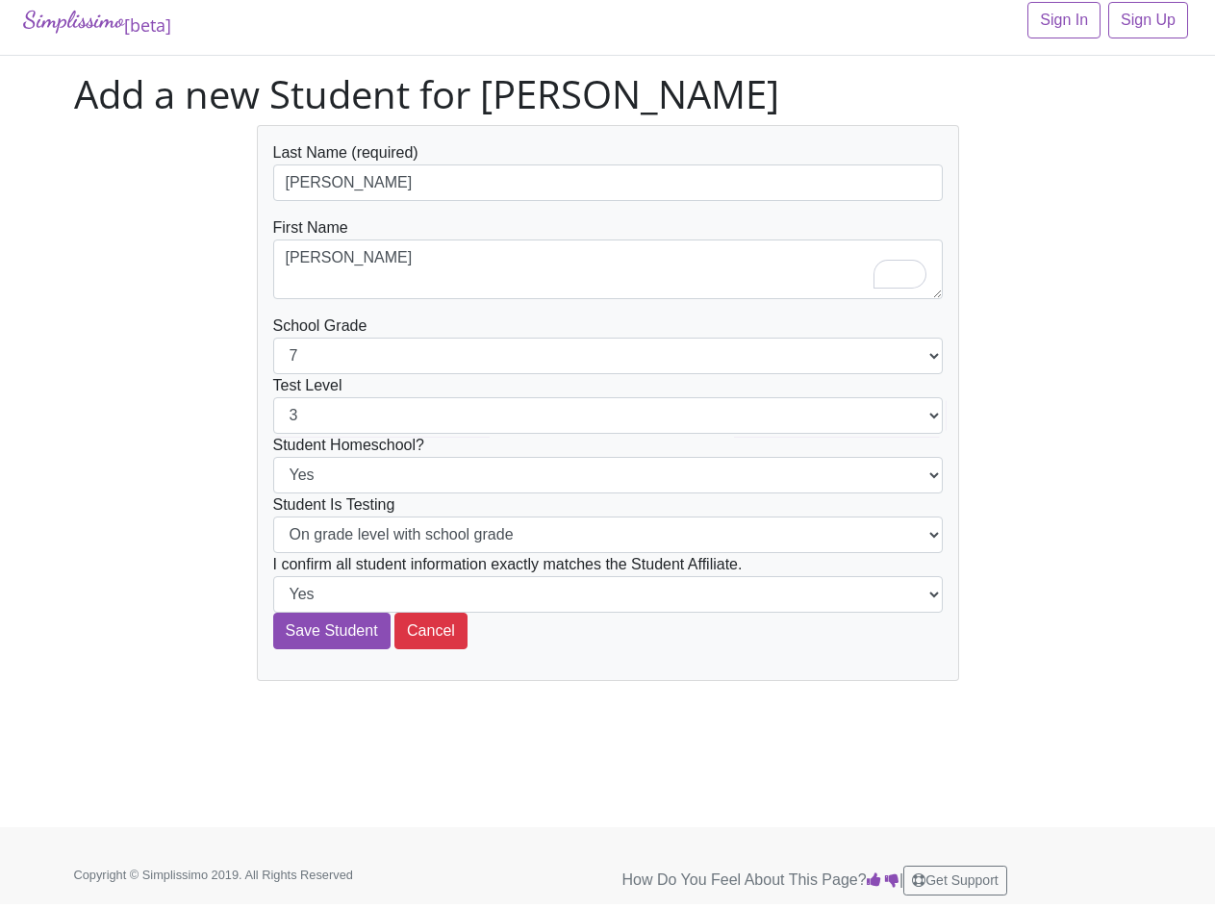
scroll to position [16, 0]
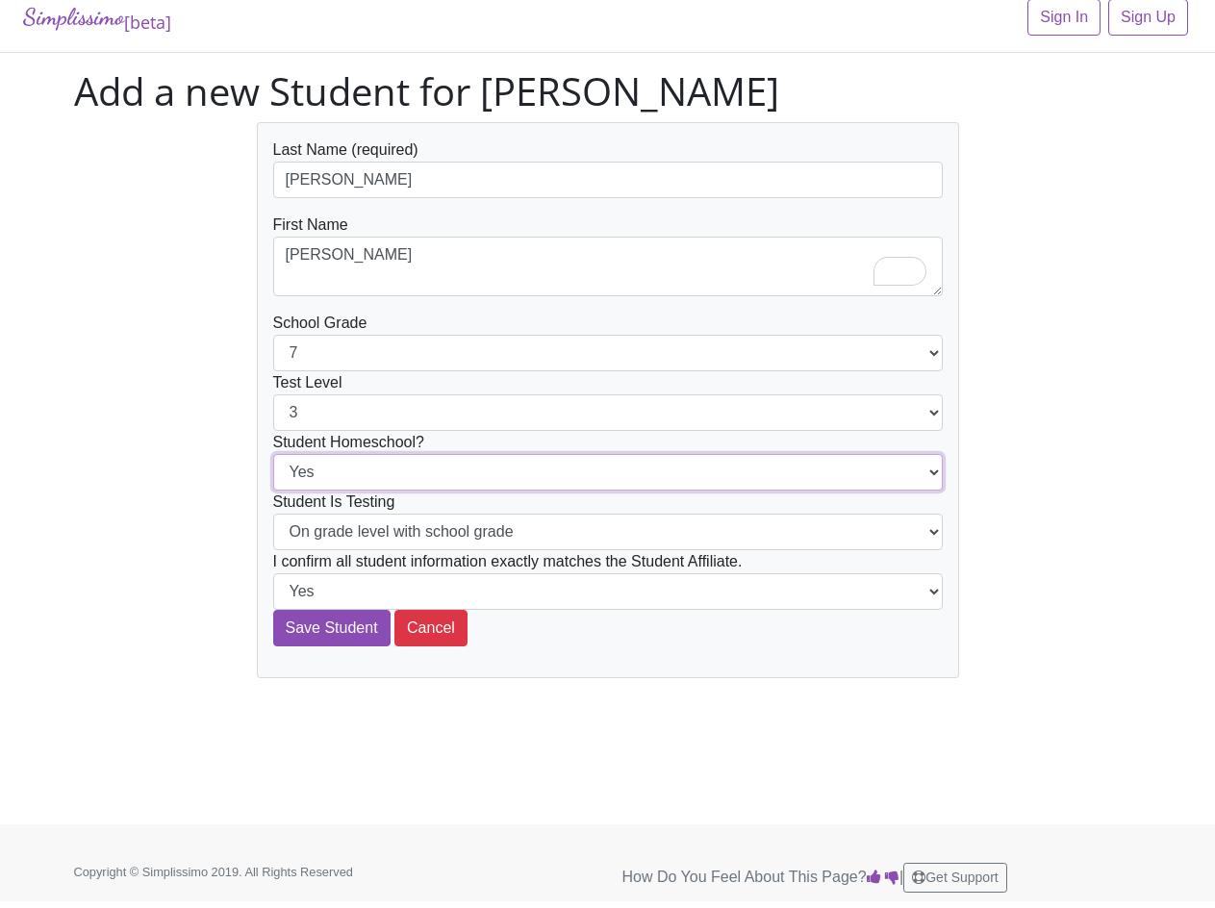
click at [358, 471] on select "Yes No" at bounding box center [608, 472] width 670 height 37
select select "No"
click at [273, 454] on select "Yes No" at bounding box center [608, 472] width 670 height 37
click at [194, 555] on div "Last Name (required) Pagel First Name Chloe School Grade 1 2 3 4 5 6 7 8 9 10 1…" at bounding box center [608, 400] width 1097 height 556
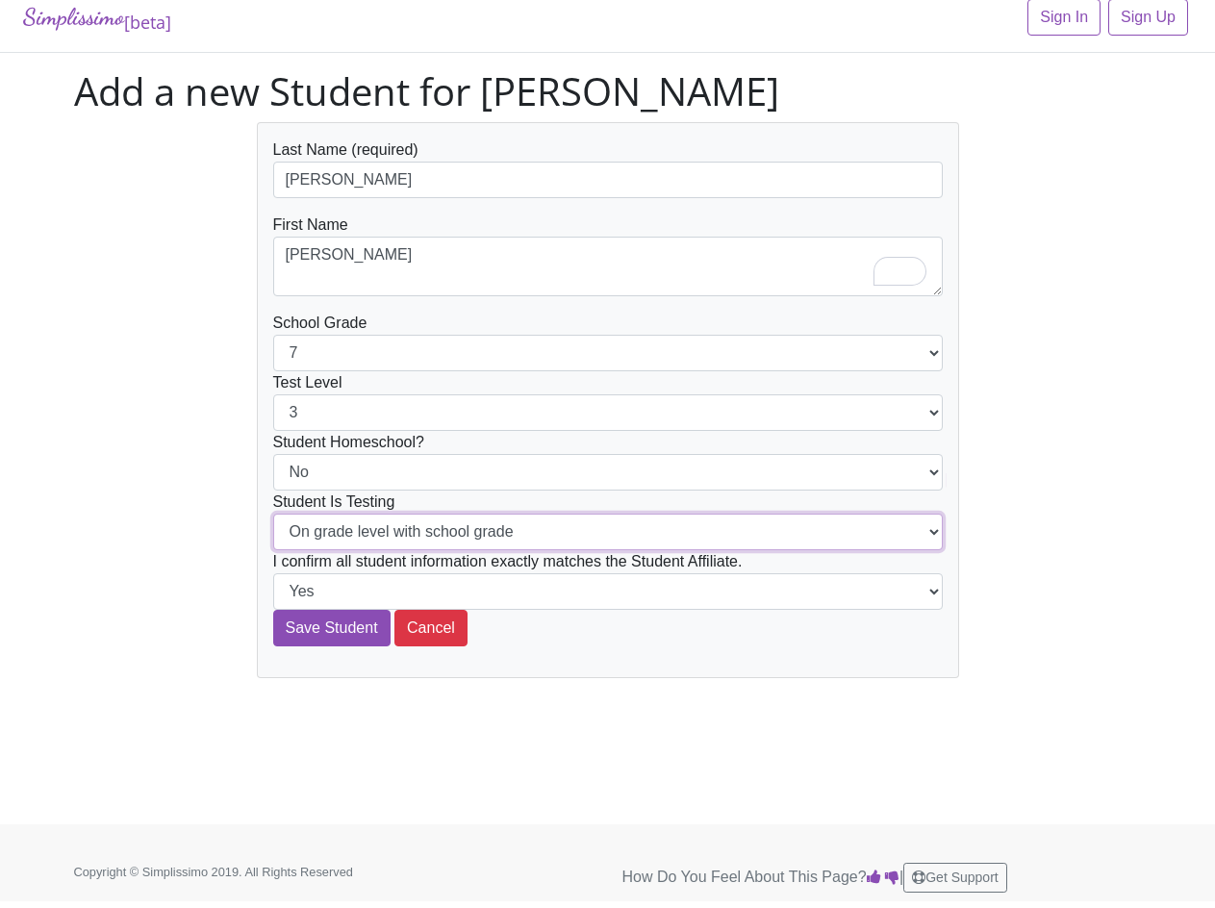
click at [354, 539] on select "On grade level with school grade Below grade level with school grade" at bounding box center [608, 532] width 670 height 37
select select "Below grade level with school grade"
click at [273, 514] on select "On grade level with school grade Below grade level with school grade" at bounding box center [608, 532] width 670 height 37
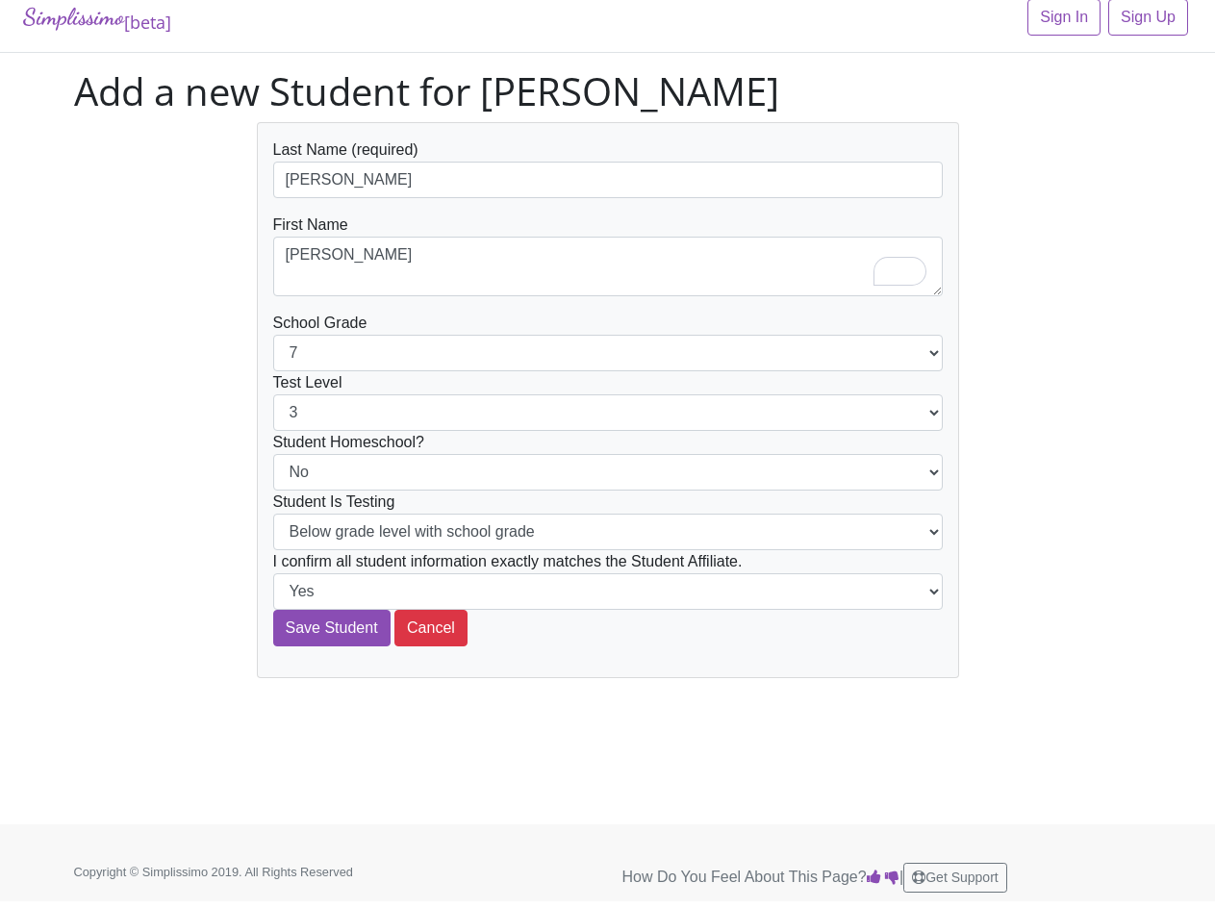
click at [197, 590] on div "Last Name (required) Pagel First Name Chloe School Grade 1 2 3 4 5 6 7 8 9 10 1…" at bounding box center [608, 400] width 1097 height 556
click at [336, 634] on input "Save Student" at bounding box center [331, 628] width 117 height 37
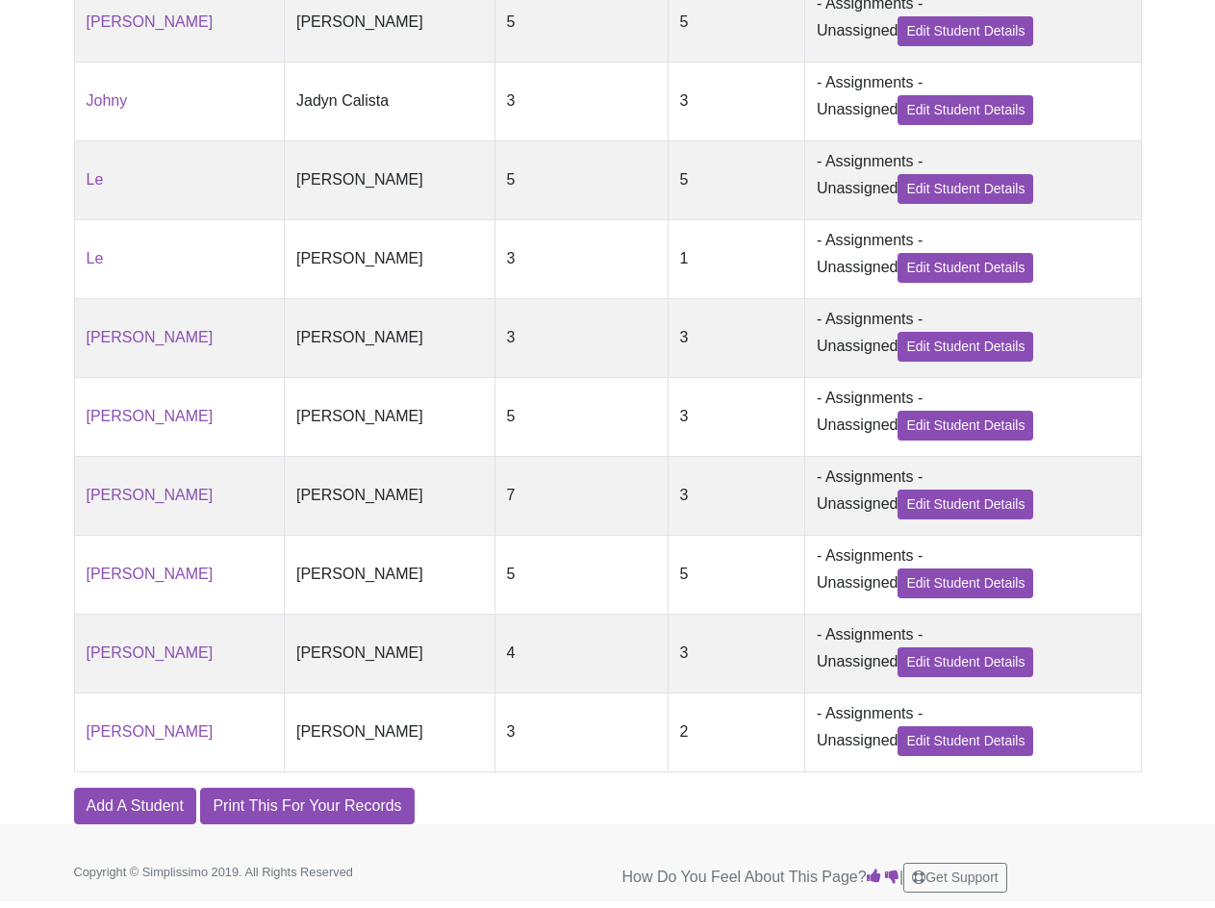
scroll to position [826, 0]
click at [898, 496] on link "Edit Student Details" at bounding box center [966, 505] width 136 height 30
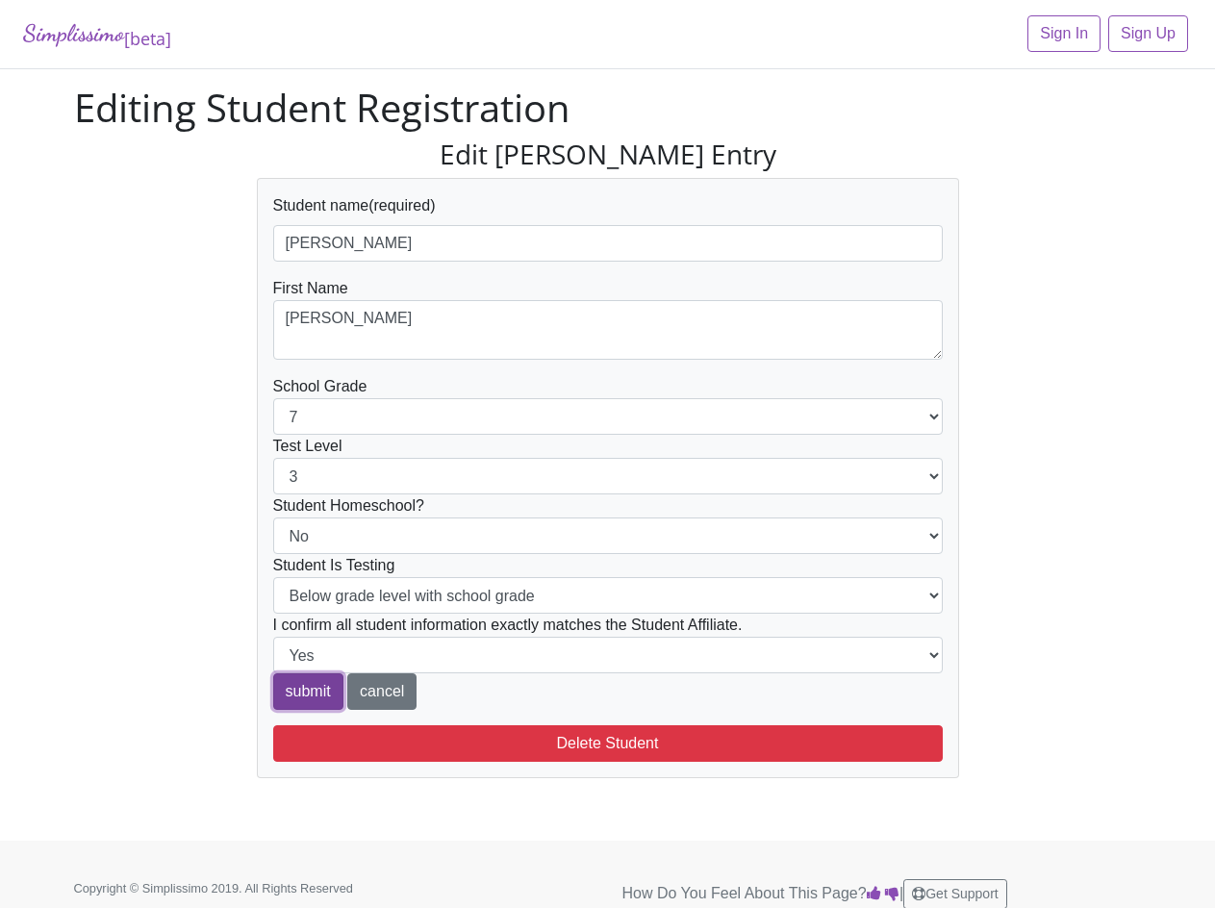
click at [289, 689] on input "submit" at bounding box center [308, 692] width 70 height 37
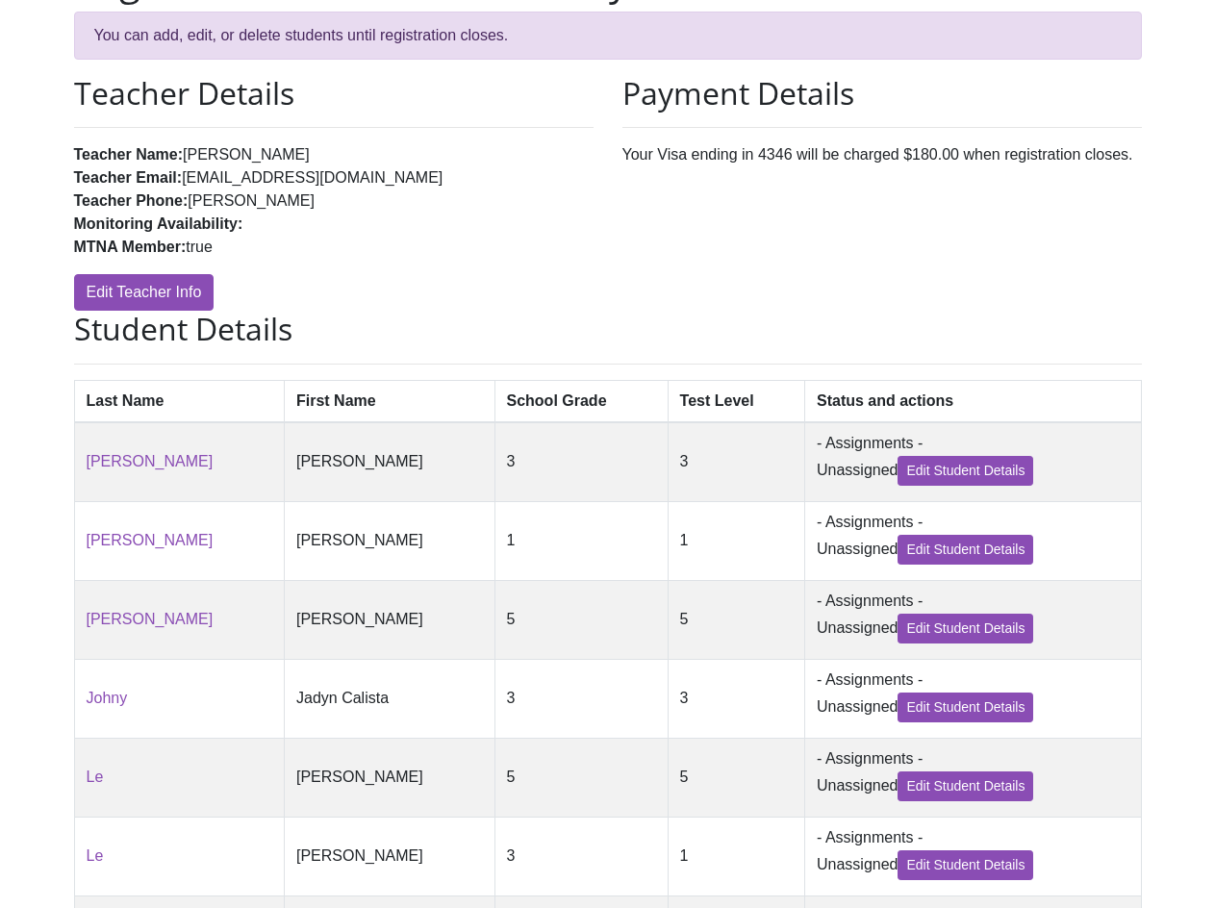
scroll to position [192, 0]
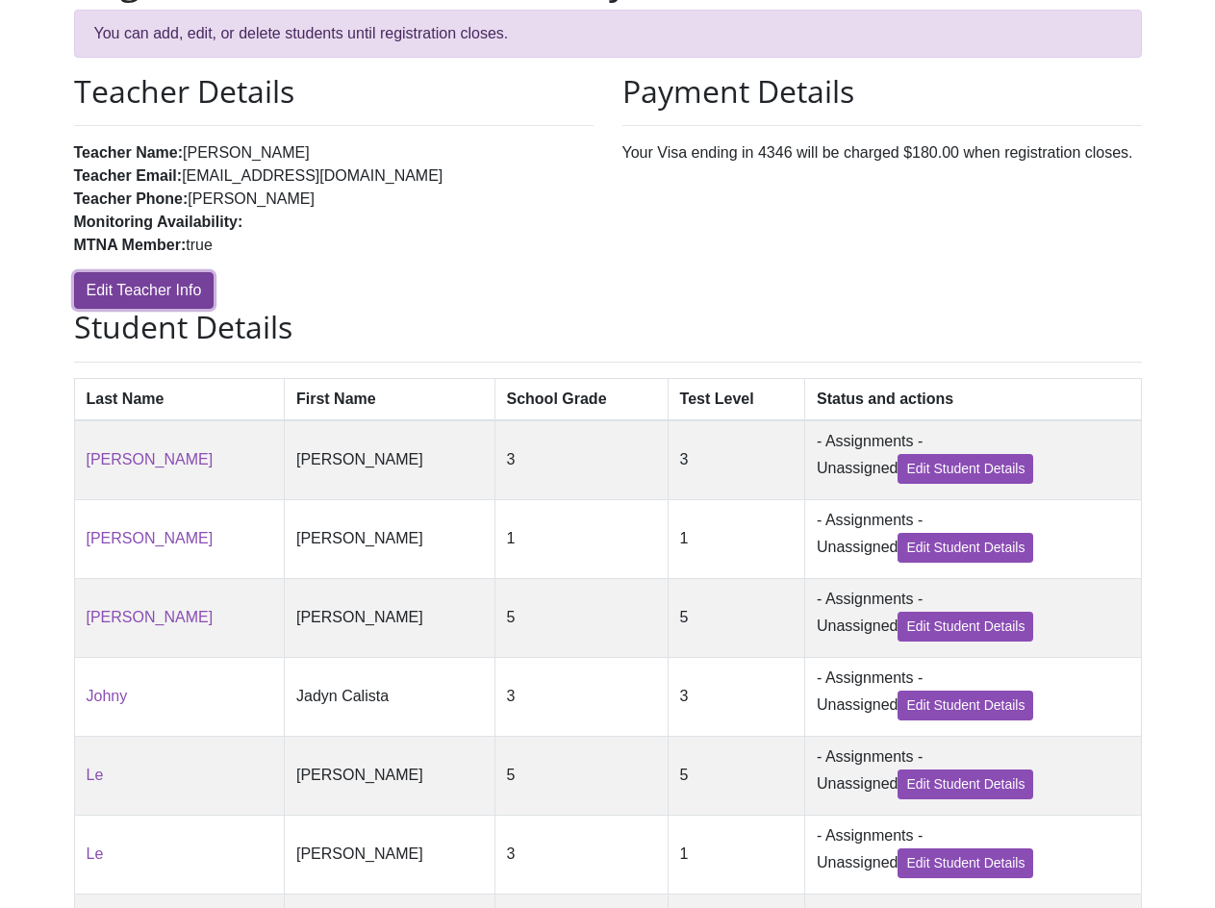
click at [109, 294] on link "Edit Teacher Info" at bounding box center [144, 290] width 140 height 37
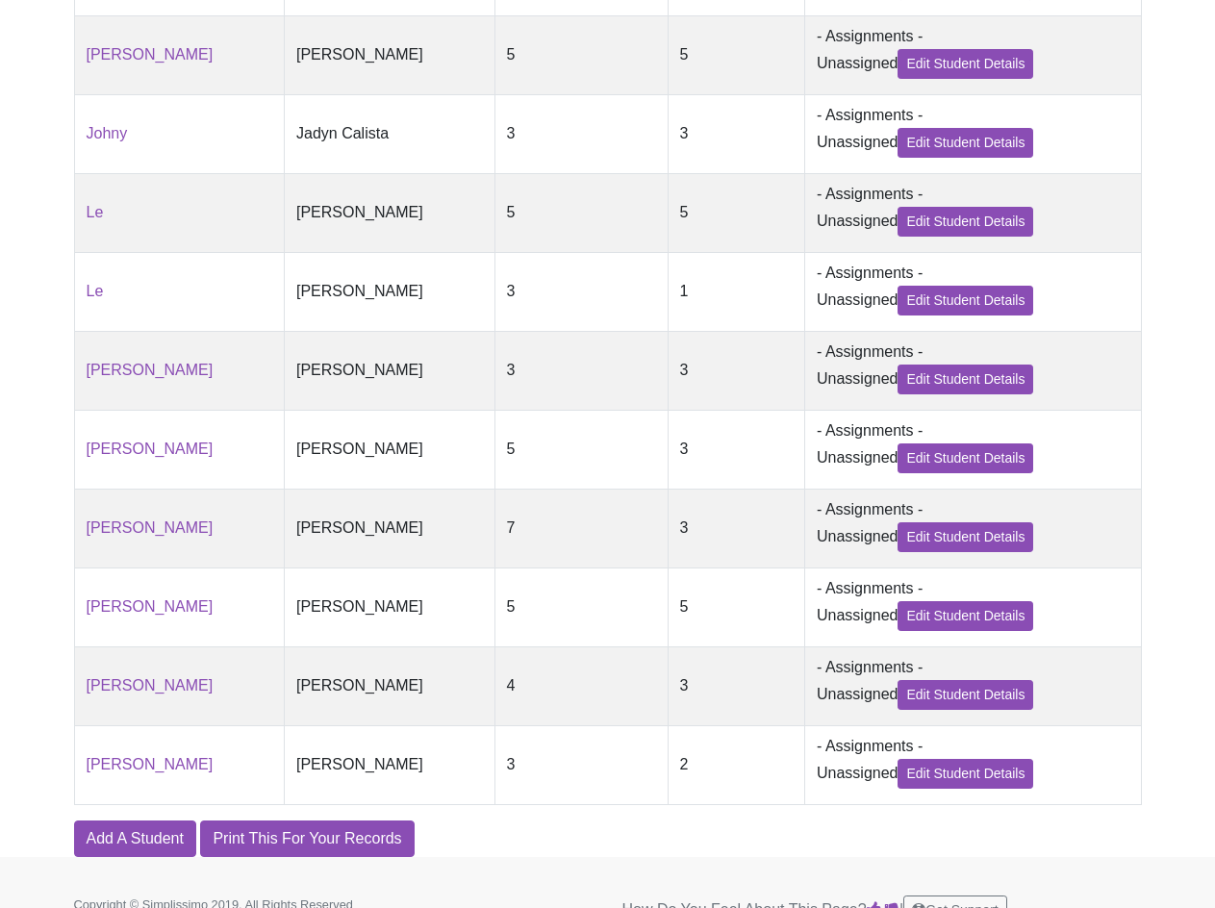
scroll to position [826, 0]
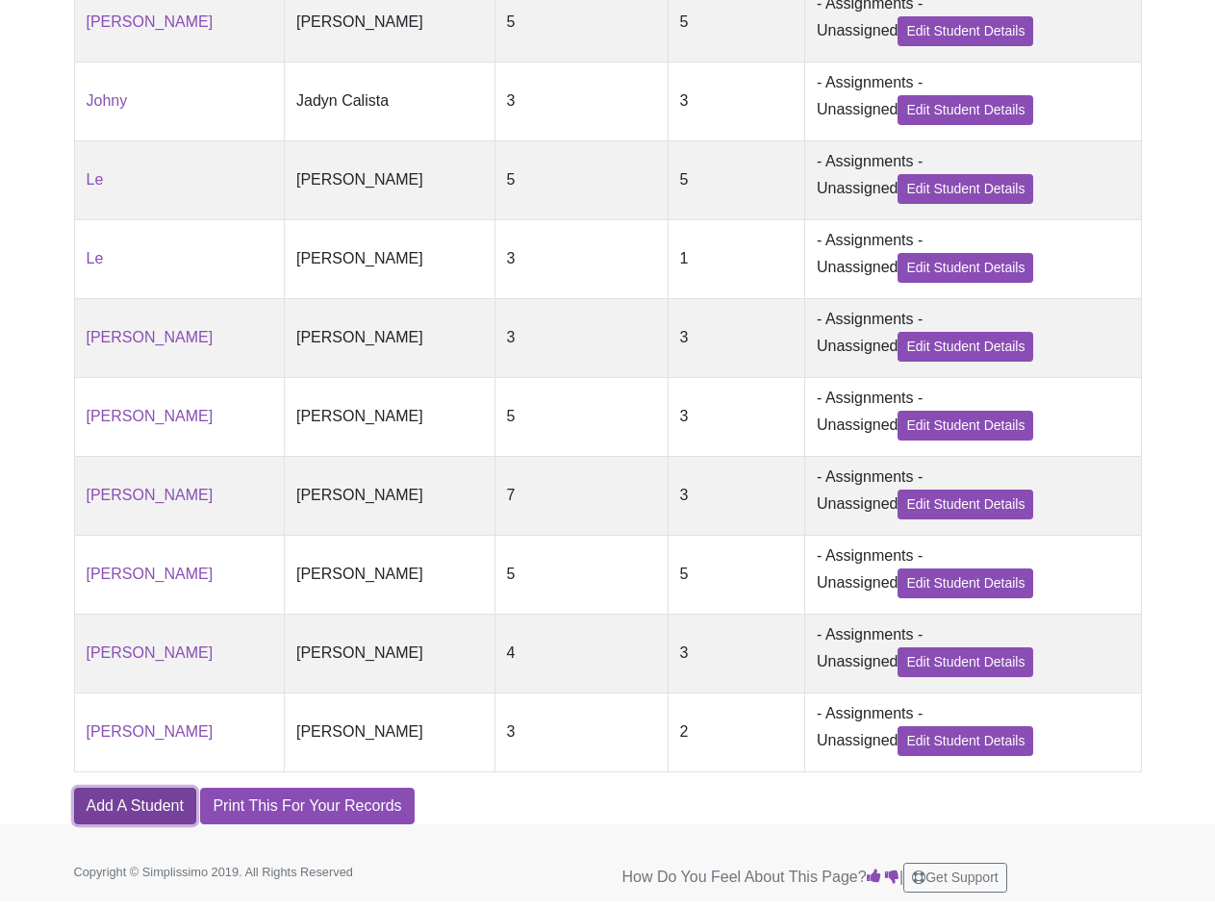
click at [138, 803] on link "Add A Student" at bounding box center [135, 806] width 122 height 37
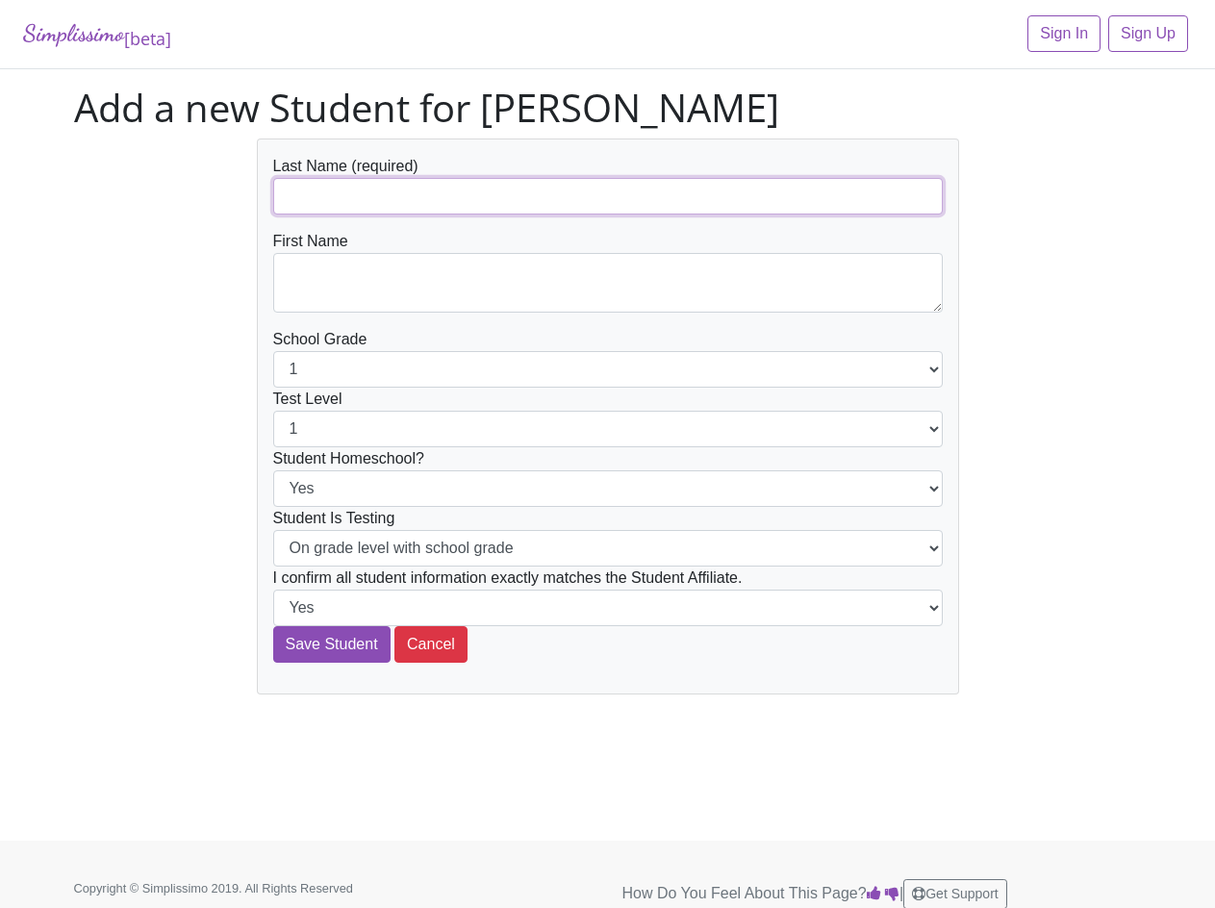
click at [381, 185] on input "text" at bounding box center [608, 196] width 670 height 37
click at [357, 192] on input "text" at bounding box center [608, 196] width 670 height 37
paste input "Agarwal"
type input "Agarwal"
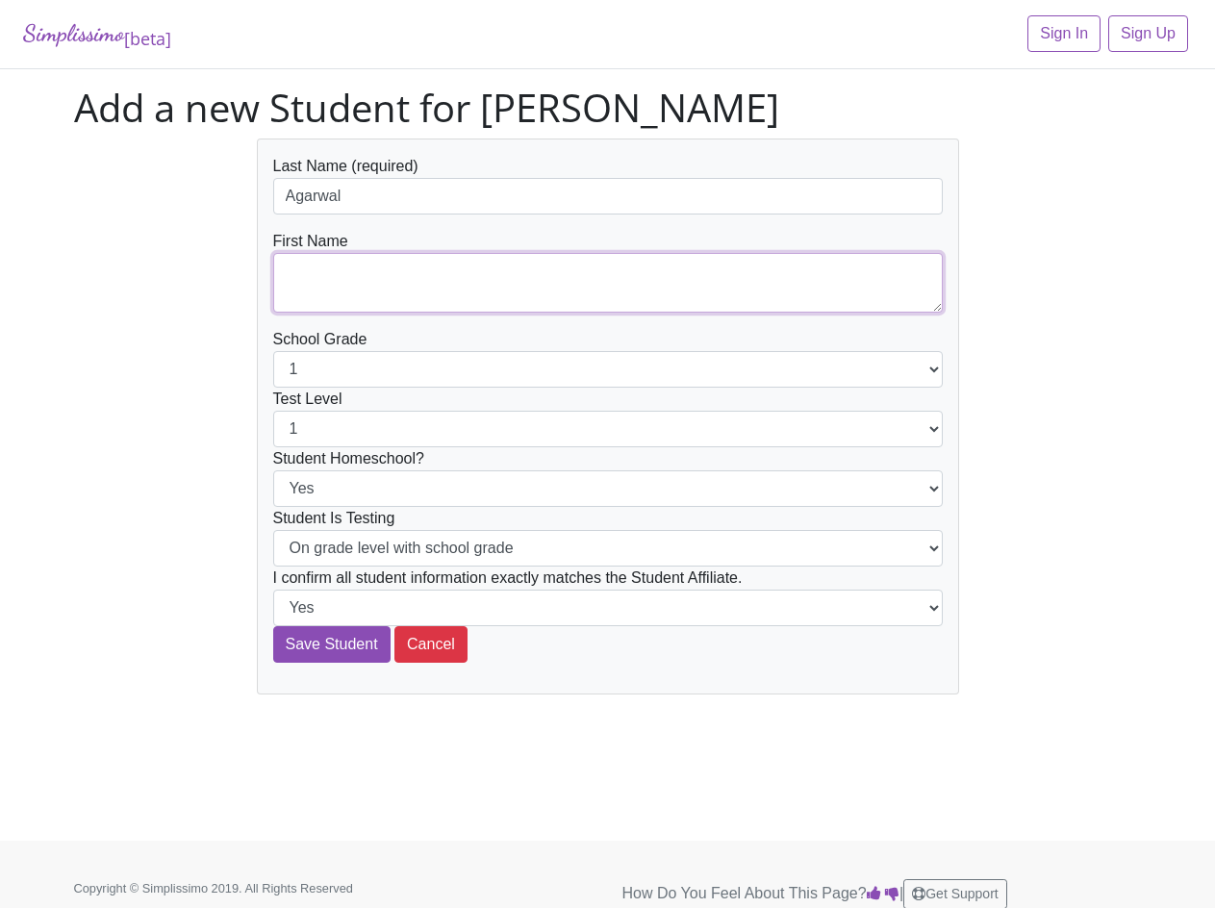
click at [323, 293] on textarea at bounding box center [608, 283] width 670 height 60
paste textarea "Nivida"
type textarea "Nivida"
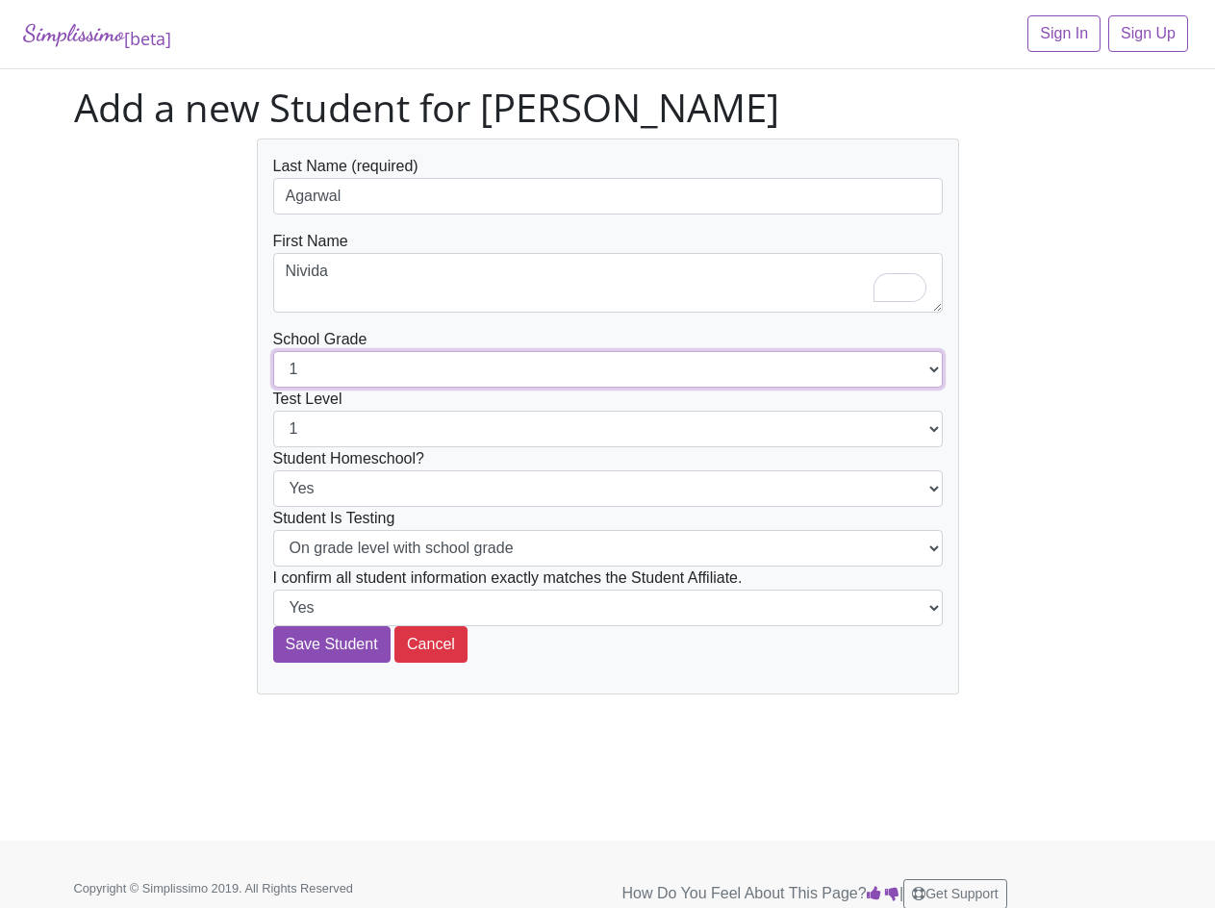
click at [390, 364] on select "1 2 3 4 5 6 7 8 9 10 11 12" at bounding box center [608, 369] width 670 height 37
select select "9"
click at [273, 351] on select "1 2 3 4 5 6 7 8 9 10 11 12" at bounding box center [608, 369] width 670 height 37
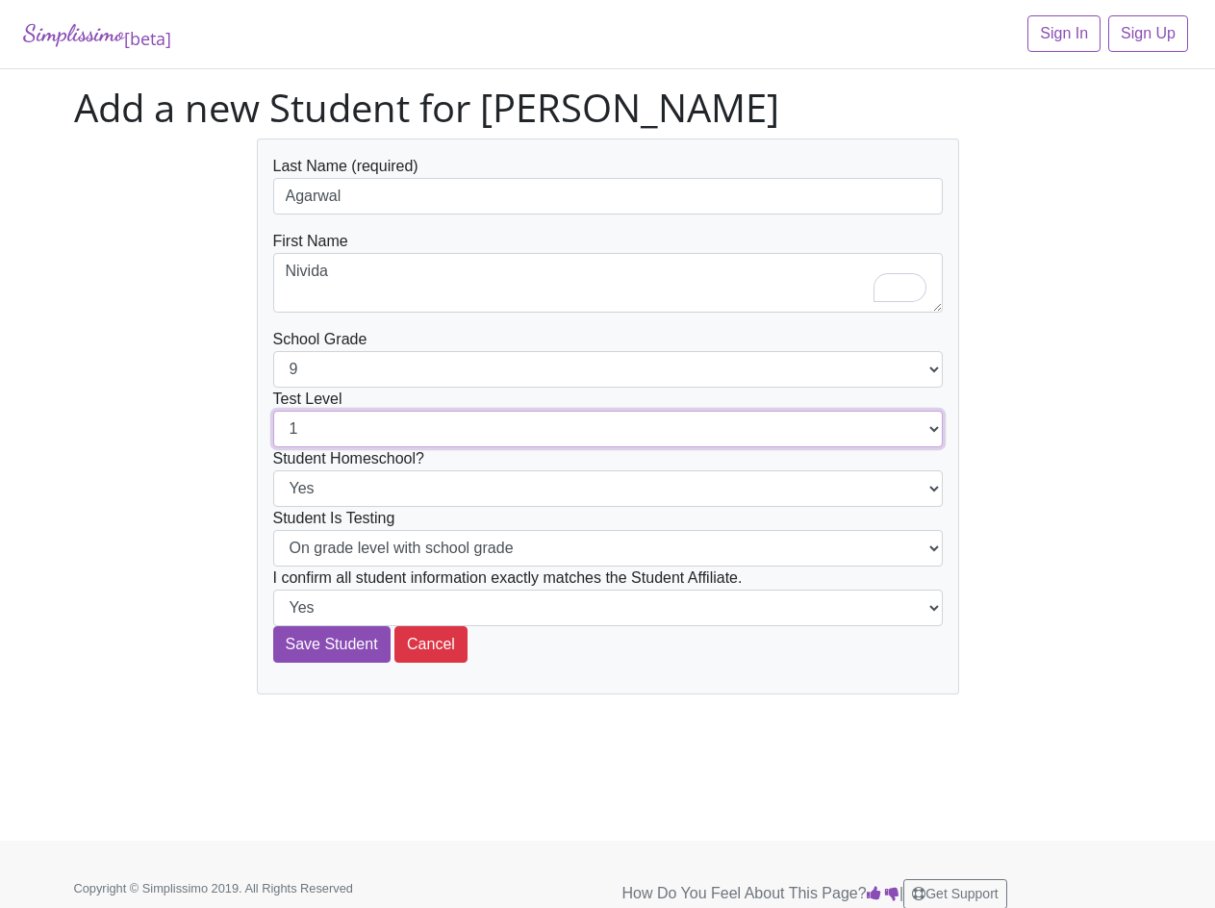
click at [334, 419] on select "1 2 3 4 5 6 7 8 9 10 11 12" at bounding box center [608, 429] width 670 height 37
select select "9"
click at [273, 411] on select "1 2 3 4 5 6 7 8 9 10 11 12" at bounding box center [608, 429] width 670 height 37
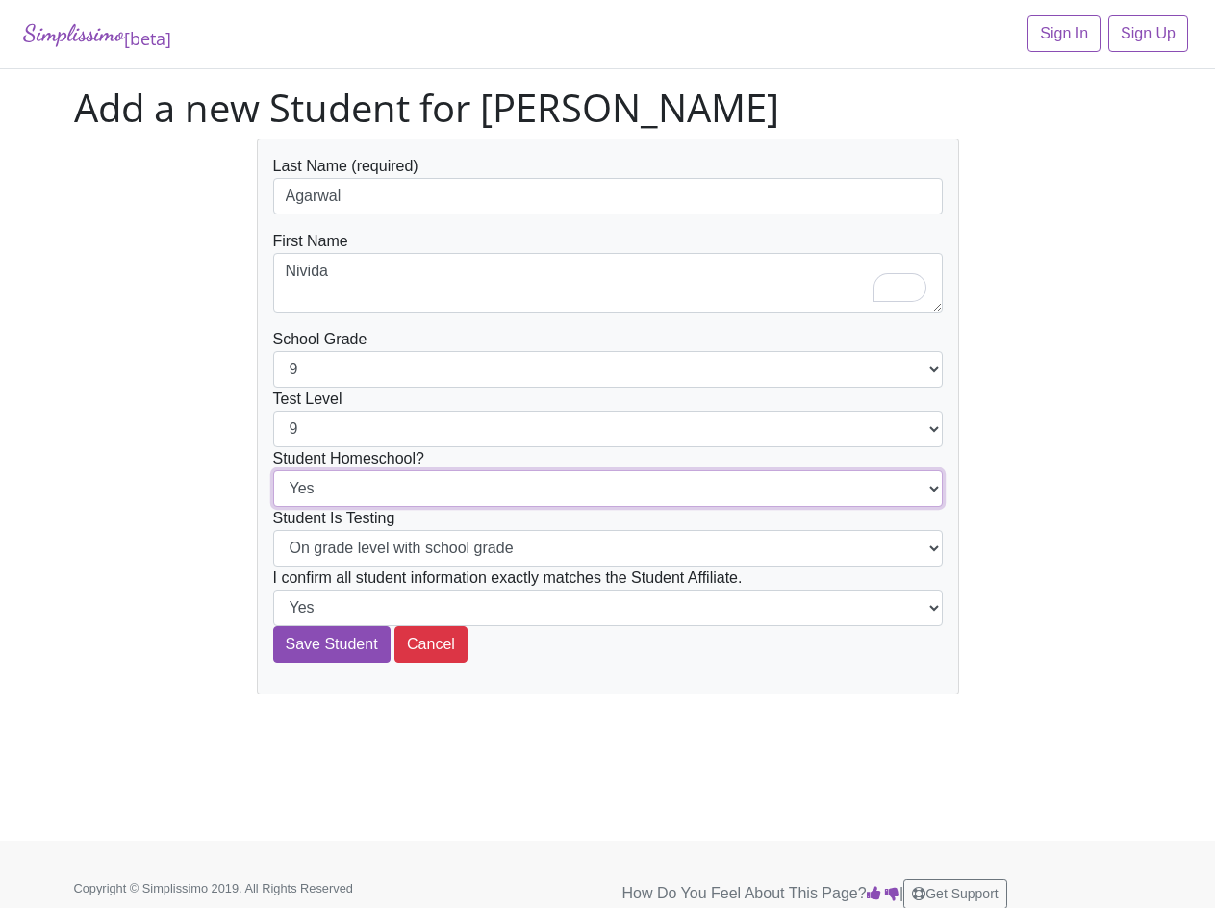
click at [399, 479] on select "Yes No" at bounding box center [608, 489] width 670 height 37
select select "No"
click at [273, 471] on select "Yes No" at bounding box center [608, 489] width 670 height 37
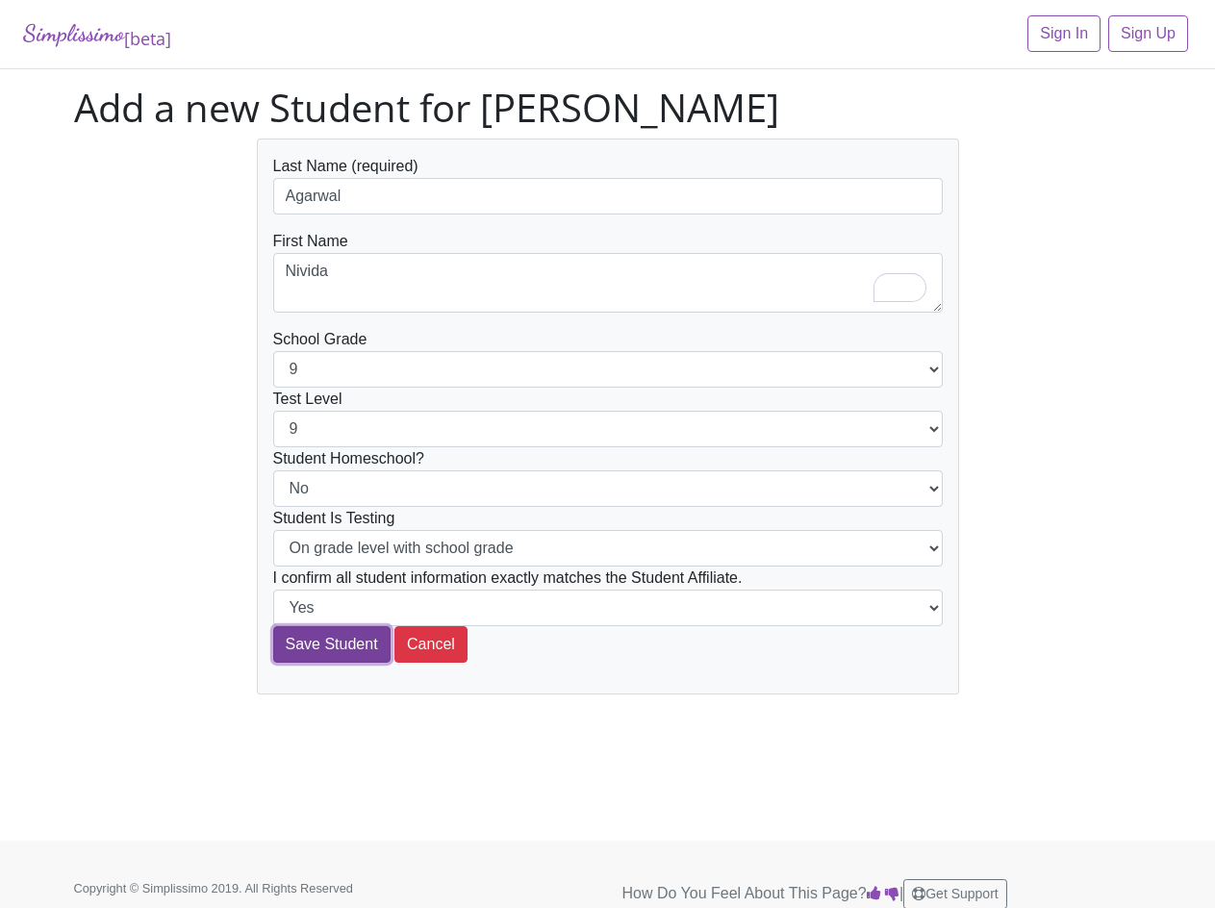
click at [345, 647] on input "Save Student" at bounding box center [331, 644] width 117 height 37
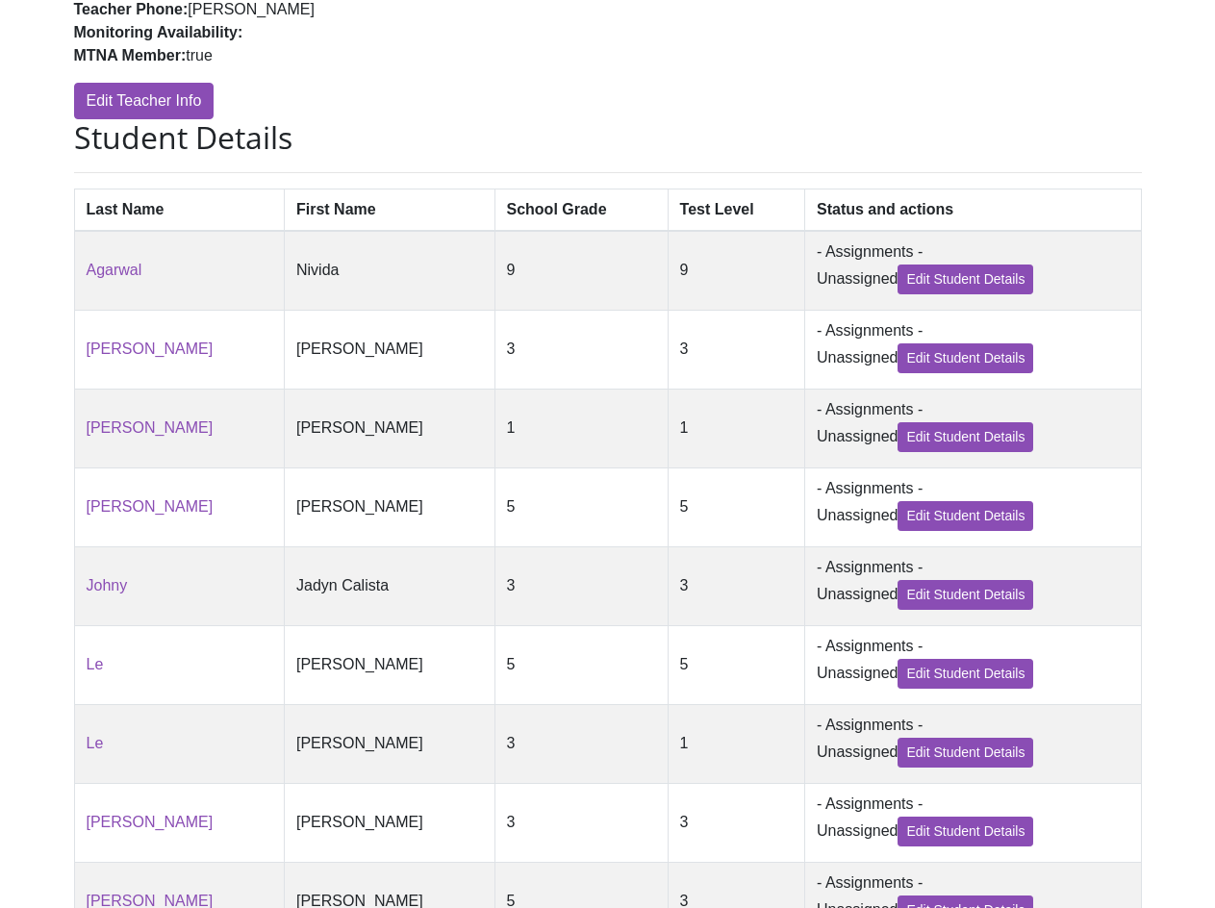
scroll to position [289, 0]
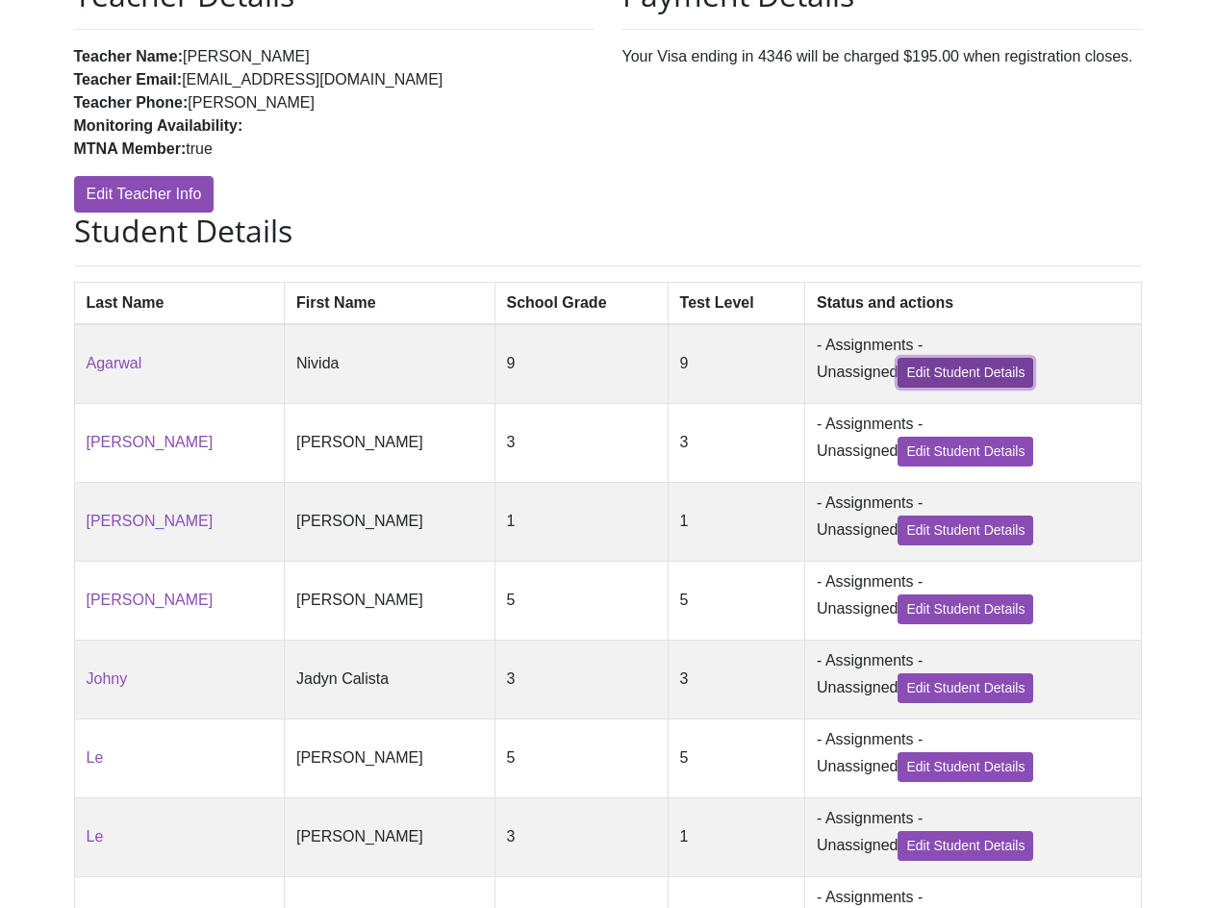
click at [919, 375] on link "Edit Student Details" at bounding box center [966, 373] width 136 height 30
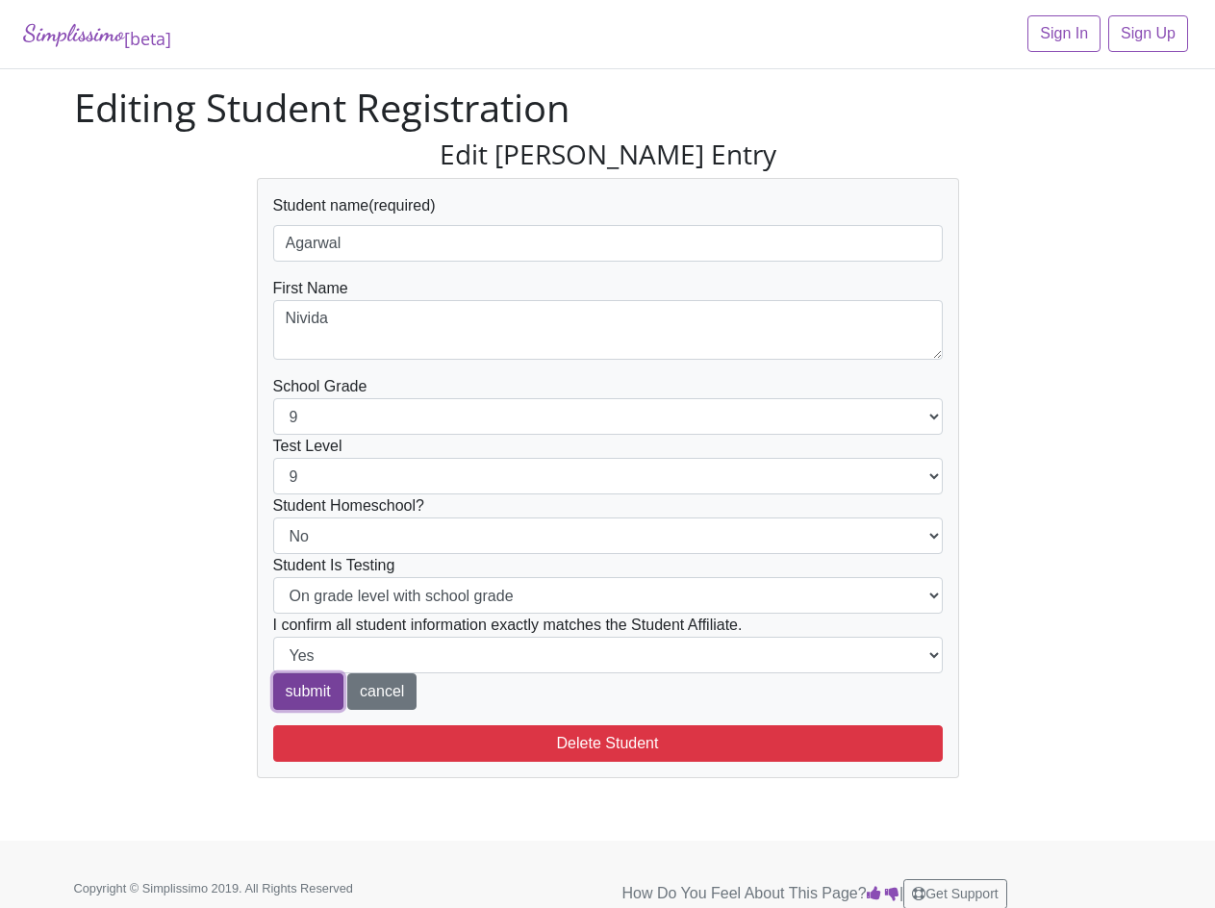
click at [281, 694] on input "submit" at bounding box center [308, 692] width 70 height 37
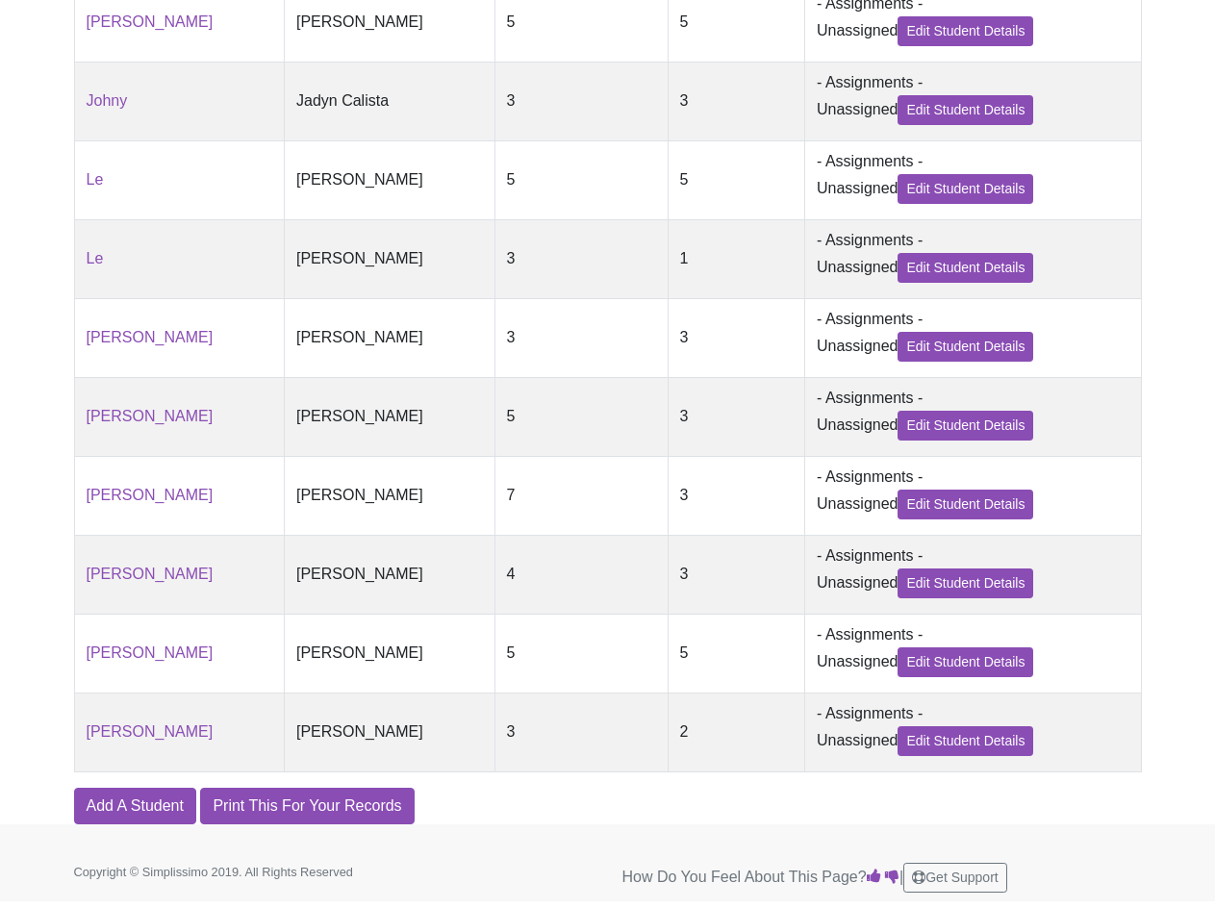
scroll to position [907, 0]
click at [161, 801] on link "Add A Student" at bounding box center [135, 806] width 122 height 37
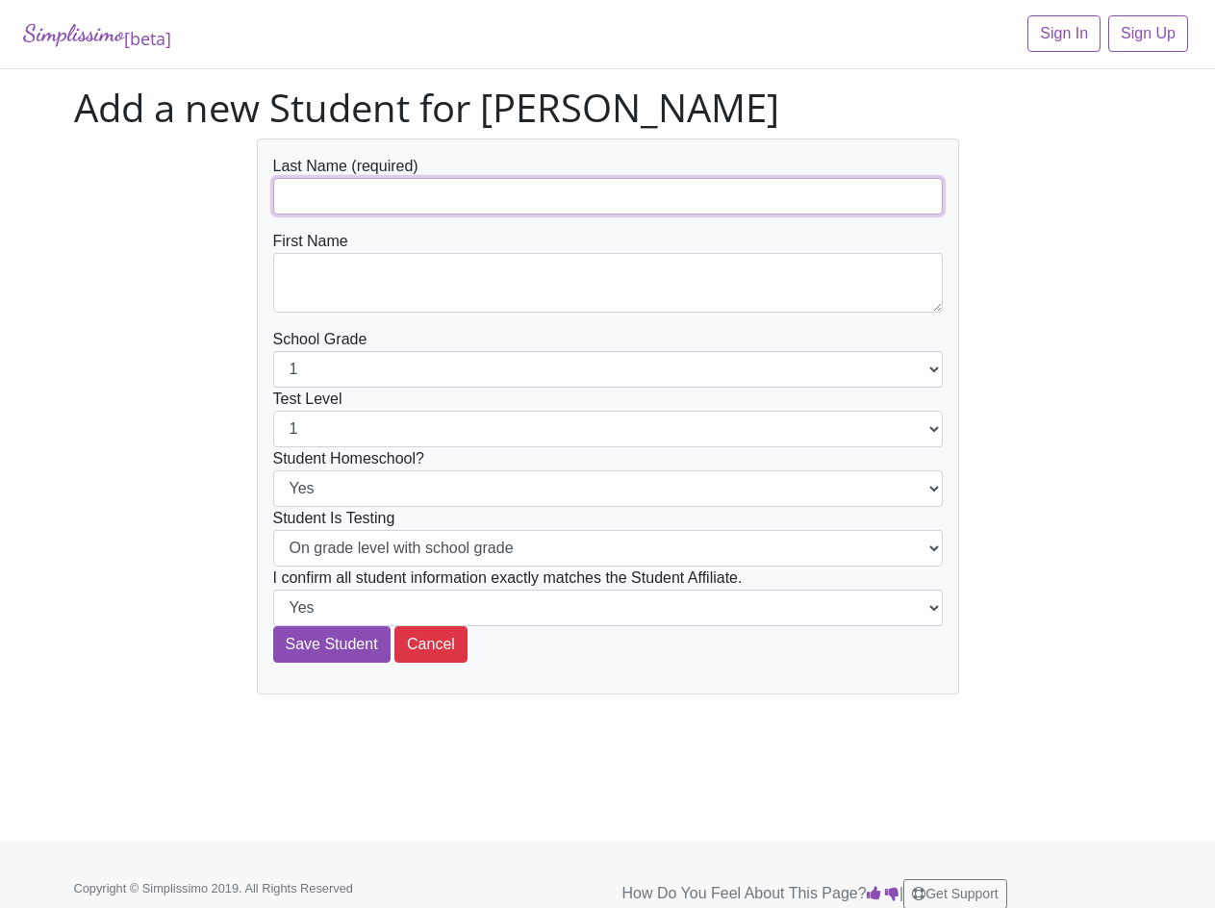
click at [418, 198] on input "text" at bounding box center [608, 196] width 670 height 37
type input "Park"
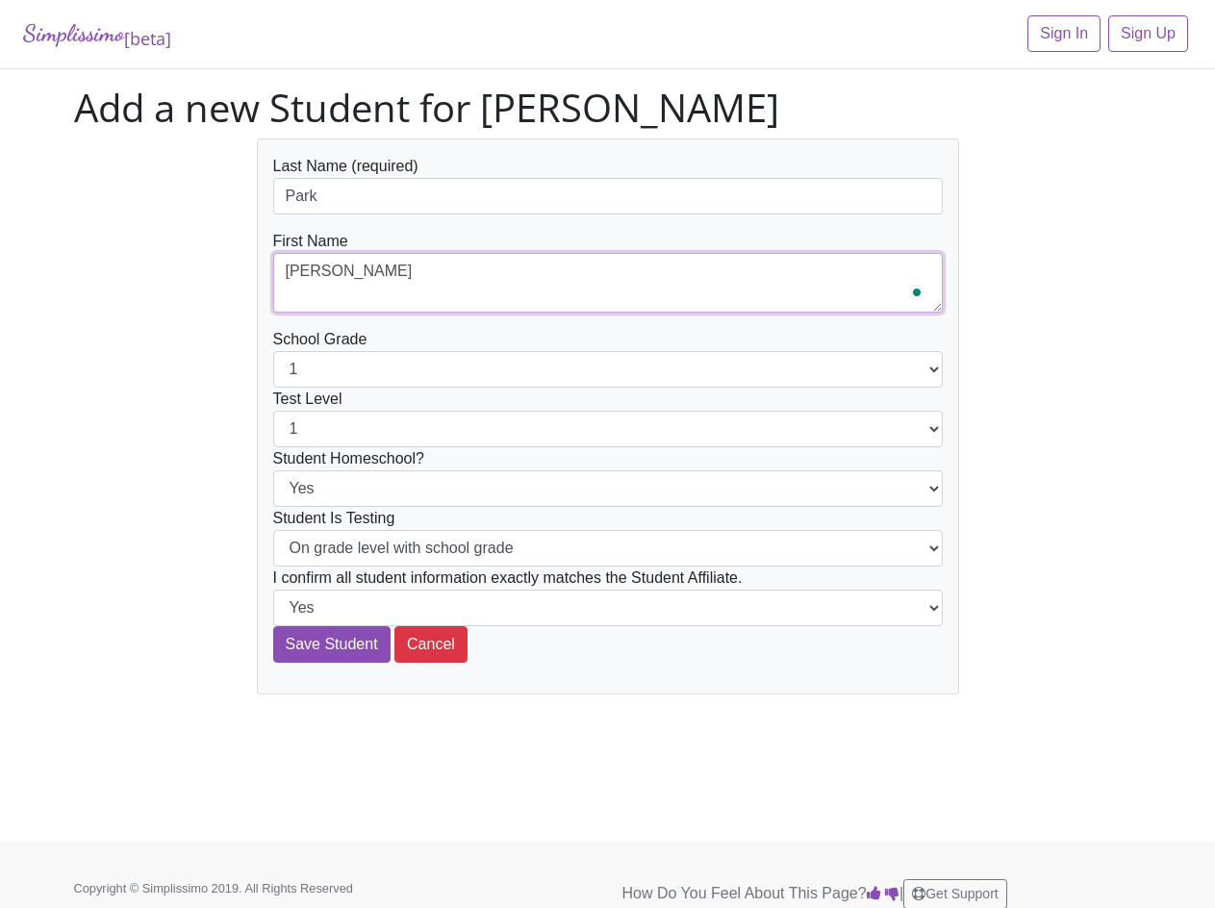
type textarea "[PERSON_NAME]"
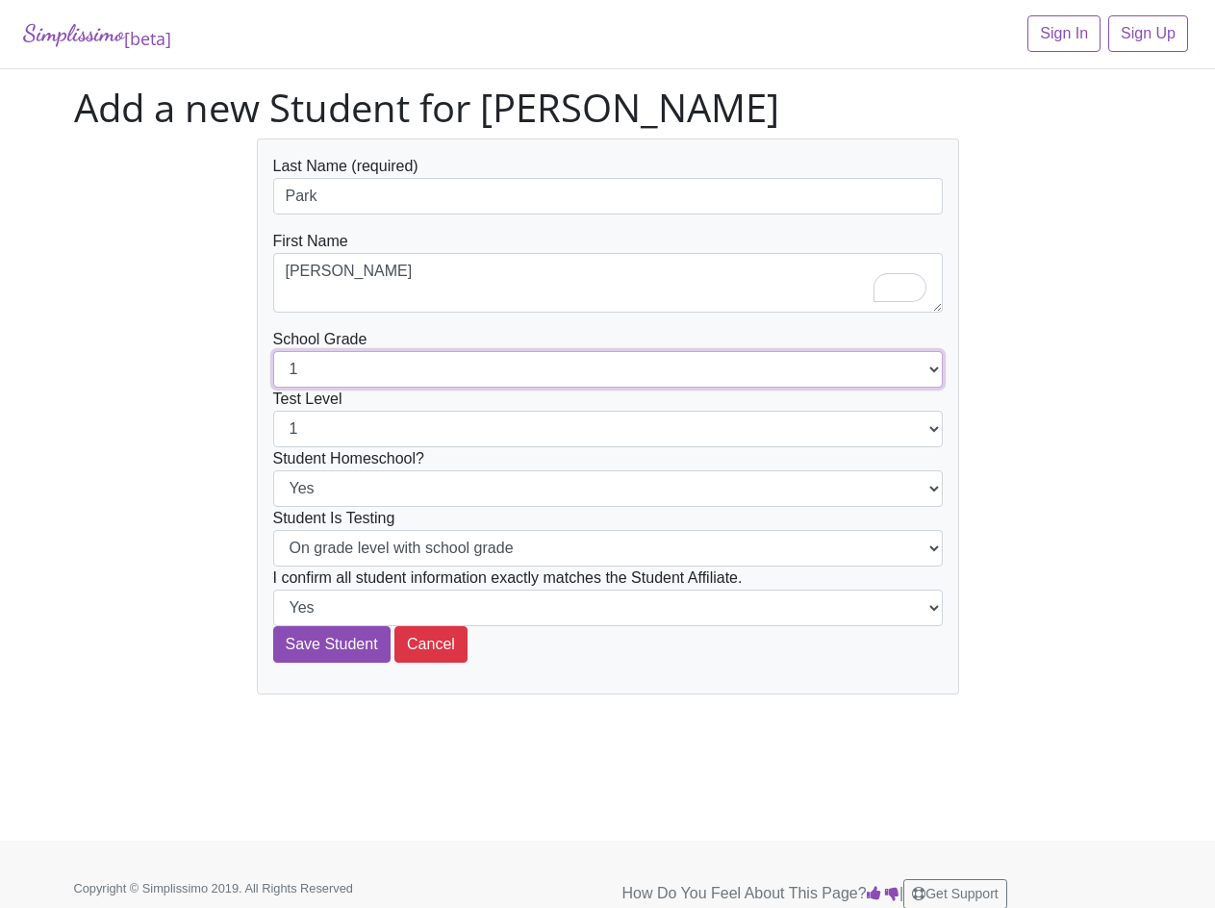
click at [395, 380] on select "1 2 3 4 5 6 7 8 9 10 11 12" at bounding box center [608, 369] width 670 height 37
select select "12"
click at [273, 351] on select "1 2 3 4 5 6 7 8 9 10 11 12" at bounding box center [608, 369] width 670 height 37
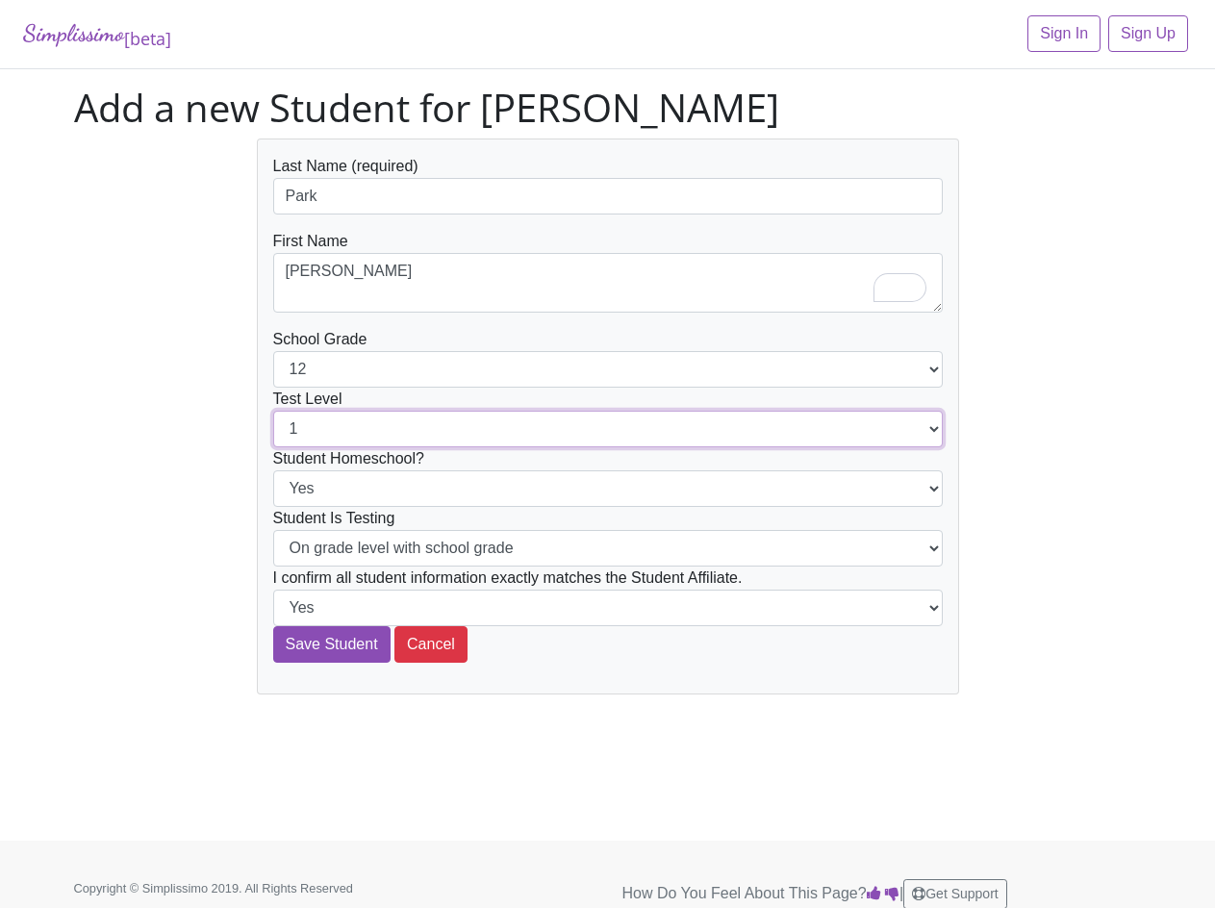
click at [301, 427] on select "1 2 3 4 5 6 7 8 9 10 11 12" at bounding box center [608, 429] width 670 height 37
select select "12"
click at [273, 411] on select "1 2 3 4 5 6 7 8 9 10 11 12" at bounding box center [608, 429] width 670 height 37
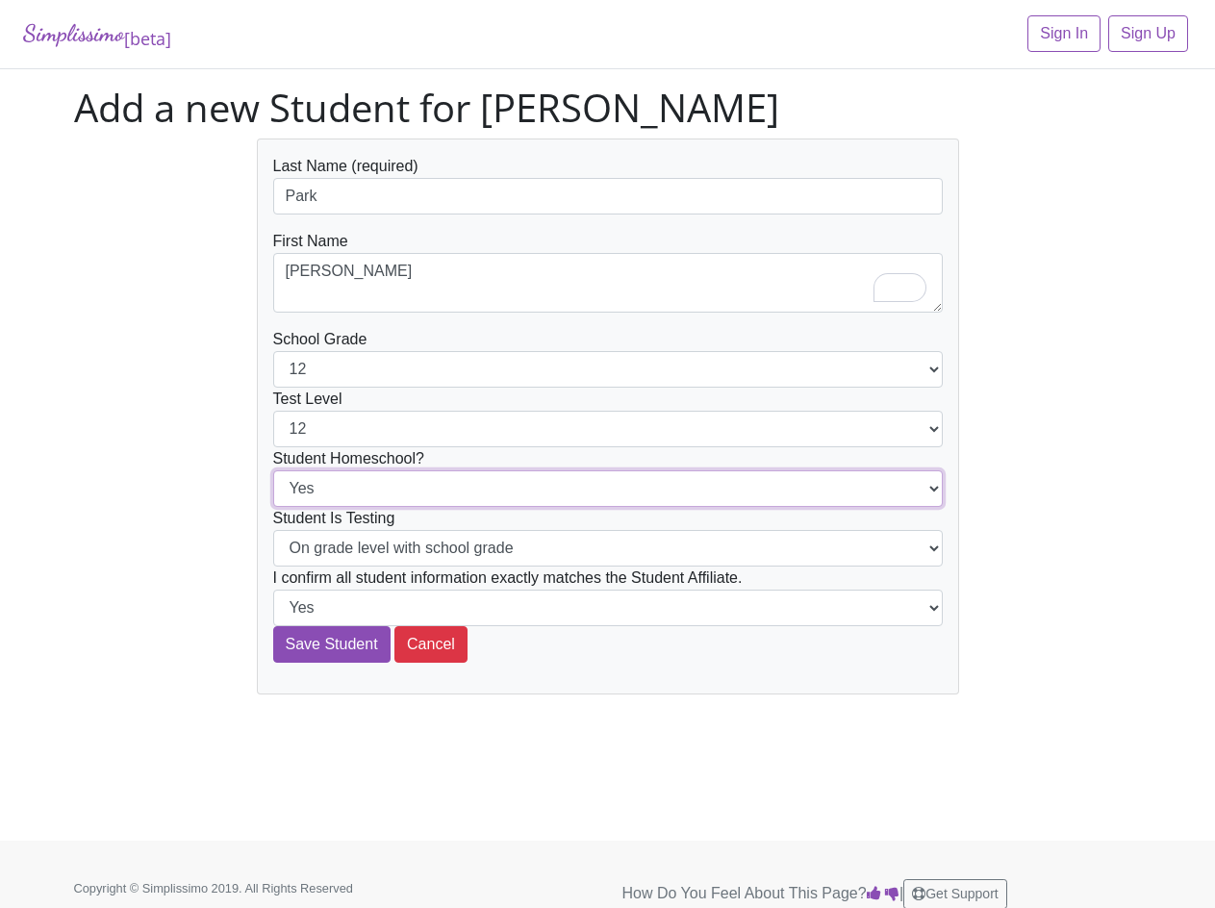
click at [347, 489] on select "Yes No" at bounding box center [608, 489] width 670 height 37
select select "No"
click at [273, 471] on select "Yes No" at bounding box center [608, 489] width 670 height 37
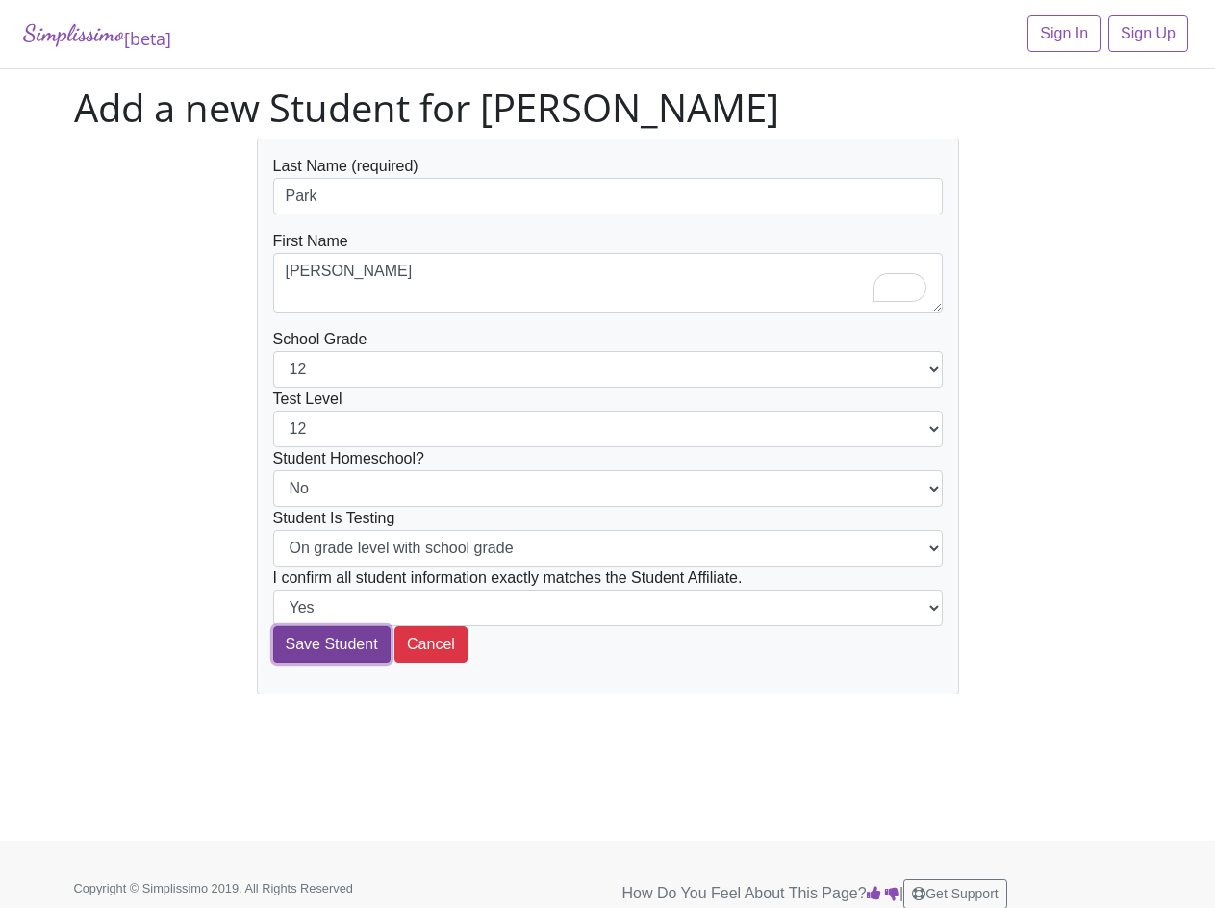
click at [325, 638] on input "Save Student" at bounding box center [331, 644] width 117 height 37
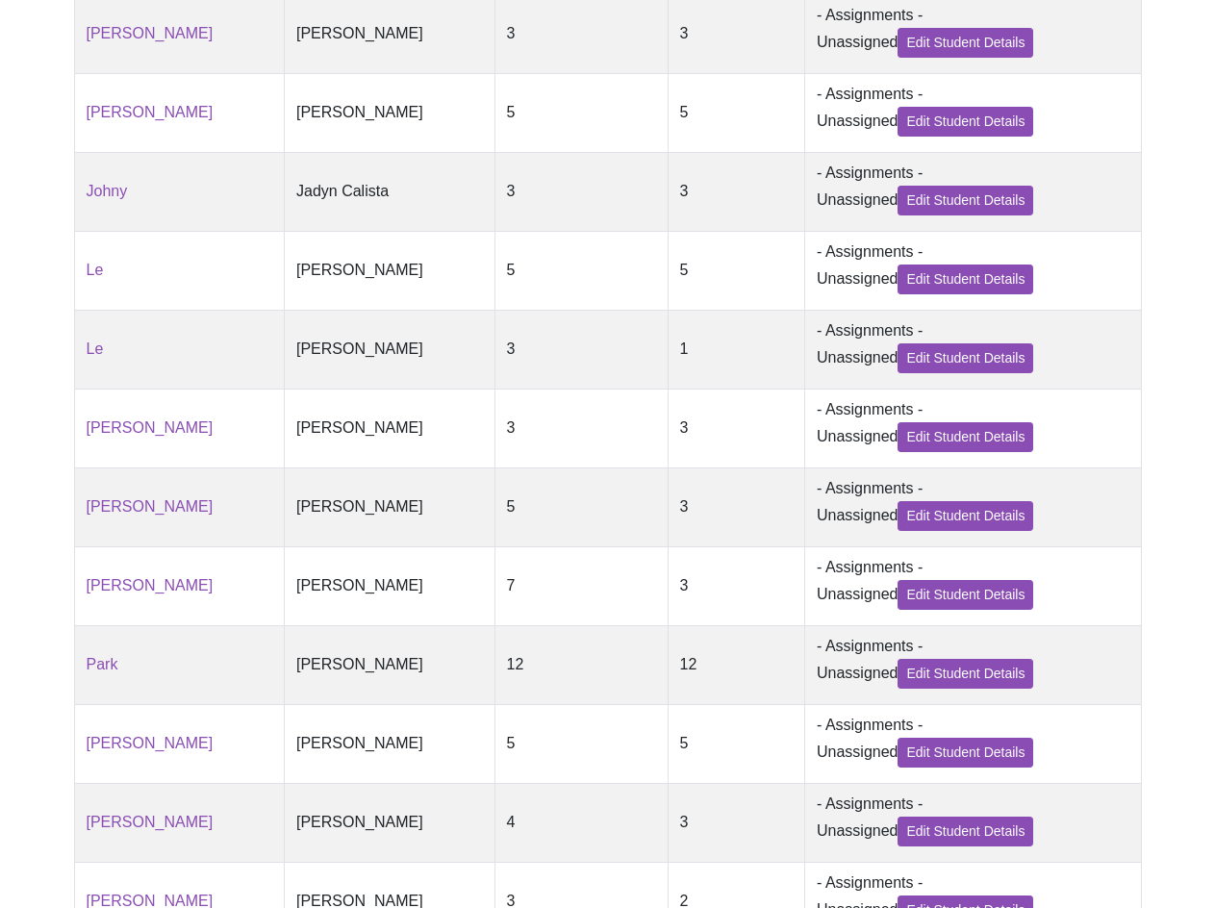
scroll to position [866, 0]
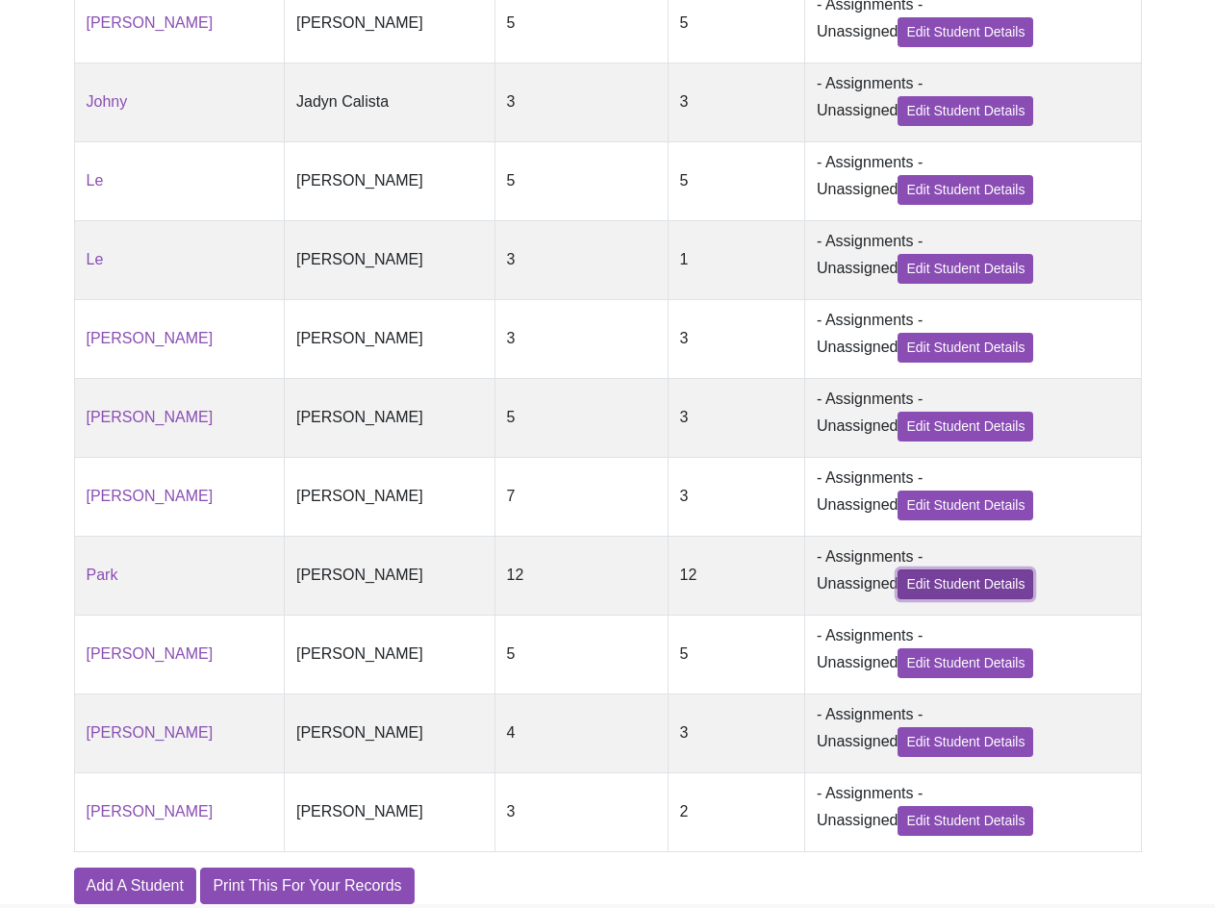
click at [928, 599] on link "Edit Student Details" at bounding box center [966, 585] width 136 height 30
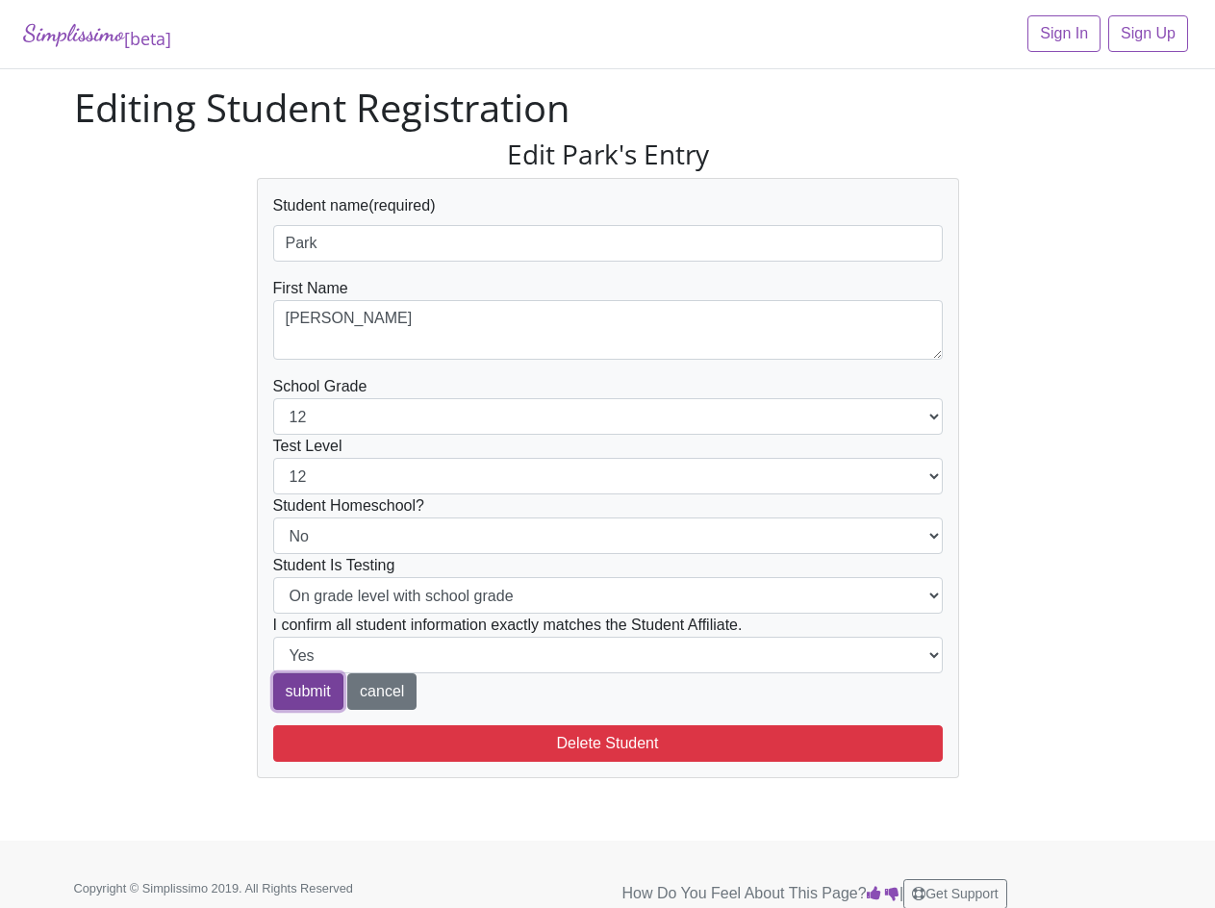
click at [293, 688] on input "submit" at bounding box center [308, 692] width 70 height 37
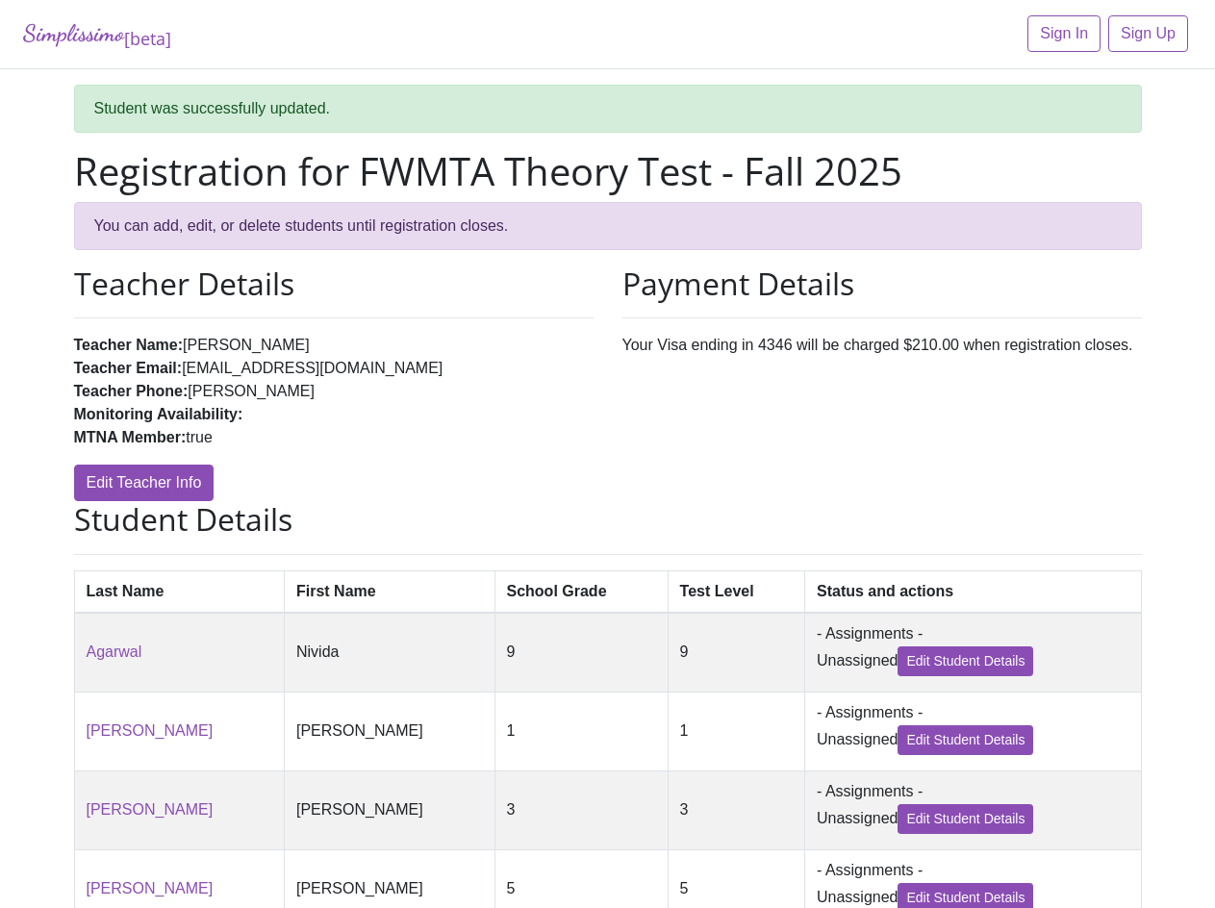
click at [968, 436] on div "Payment Details Your Visa ending in 4346 will be charged $210.00 when registrat…" at bounding box center [882, 384] width 548 height 236
click at [388, 397] on li "Teacher Phone: [PERSON_NAME]" at bounding box center [334, 391] width 520 height 23
click at [1114, 423] on div "Payment Details Your Visa ending in 4346 will be charged $210.00 when registrat…" at bounding box center [882, 384] width 548 height 236
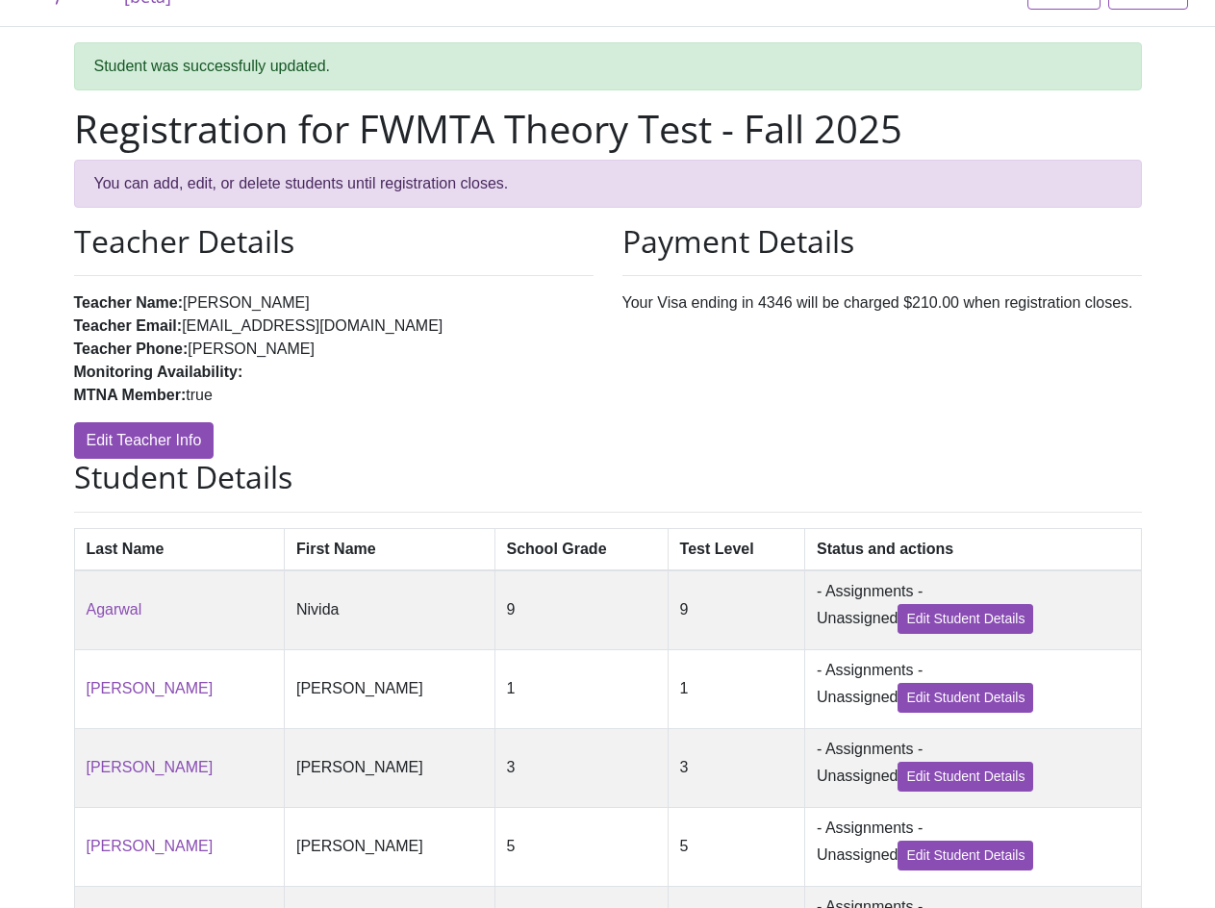
click at [1106, 335] on div "Payment Details Your Visa ending in 4346 will be charged $210.00 when registrat…" at bounding box center [882, 341] width 548 height 236
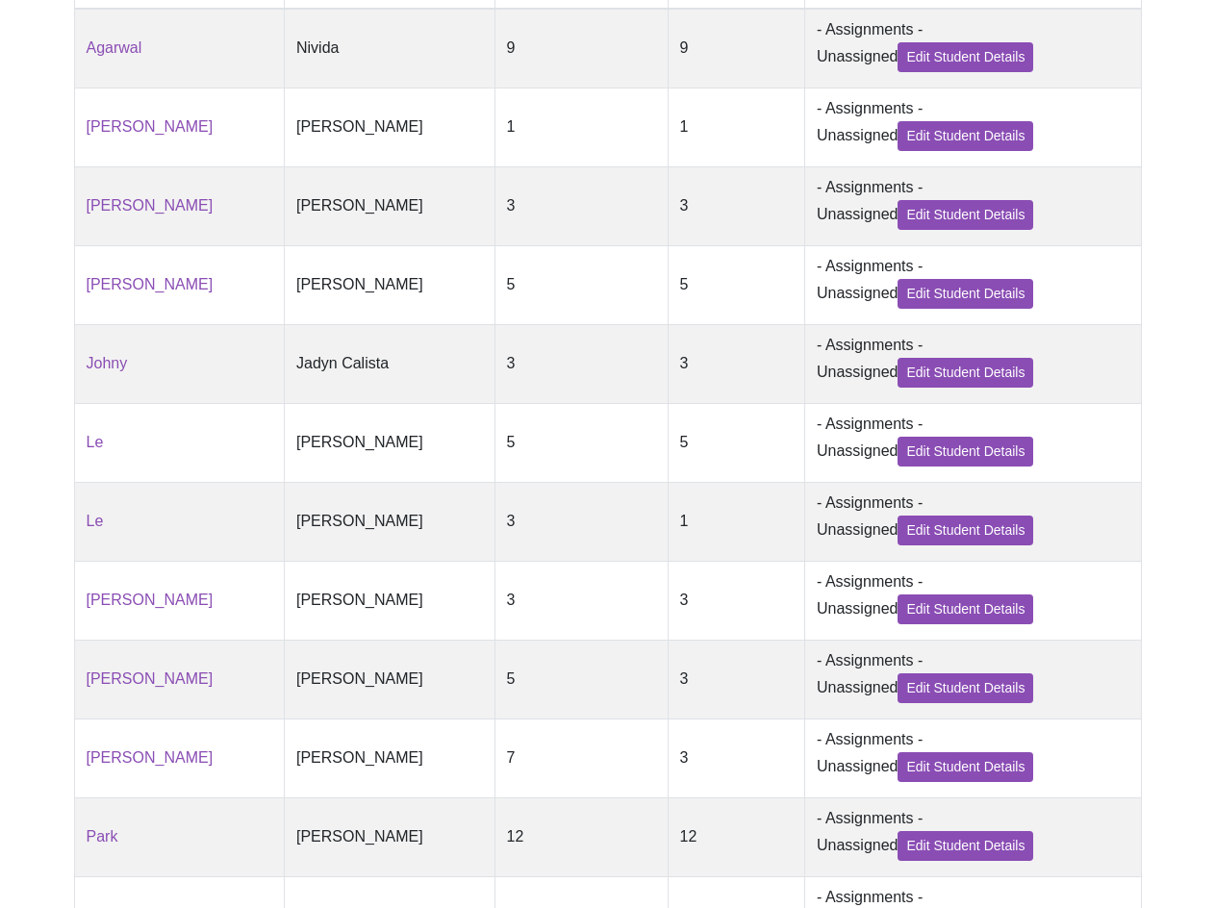
scroll to position [989, 0]
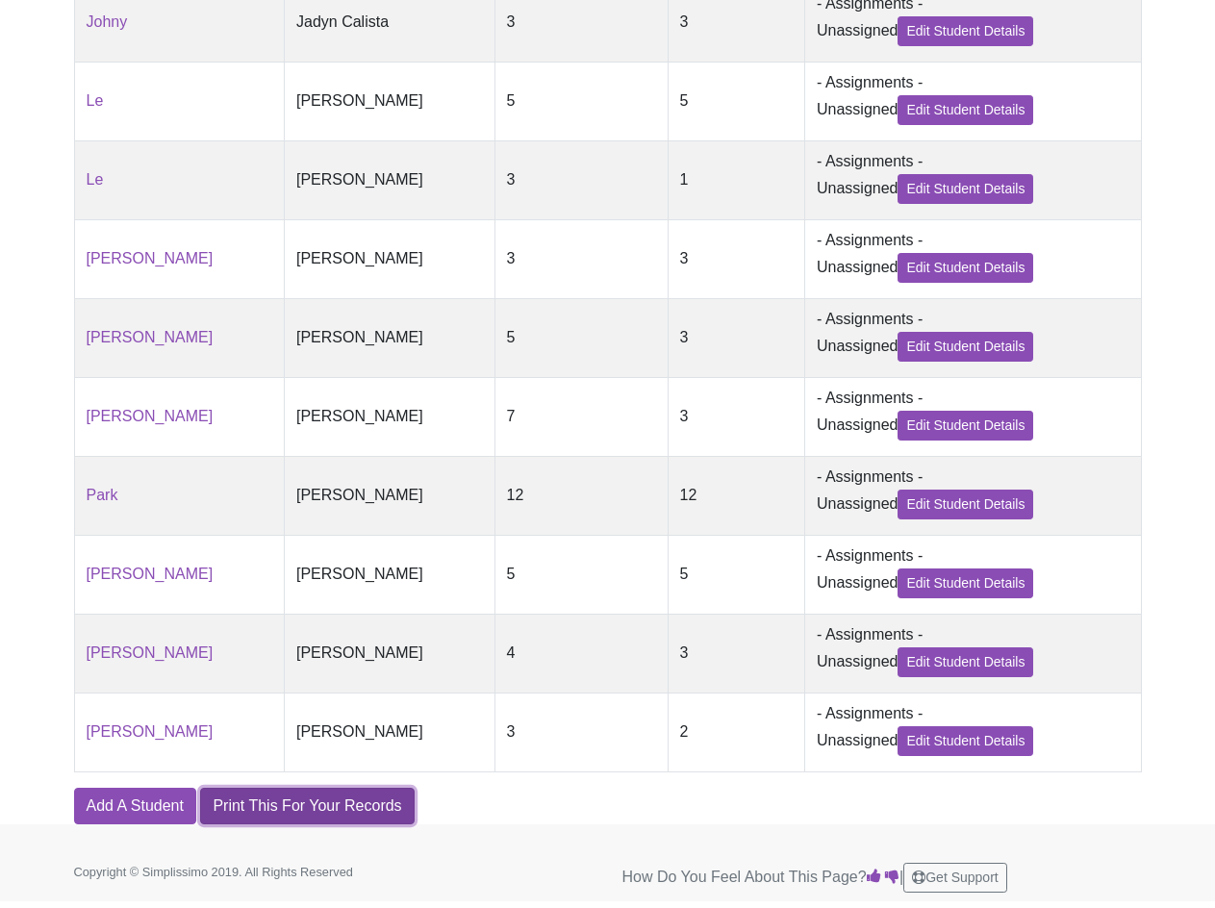
click at [377, 799] on link "Print This For Your Records" at bounding box center [307, 806] width 214 height 37
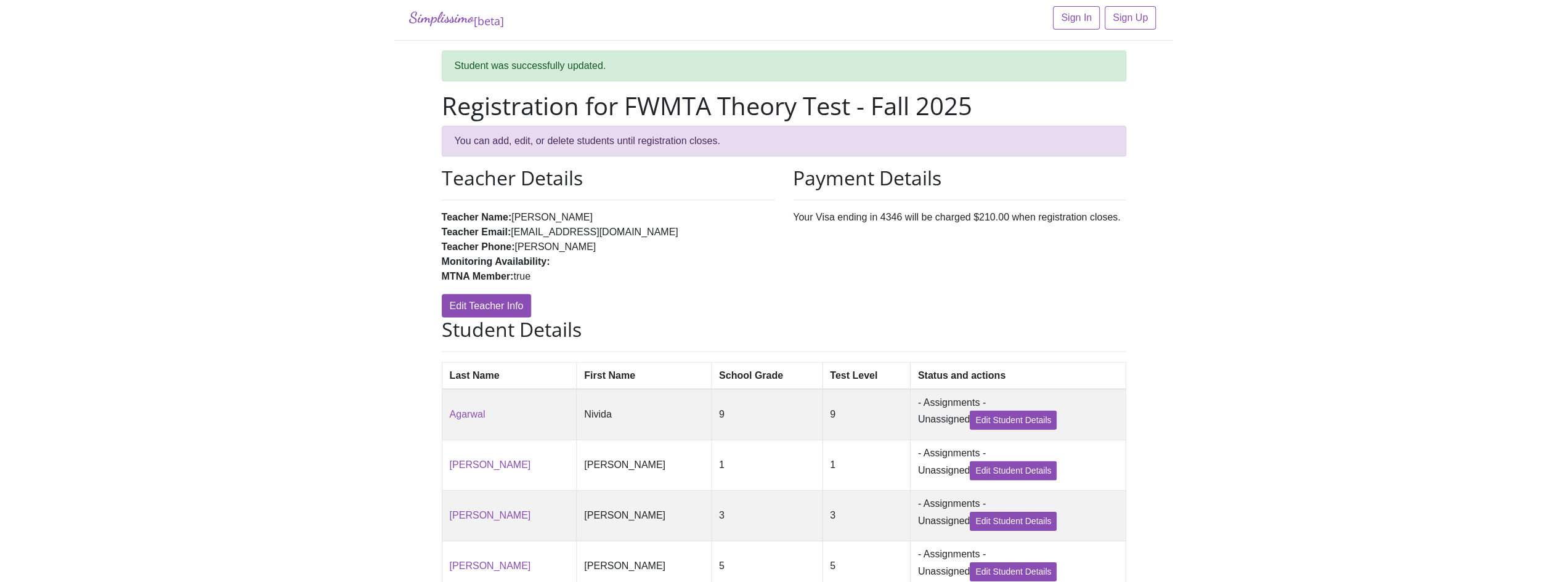
scroll to position [0, 0]
